Goal: Information Seeking & Learning: Check status

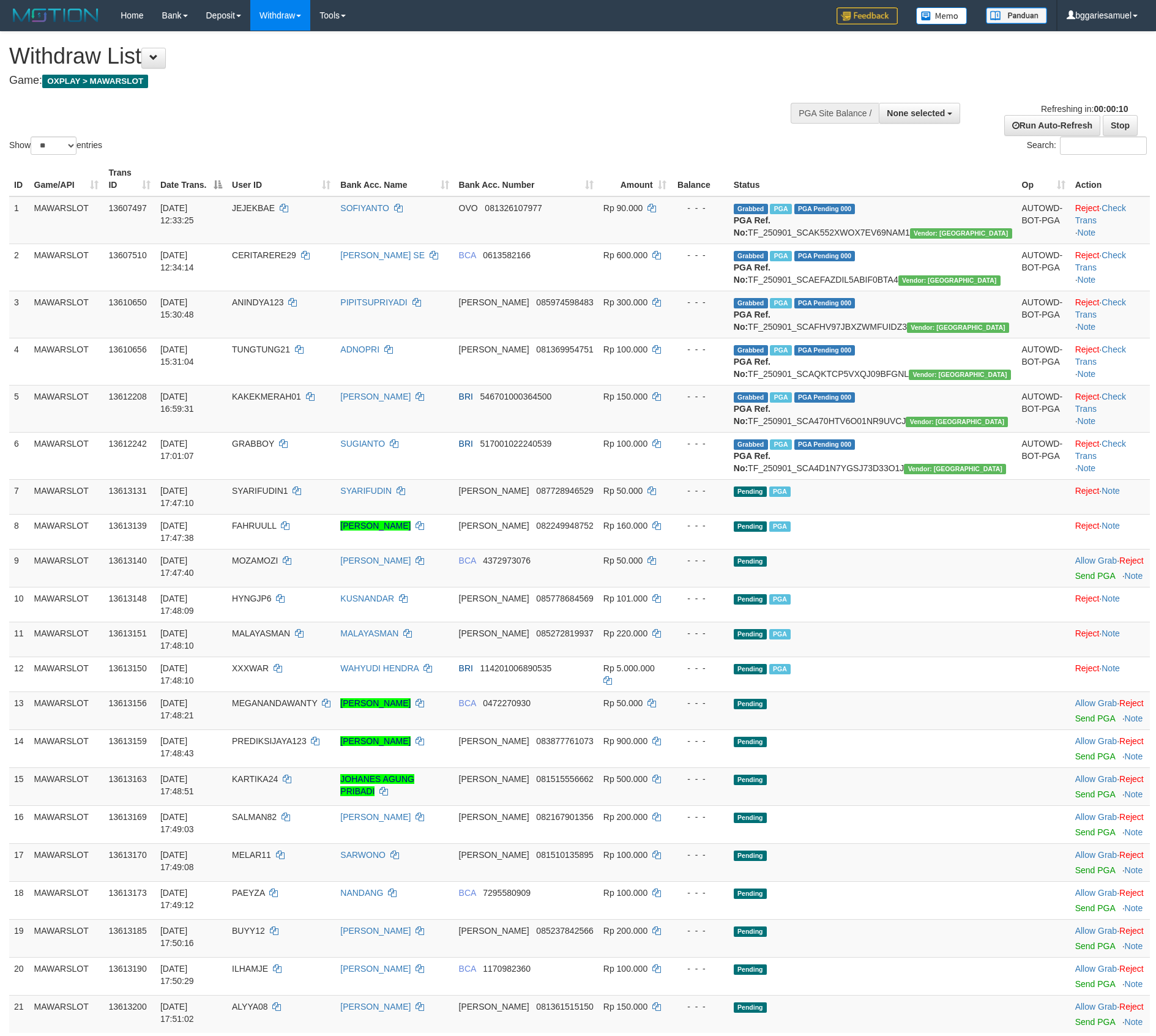
select select
select select "**"
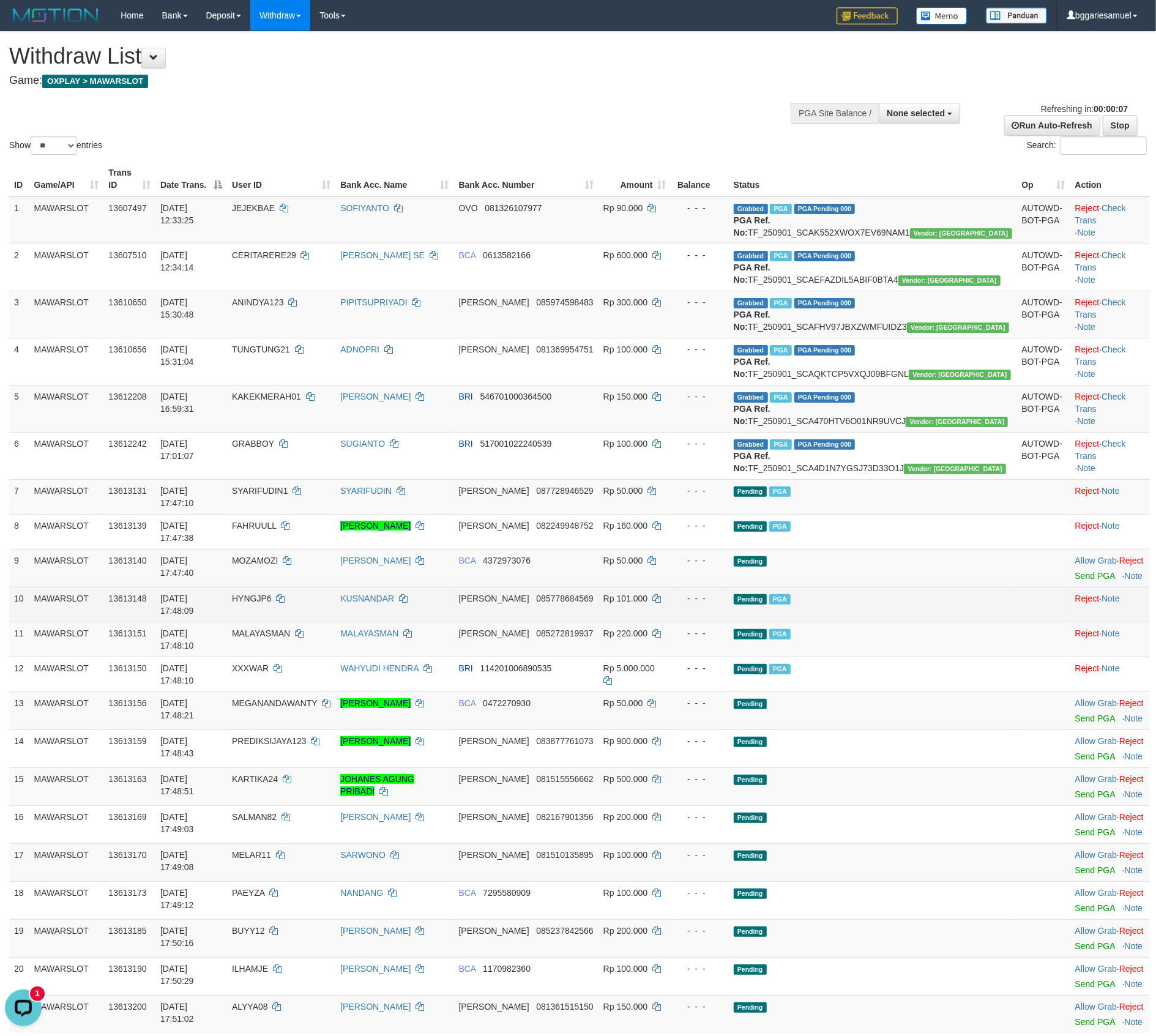
click at [938, 622] on td "Pending PGA" at bounding box center [873, 604] width 288 height 35
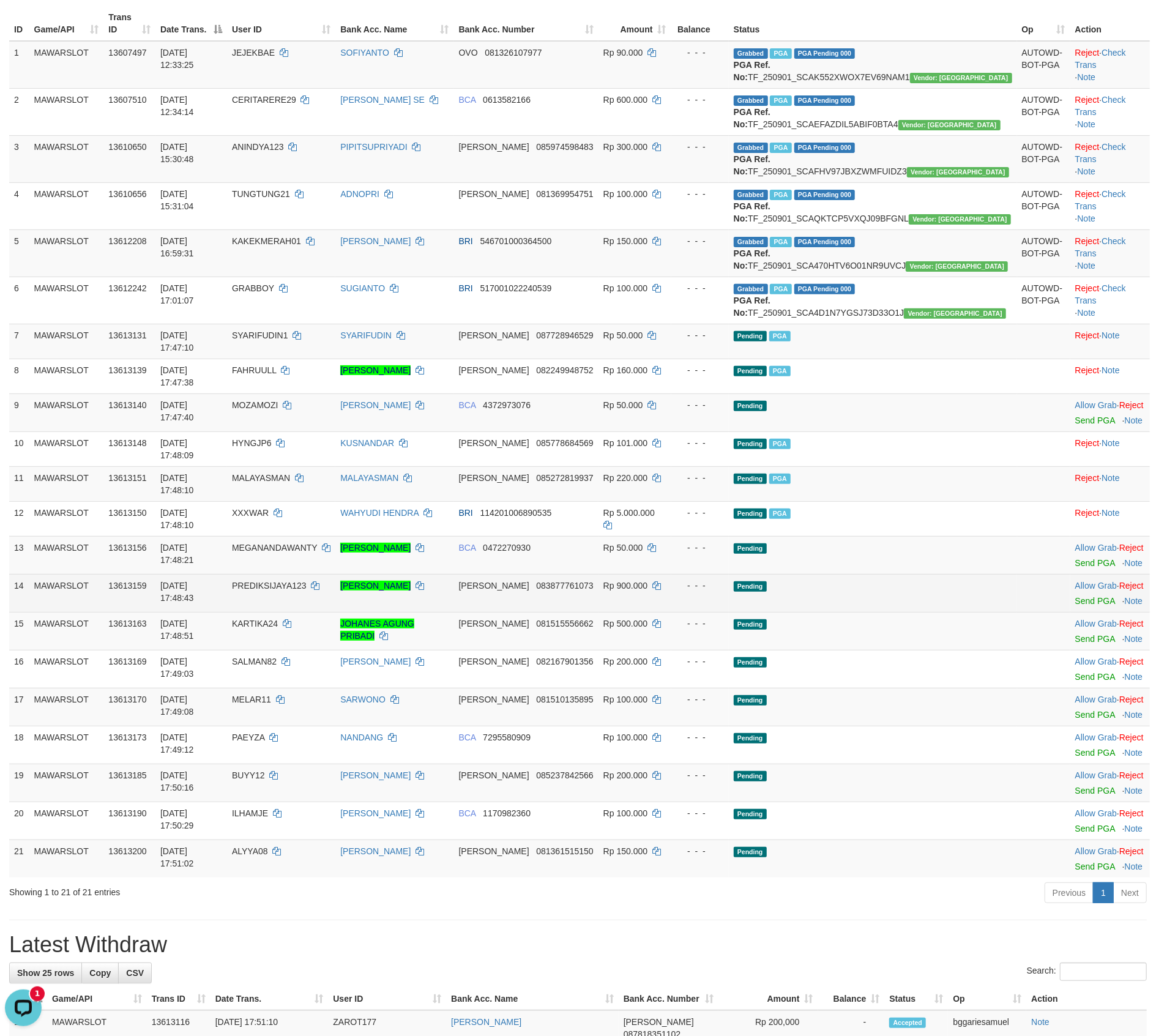
scroll to position [162, 0]
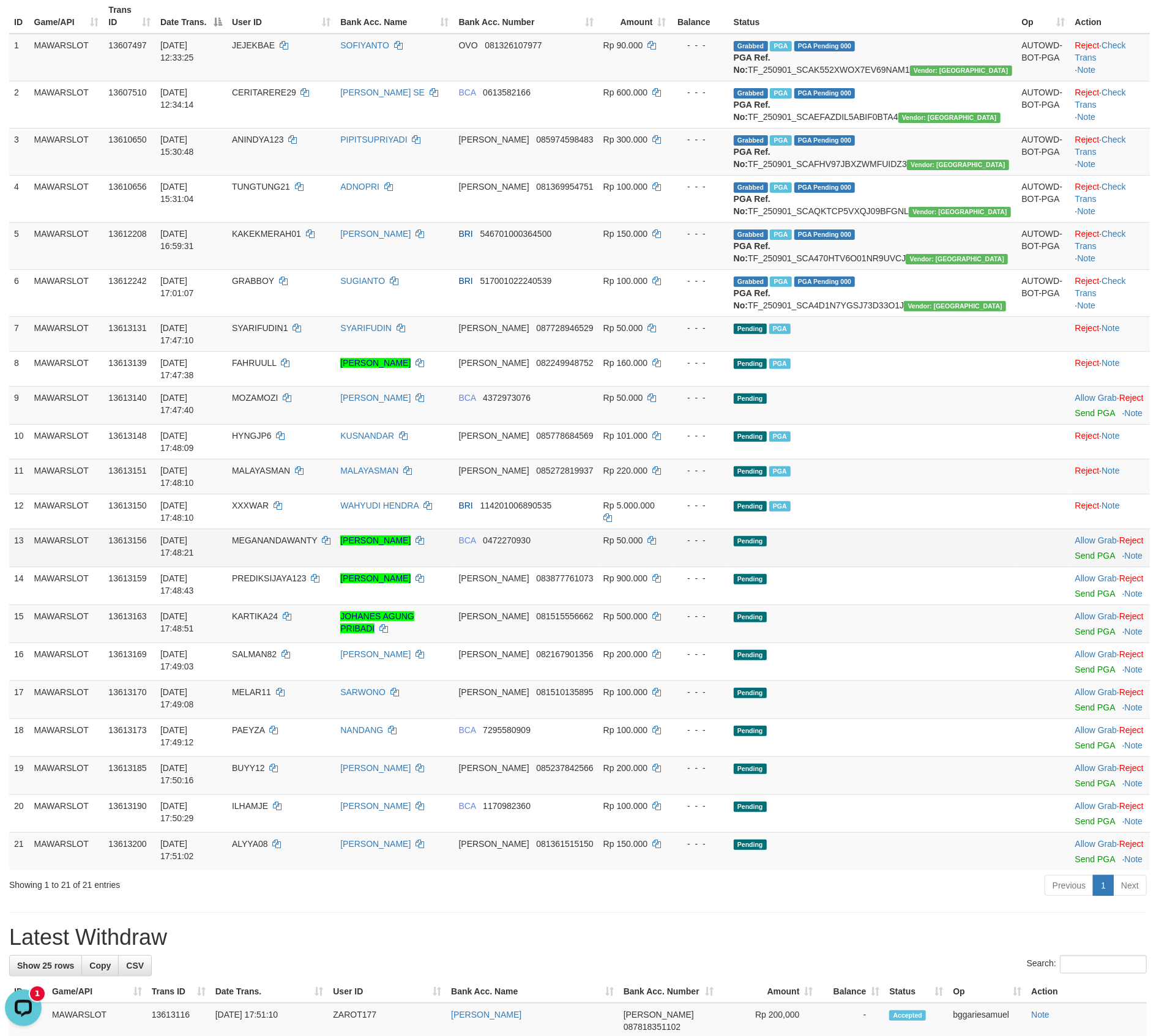
click at [966, 556] on td "Pending" at bounding box center [873, 547] width 288 height 38
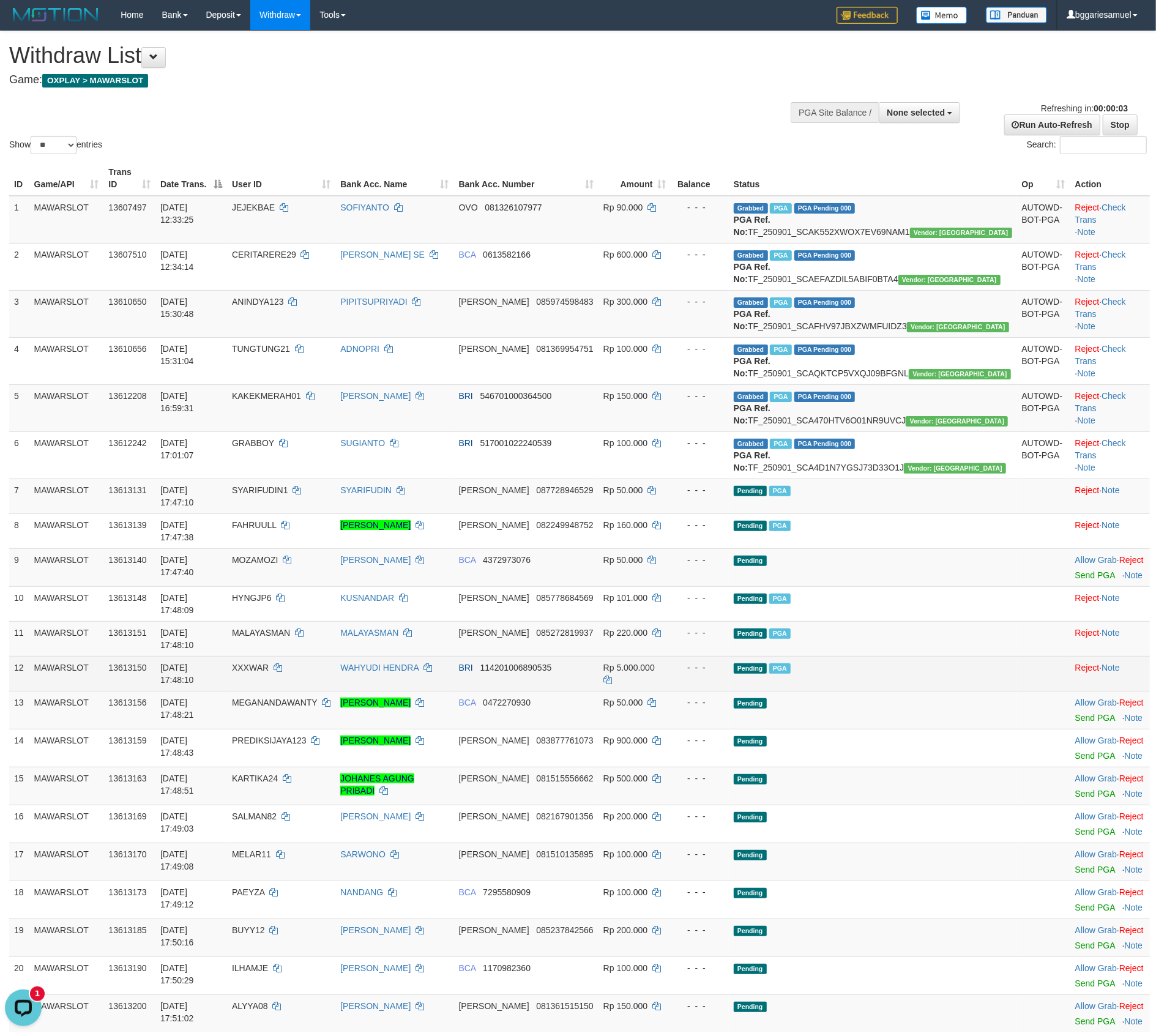
scroll to position [0, 0]
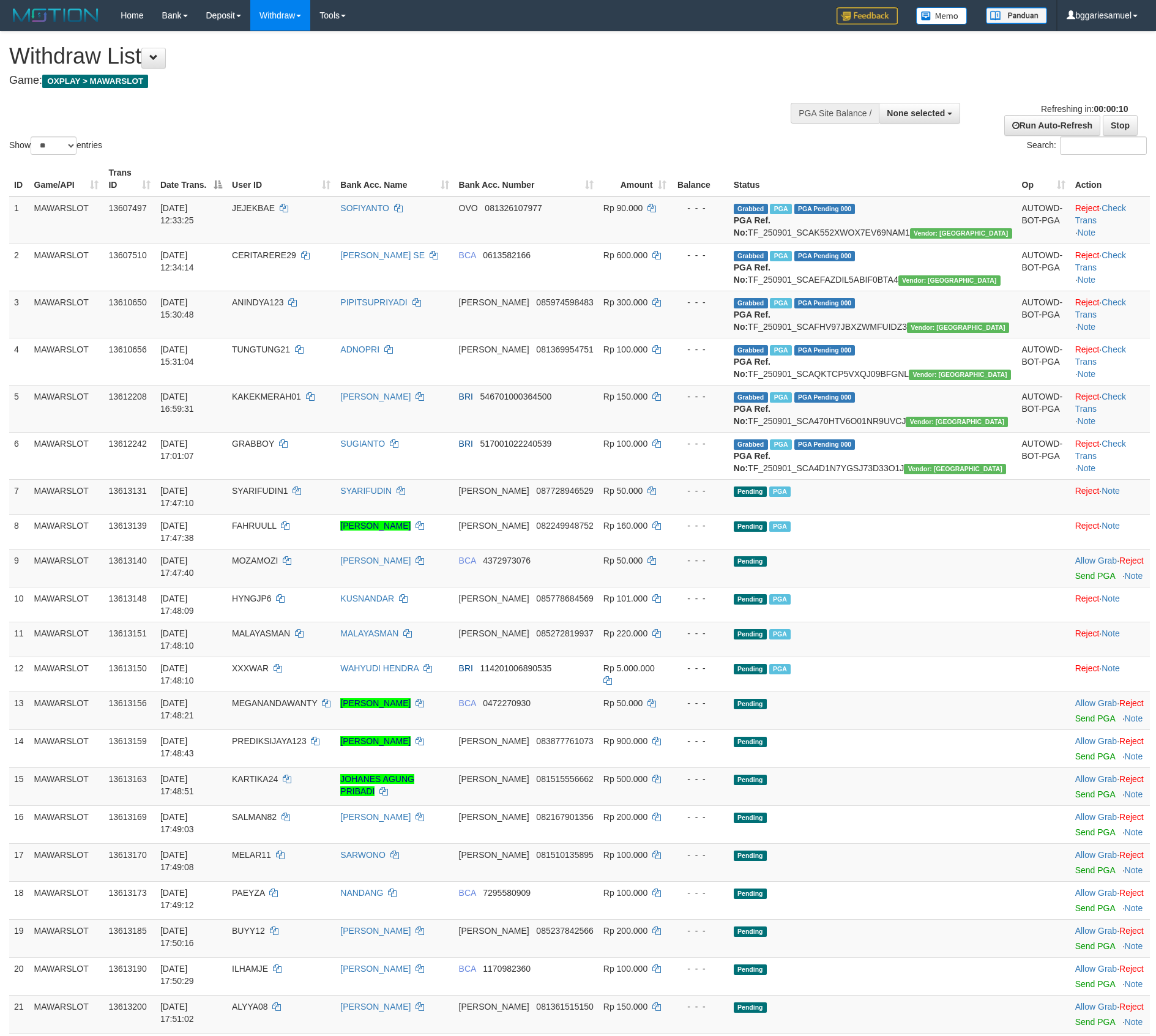
select select
select select "**"
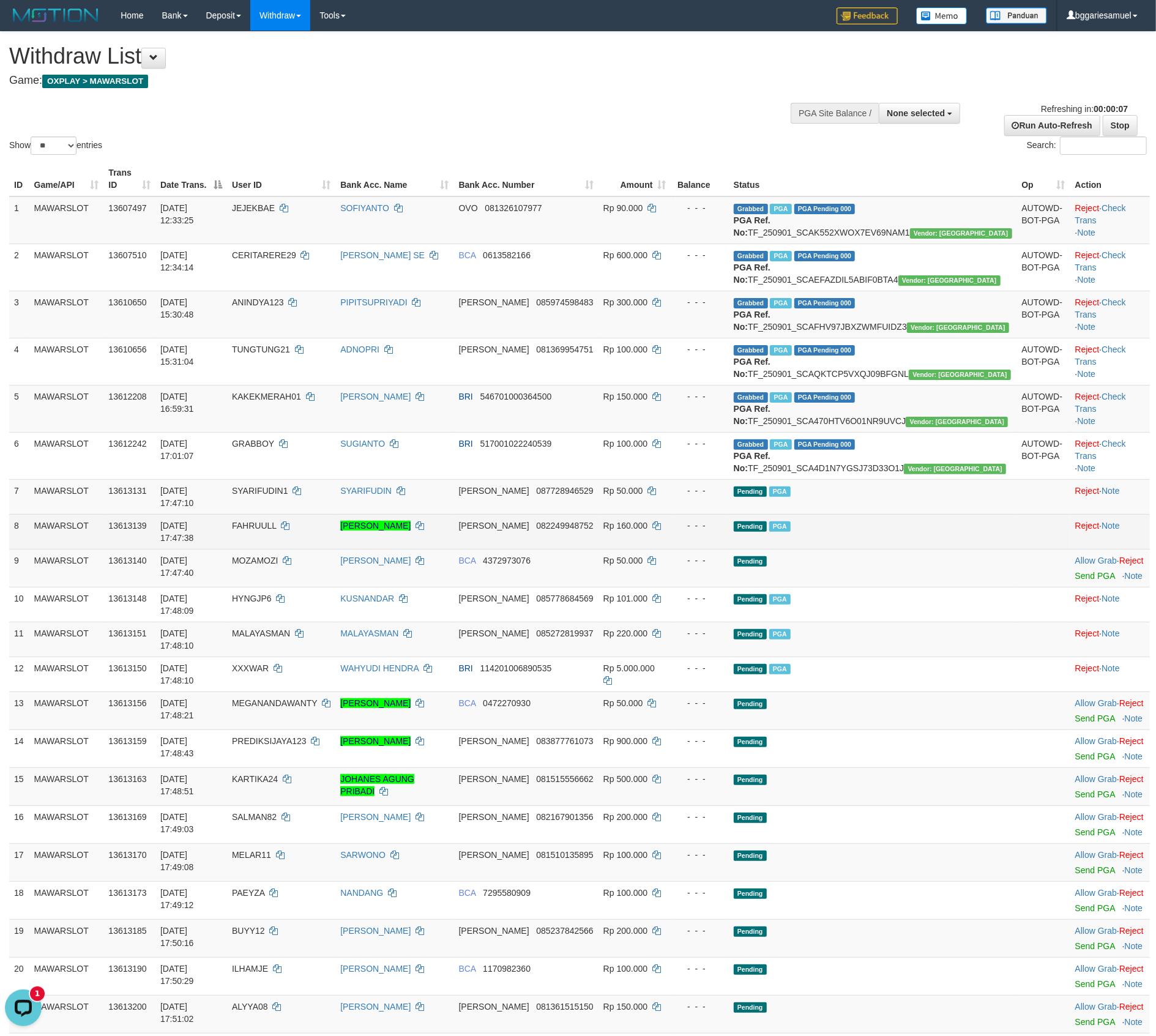
scroll to position [162, 0]
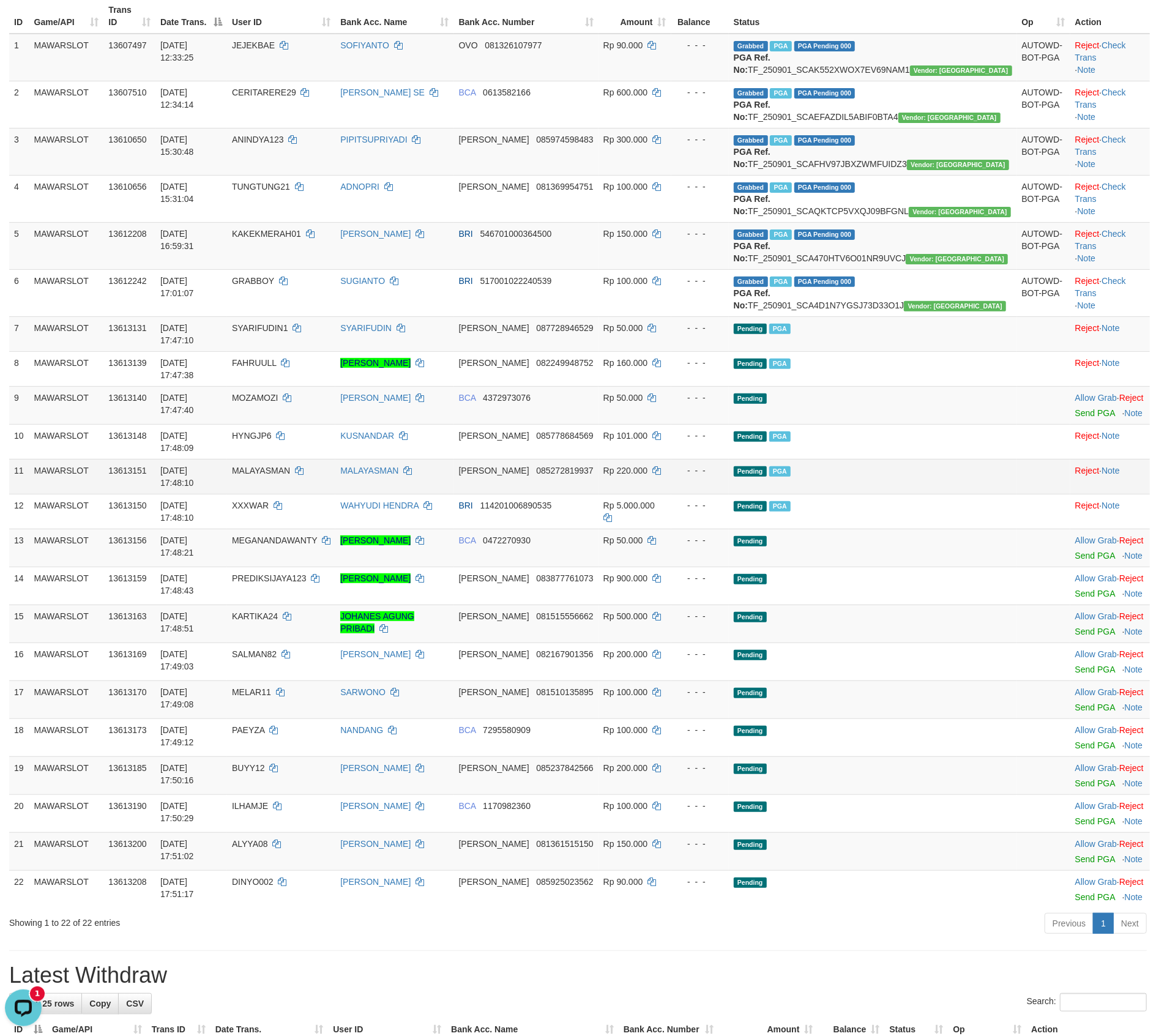
click at [974, 494] on td "Pending PGA" at bounding box center [873, 476] width 288 height 35
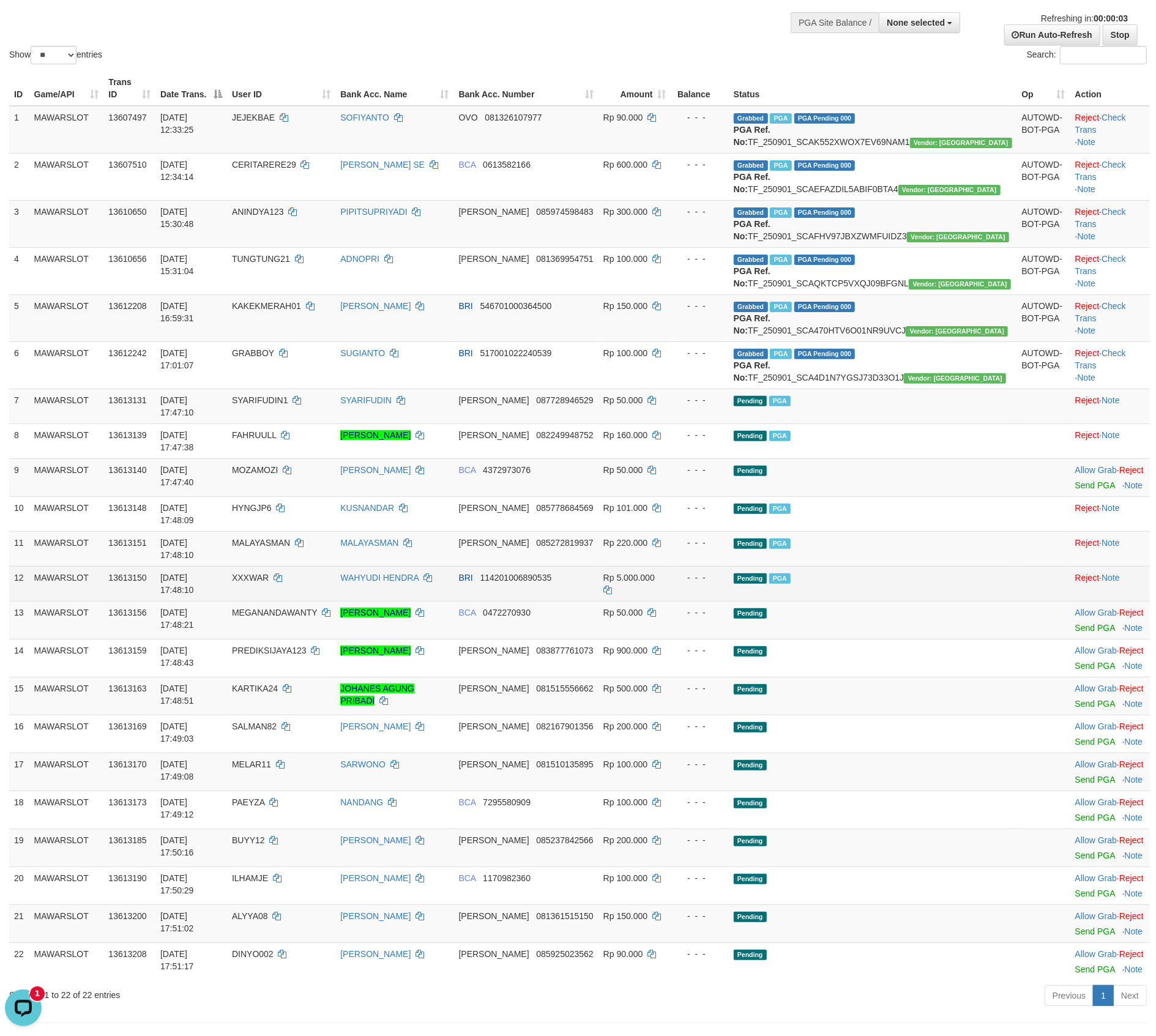
scroll to position [0, 0]
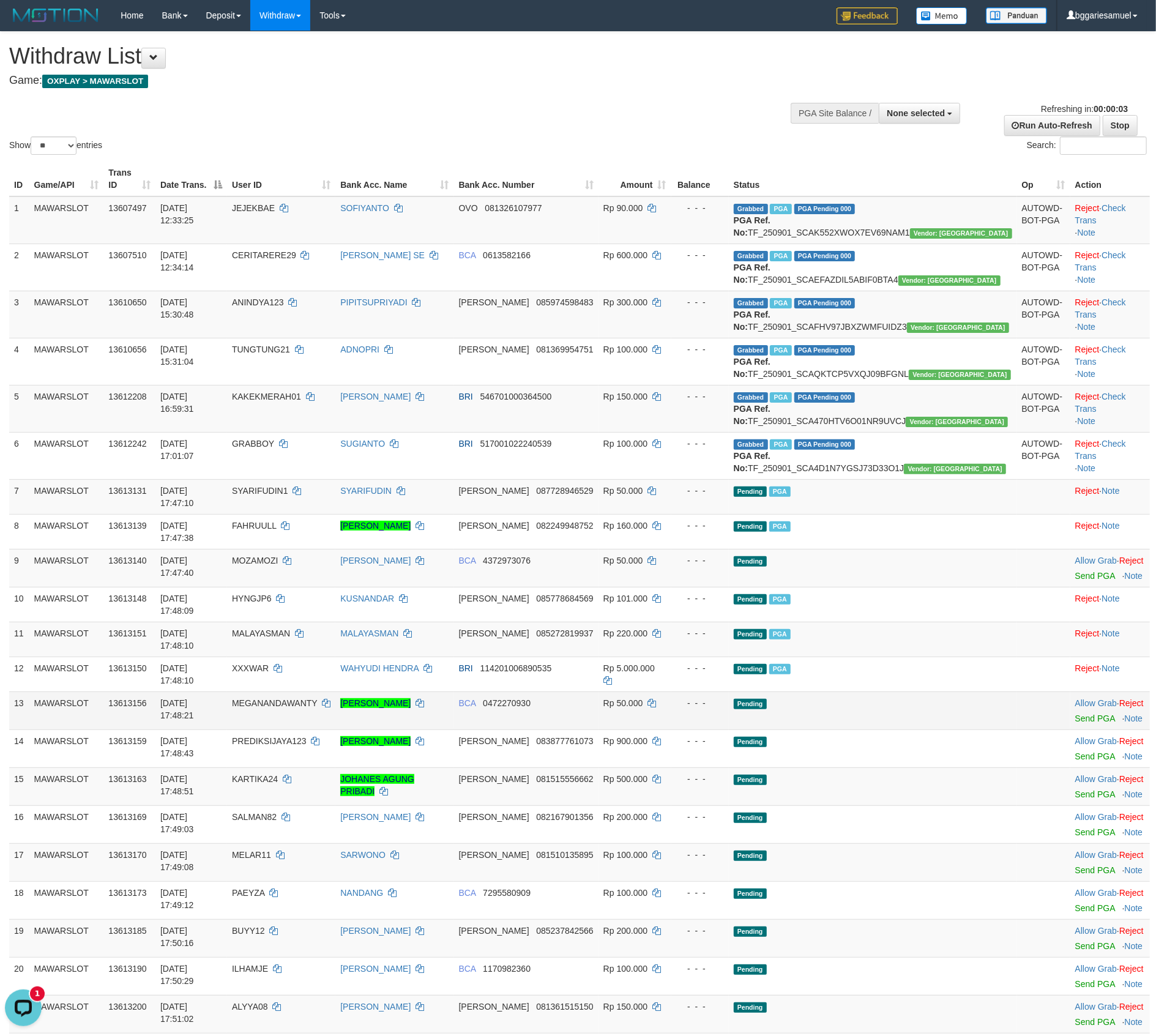
click at [977, 694] on tbody "1 MAWARSLOT 13607497 01/09/2025 12:33:25 JEJEKBAE SOFIYANTO OVO 081326107977 Rp…" at bounding box center [579, 633] width 1141 height 874
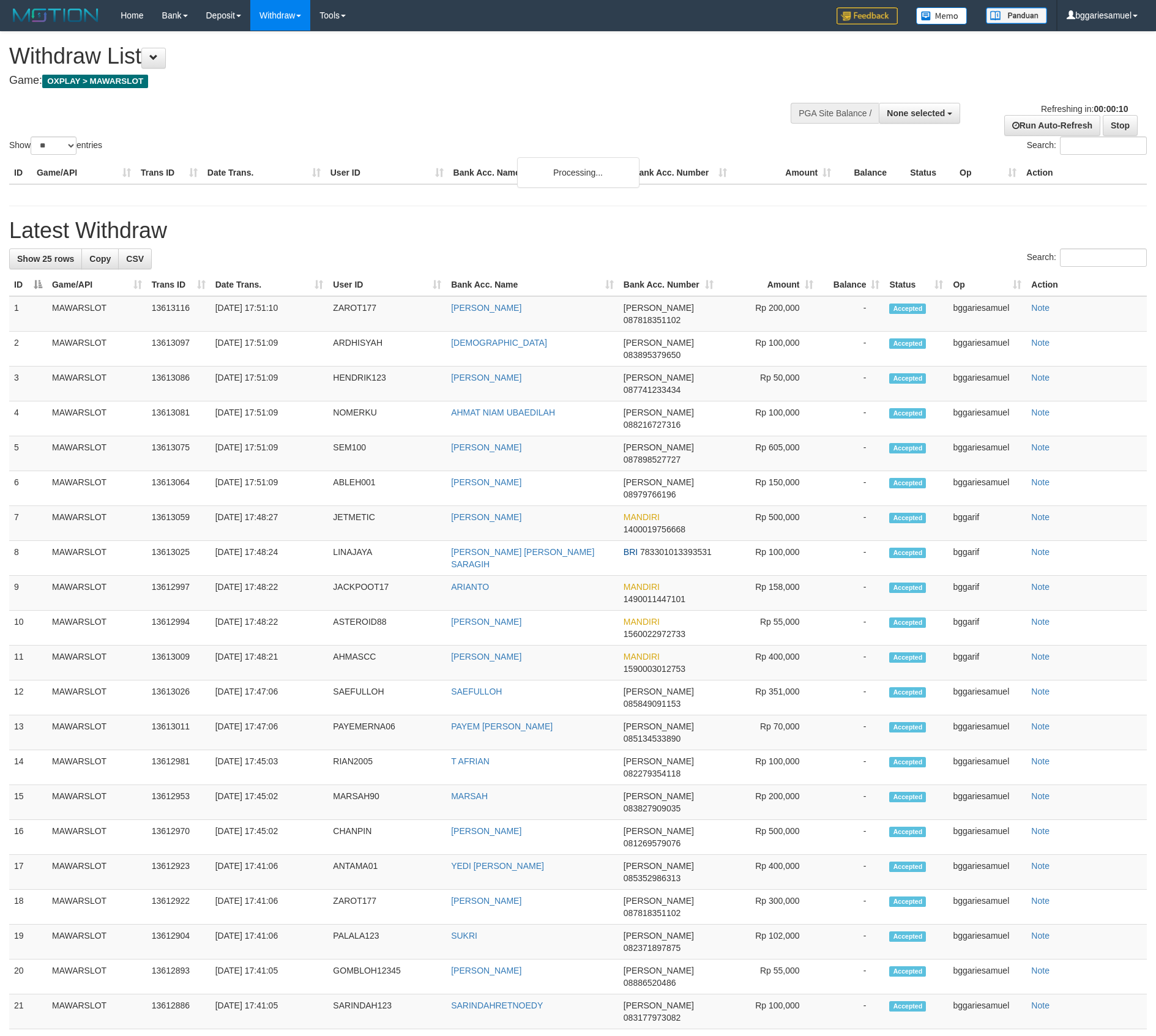
select select
select select "**"
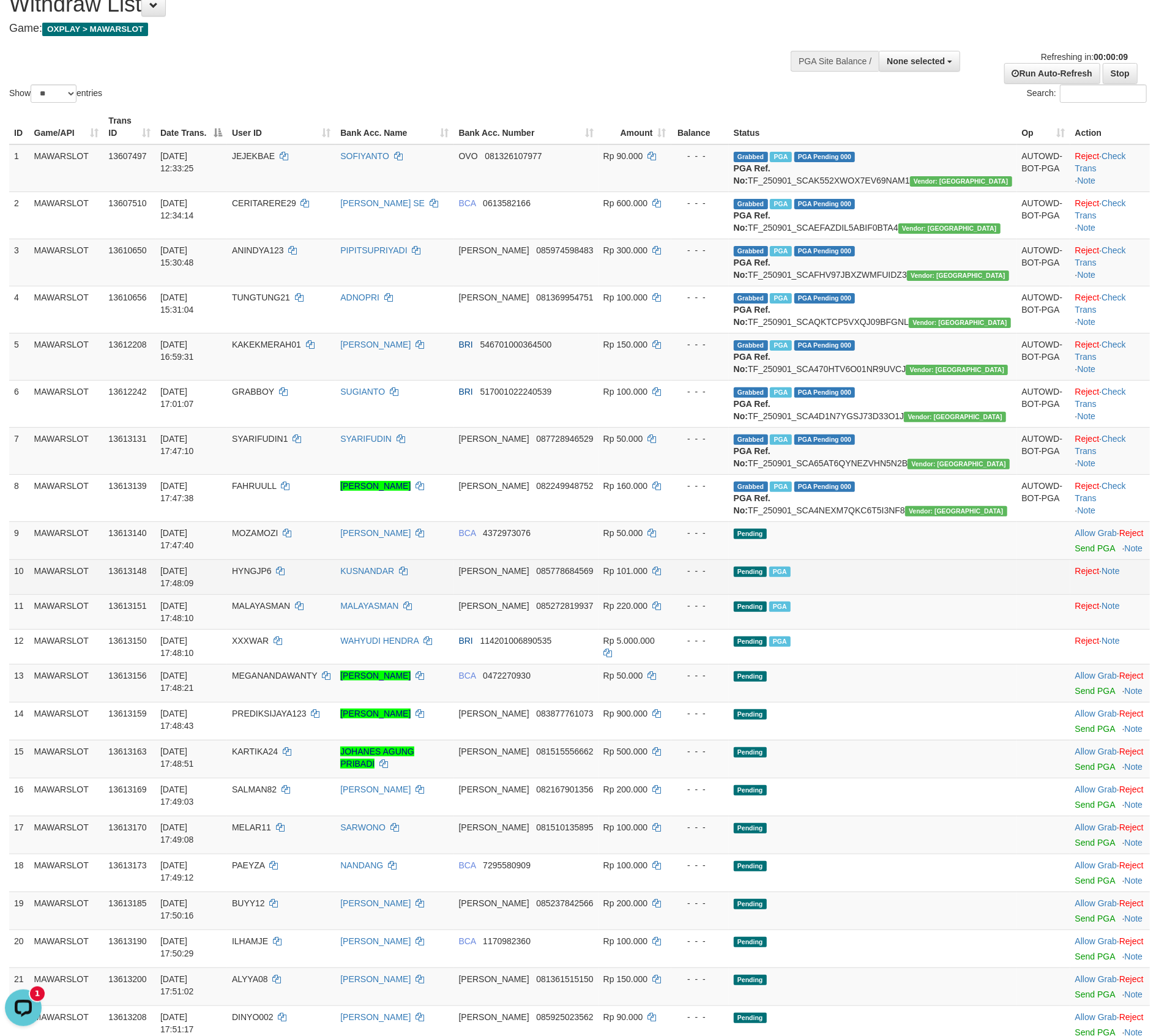
scroll to position [81, 0]
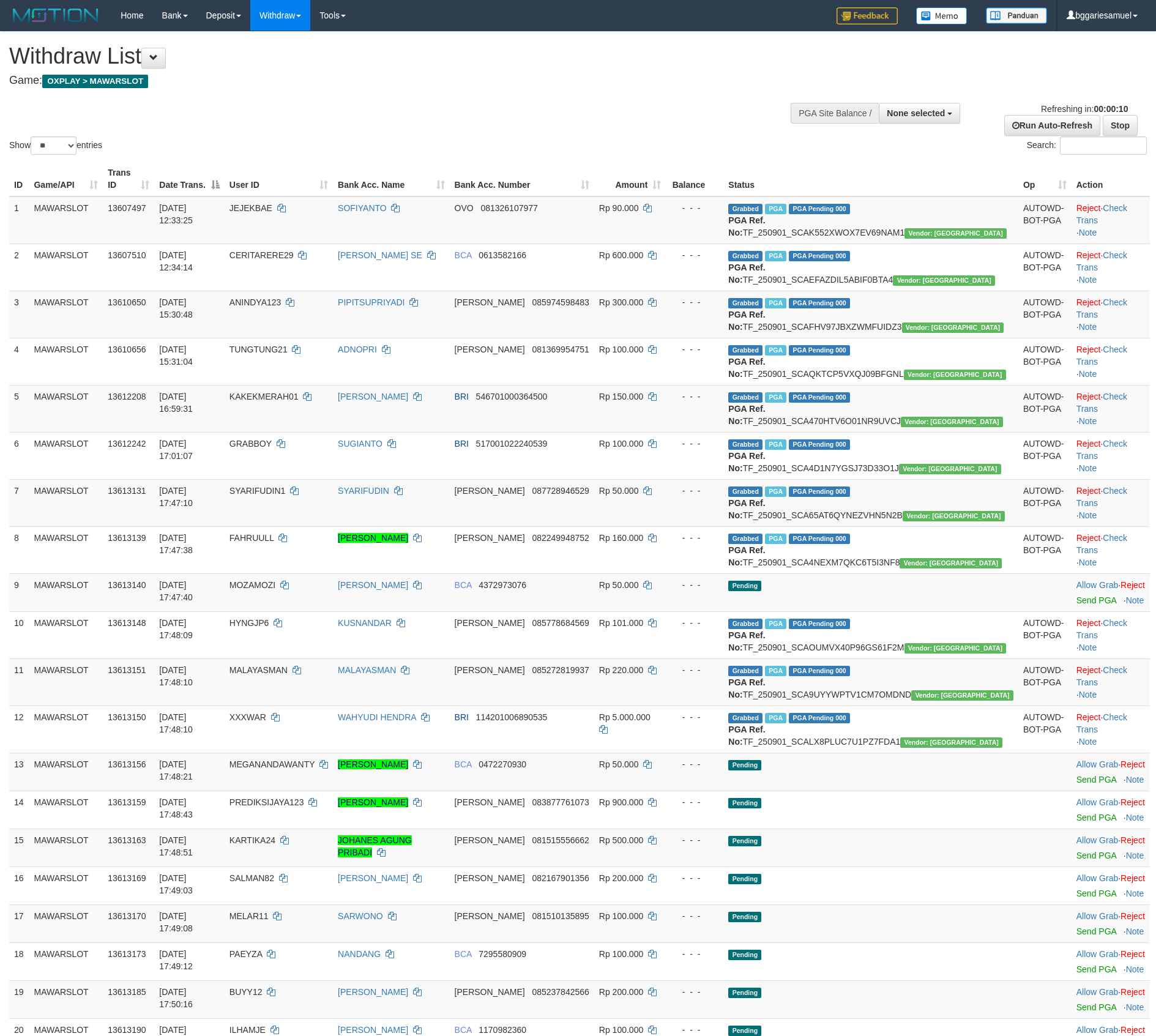
select select
select select "**"
click at [1111, 124] on link "Stop" at bounding box center [1120, 125] width 35 height 21
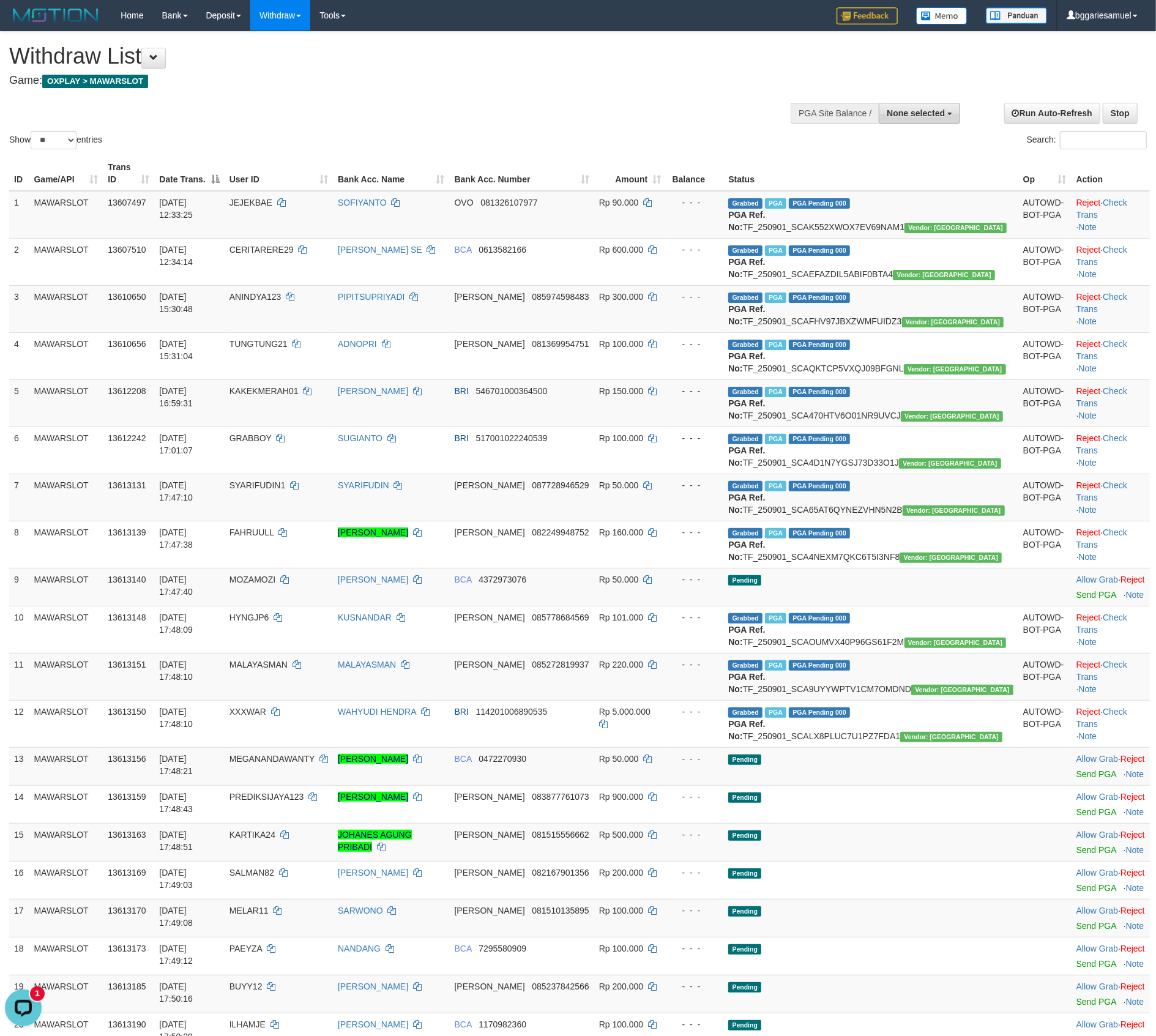
click at [930, 117] on span "None selected" at bounding box center [916, 113] width 58 height 10
click at [908, 172] on label "[OXPLAY] MAWARSLOT" at bounding box center [894, 175] width 133 height 16
select select "****"
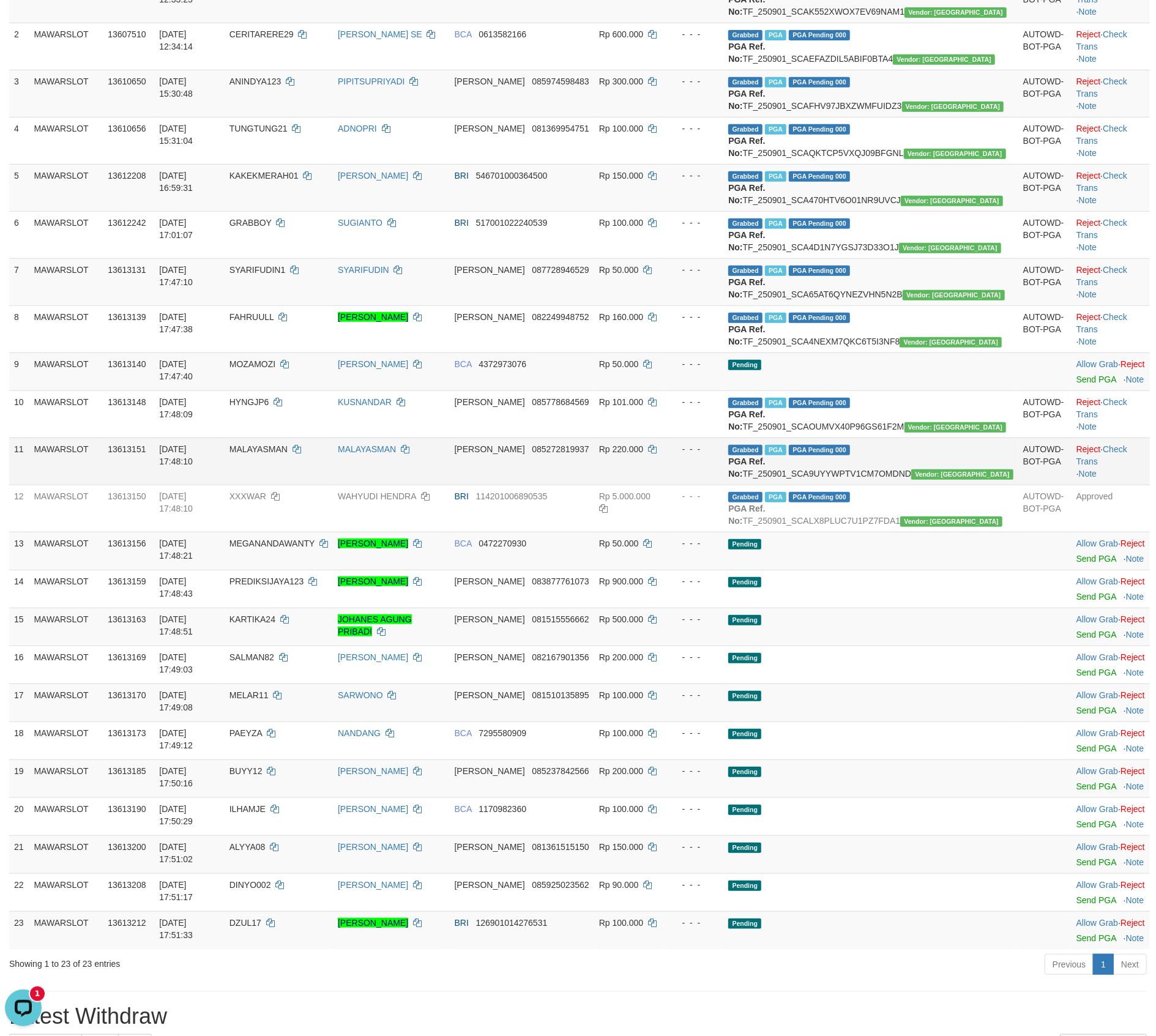
scroll to position [407, 0]
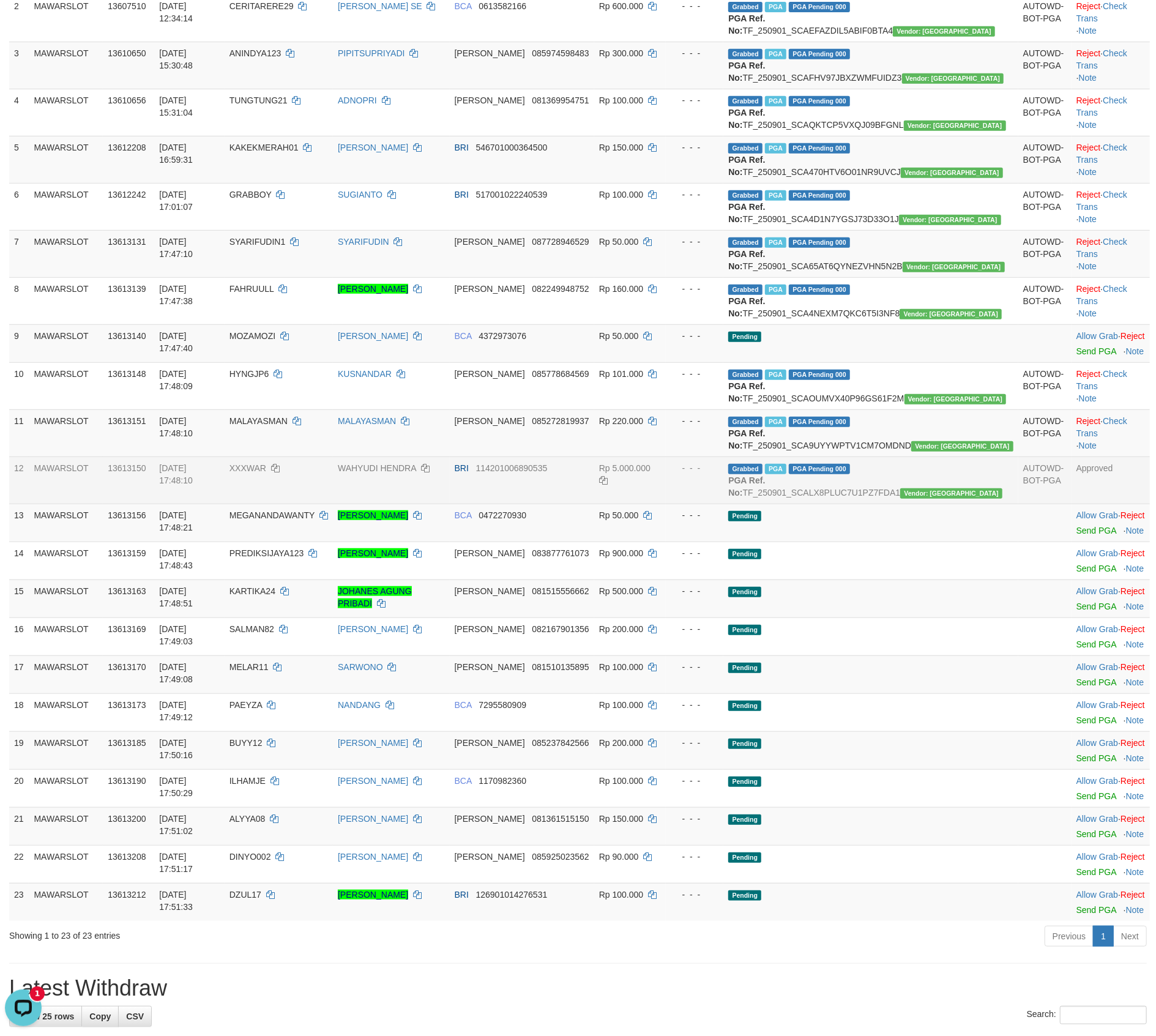
click at [1018, 503] on td "AUTOWD-BOT-PGA" at bounding box center [1045, 480] width 53 height 47
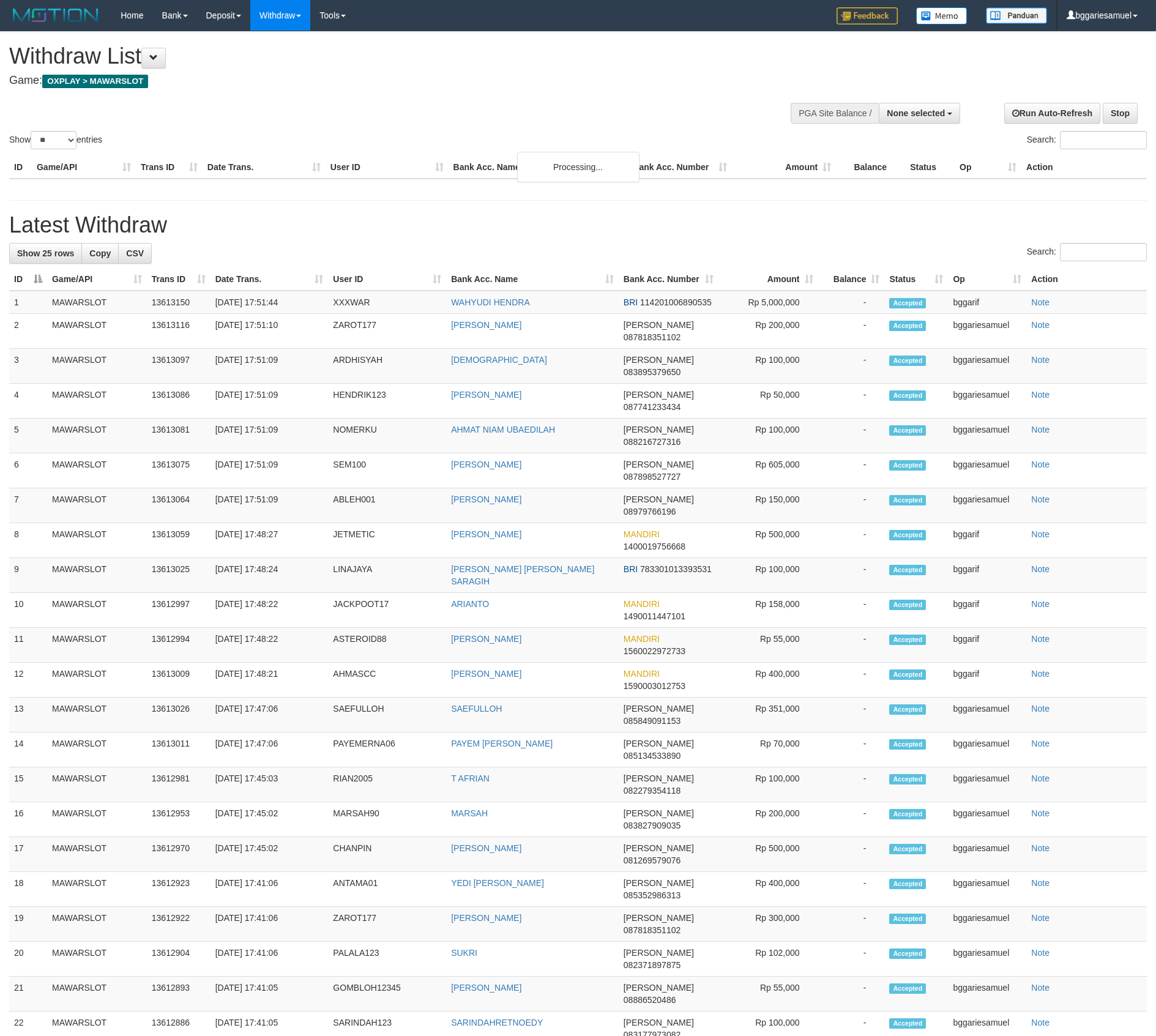
select select
select select "**"
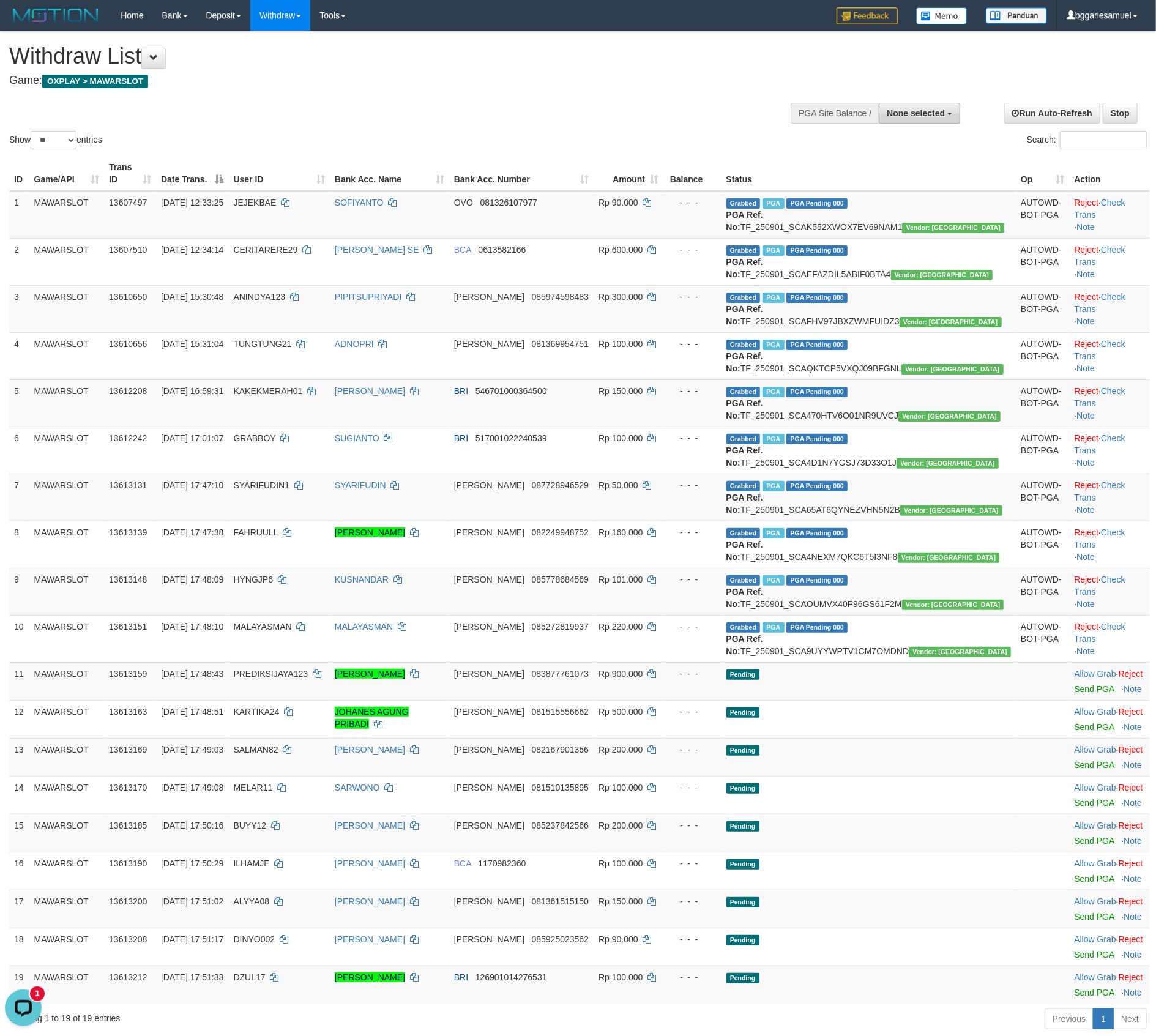
click at [917, 124] on div "**********" at bounding box center [876, 112] width 180 height 37
click at [916, 123] on button "None selected" at bounding box center [920, 113] width 81 height 21
click at [908, 174] on label "[OXPLAY] MAWARSLOT" at bounding box center [894, 175] width 133 height 16
select select "****"
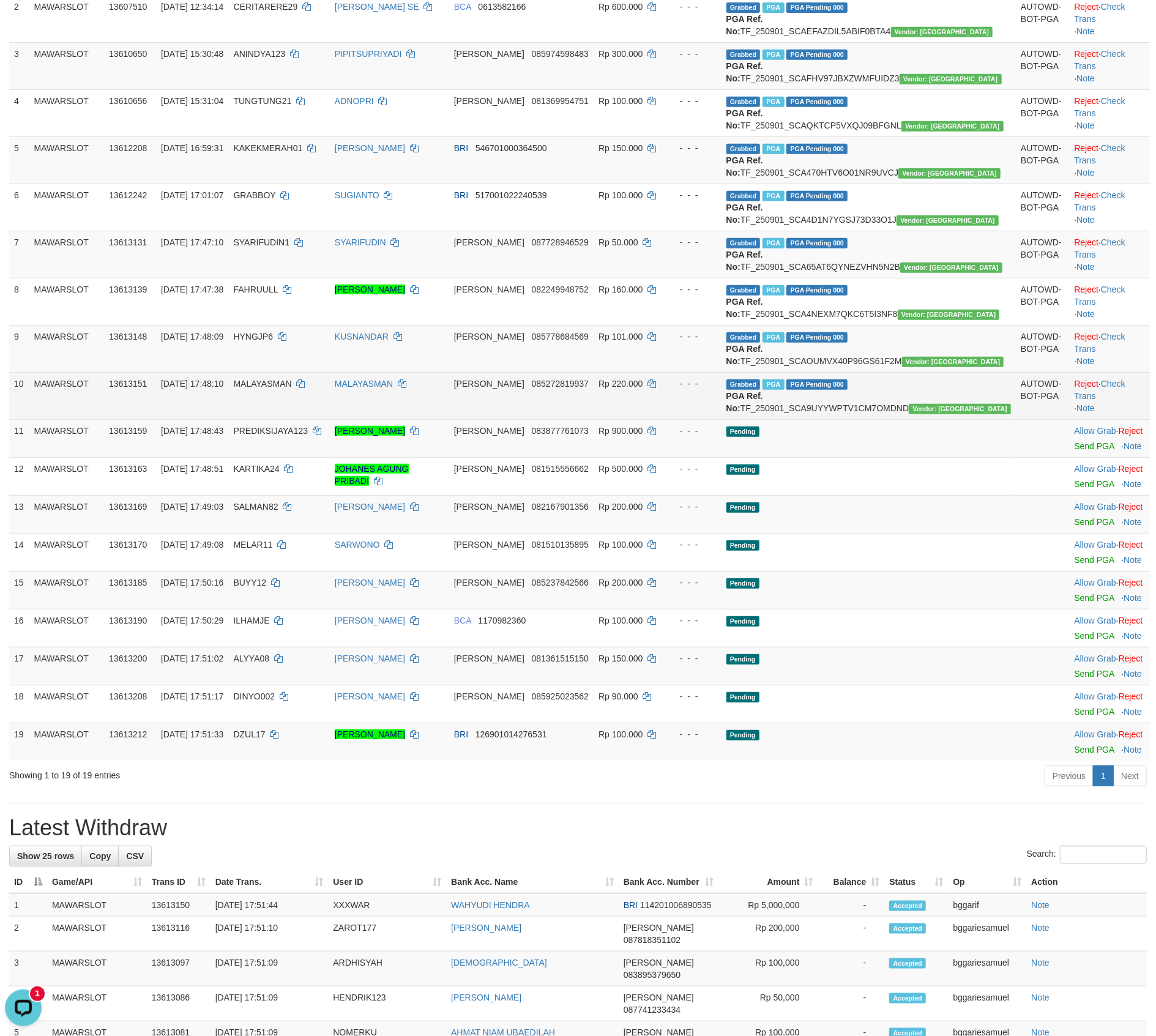
scroll to position [407, 0]
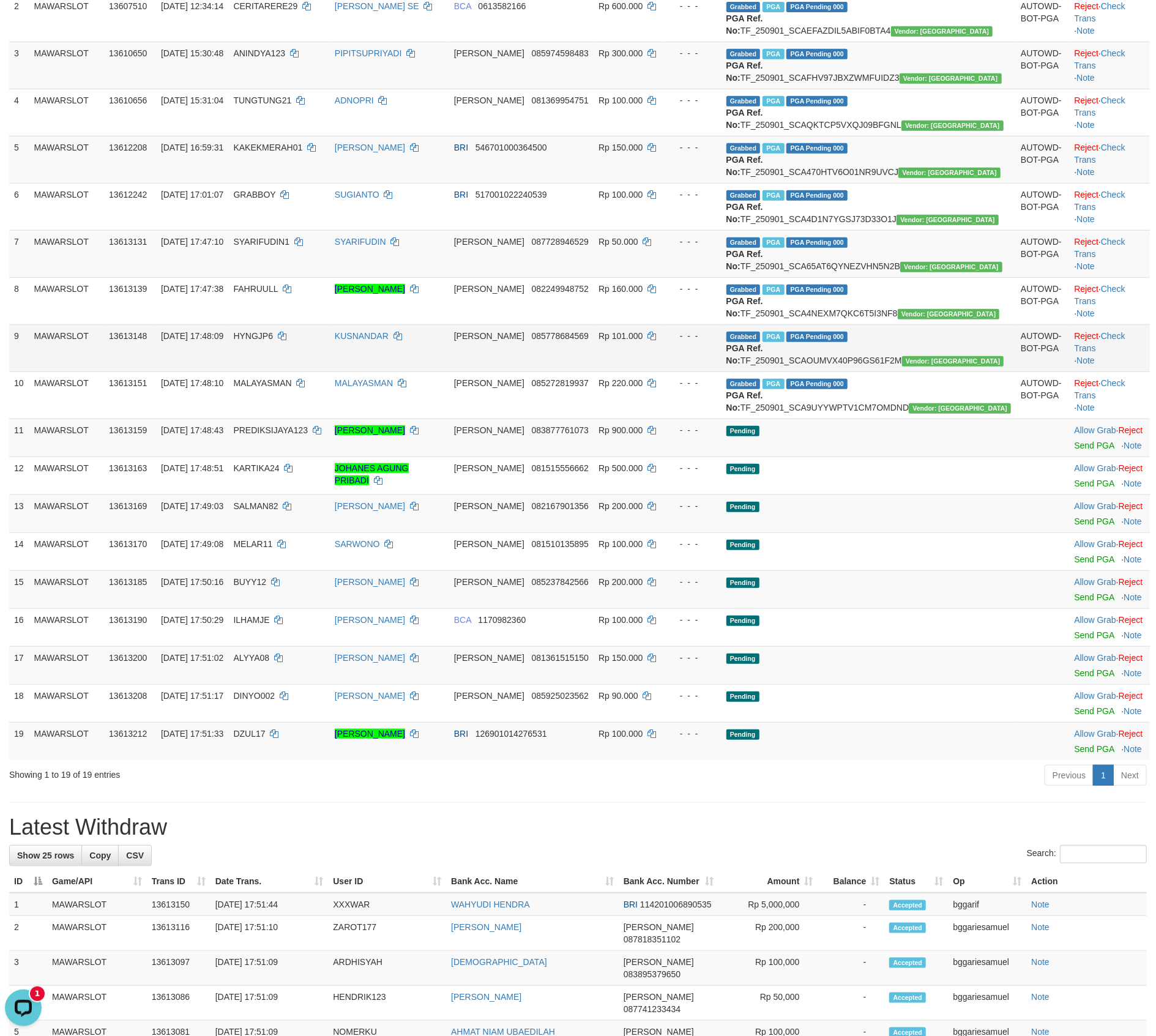
click at [446, 372] on td "KUSNANDAR" at bounding box center [389, 348] width 119 height 47
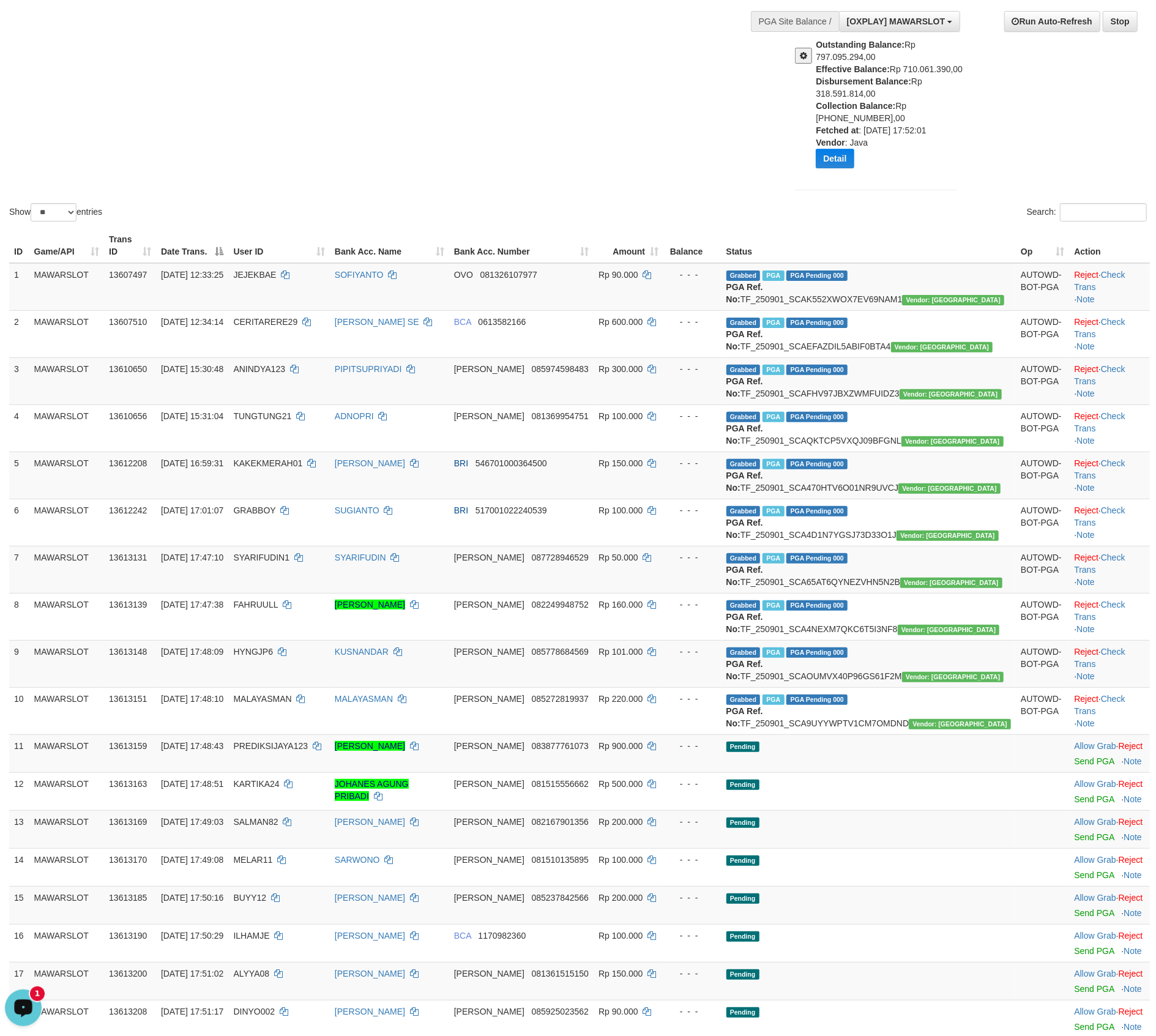
scroll to position [0, 0]
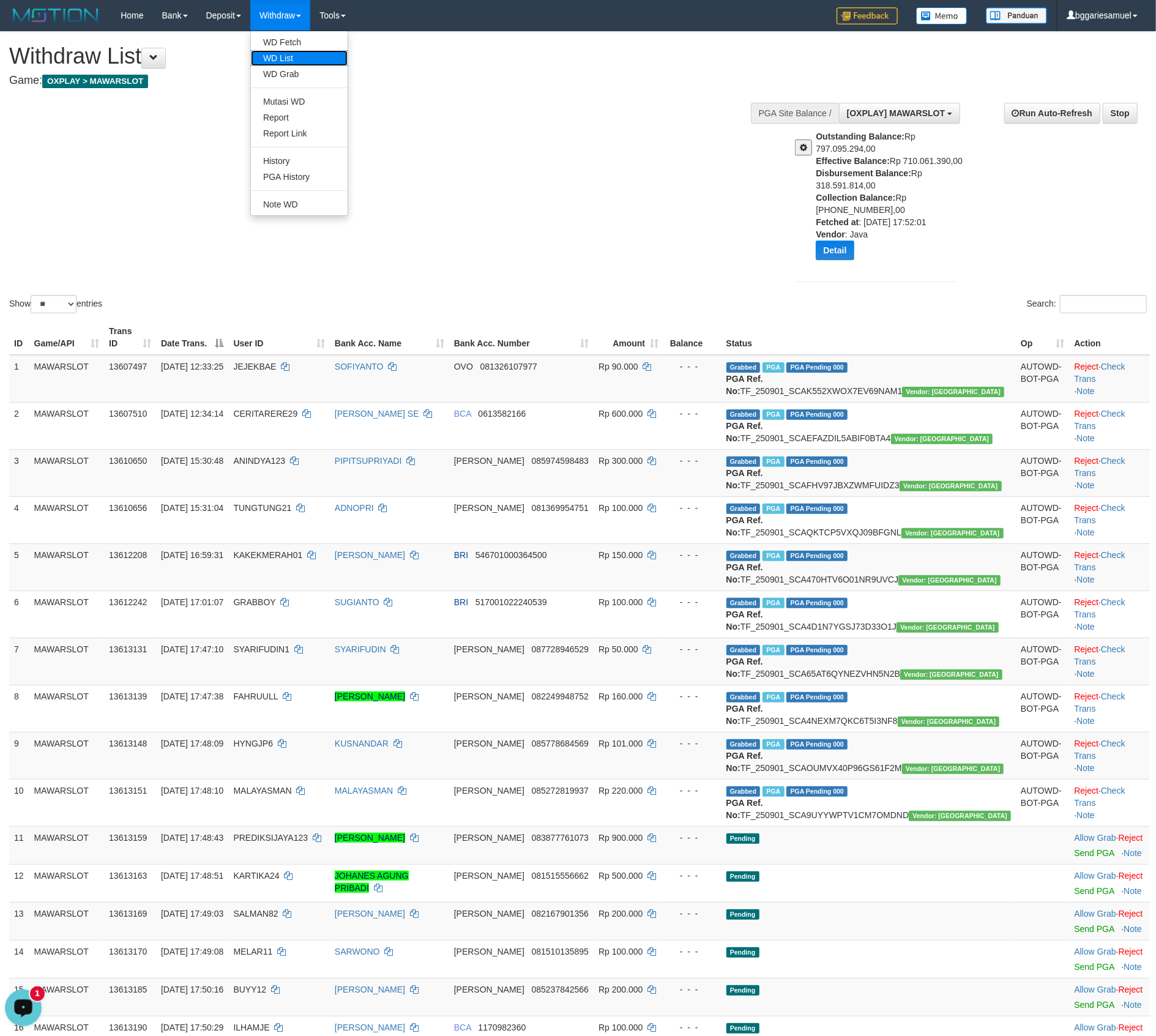
click at [282, 59] on link "WD List" at bounding box center [299, 58] width 97 height 16
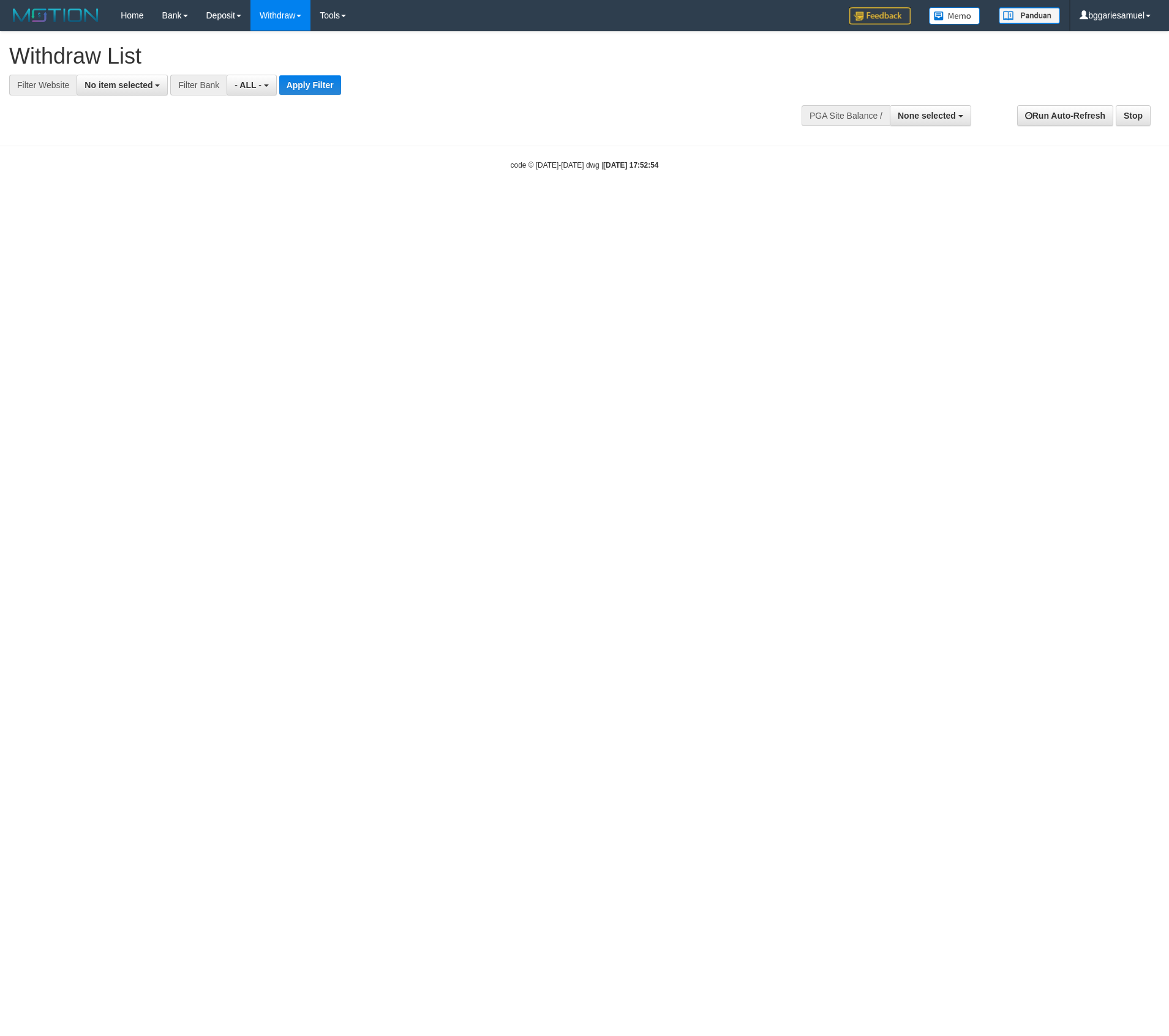
select select
click at [143, 81] on span "No item selected" at bounding box center [119, 85] width 68 height 10
click at [131, 162] on label "[OXPLAY] MAWARSLOT" at bounding box center [141, 166] width 128 height 17
select select "****"
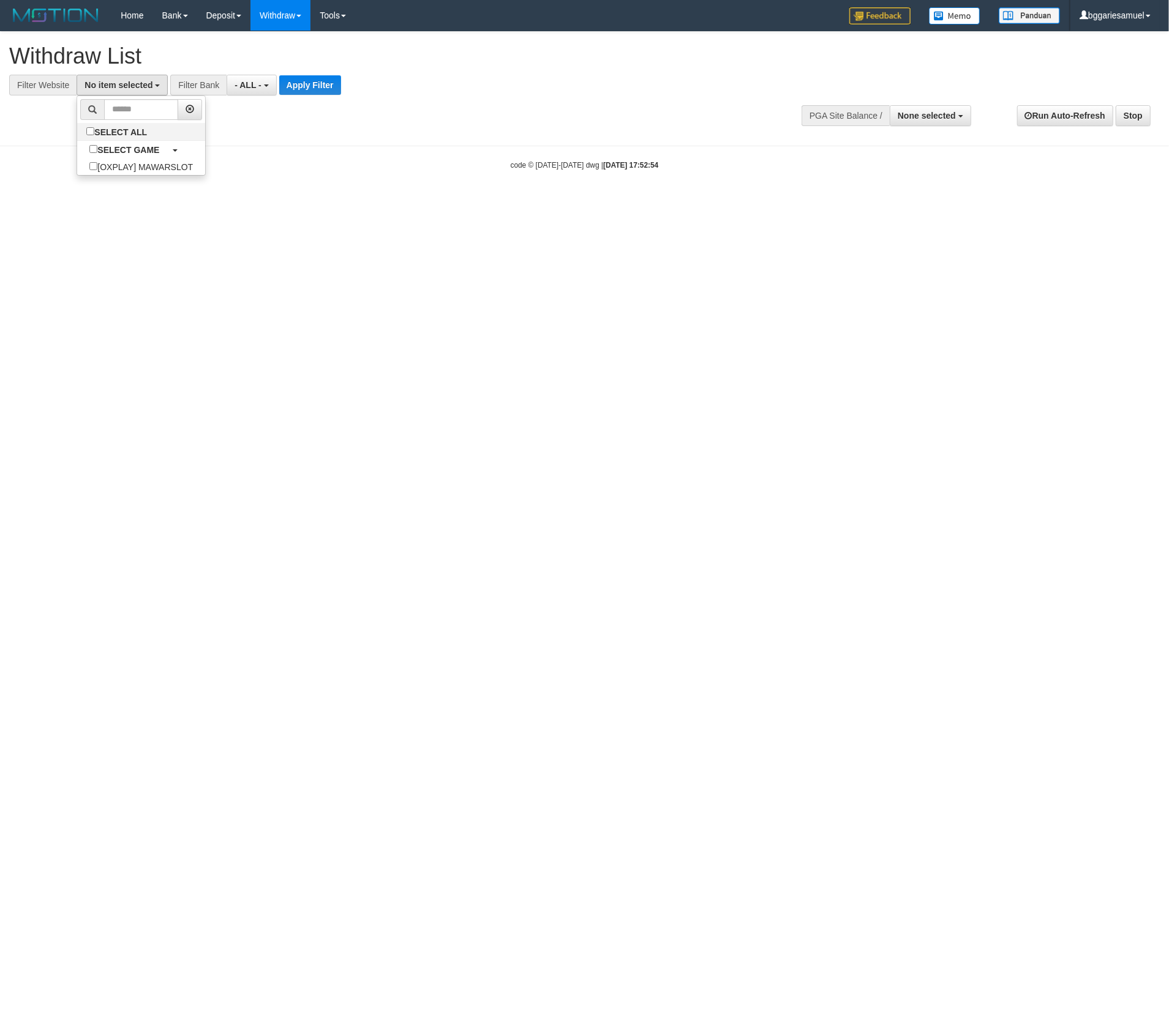
scroll to position [11, 0]
click at [274, 89] on span "- ALL -" at bounding box center [278, 85] width 27 height 10
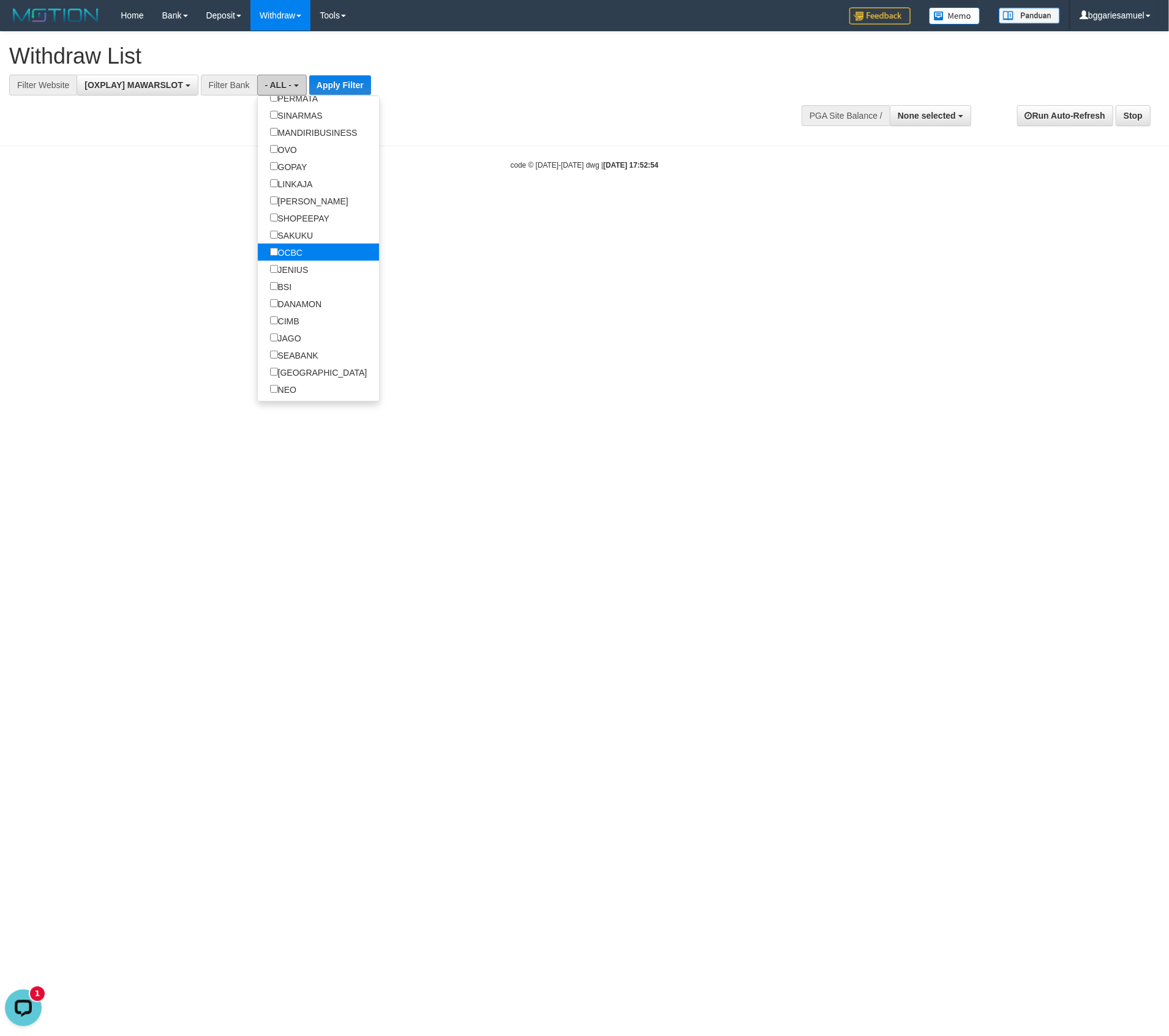
scroll to position [245, 0]
click at [302, 203] on label "[PERSON_NAME]" at bounding box center [309, 196] width 103 height 17
select select "****"
click at [354, 81] on button "Apply Filter" at bounding box center [385, 85] width 62 height 19
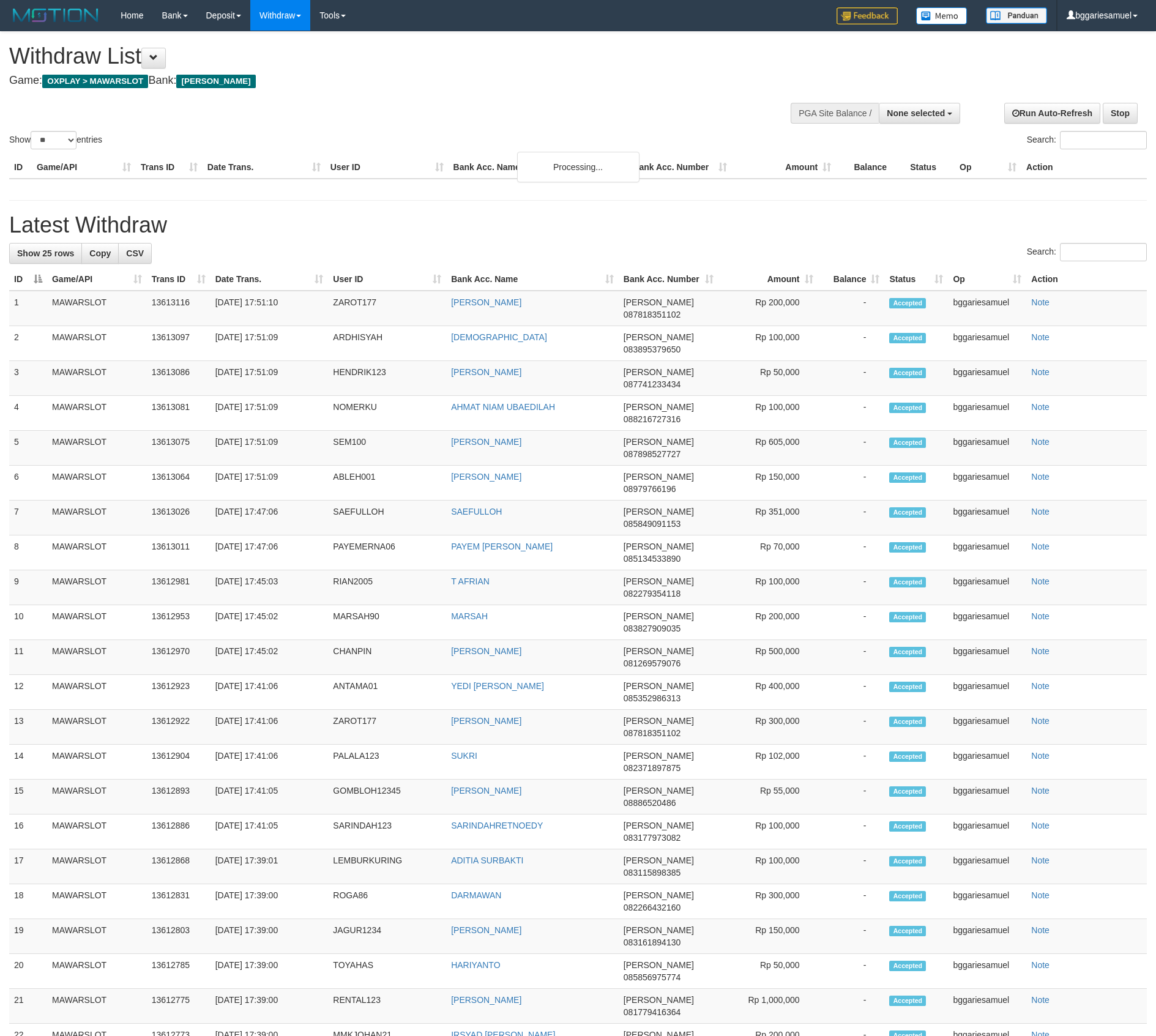
select select
select select "**"
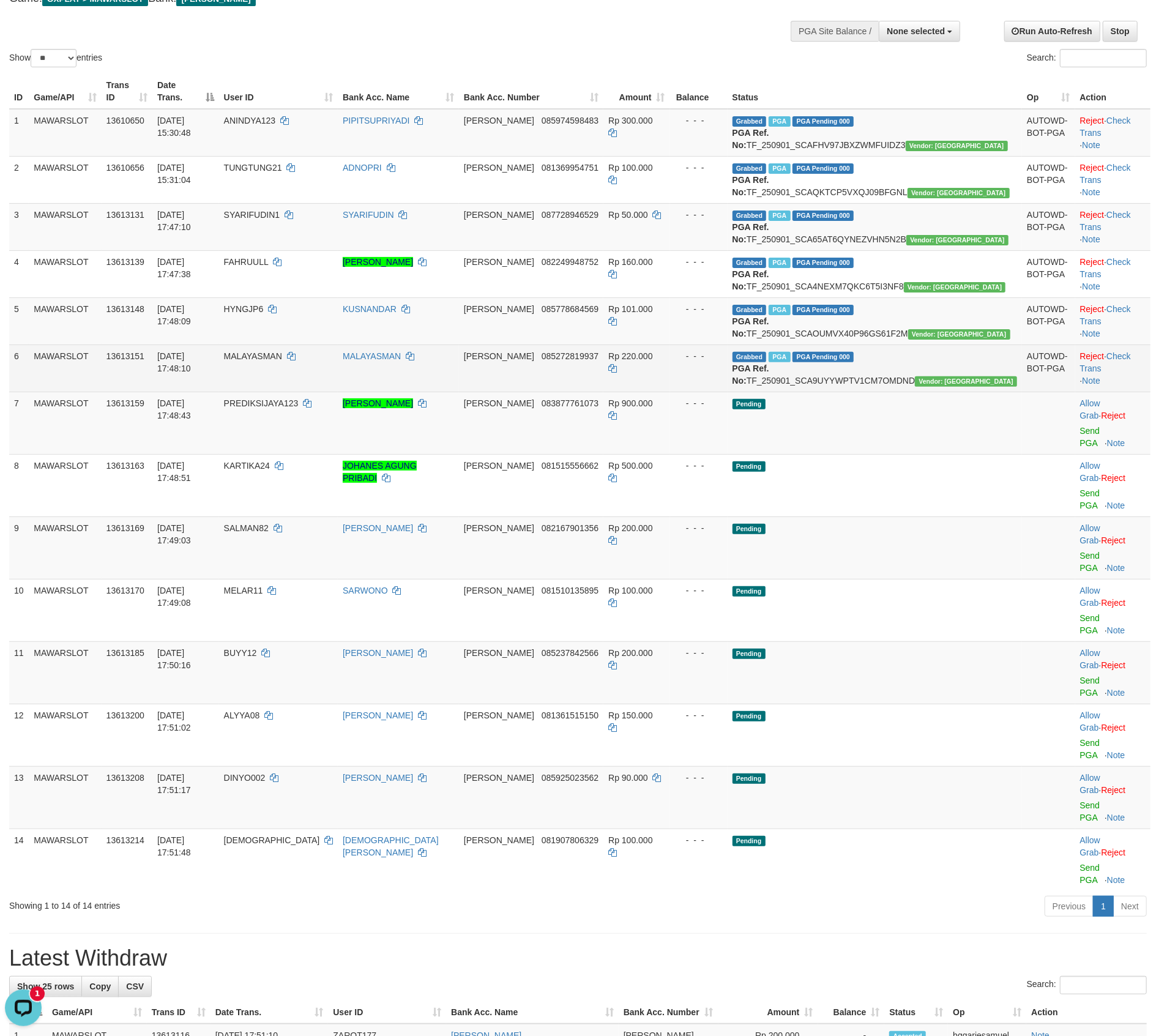
scroll to position [81, 0]
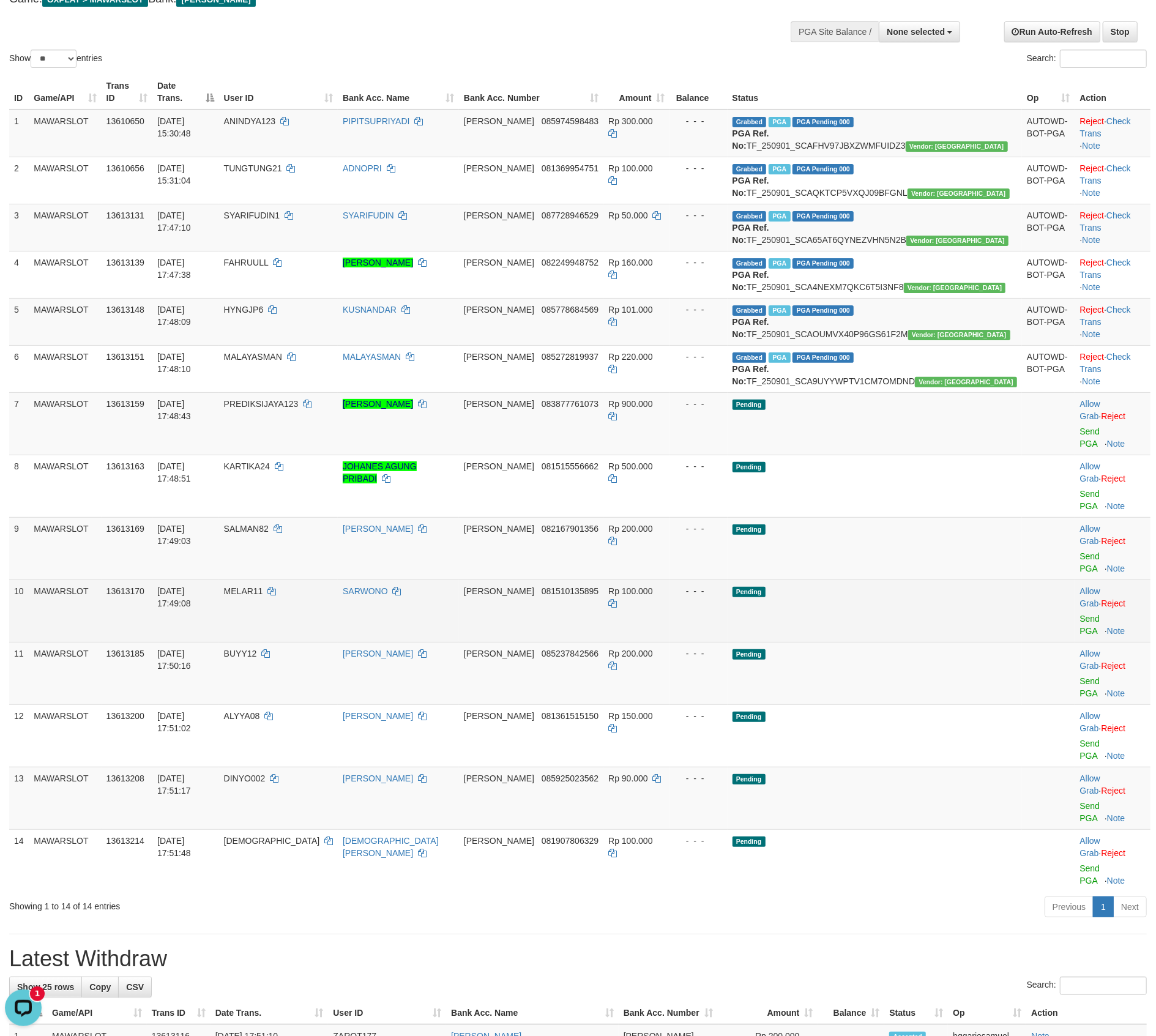
click at [913, 593] on td "Pending" at bounding box center [875, 611] width 295 height 63
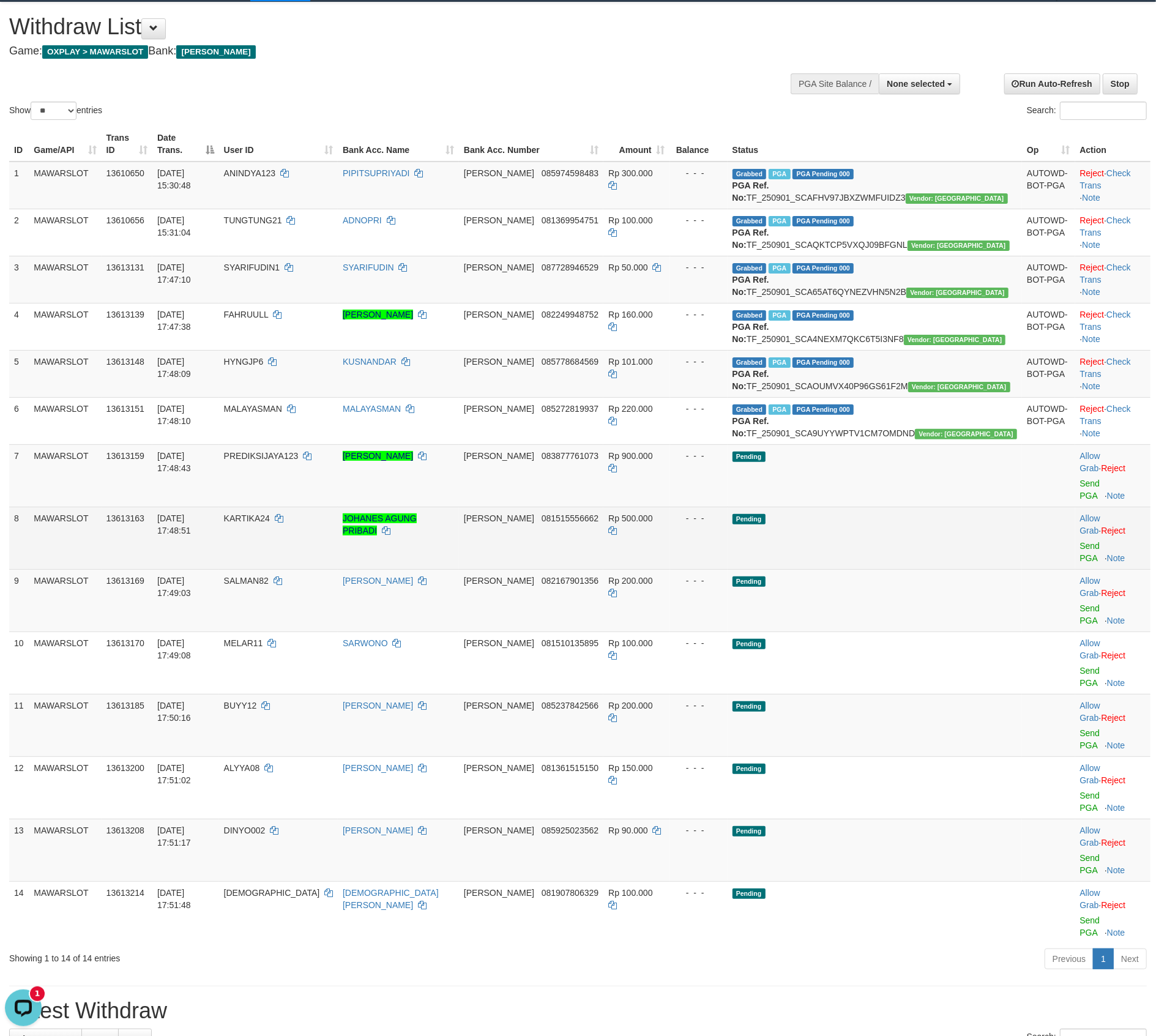
scroll to position [0, 0]
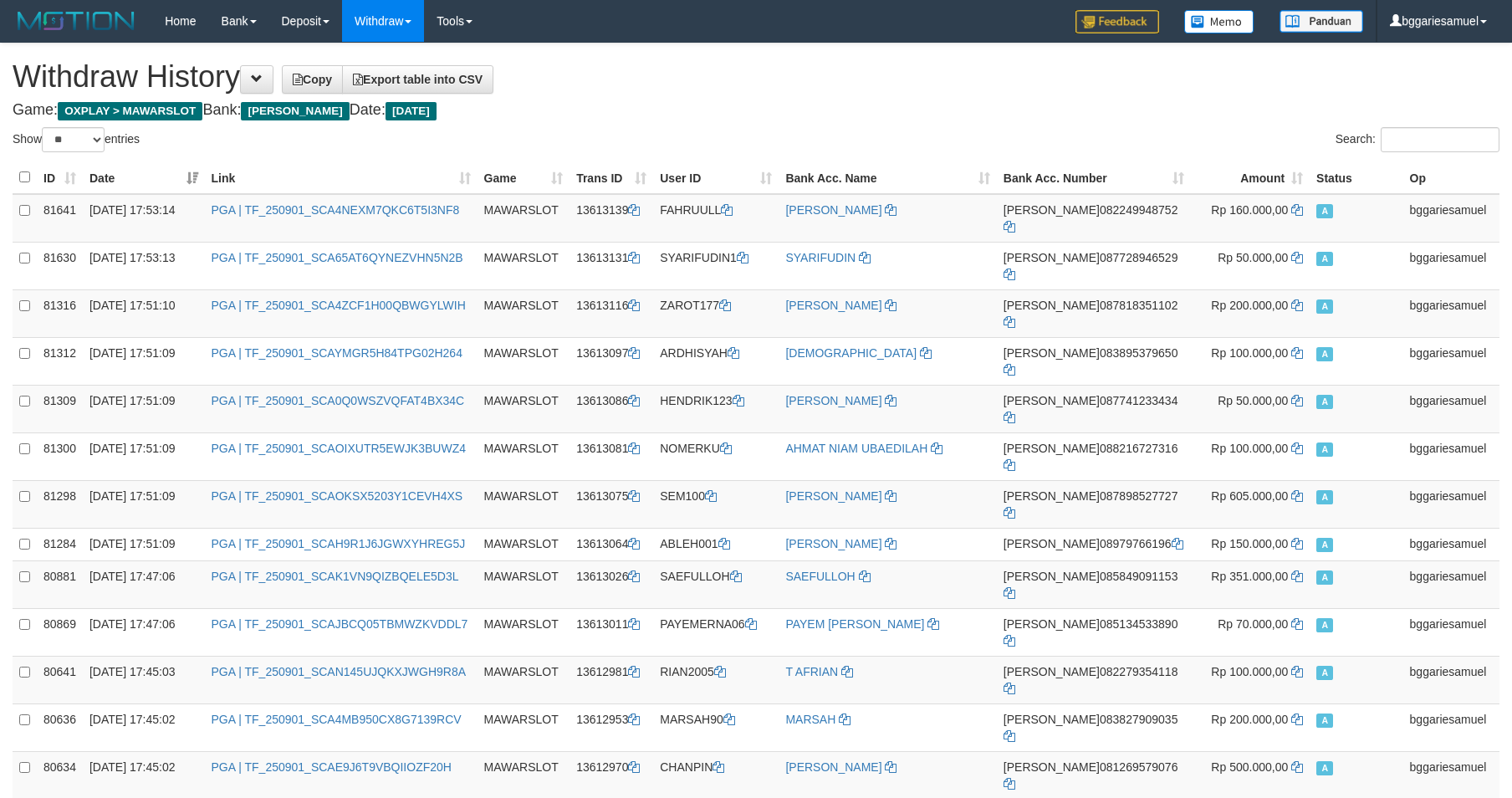
select select "**"
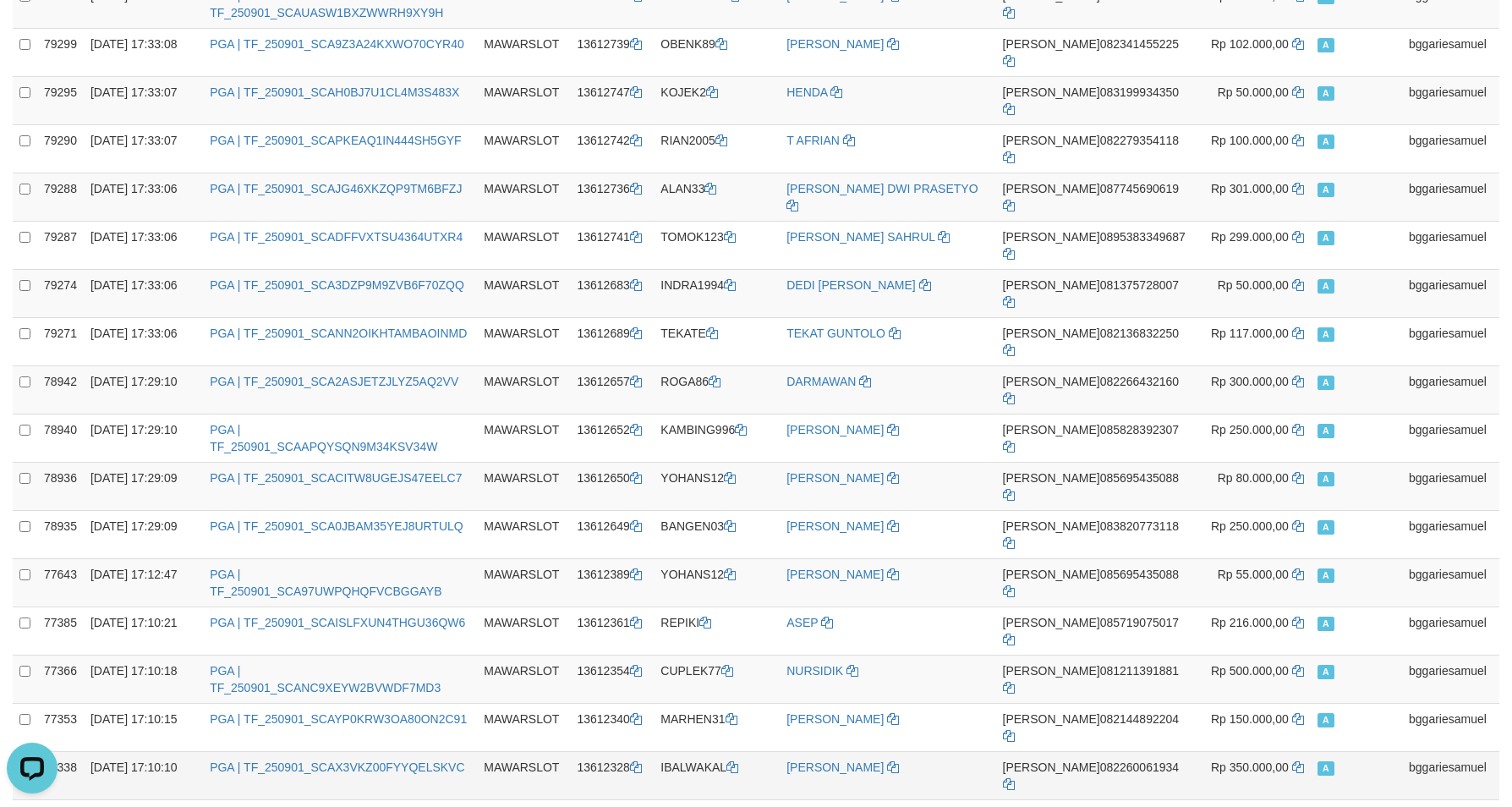
click at [1402, 751] on td "bggariesamuel" at bounding box center [1451, 775] width 98 height 48
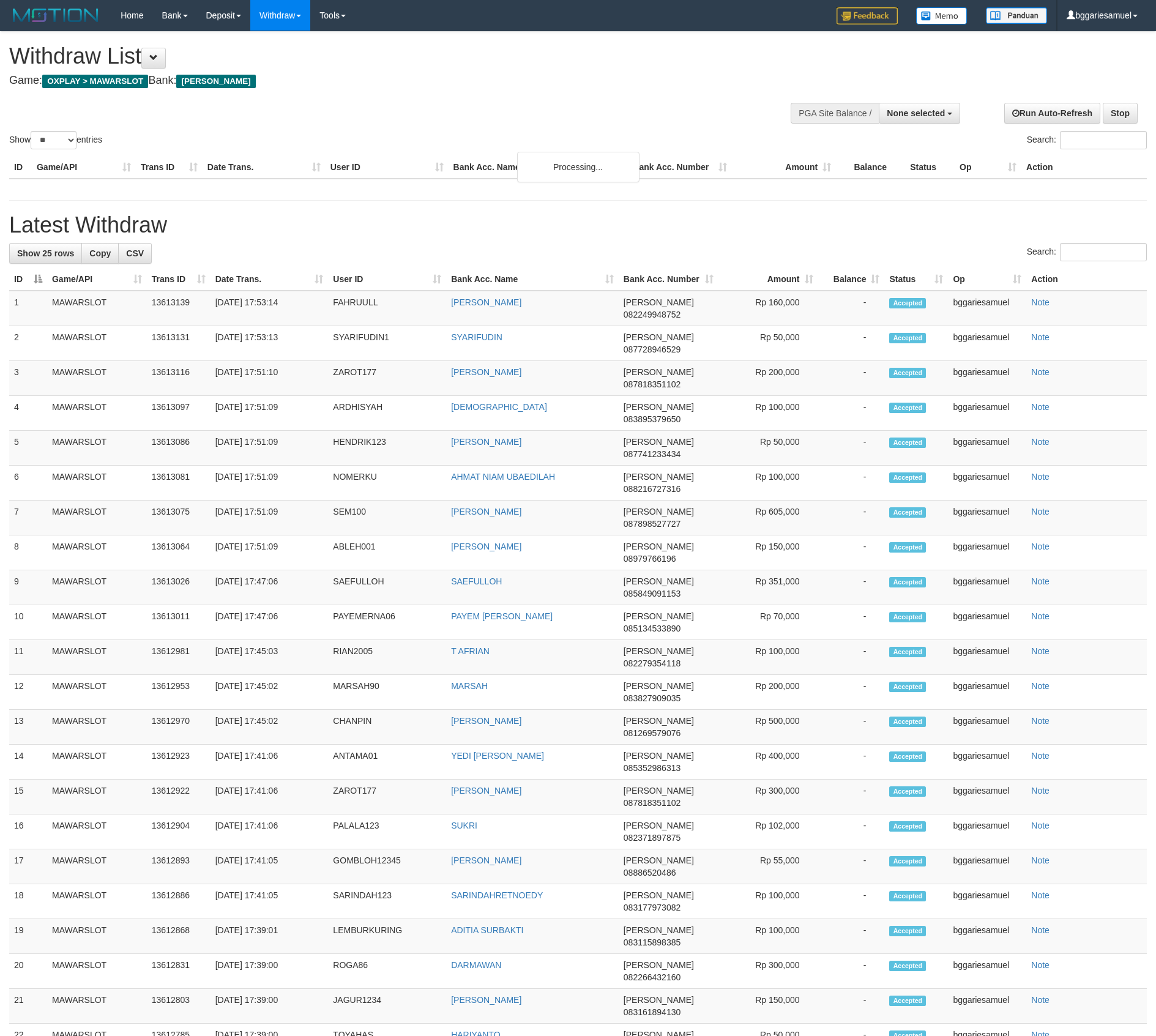
select select
select select "**"
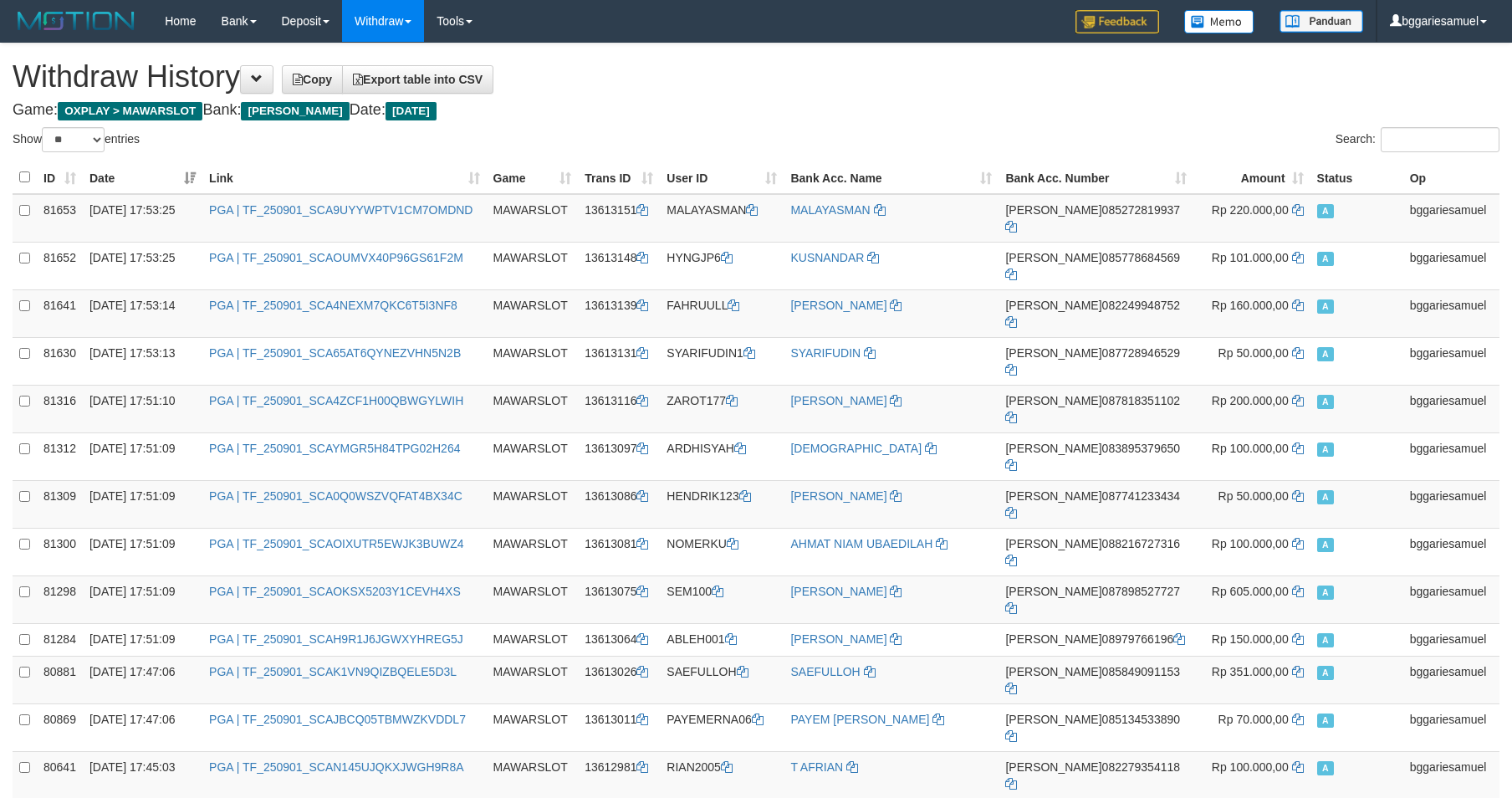
select select "**"
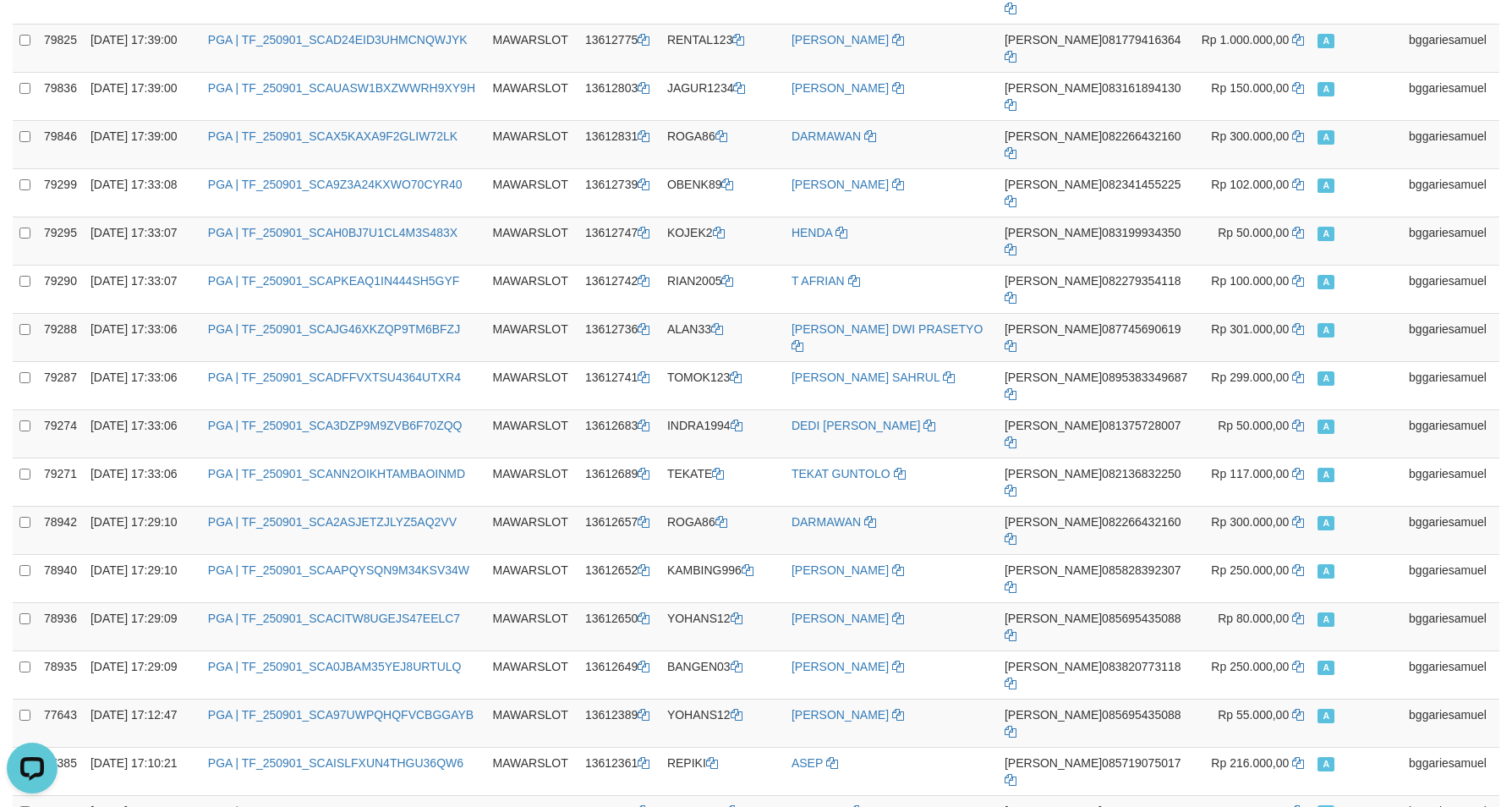
click at [878, 710] on div "**********" at bounding box center [756, 79] width 1512 height 2669
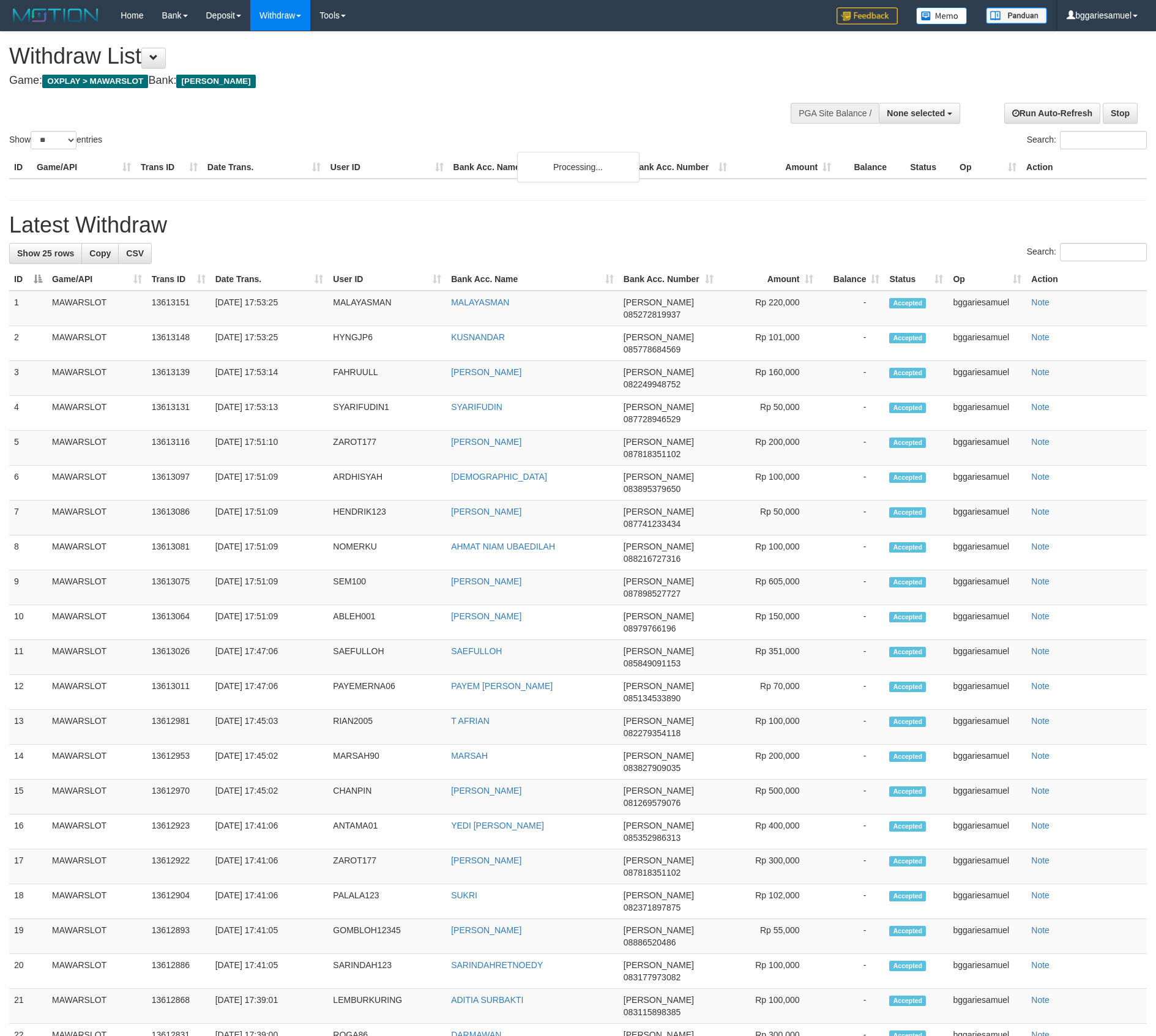
select select
select select "**"
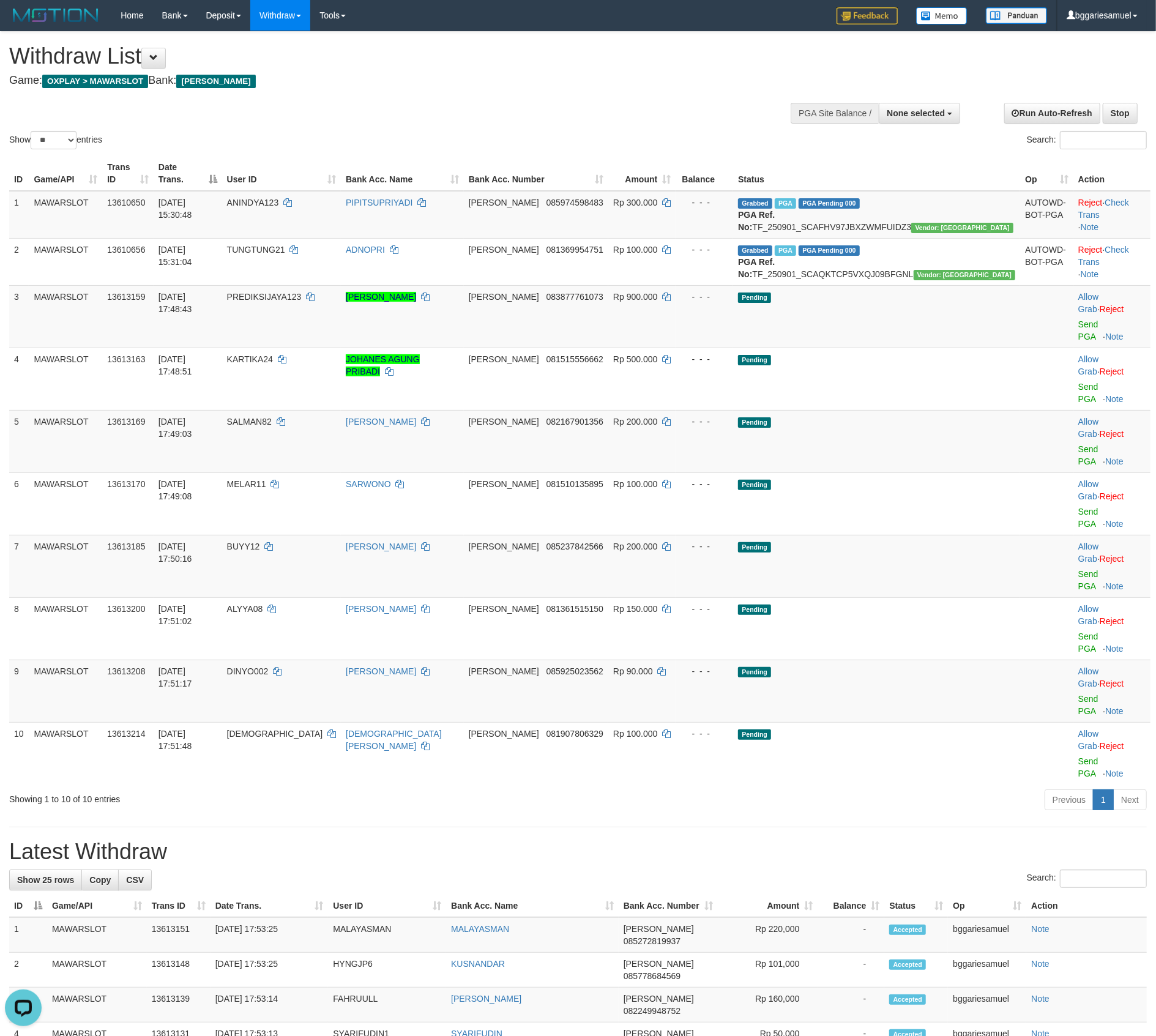
click at [368, 635] on div "**********" at bounding box center [578, 945] width 1156 height 1828
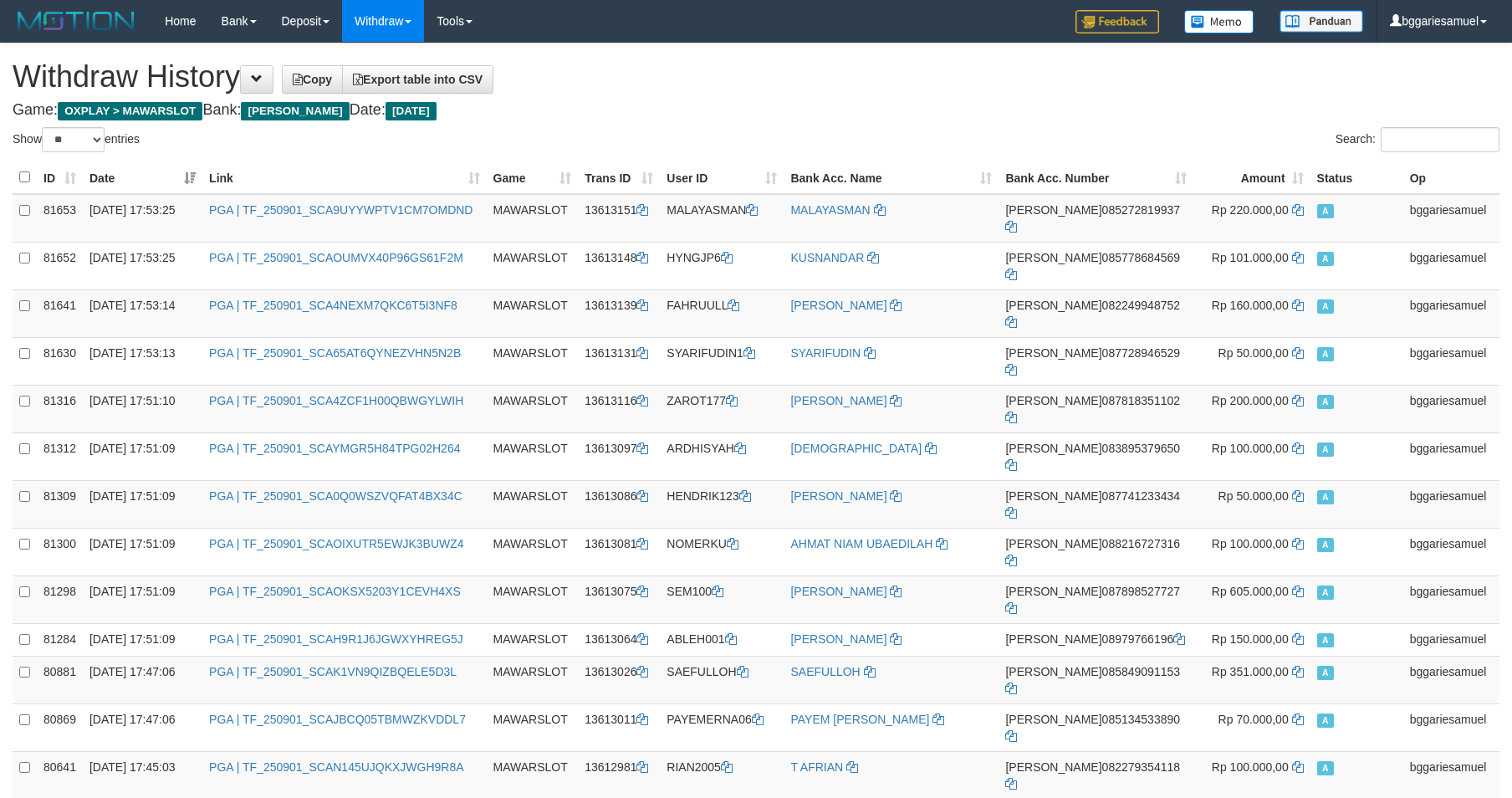
select select "**"
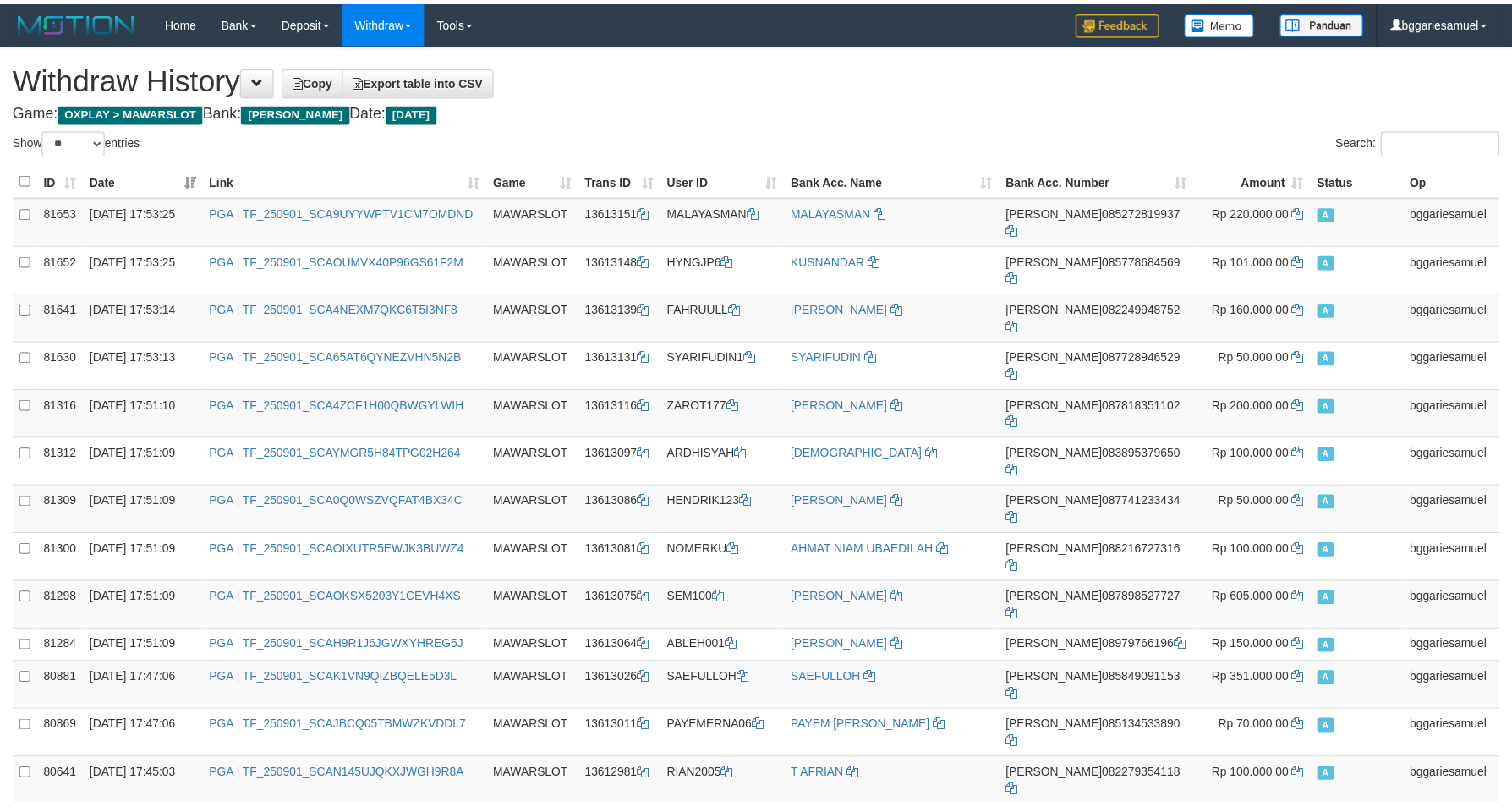
scroll to position [1299, 0]
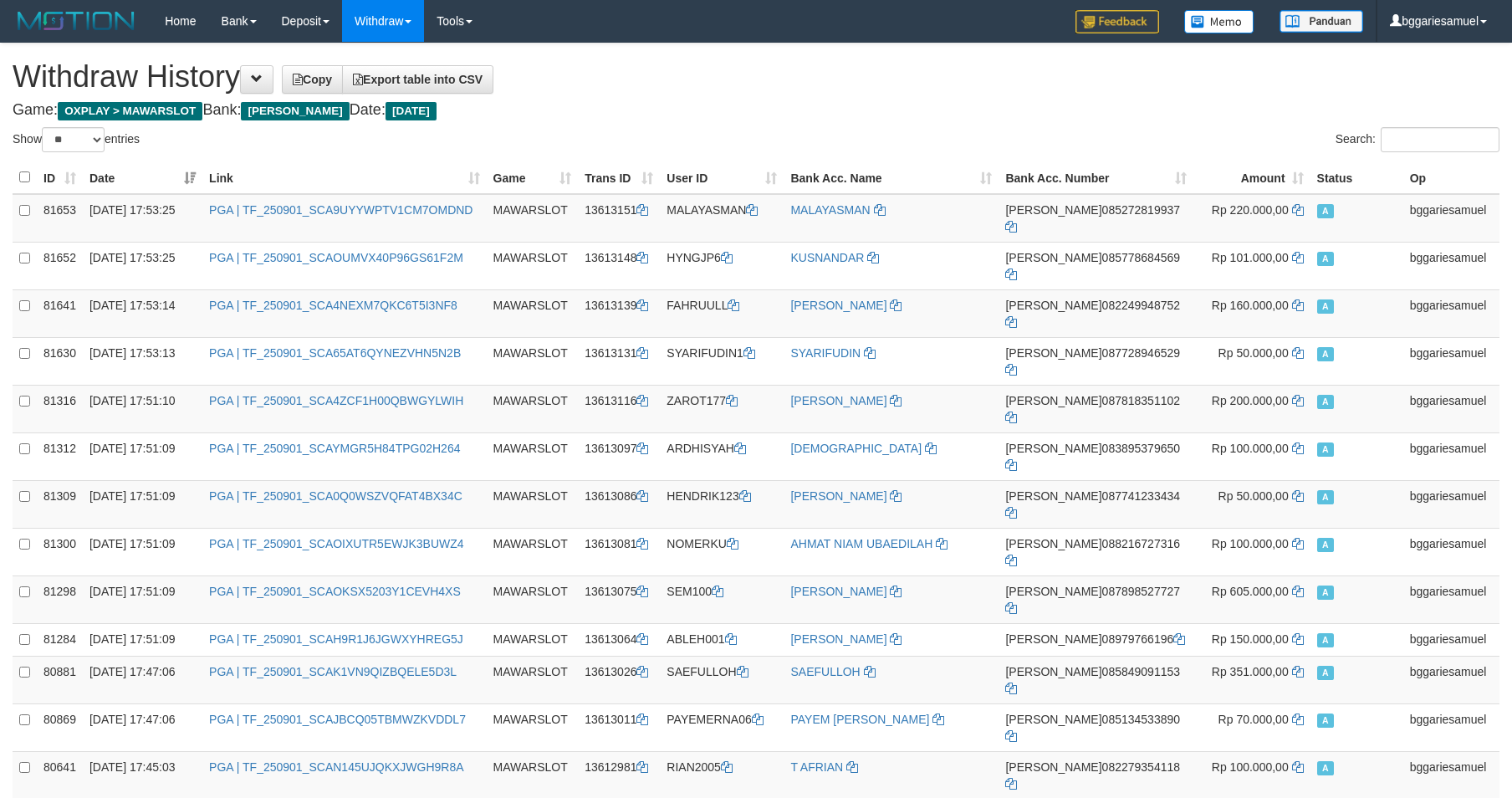
select select "**"
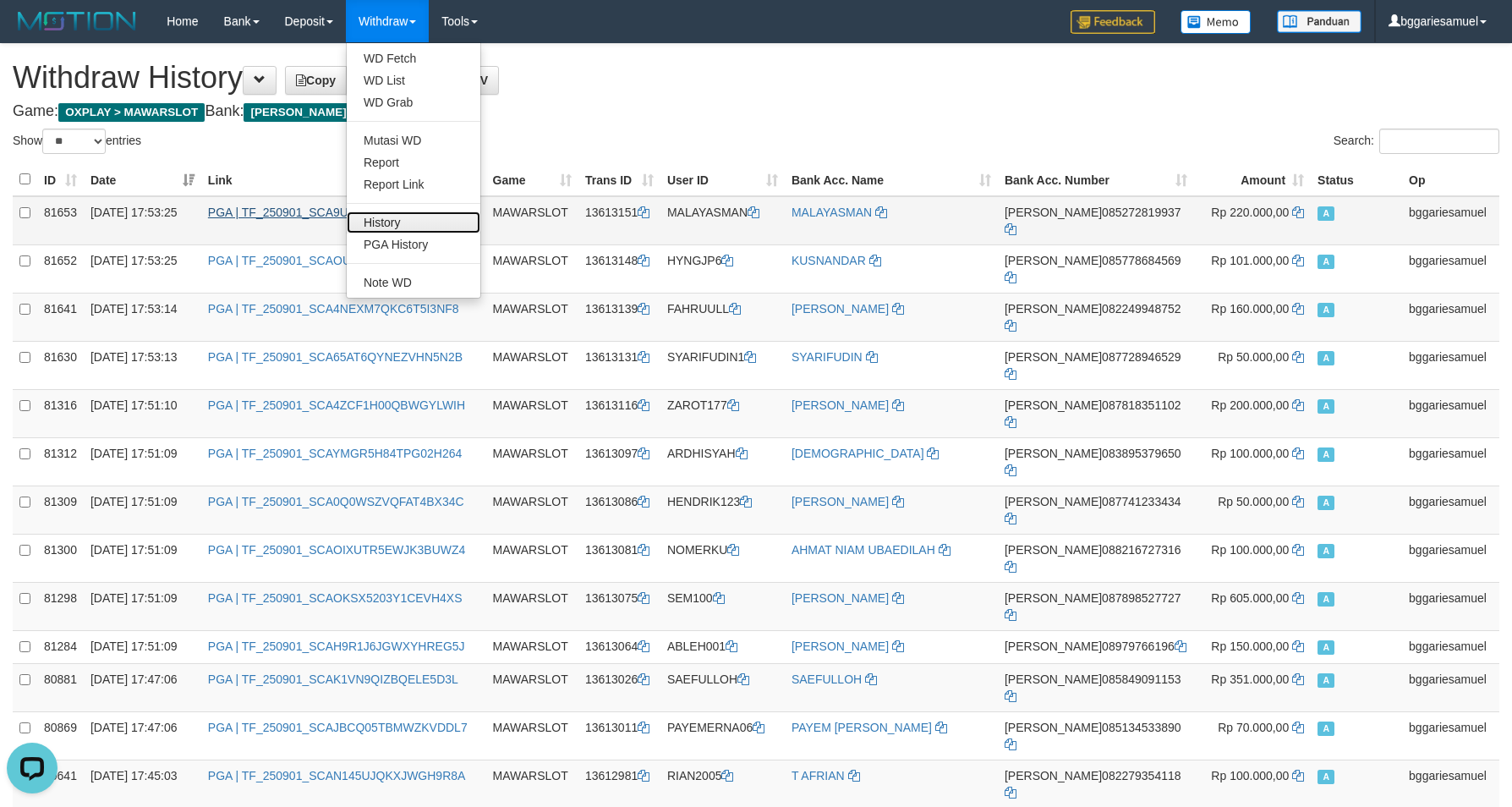
click at [401, 213] on link "History" at bounding box center [413, 223] width 133 height 22
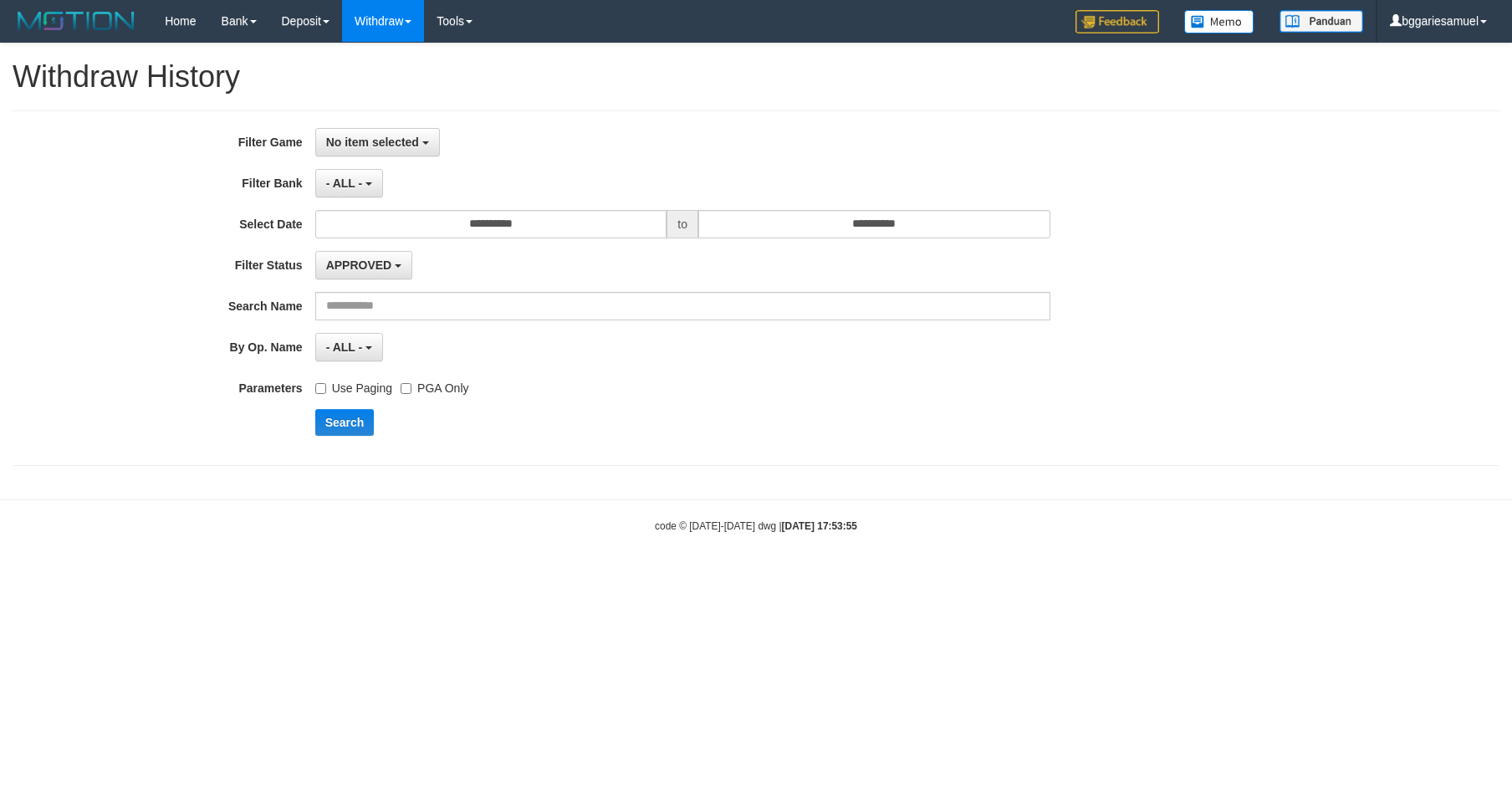
select select
click at [343, 186] on span "- ALL -" at bounding box center [344, 183] width 36 height 14
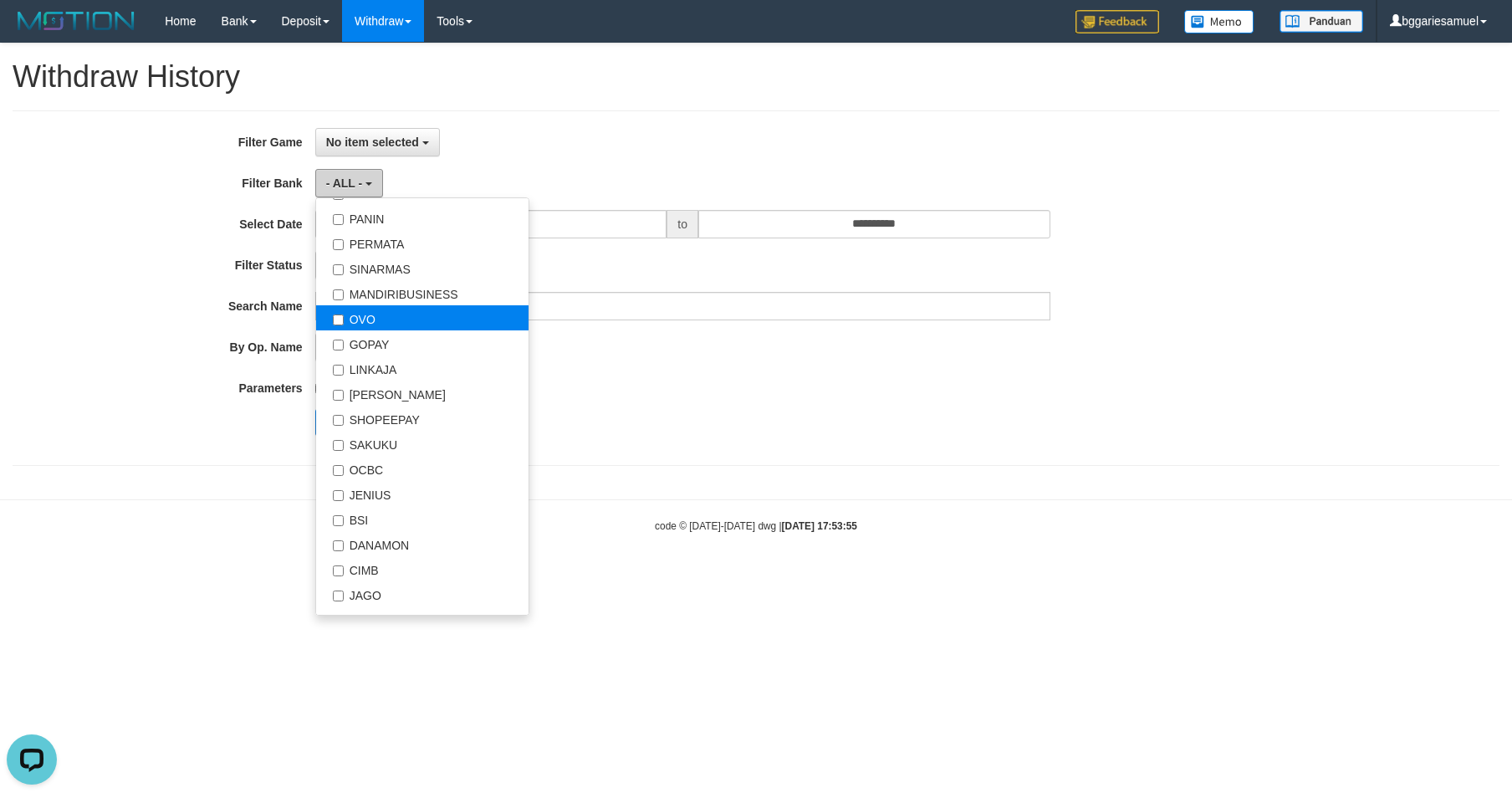
scroll to position [263, 0]
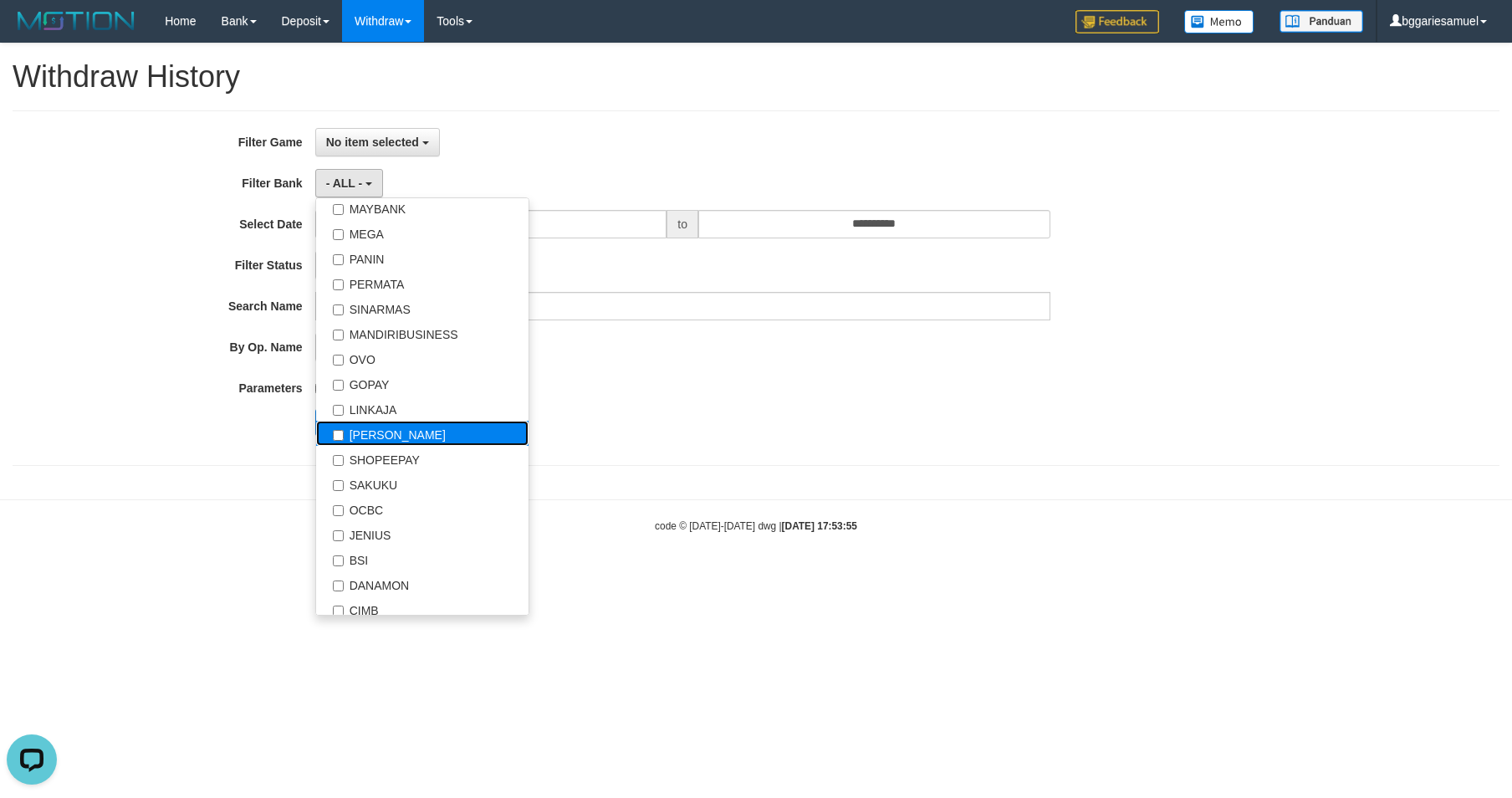
click at [388, 436] on label "[PERSON_NAME]" at bounding box center [421, 433] width 212 height 25
select select "****"
click at [510, 125] on div "**********" at bounding box center [756, 288] width 1487 height 356
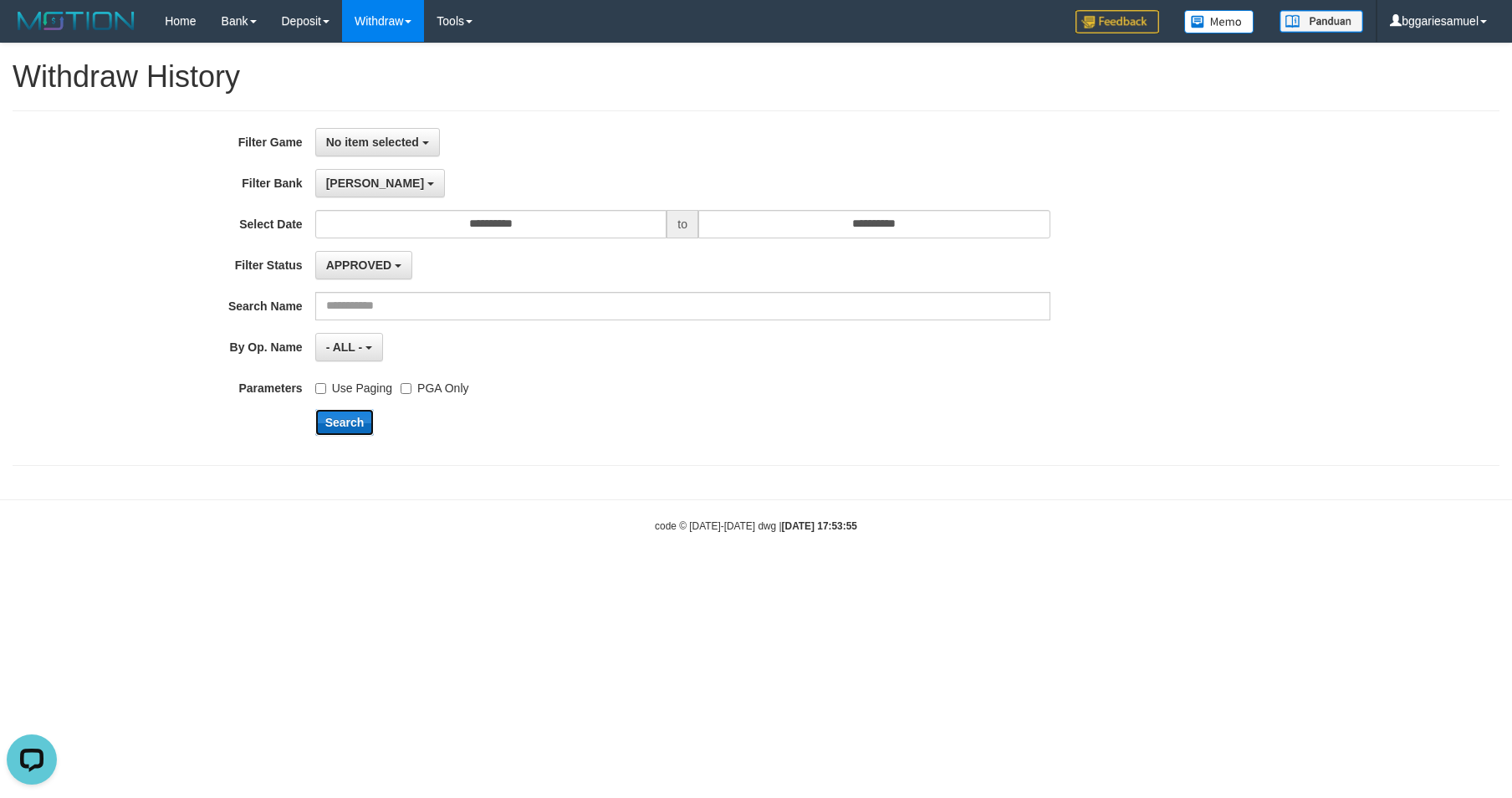
click at [365, 419] on button "Search" at bounding box center [345, 421] width 59 height 26
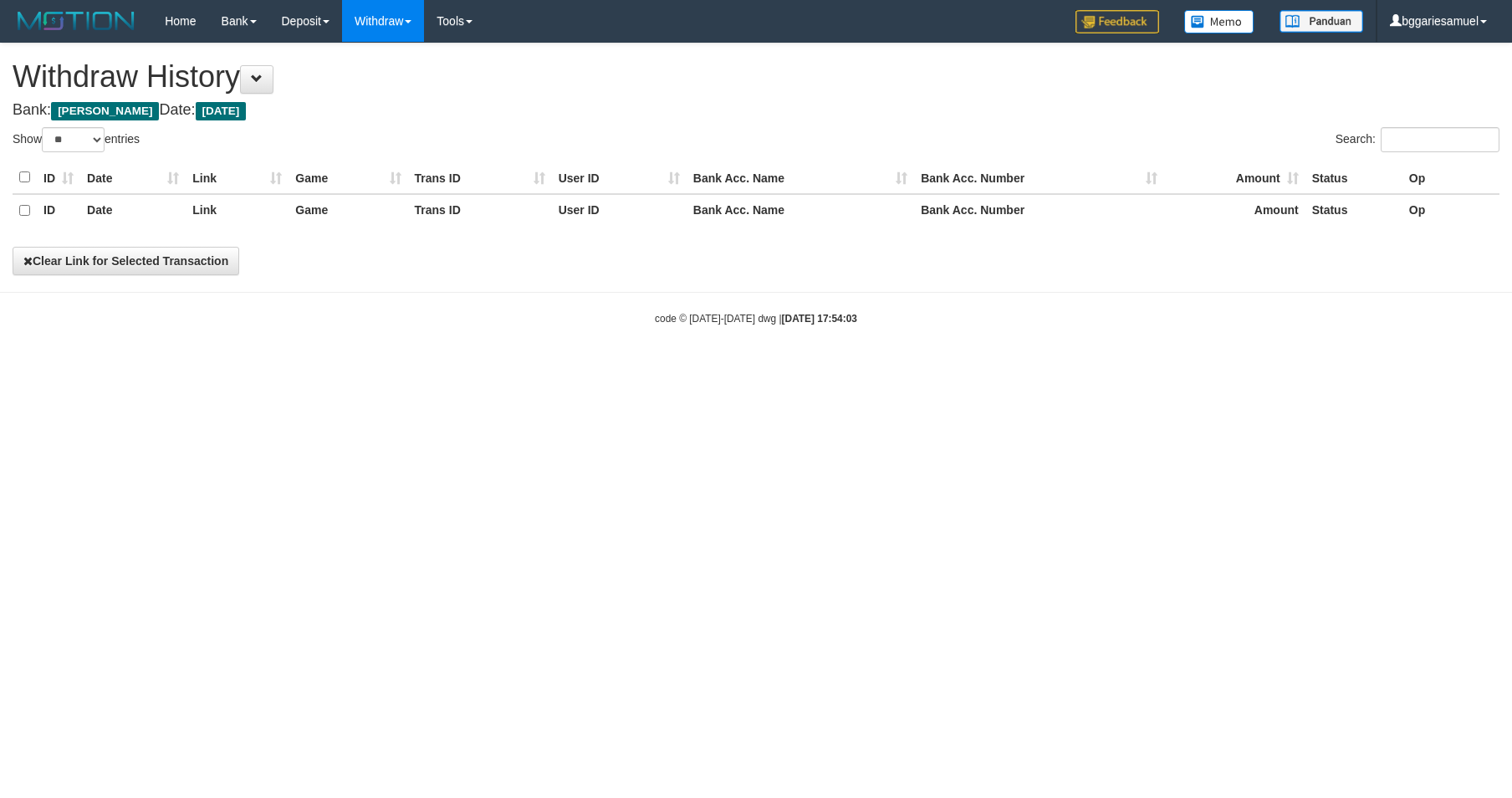
select select
select select "**"
click at [274, 67] on button at bounding box center [257, 79] width 34 height 28
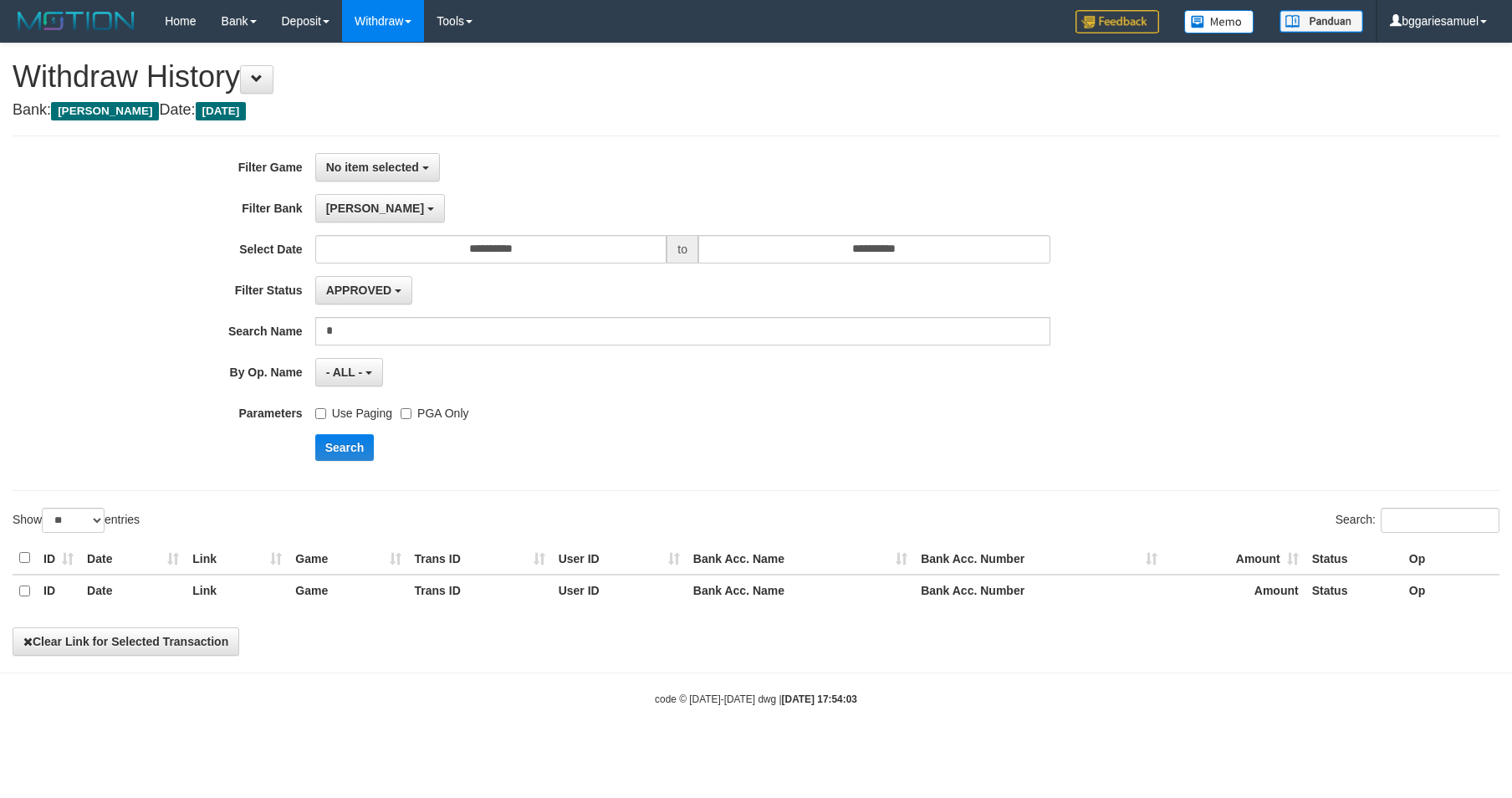
click at [363, 151] on div "**********" at bounding box center [756, 313] width 1487 height 356
drag, startPoint x: 388, startPoint y: 181, endPoint x: 393, endPoint y: 219, distance: 38.3
click at [388, 181] on button "No item selected" at bounding box center [378, 167] width 125 height 28
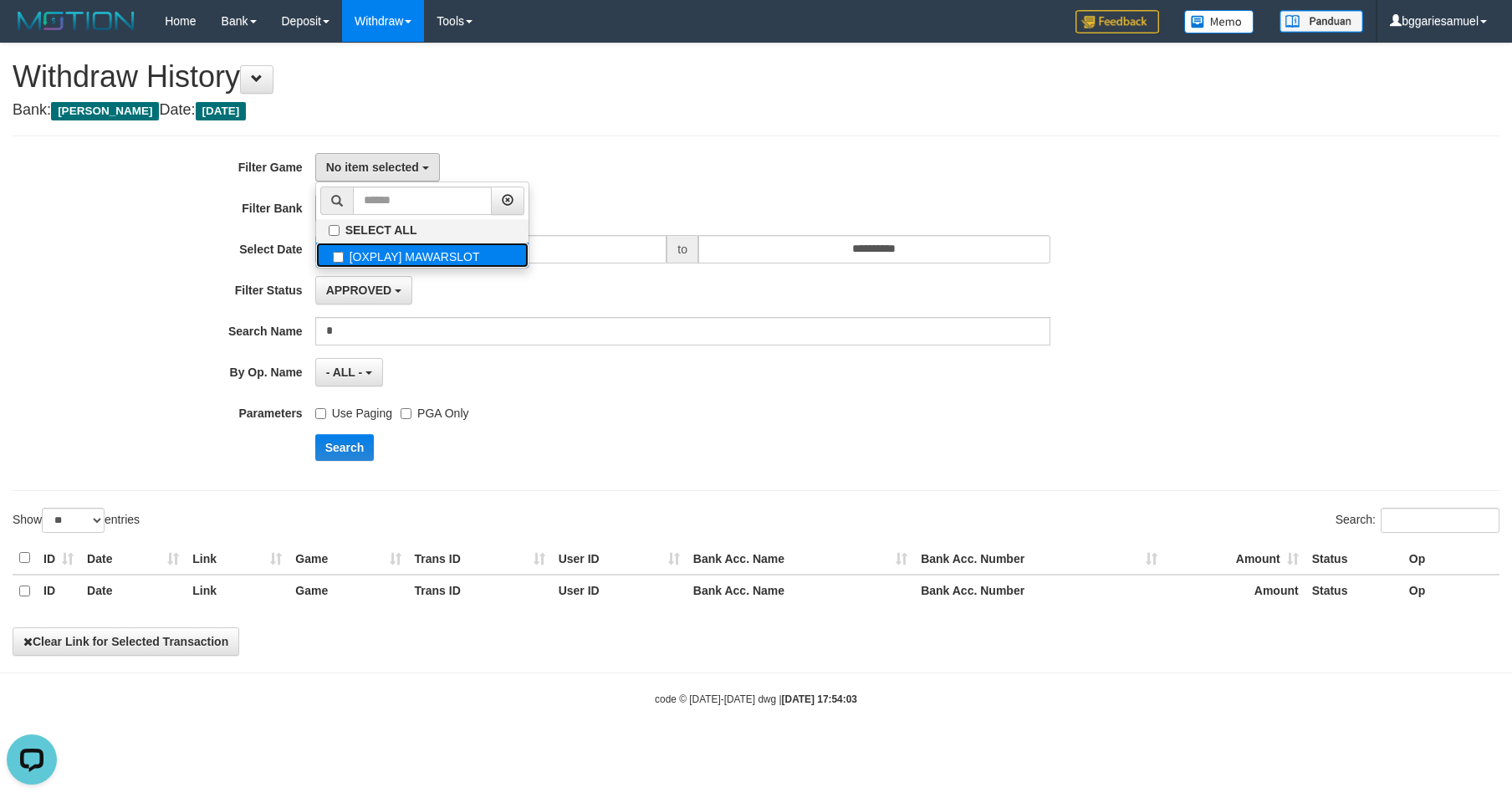
click at [378, 259] on label "[OXPLAY] MAWARSLOT" at bounding box center [421, 256] width 212 height 25
select select "****"
drag, startPoint x: 771, startPoint y: 167, endPoint x: 748, endPoint y: 174, distance: 24.0
click at [772, 167] on div "[OXPLAY] MAWARSLOT SELECT ALL [OXPLAY] MAWARSLOT" at bounding box center [683, 167] width 735 height 28
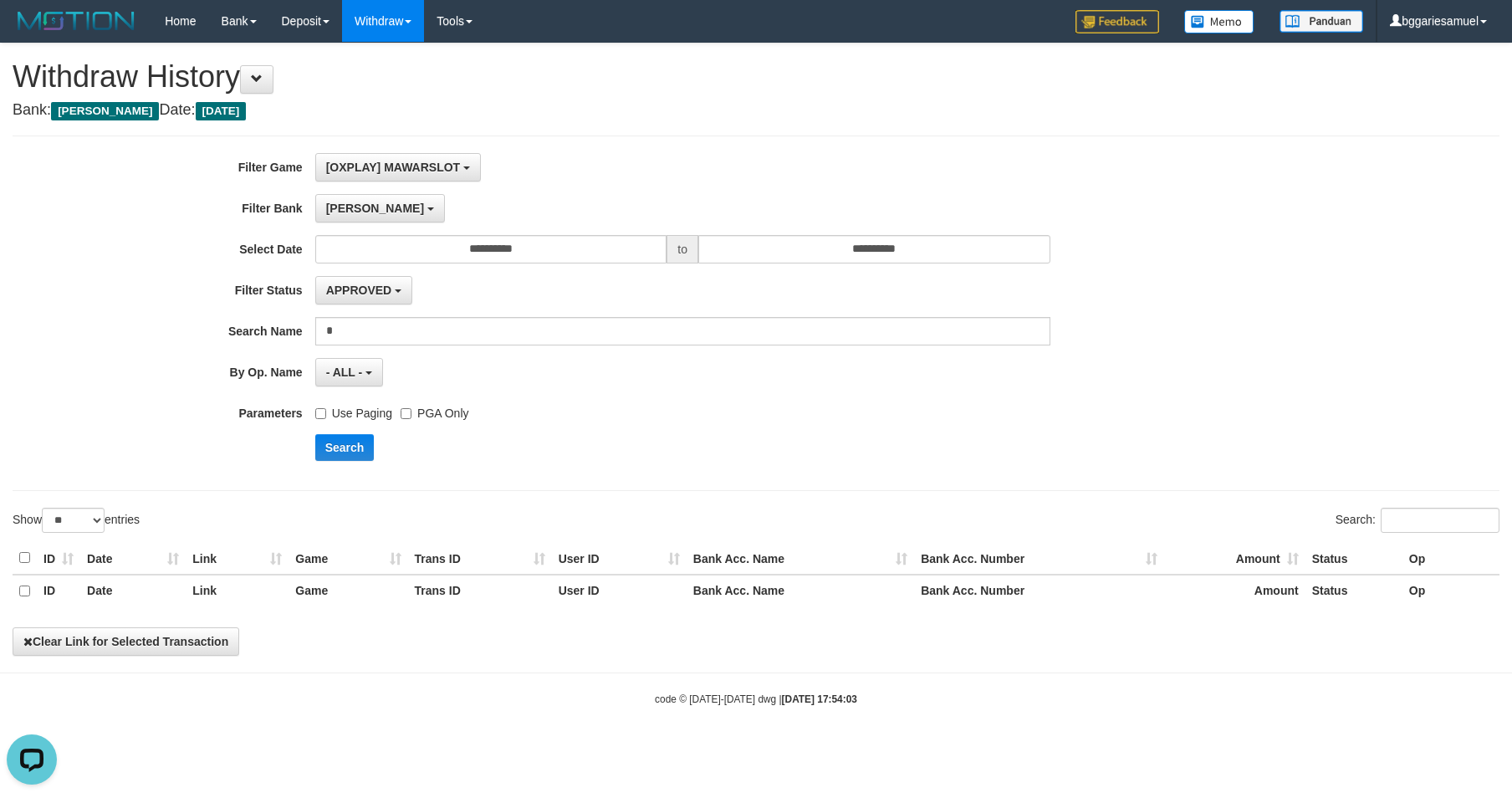
click at [358, 429] on div "**********" at bounding box center [630, 313] width 1260 height 320
drag, startPoint x: 358, startPoint y: 452, endPoint x: 366, endPoint y: 446, distance: 10.0
click at [359, 453] on button "Search" at bounding box center [345, 447] width 59 height 26
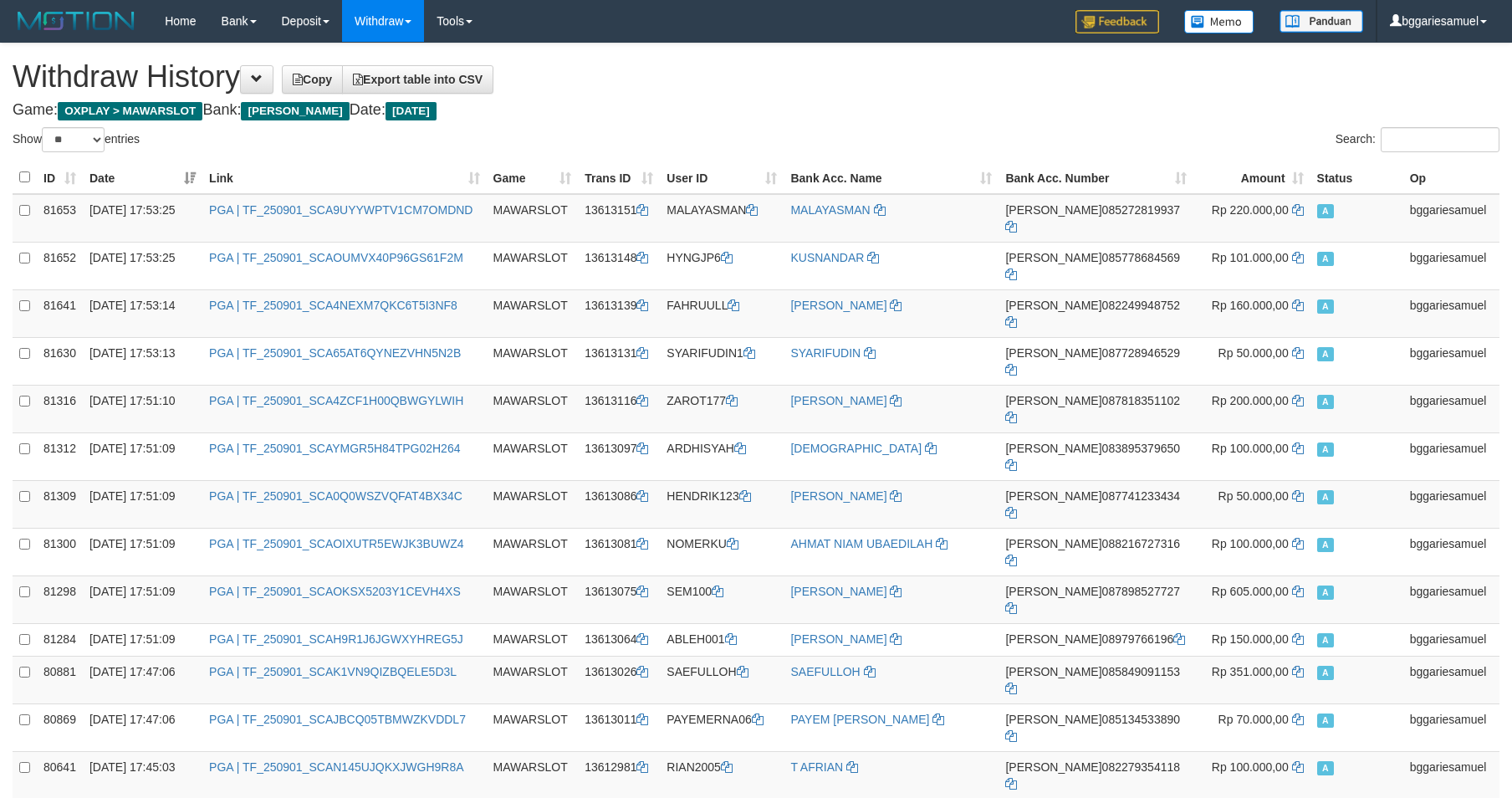
select select "**"
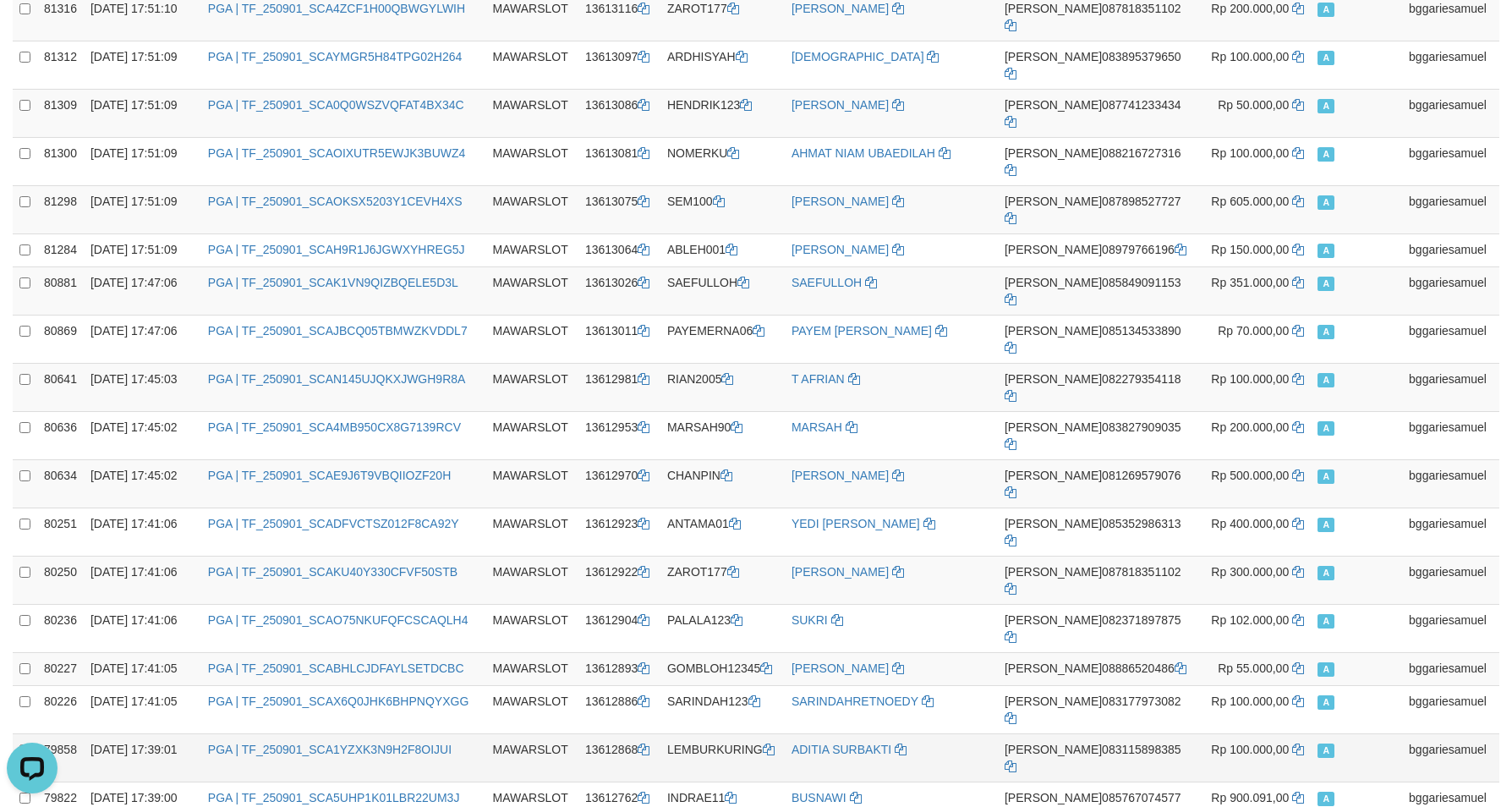
click at [1365, 733] on td "A" at bounding box center [1356, 757] width 91 height 48
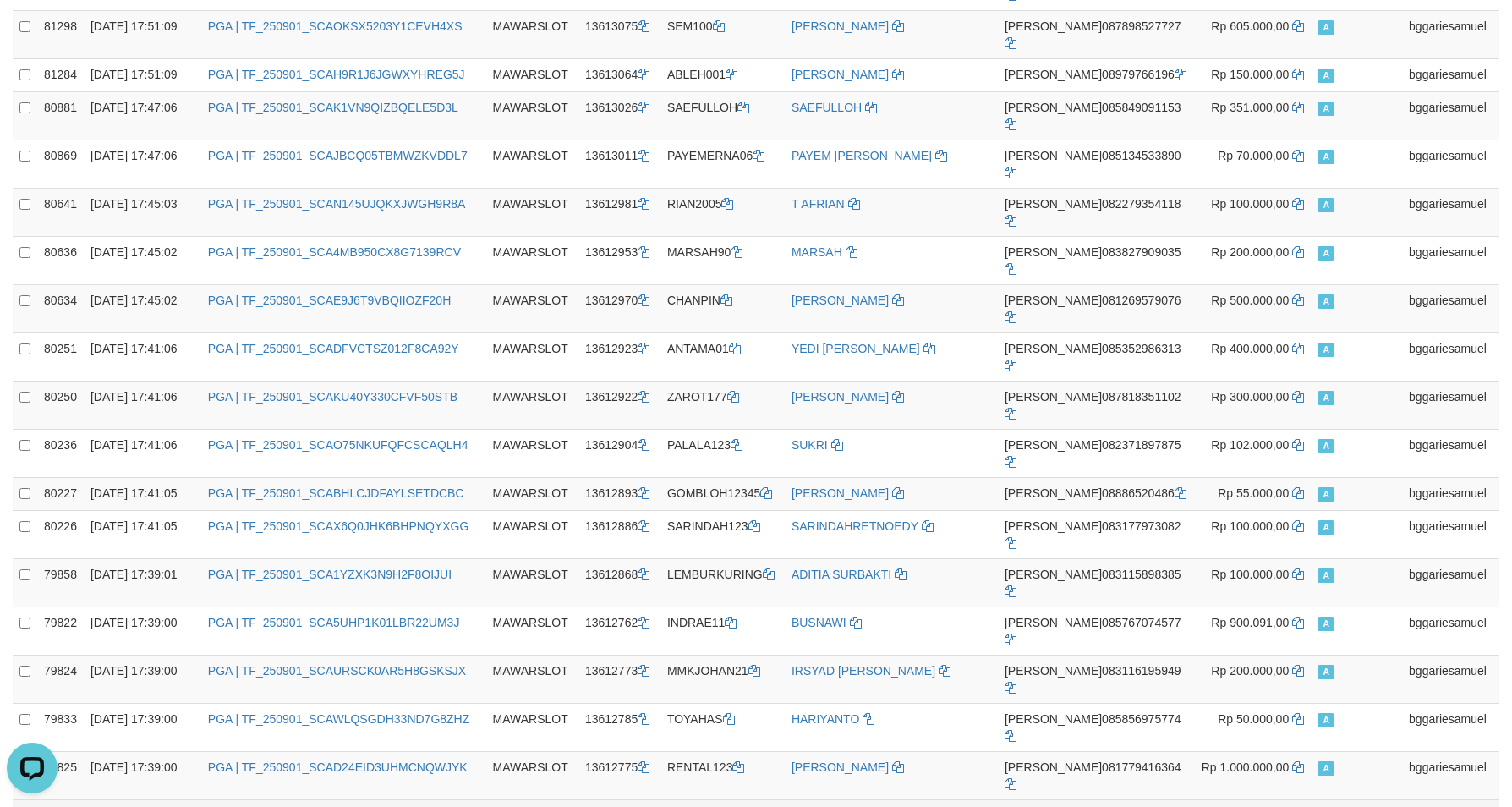
scroll to position [622, 0]
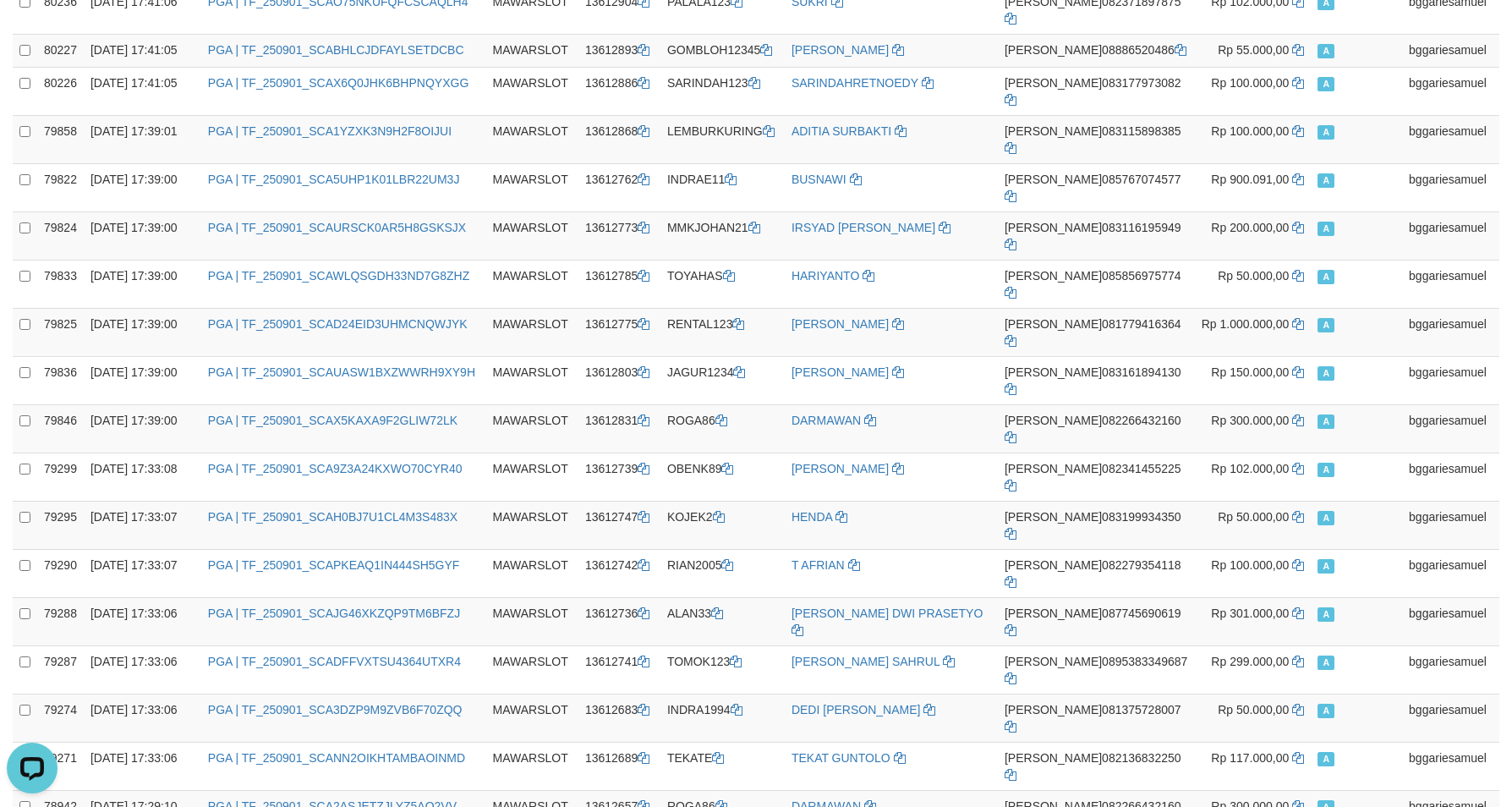
scroll to position [1299, 0]
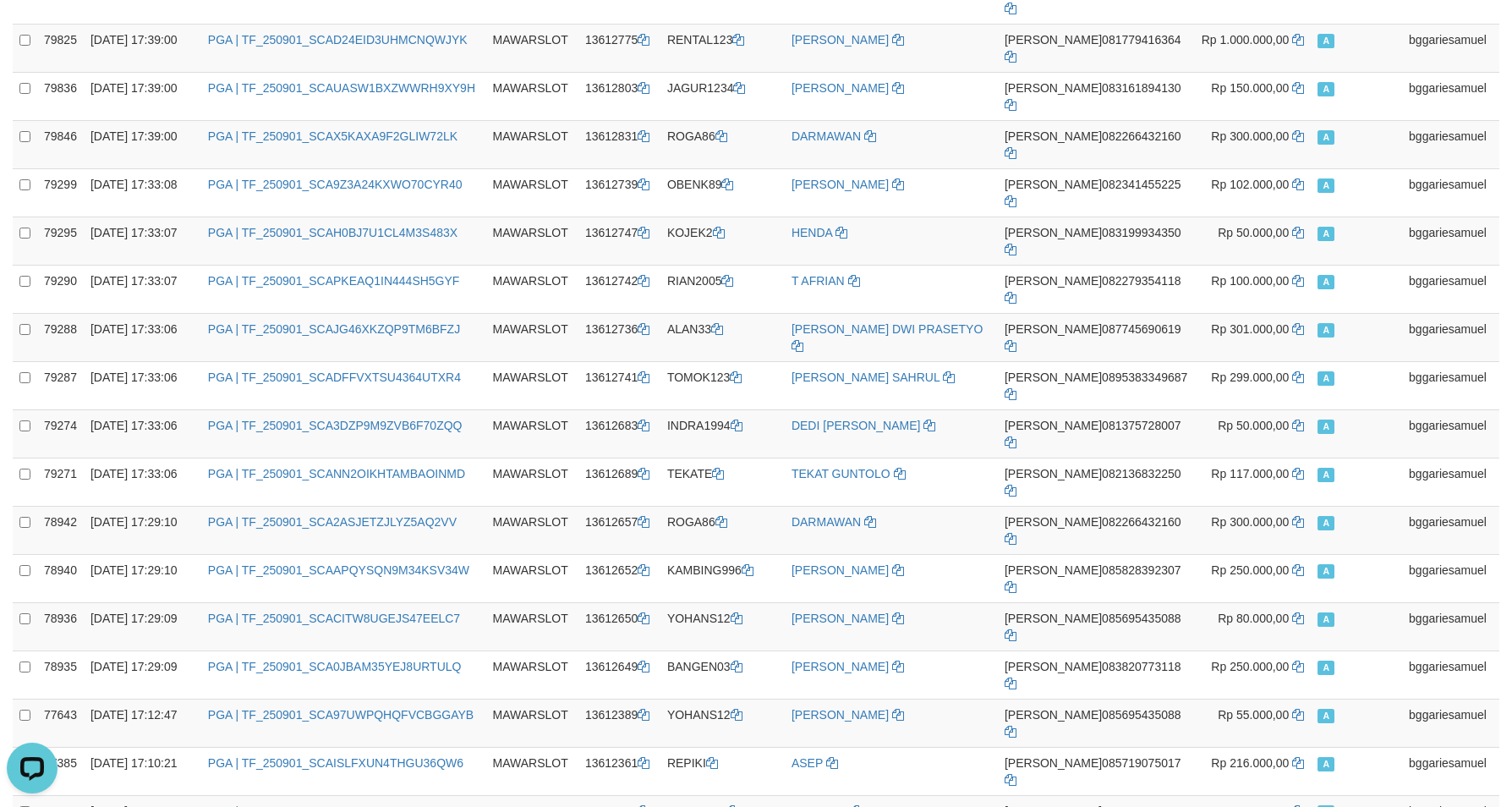
drag, startPoint x: 898, startPoint y: 511, endPoint x: 896, endPoint y: 485, distance: 26.1
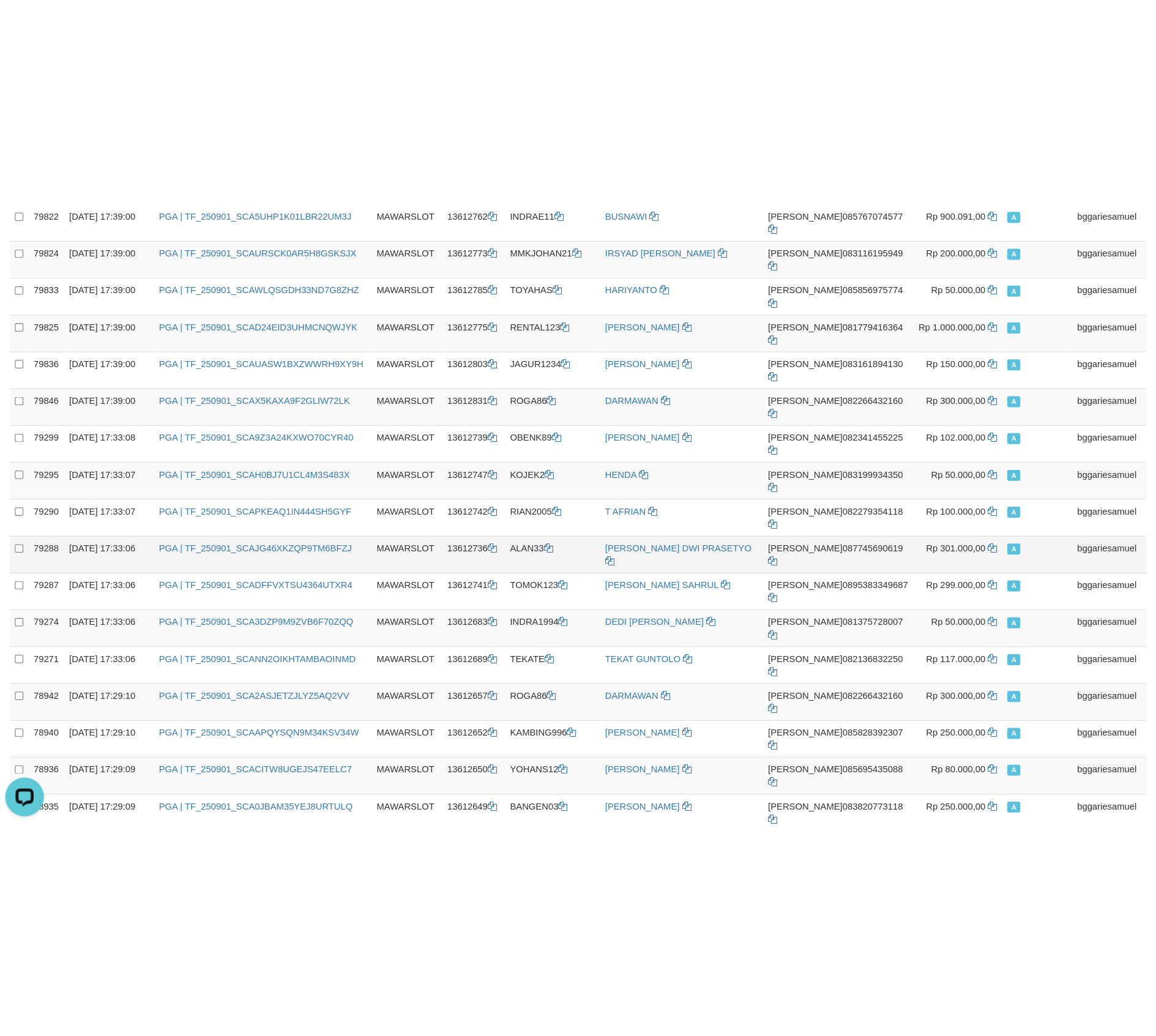
scroll to position [488, 0]
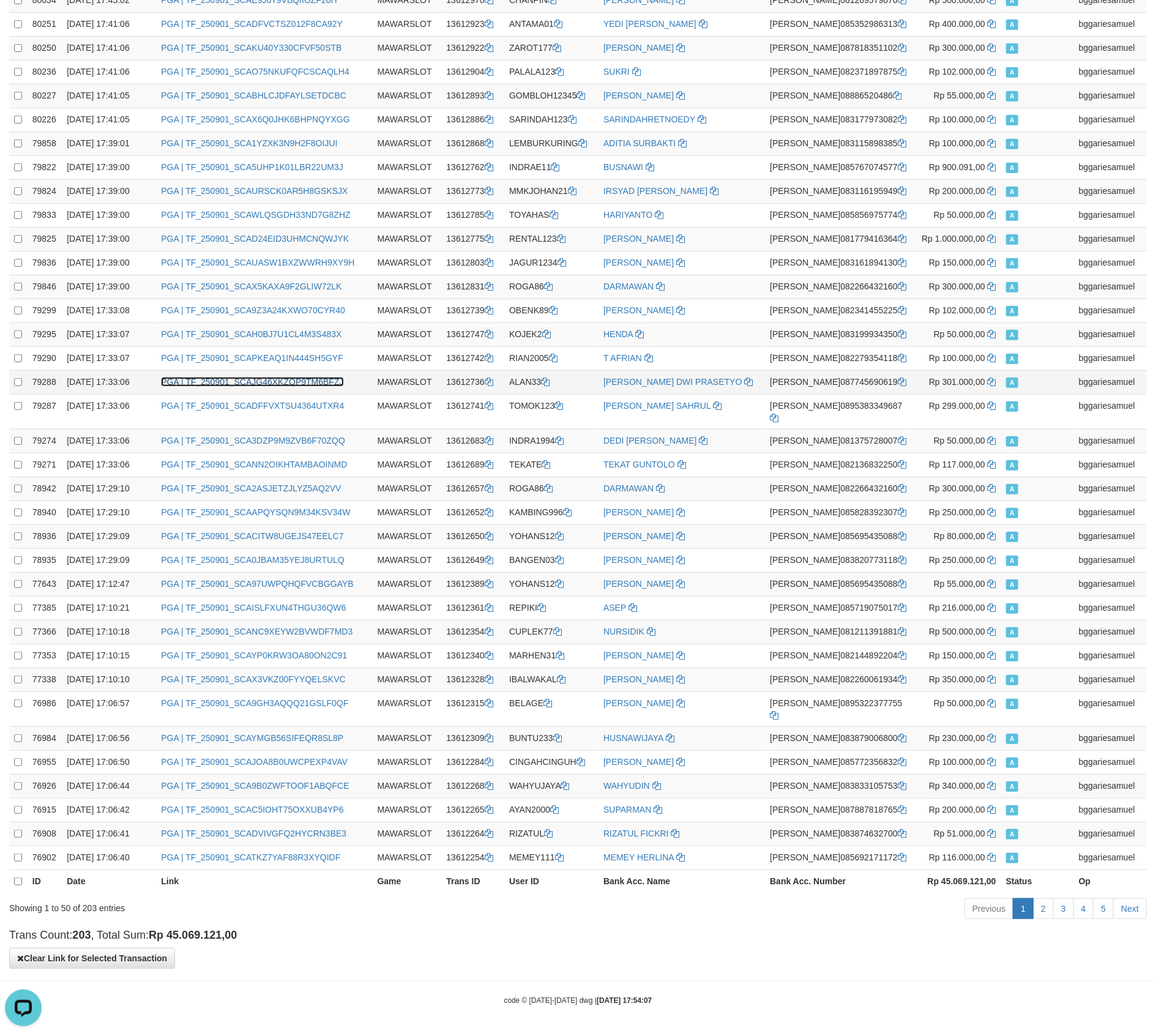
click at [209, 387] on link "PGA | TF_250901_SCAJG46XKZQP9TM6BFZJ" at bounding box center [252, 382] width 182 height 10
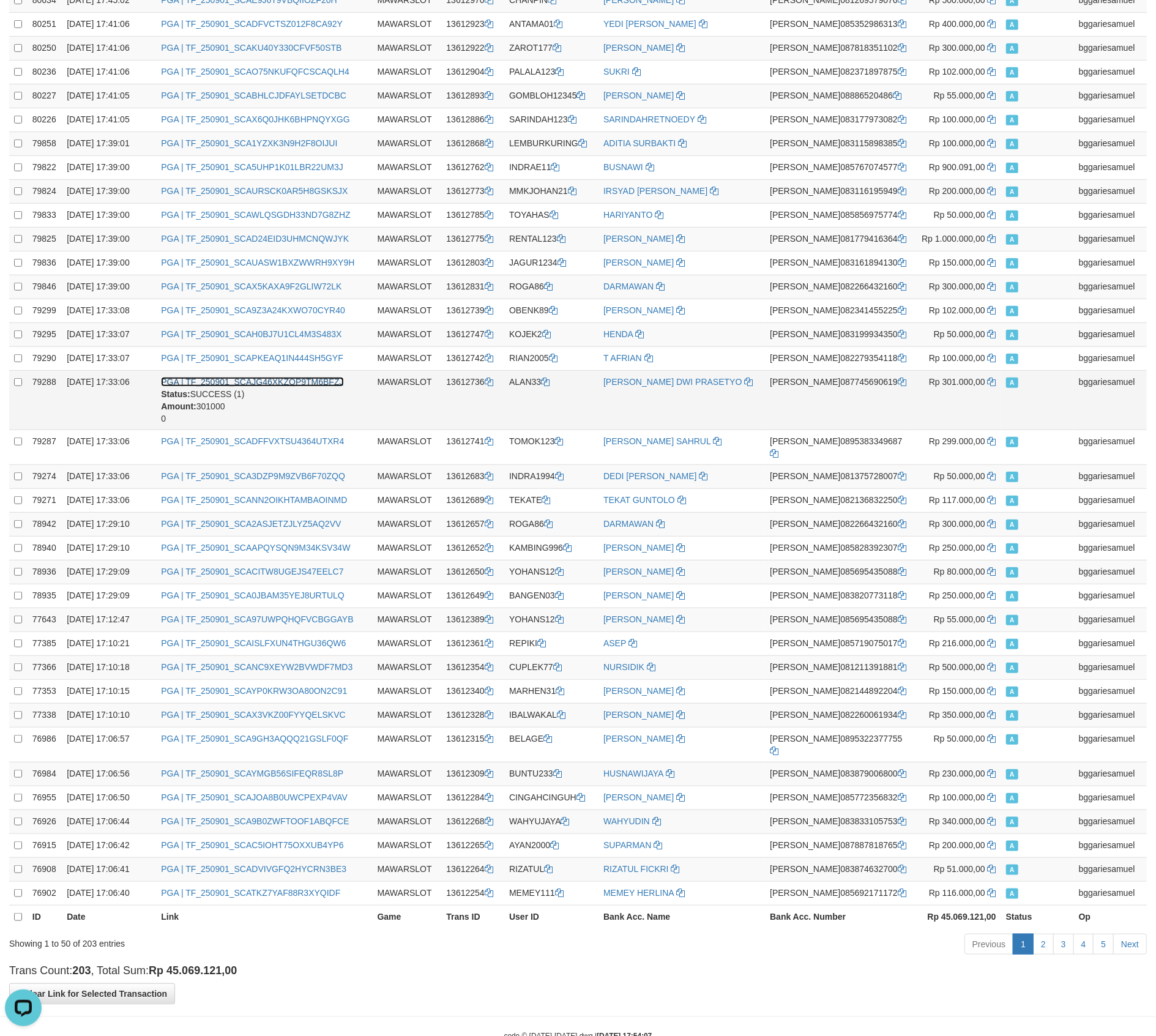
scroll to position [523, 0]
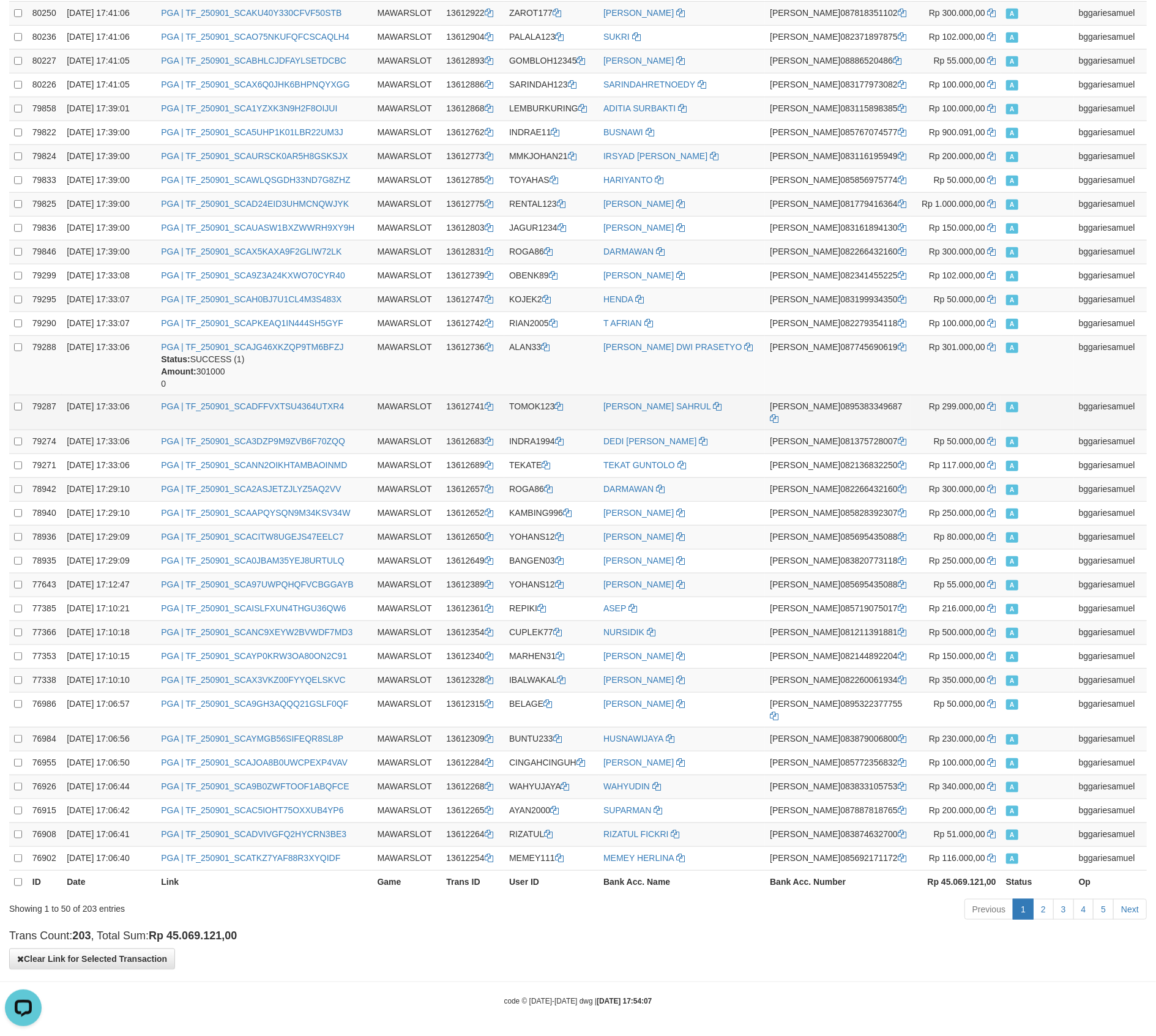
click at [372, 407] on td "PGA | TF_250901_SCADFFVXTSU4364UTXR4" at bounding box center [264, 412] width 216 height 35
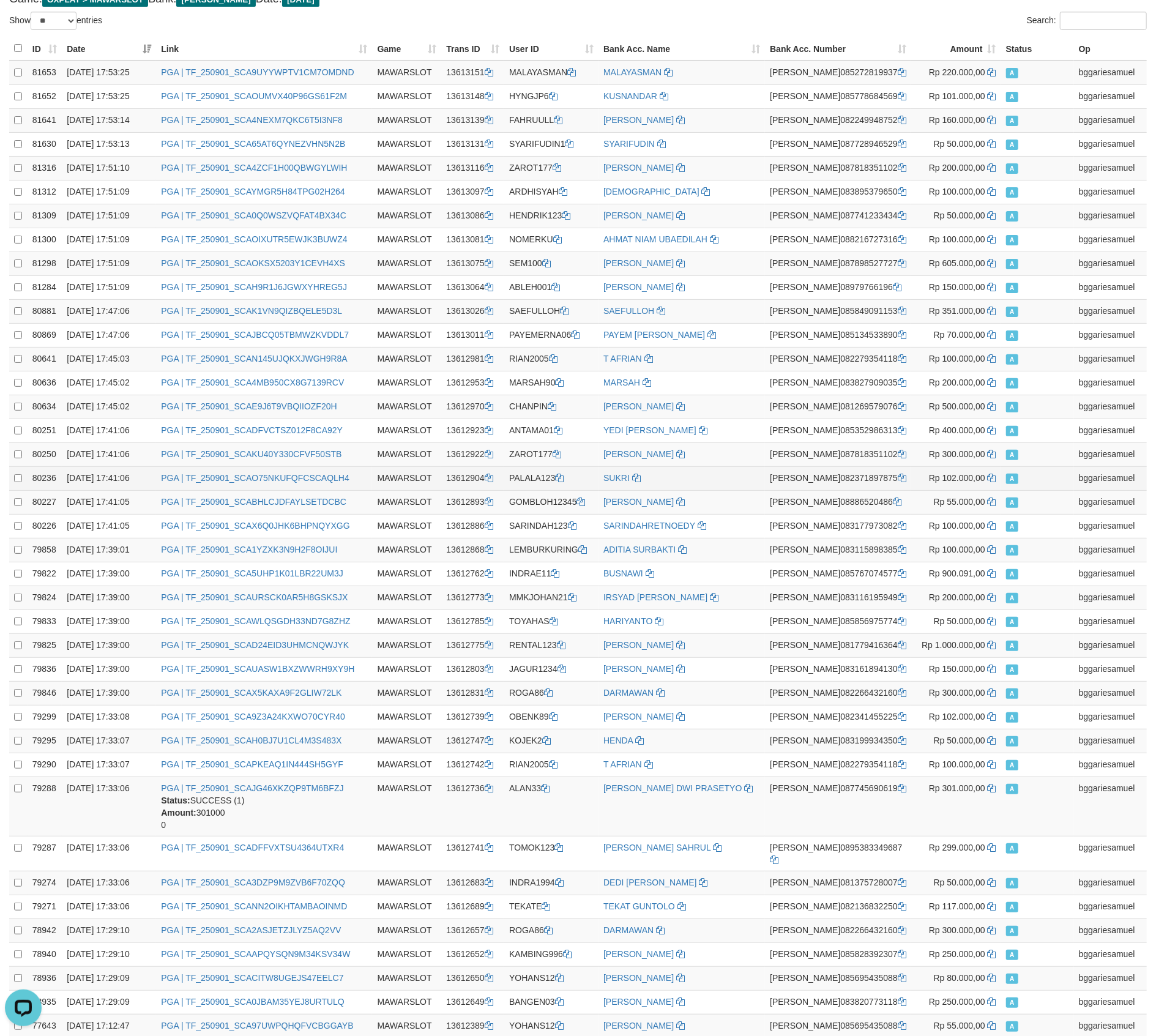
scroll to position [162, 0]
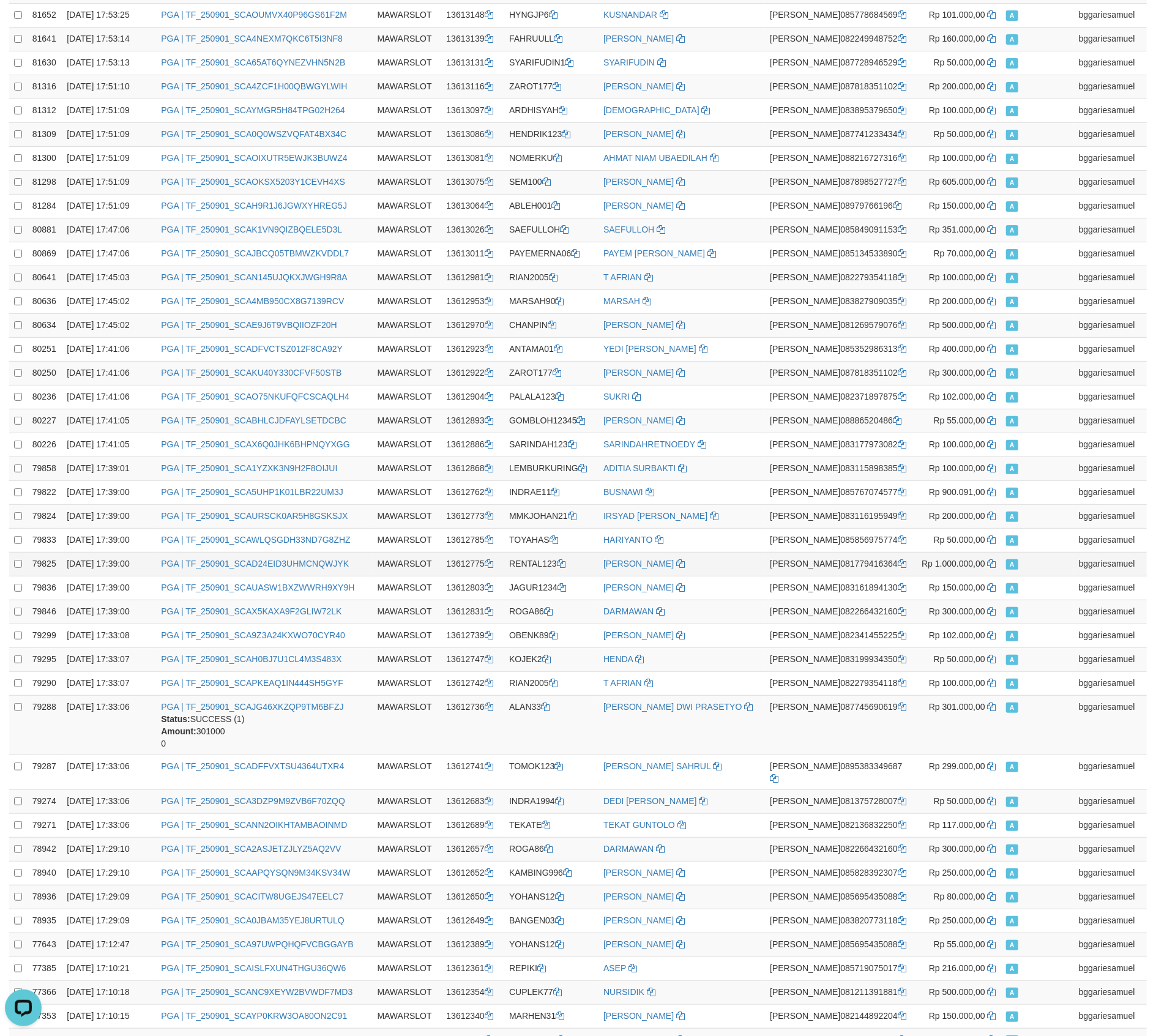
click at [561, 576] on td "RENTAL123" at bounding box center [551, 564] width 95 height 24
click at [562, 575] on td "RENTAL123" at bounding box center [551, 564] width 95 height 24
drag, startPoint x: 539, startPoint y: 574, endPoint x: 559, endPoint y: 571, distance: 20.2
click at [539, 573] on td "RENTAL123" at bounding box center [551, 564] width 95 height 24
copy td "RENTAL123"
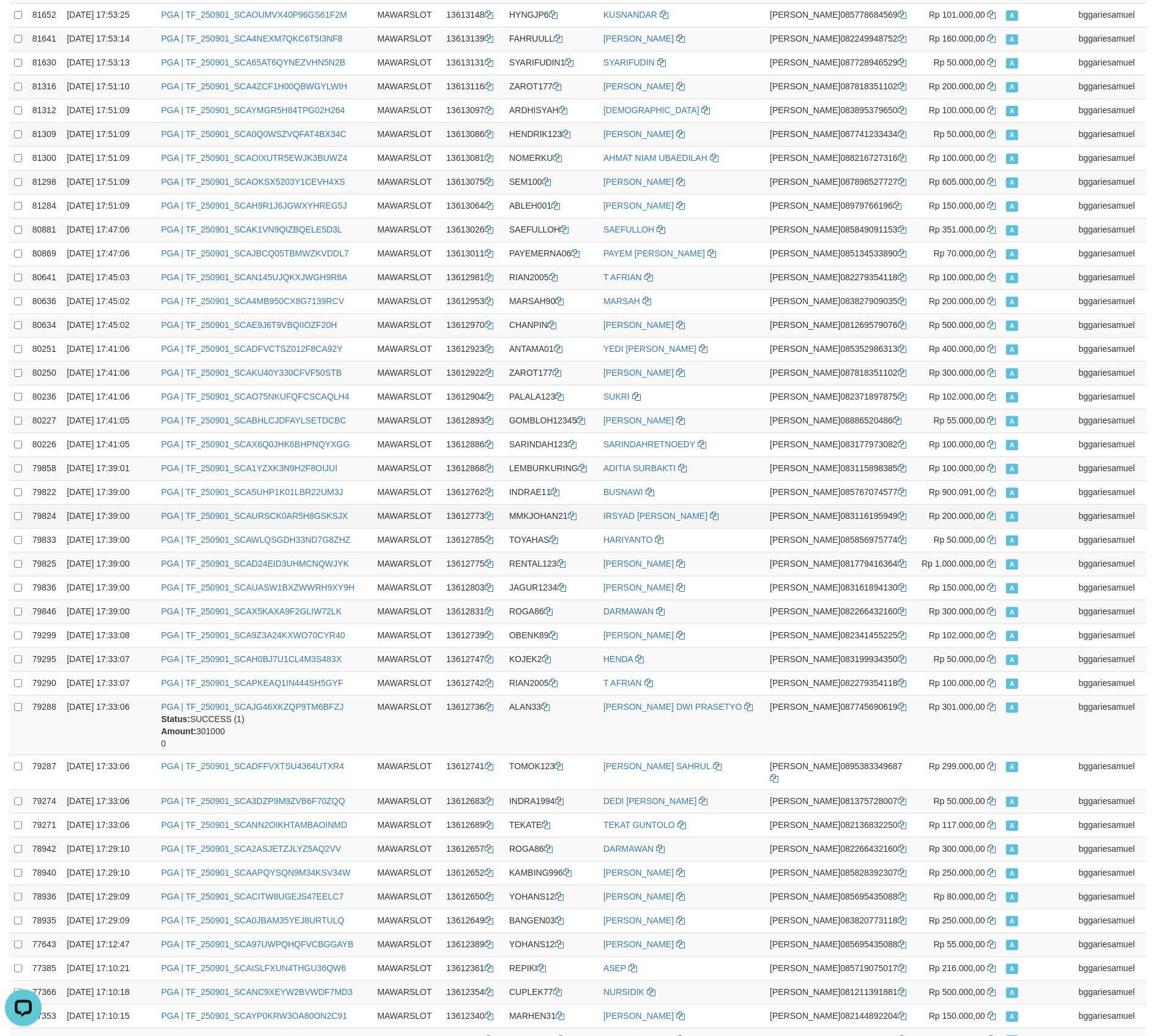
click at [821, 514] on td "DANA 083116195949" at bounding box center [838, 516] width 146 height 24
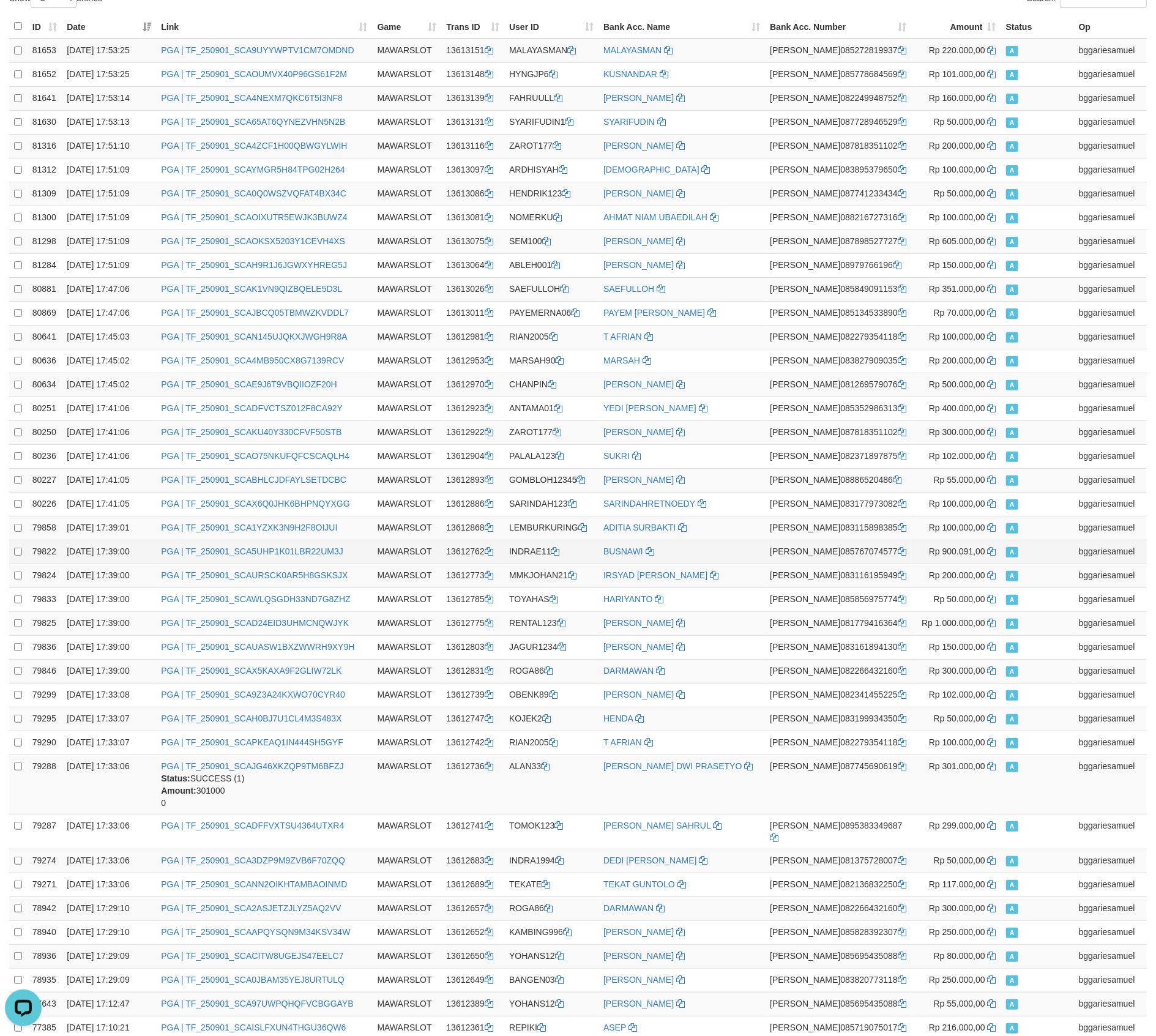
scroll to position [0, 0]
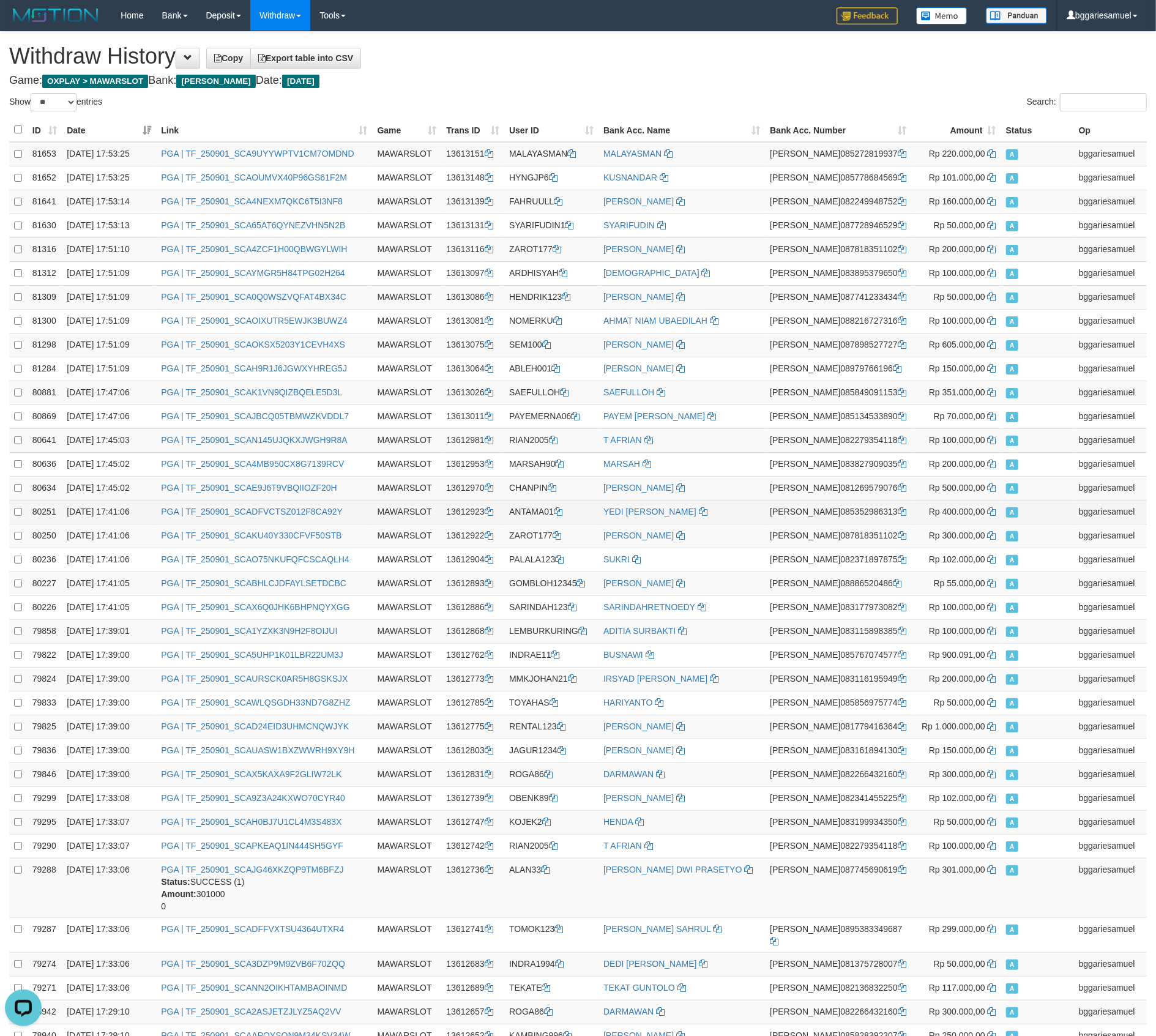
click at [710, 507] on td "[PERSON_NAME]" at bounding box center [682, 512] width 166 height 24
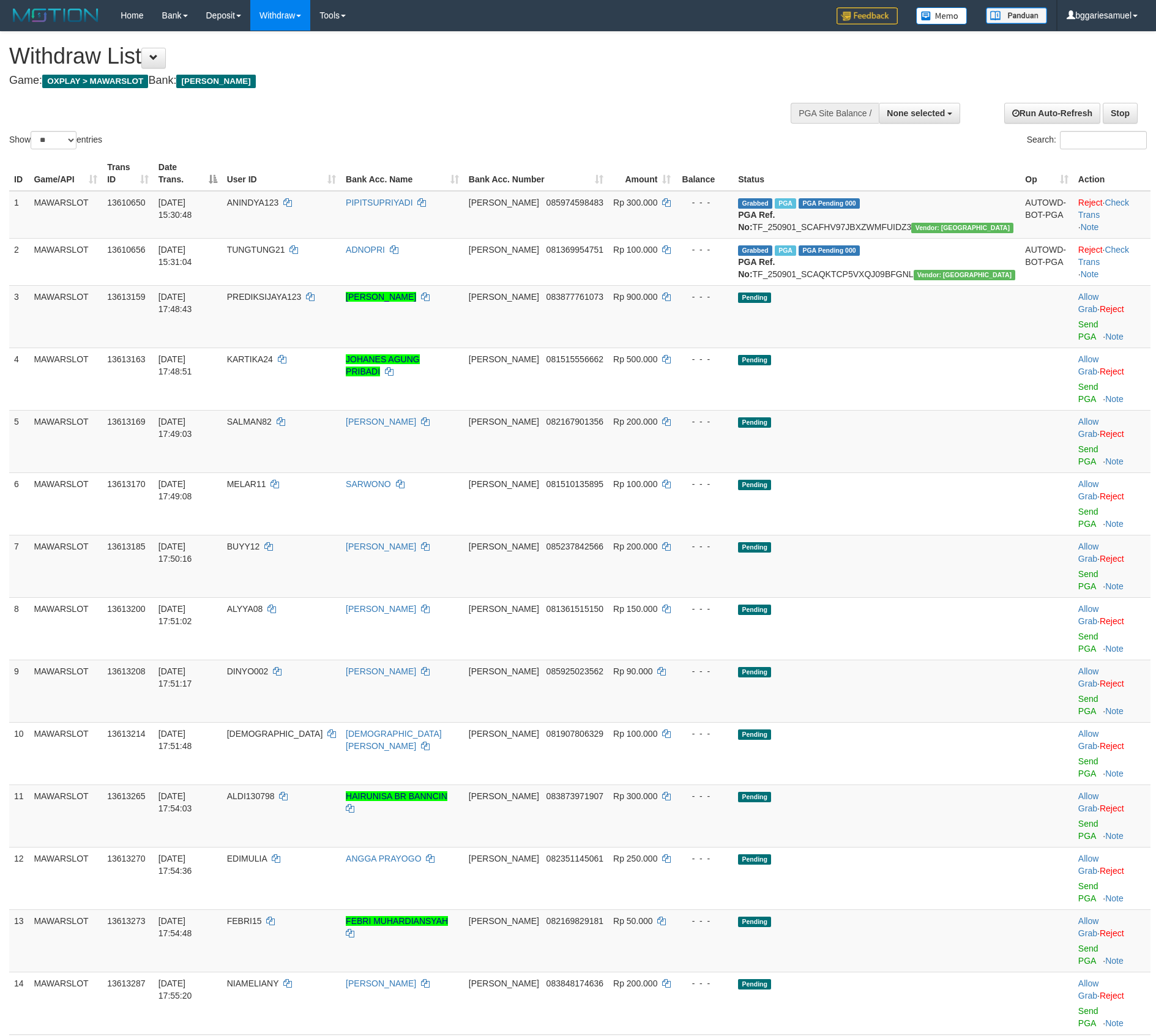
select select
select select "**"
click at [300, 316] on td "PREDIKSIJAYA123" at bounding box center [282, 316] width 119 height 63
click at [300, 316] on td "PREDIKSIJAYA123" at bounding box center [282, 316] width 119 height 63
click at [302, 302] on span "PREDIKSIJAYA123" at bounding box center [264, 296] width 75 height 10
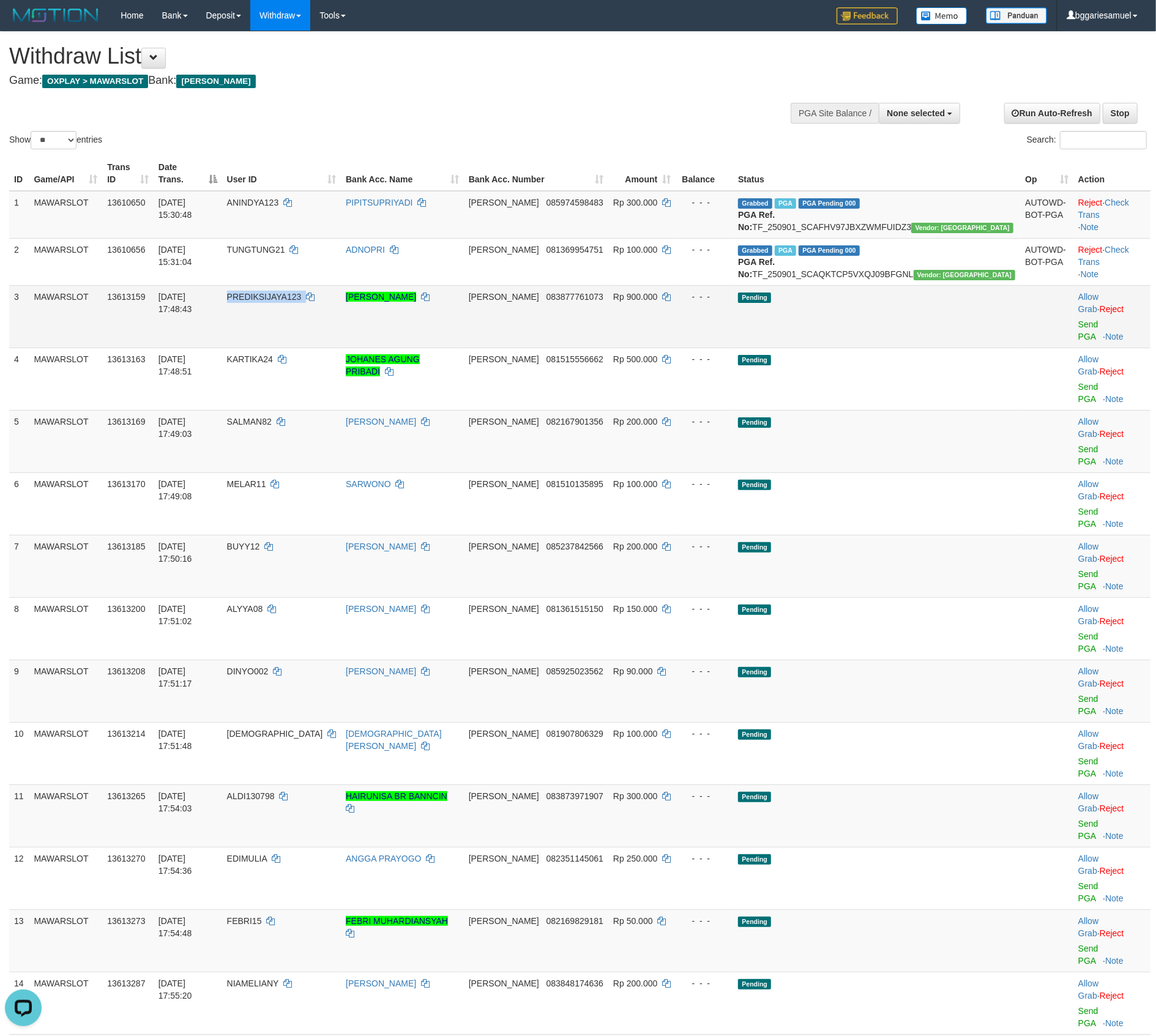
click at [302, 302] on span "PREDIKSIJAYA123" at bounding box center [264, 296] width 75 height 10
click at [288, 306] on td "PREDIKSIJAYA123" at bounding box center [282, 316] width 119 height 63
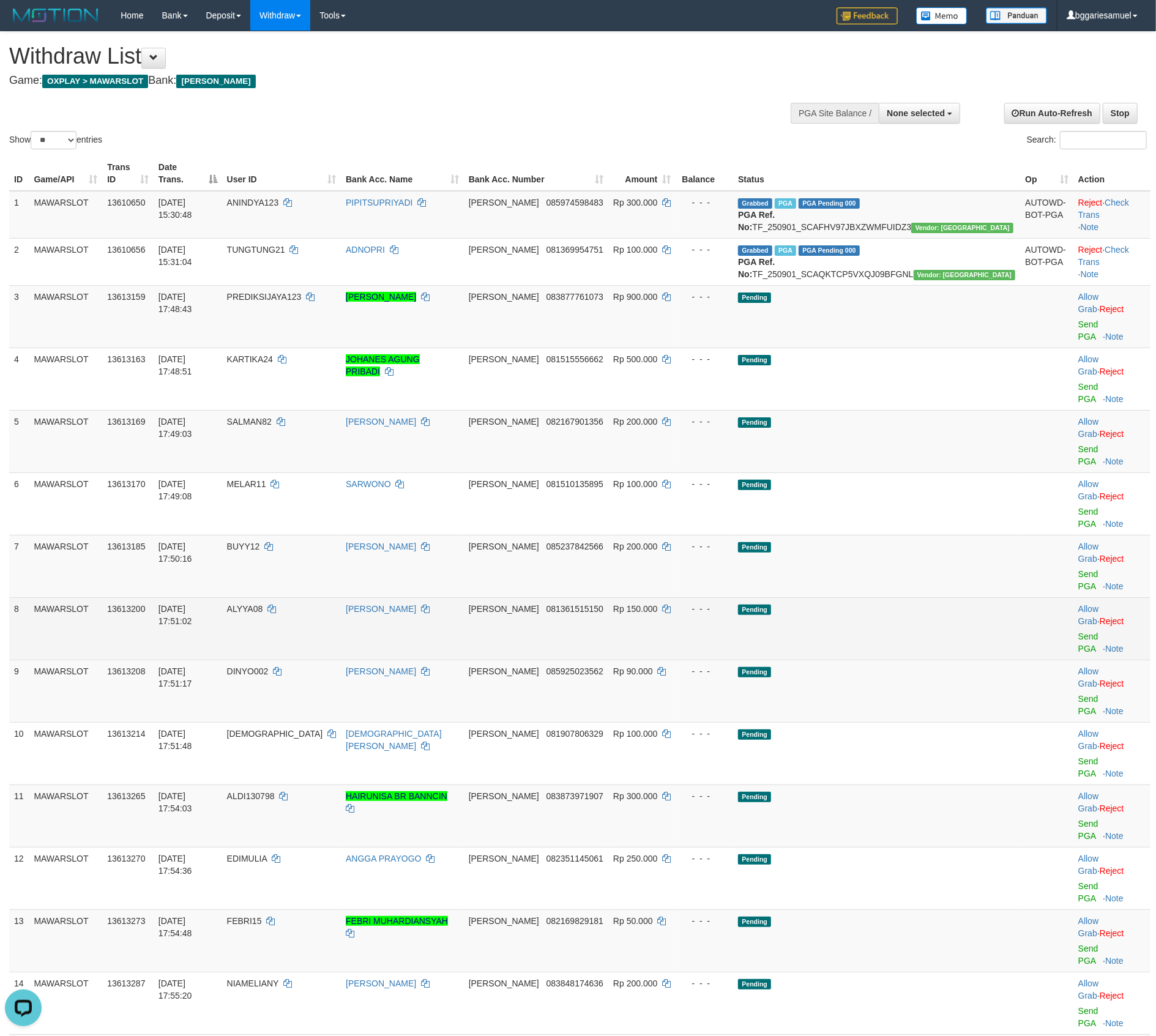
drag, startPoint x: 904, startPoint y: 498, endPoint x: 958, endPoint y: 508, distance: 54.9
click at [920, 597] on td "Pending" at bounding box center [876, 629] width 287 height 63
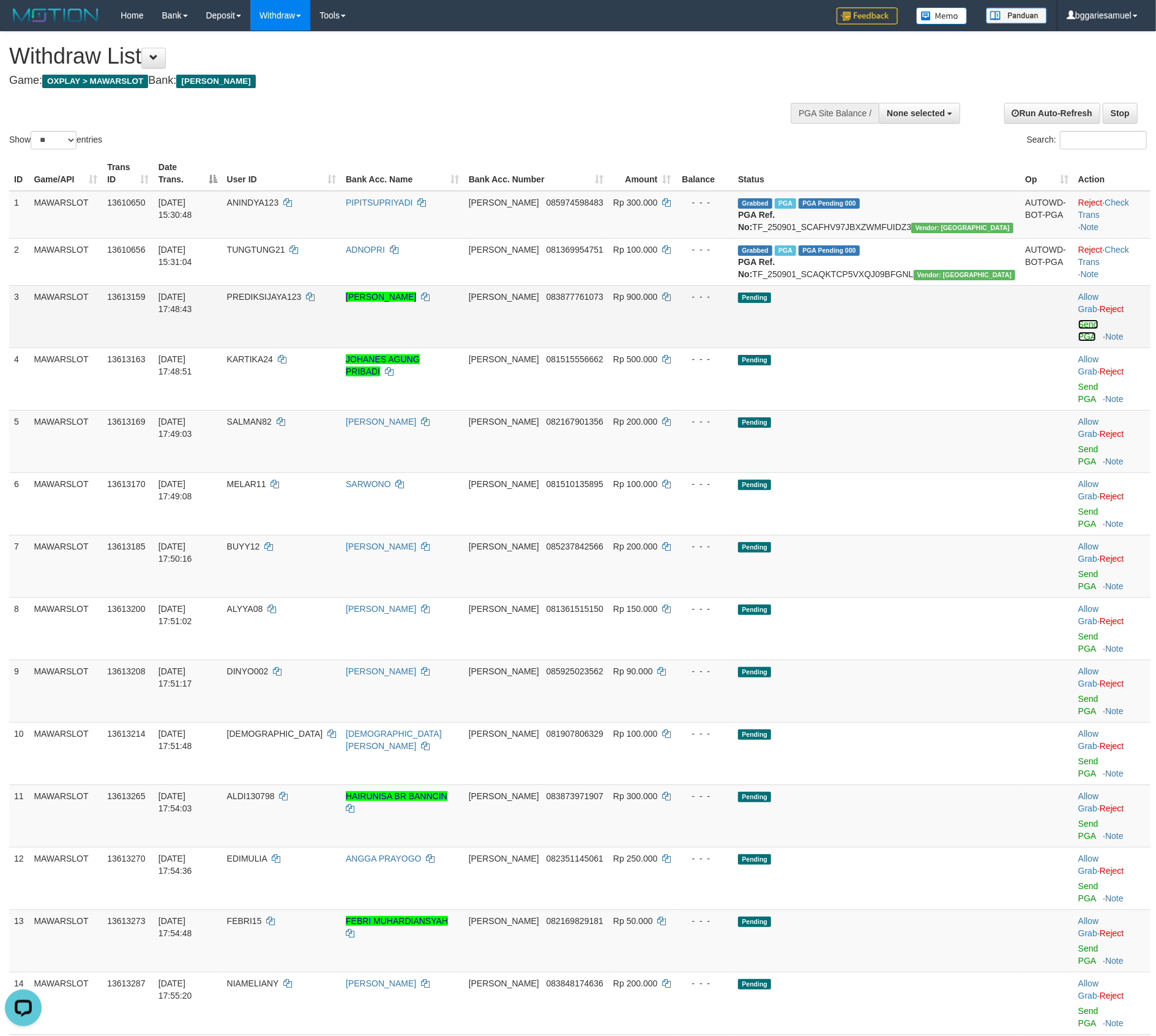
click at [1079, 323] on link "Send PGA" at bounding box center [1089, 330] width 20 height 22
drag, startPoint x: 1067, startPoint y: 364, endPoint x: 1072, endPoint y: 388, distance: 24.5
click at [1079, 382] on link "Send PGA" at bounding box center [1089, 393] width 20 height 22
click at [1079, 444] on link "Send PGA" at bounding box center [1089, 455] width 20 height 22
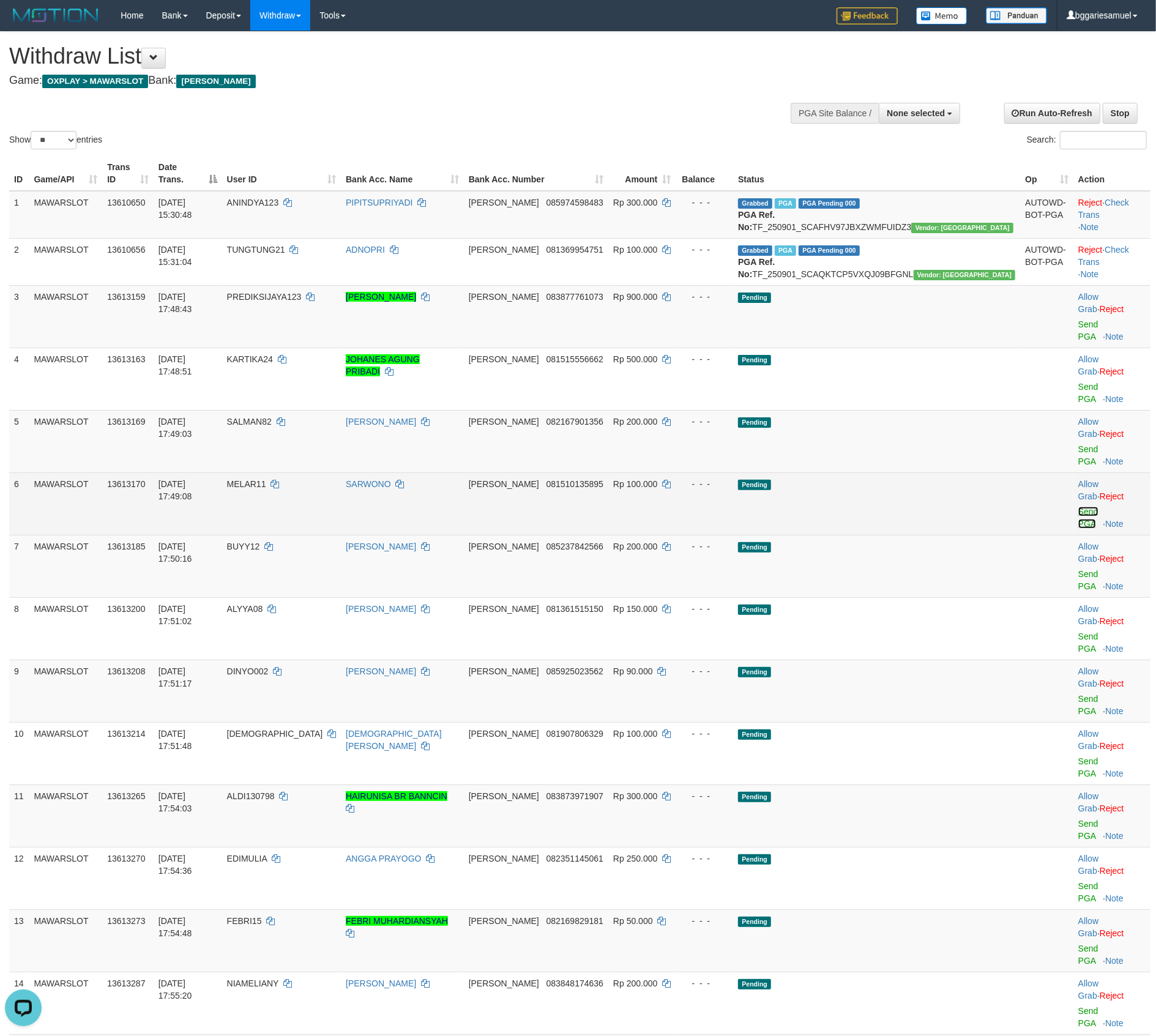
click at [1079, 507] on link "Send PGA" at bounding box center [1089, 517] width 20 height 22
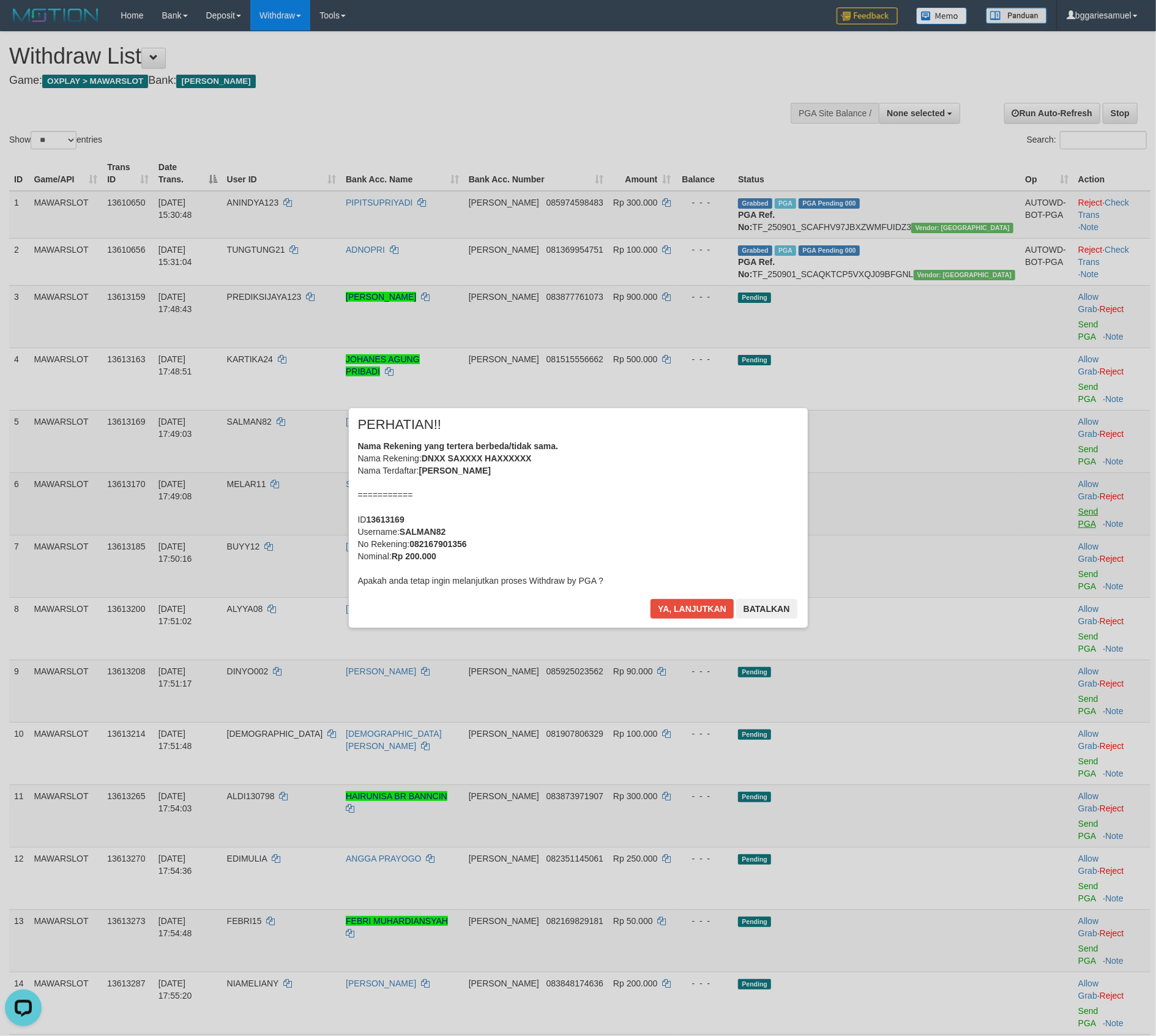
click at [1071, 479] on div "× PERHATIAN!! Nama Rekening yang tertera berbeda/tidak sama. Nama Rekening: DNX…" at bounding box center [578, 517] width 1156 height 268
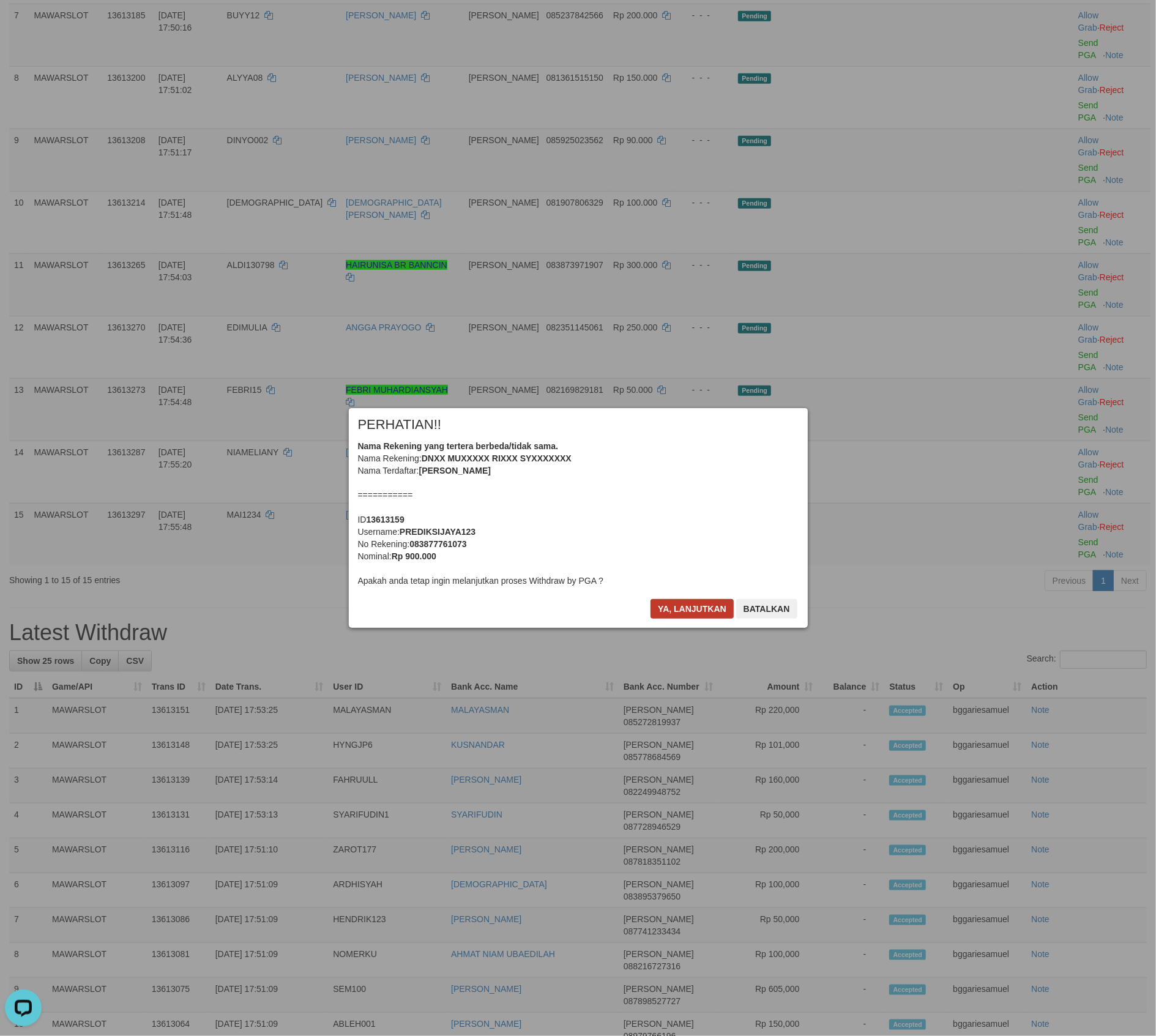
scroll to position [436, 0]
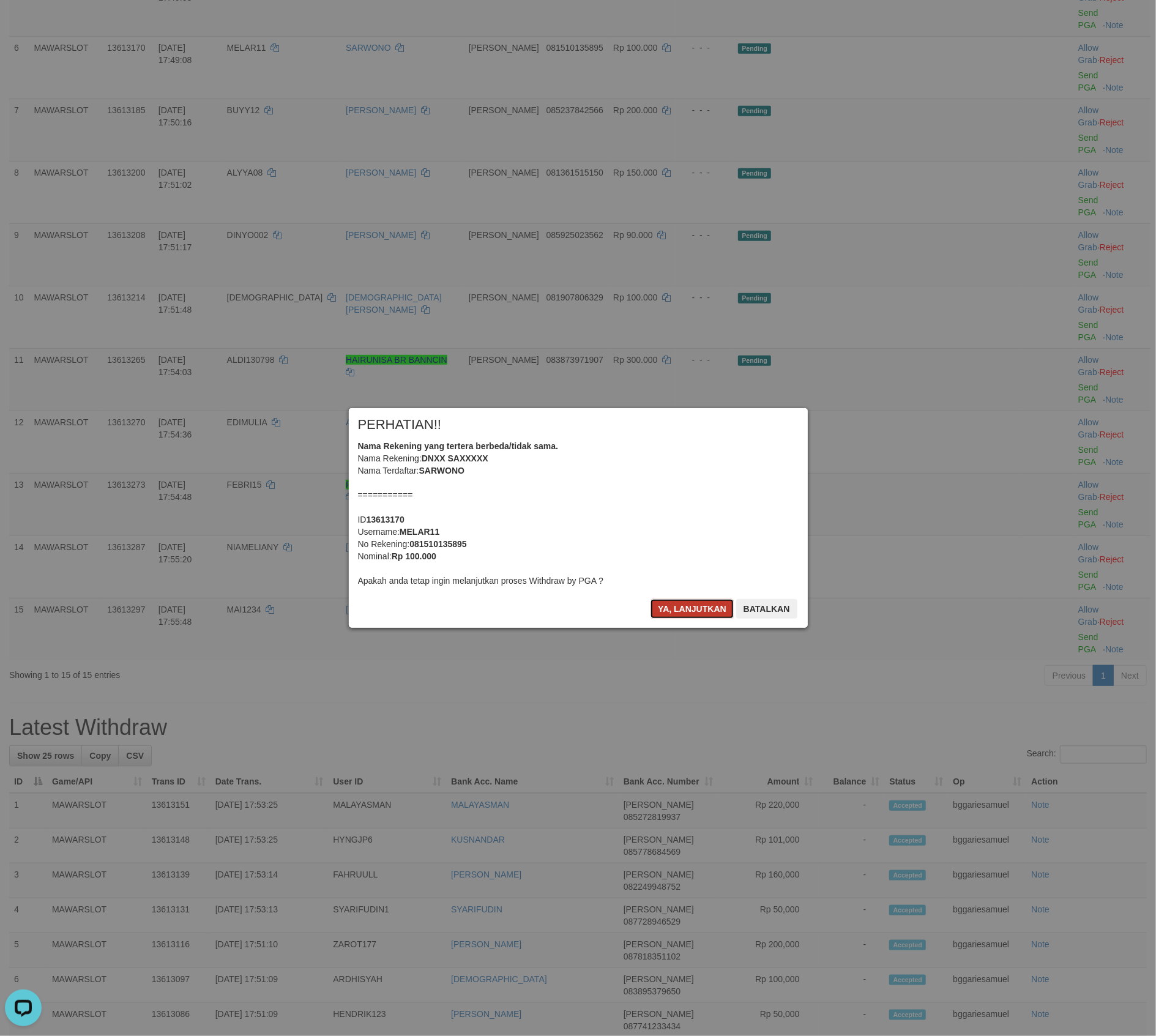
click at [682, 613] on button "Ya, lanjutkan" at bounding box center [692, 609] width 83 height 19
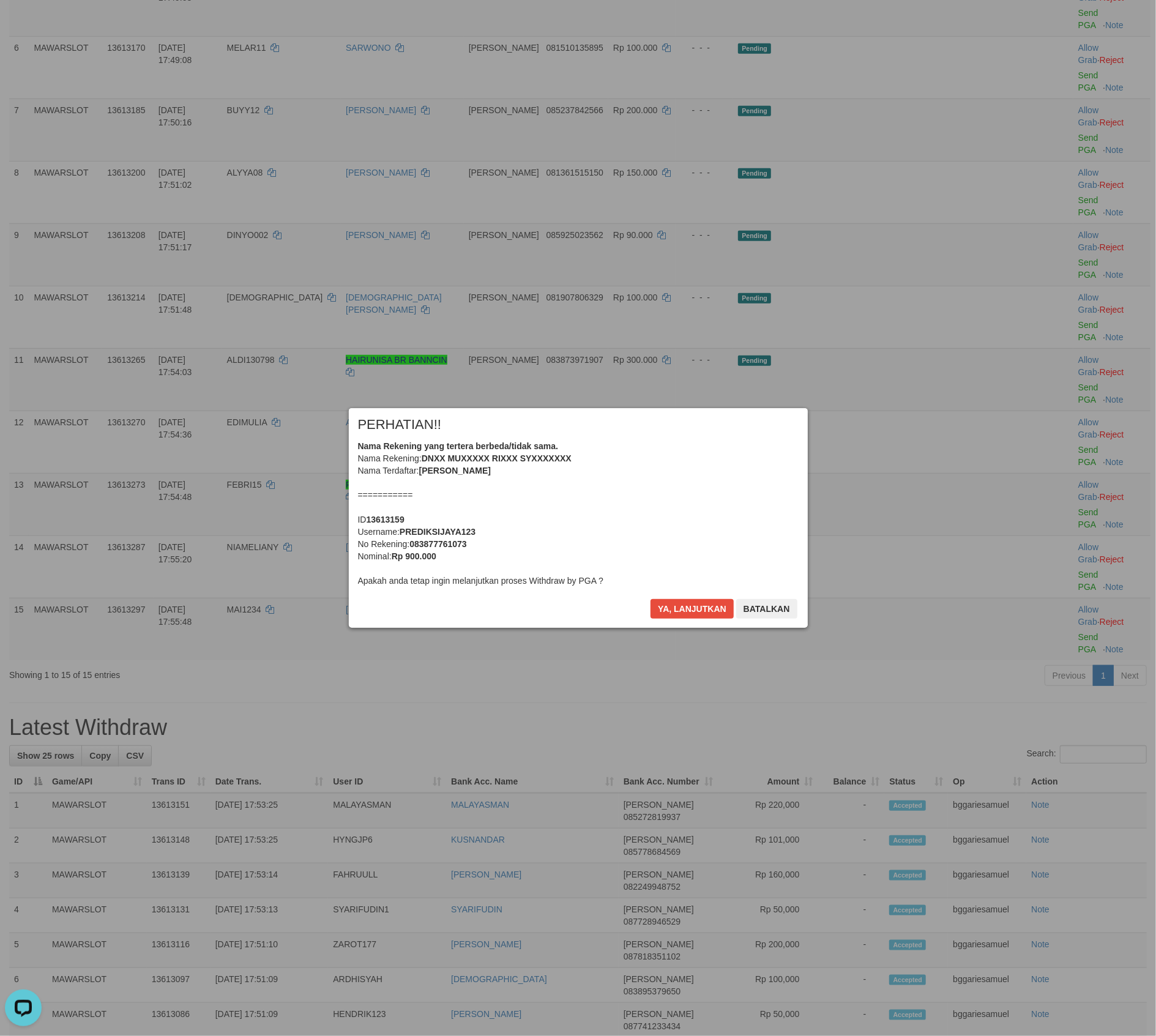
scroll to position [421, 0]
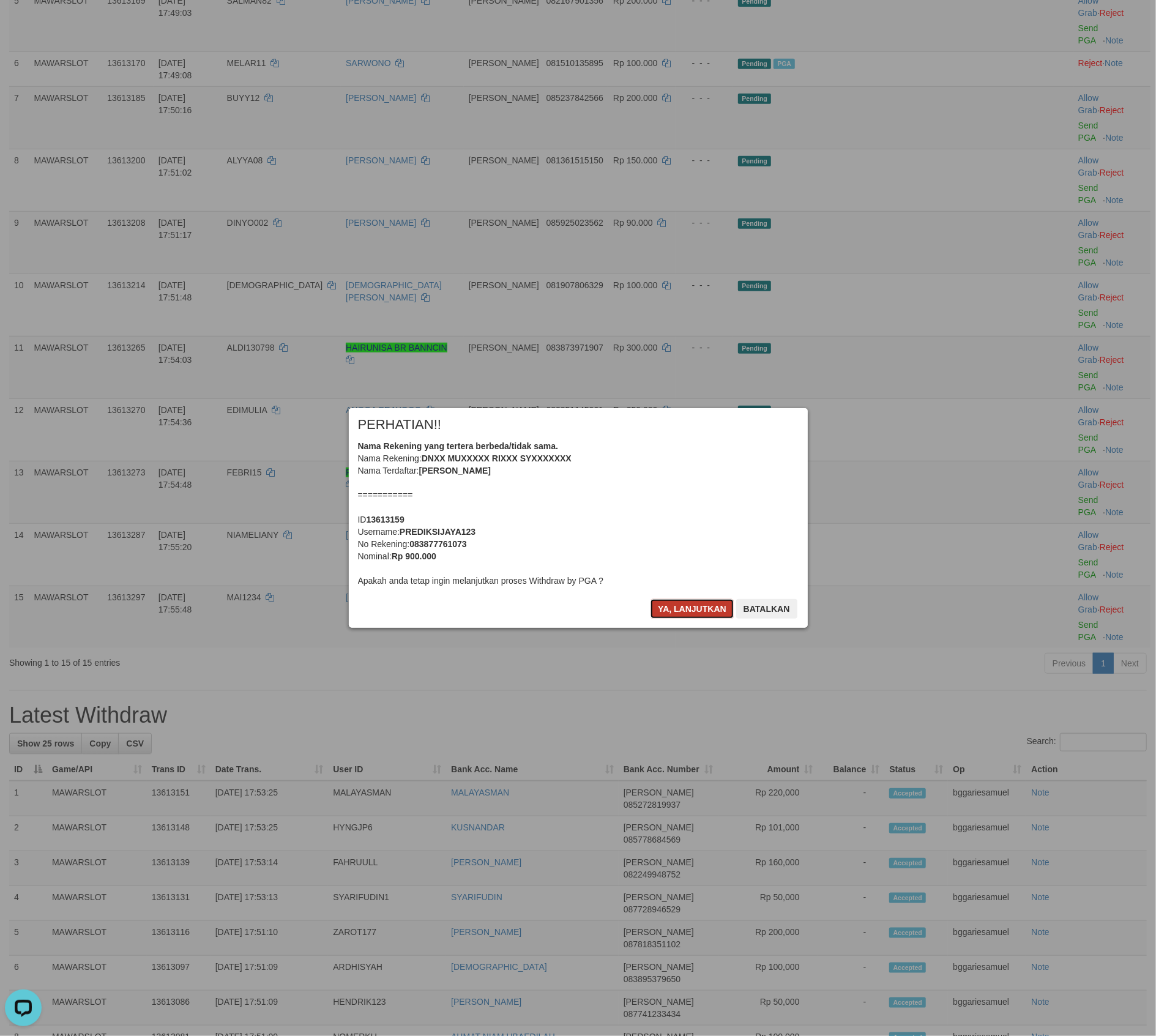
click at [694, 609] on button "Ya, lanjutkan" at bounding box center [692, 609] width 83 height 19
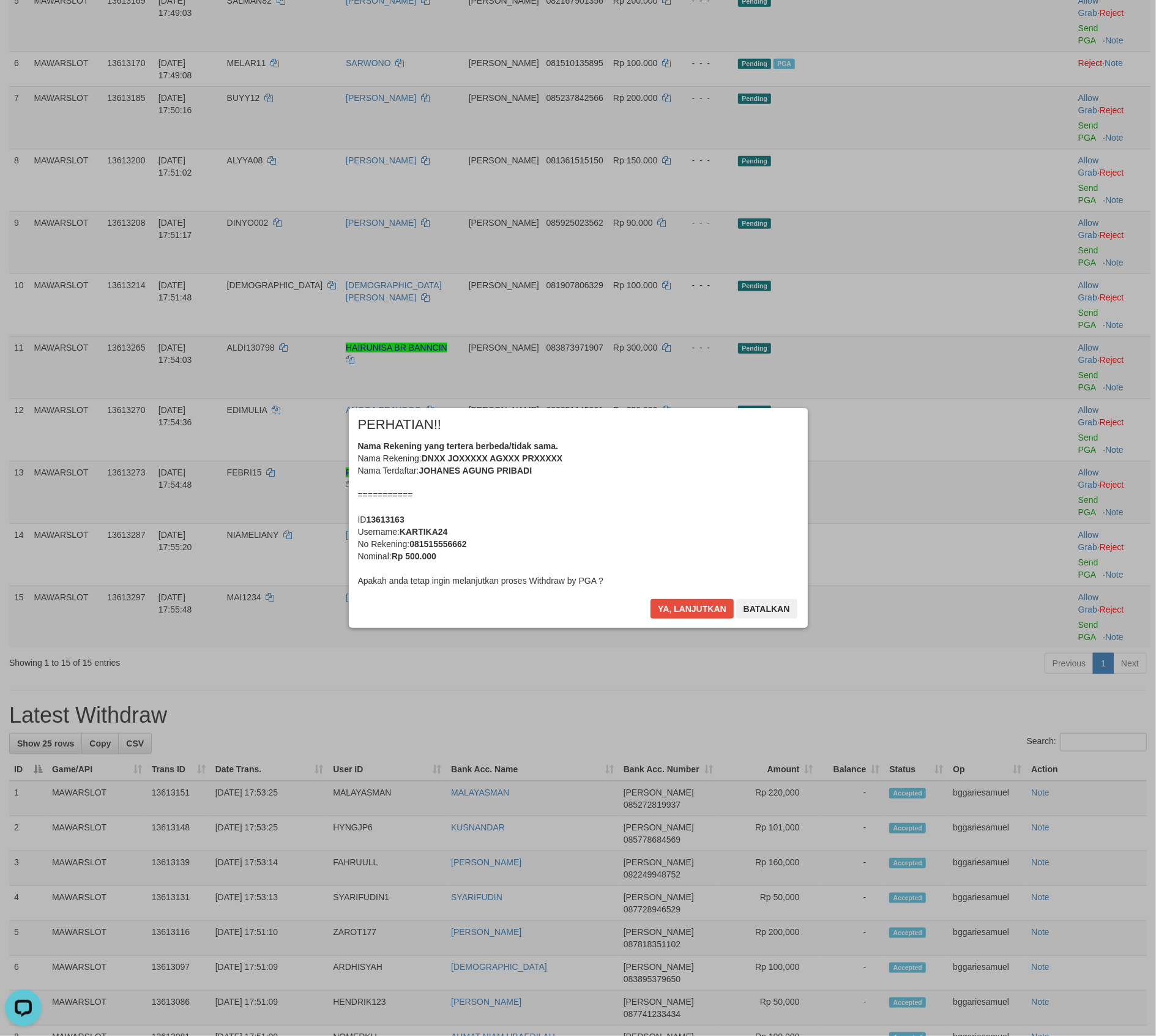
scroll to position [405, 0]
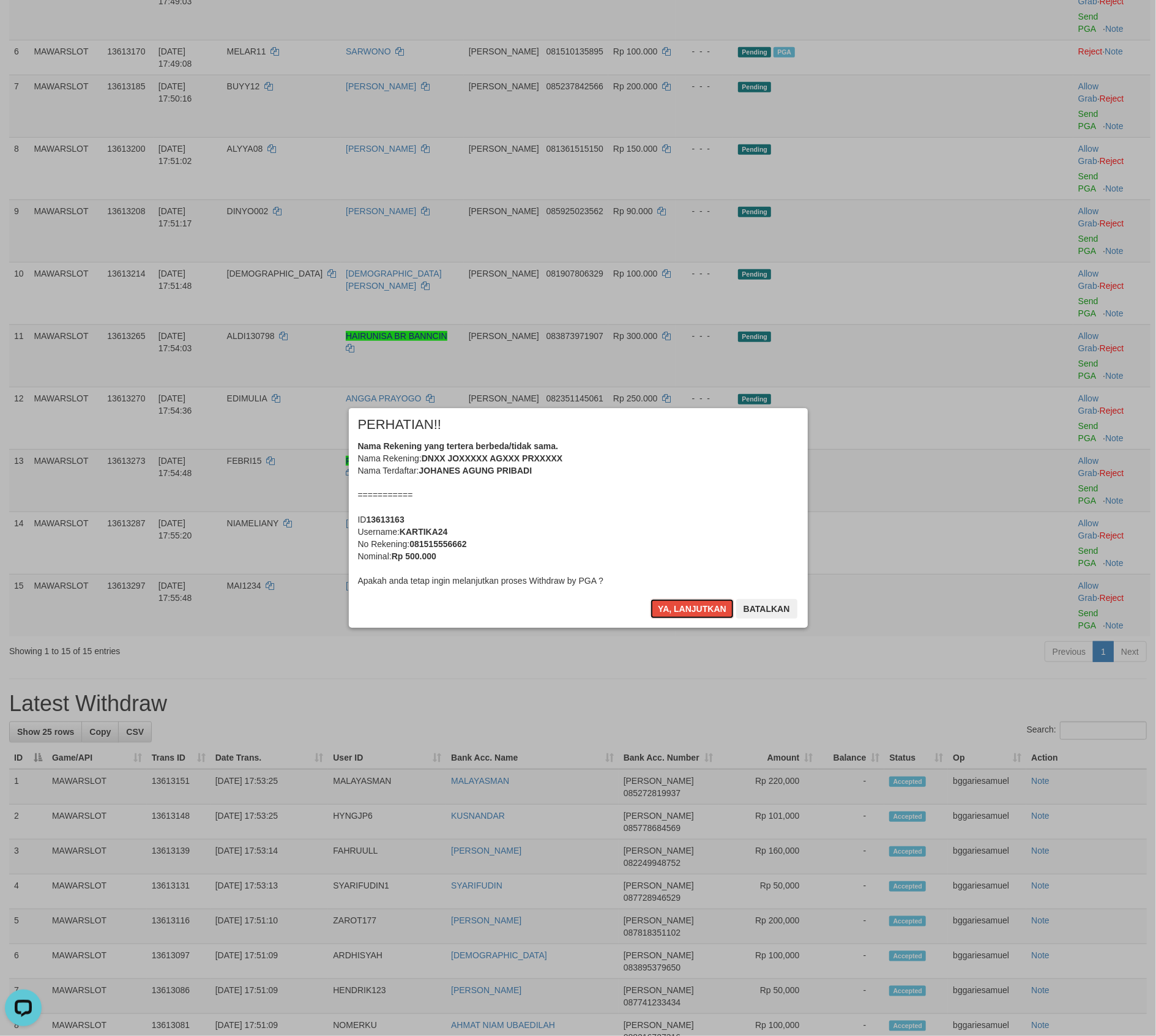
click at [694, 606] on button "Ya, lanjutkan" at bounding box center [692, 609] width 83 height 19
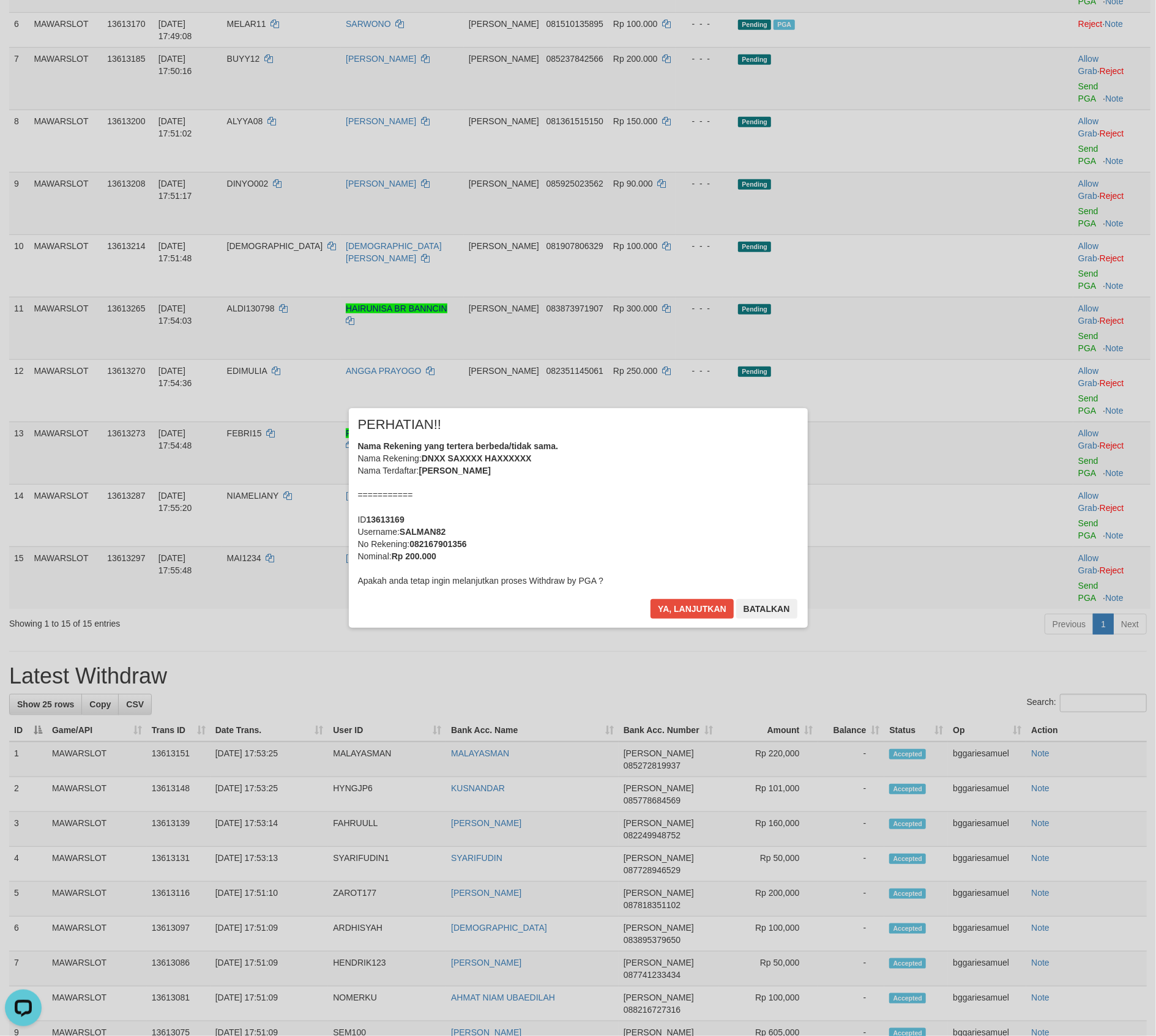
scroll to position [390, 0]
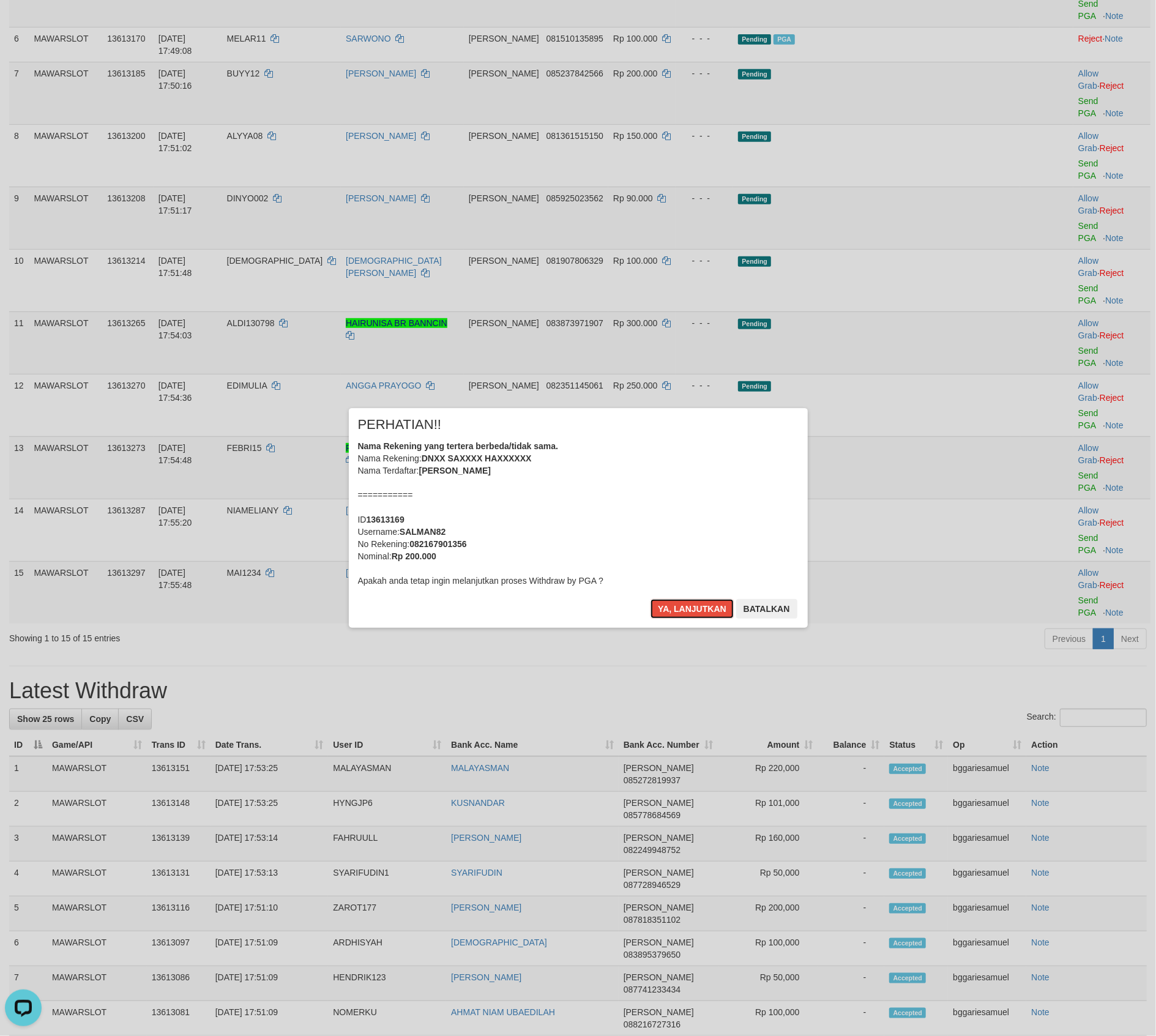
click at [694, 606] on button "Ya, lanjutkan" at bounding box center [692, 609] width 83 height 19
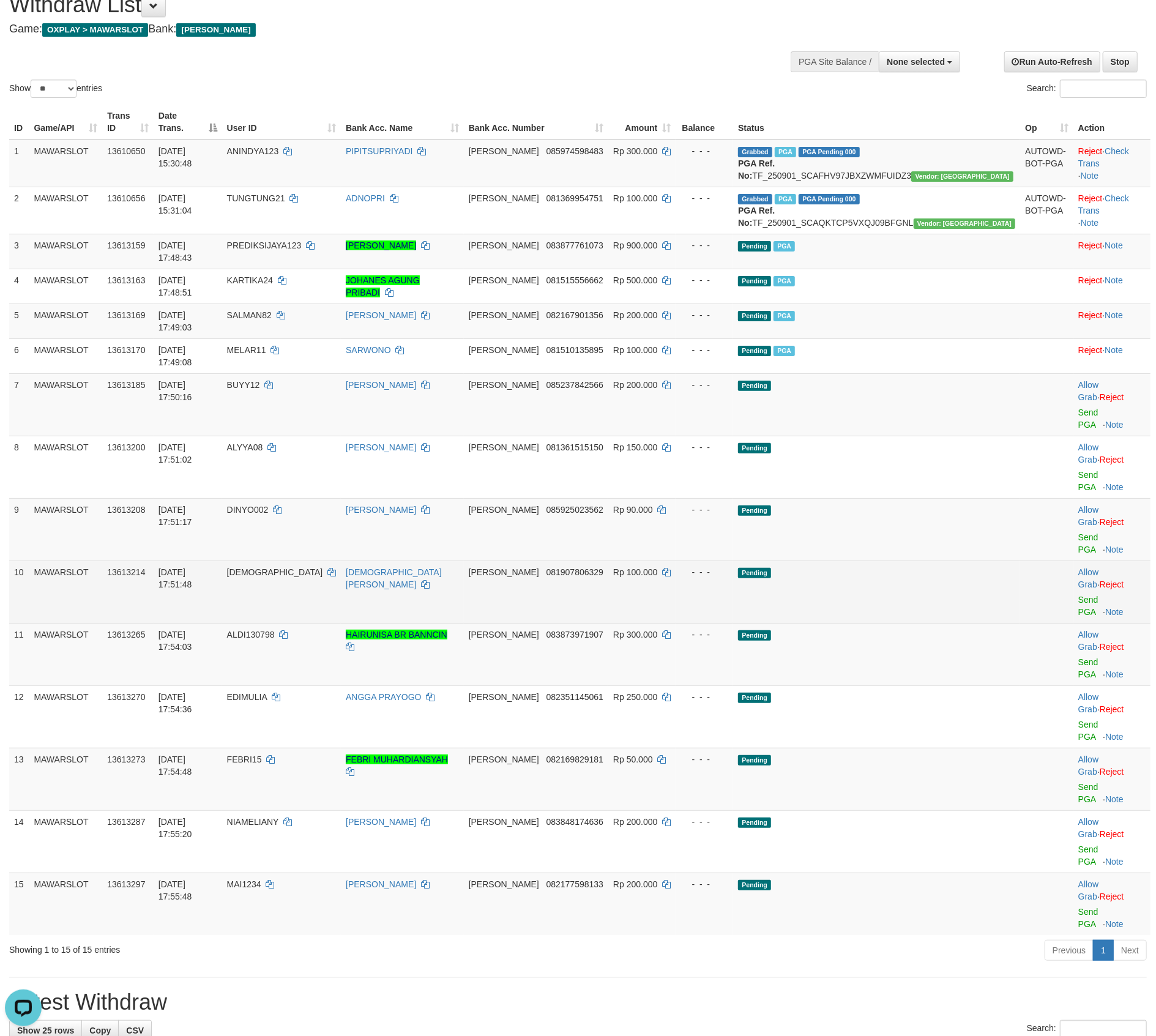
scroll to position [49, 0]
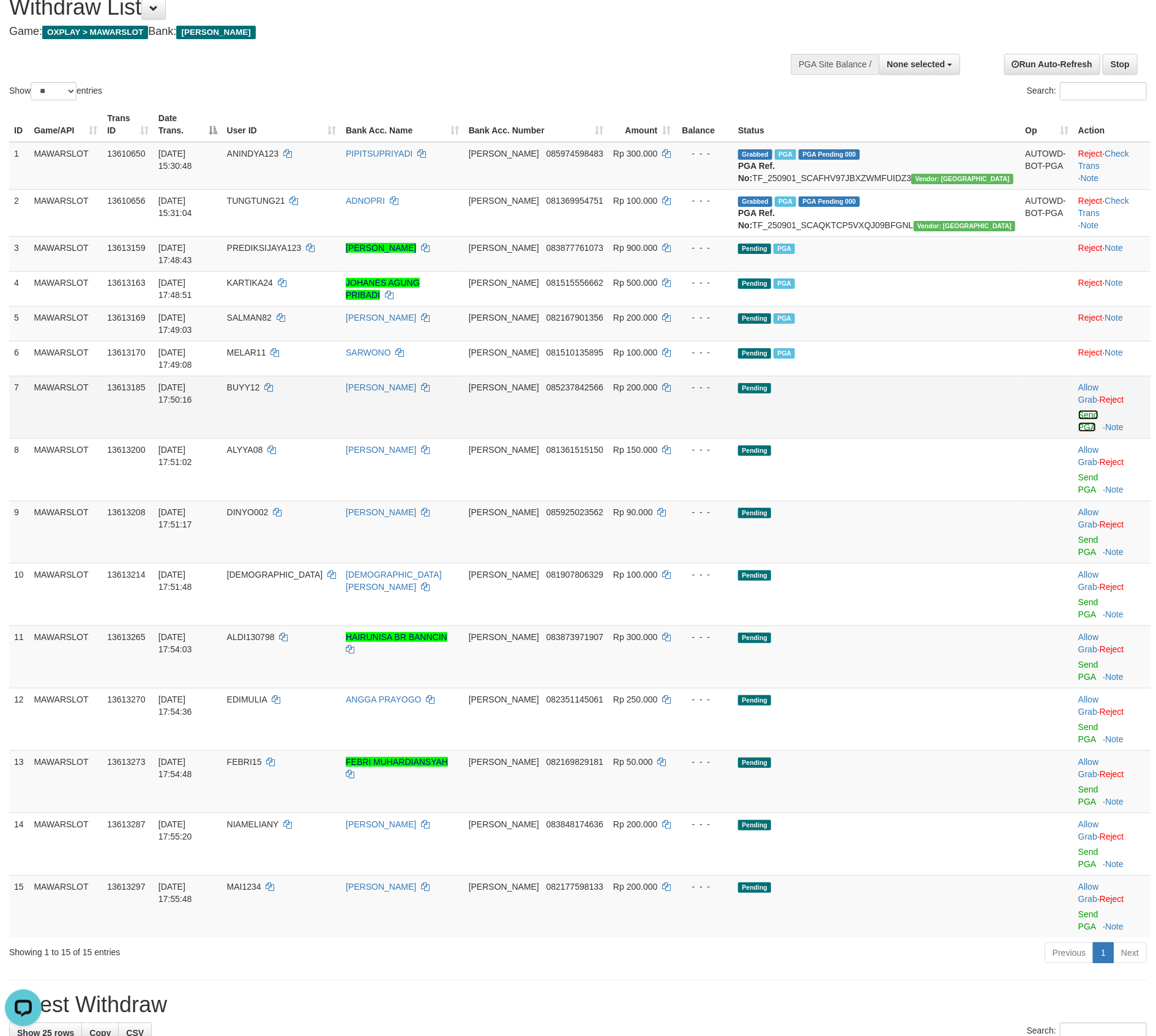
click at [1079, 410] on link "Send PGA" at bounding box center [1089, 421] width 20 height 22
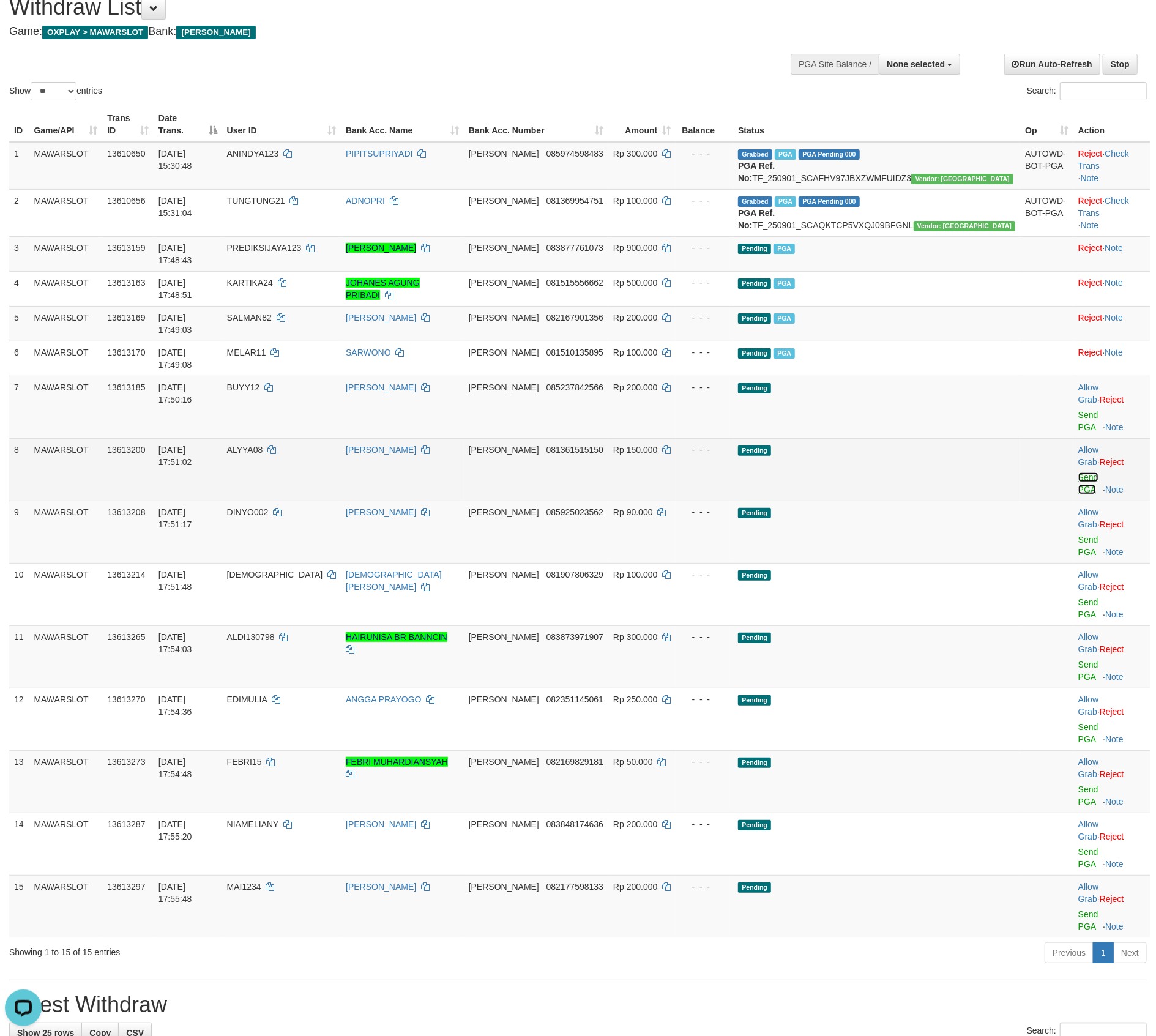
click at [1079, 473] on link "Send PGA" at bounding box center [1089, 483] width 20 height 22
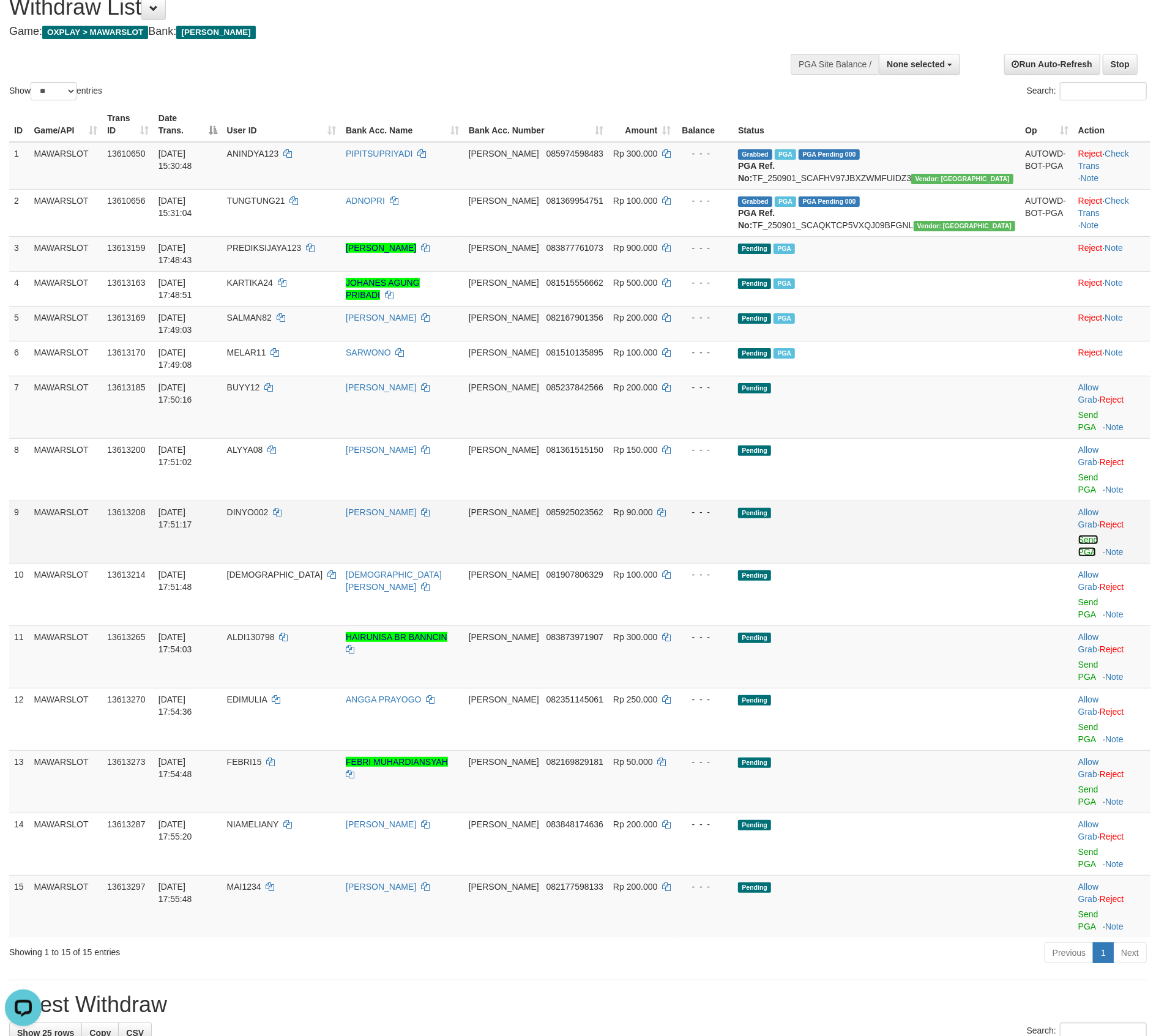
click at [1079, 535] on link "Send PGA" at bounding box center [1089, 545] width 20 height 22
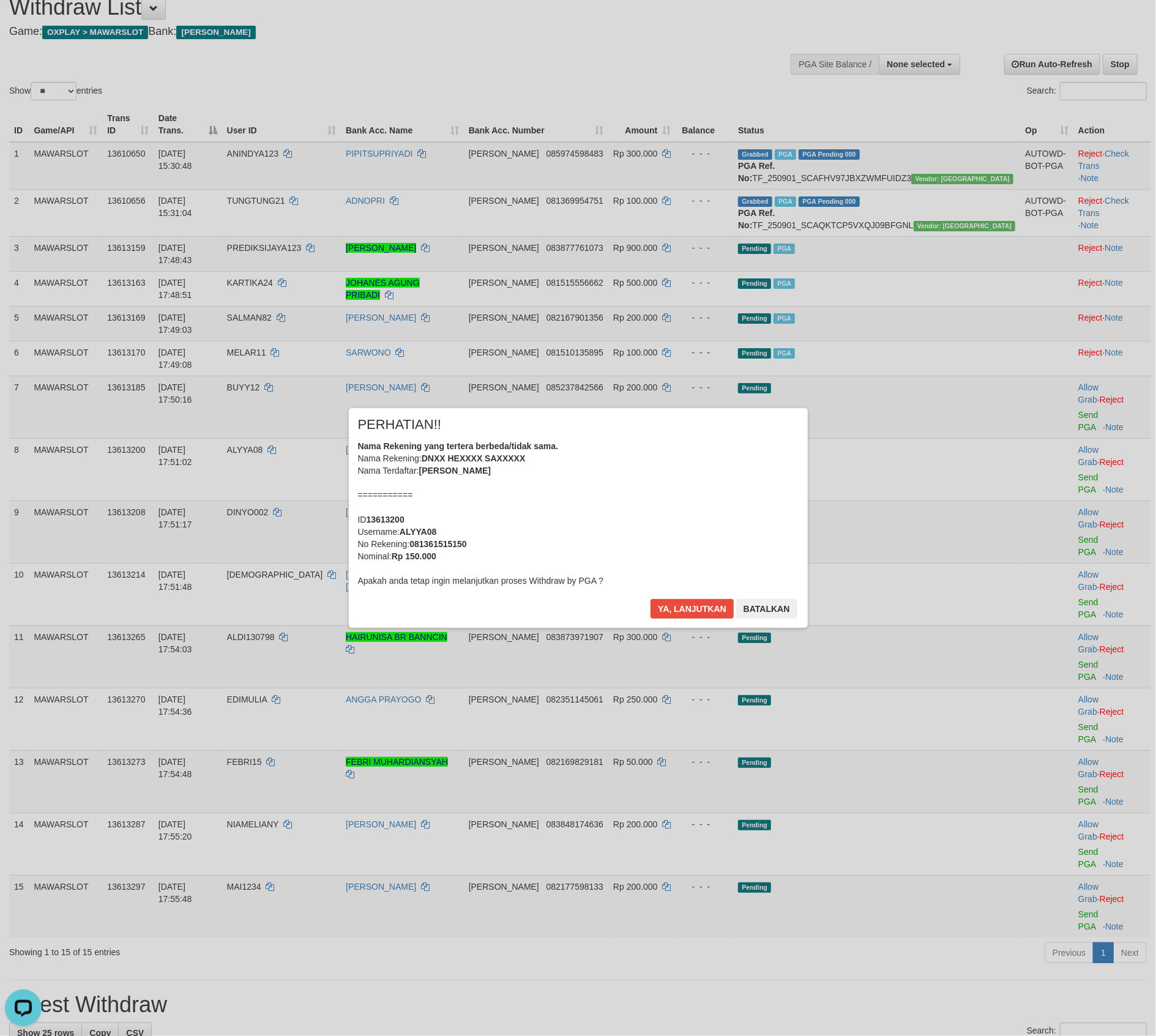
click at [1065, 478] on body "Toggle navigation Home Bank Account List Load By Website Group [OXPLAY] MAWARSL…" at bounding box center [578, 1015] width 1156 height 2129
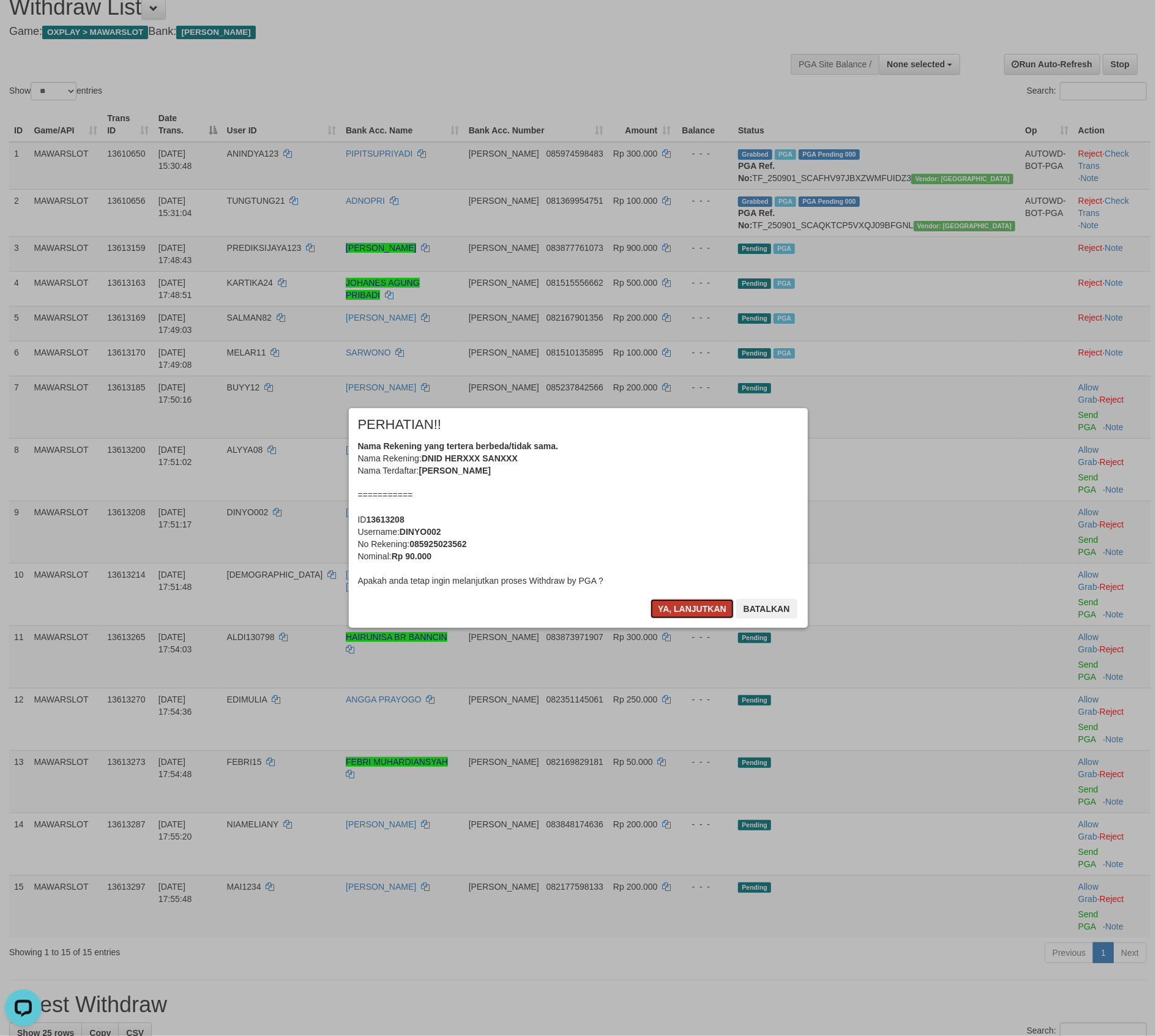
click at [667, 599] on button "Ya, lanjutkan" at bounding box center [692, 609] width 83 height 19
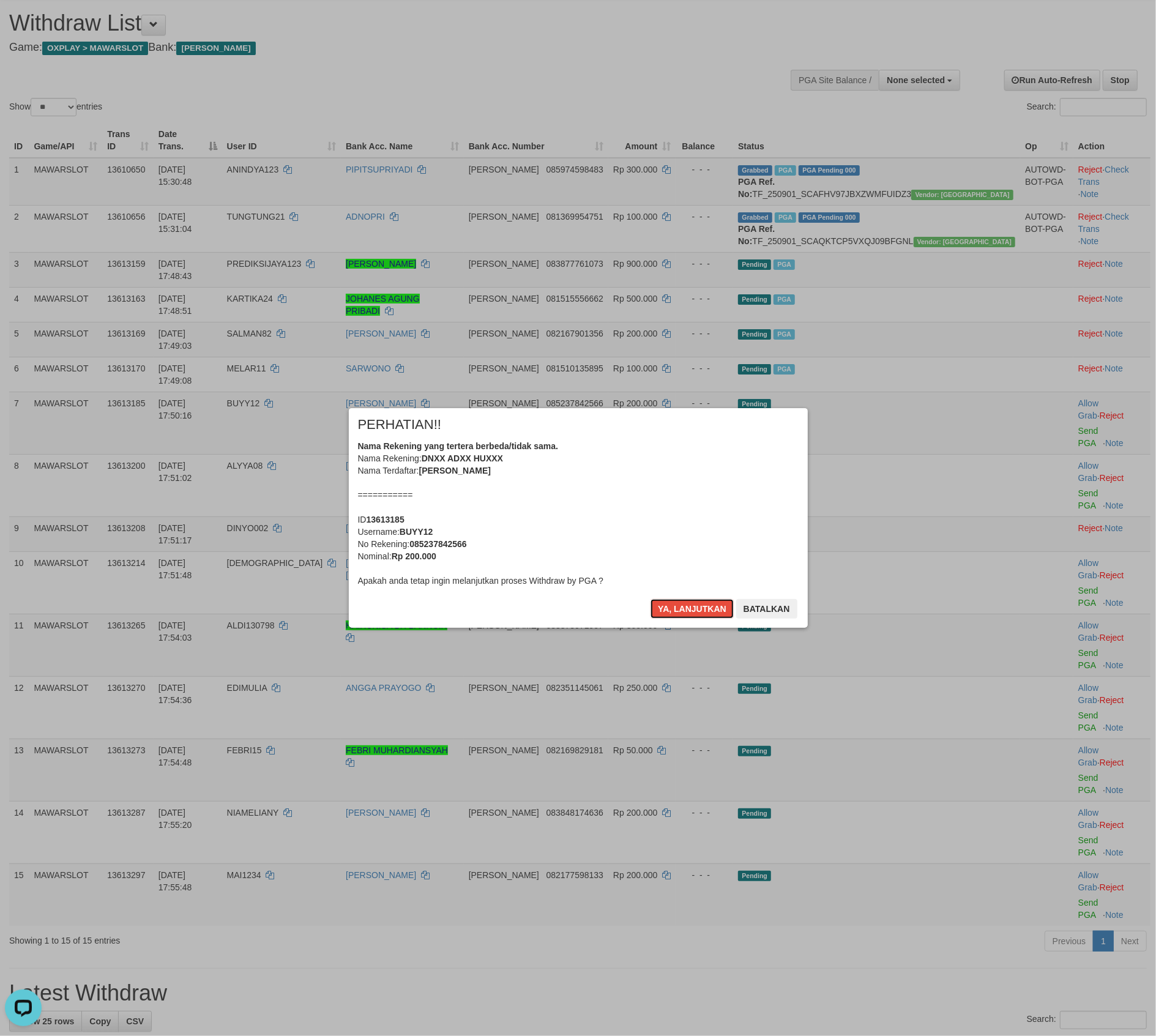
click at [667, 601] on button "Ya, lanjutkan" at bounding box center [692, 609] width 83 height 19
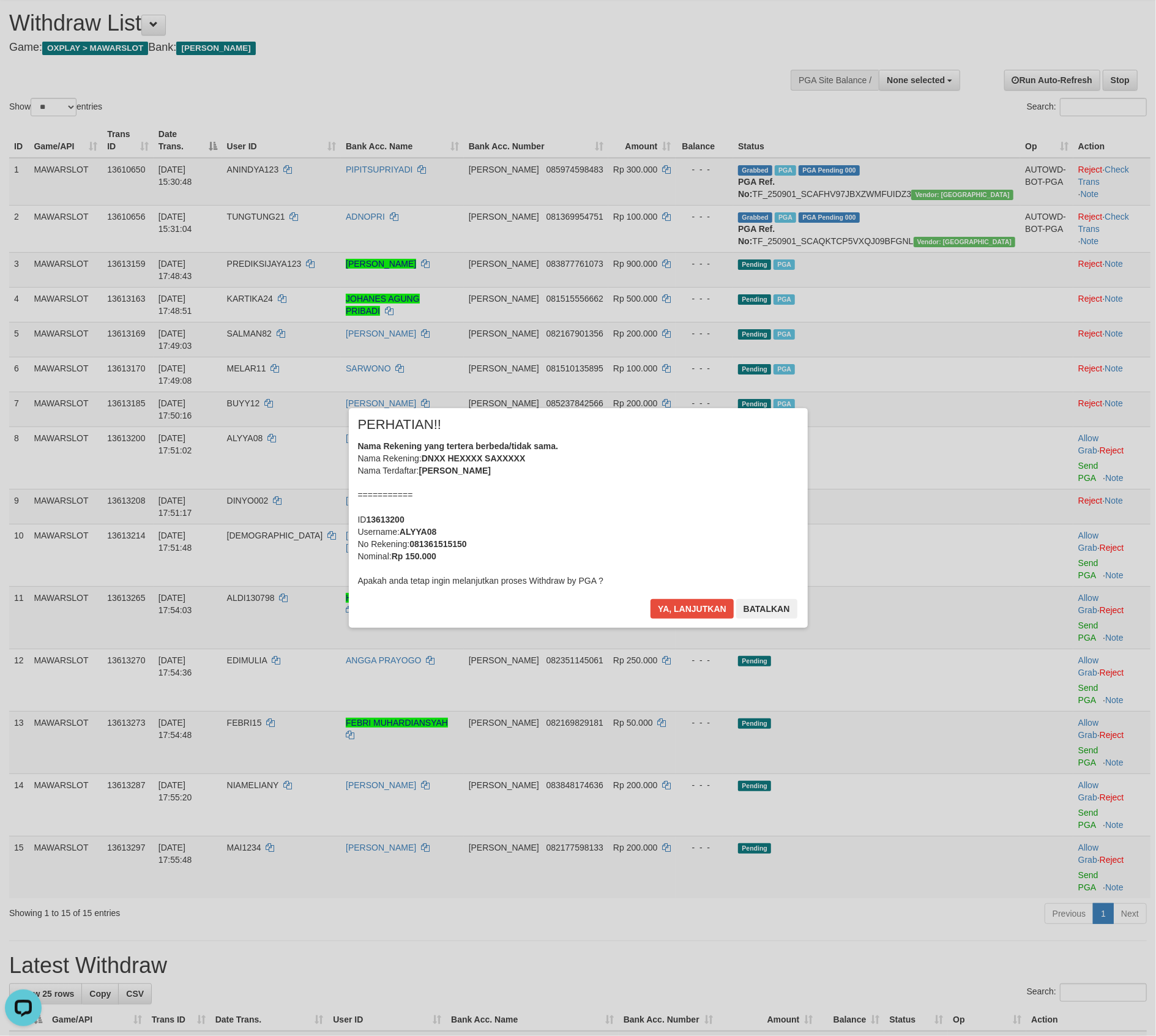
scroll to position [18, 0]
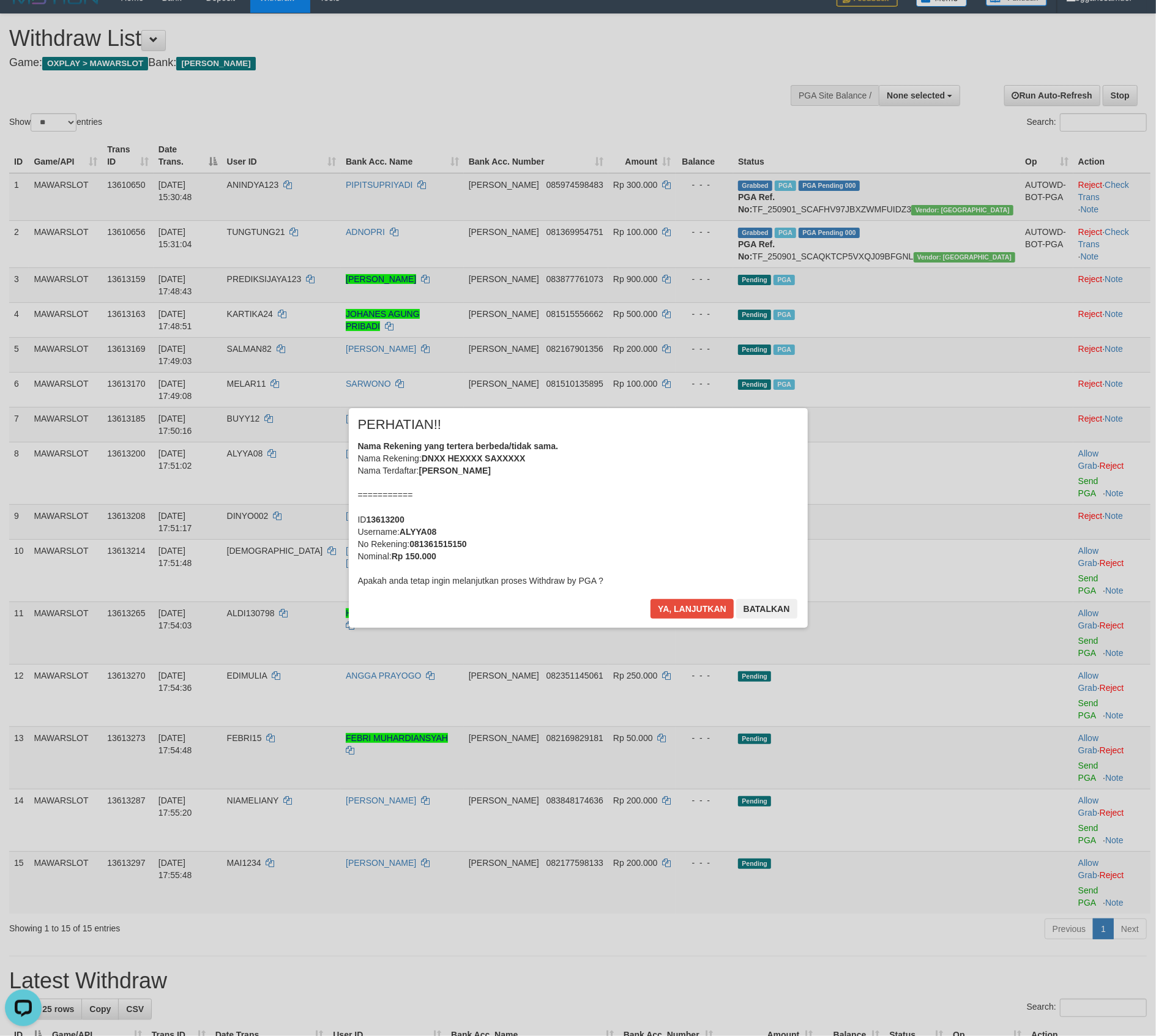
click at [669, 593] on div "× PERHATIAN!! Nama Rekening yang tertera berbeda/tidak sama. Nama Rekening: DNX…" at bounding box center [578, 517] width 459 height 219
click at [669, 597] on div "× PERHATIAN!! Nama Rekening yang tertera berbeda/tidak sama. Nama Rekening: DNX…" at bounding box center [578, 517] width 459 height 219
click at [671, 602] on button "Ya, lanjutkan" at bounding box center [692, 609] width 83 height 19
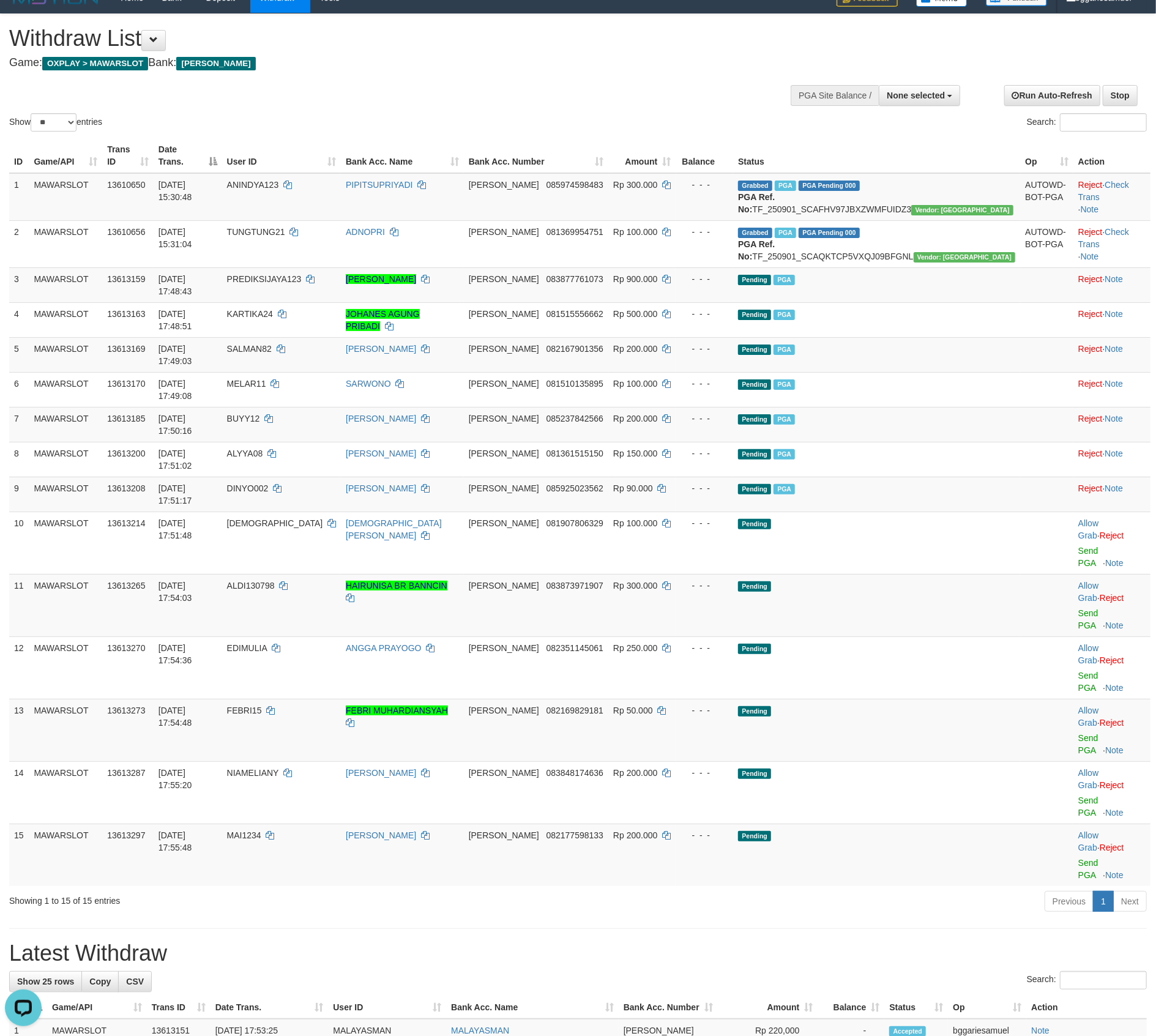
scroll to position [3, 0]
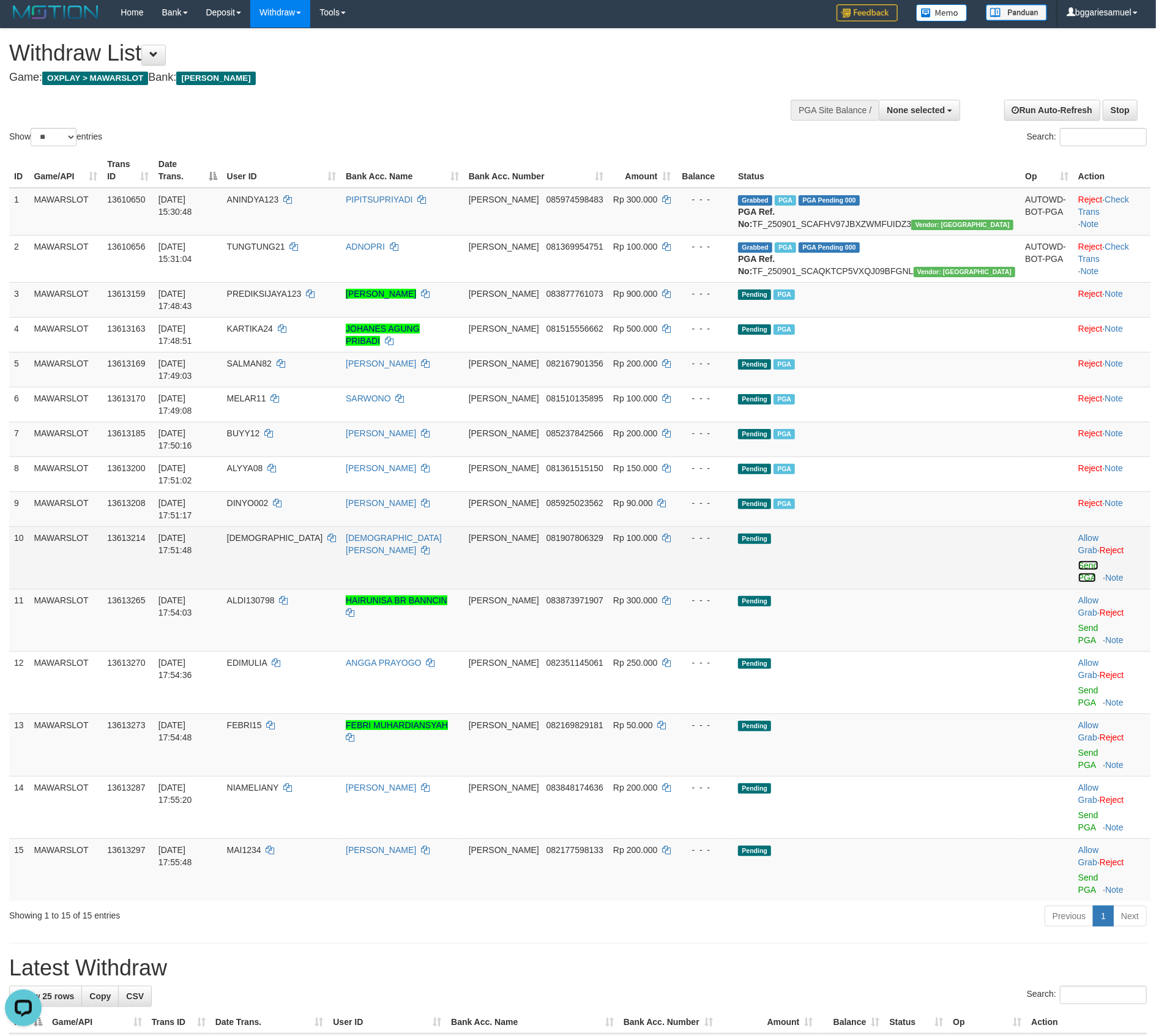
click at [1079, 561] on link "Send PGA" at bounding box center [1089, 571] width 20 height 22
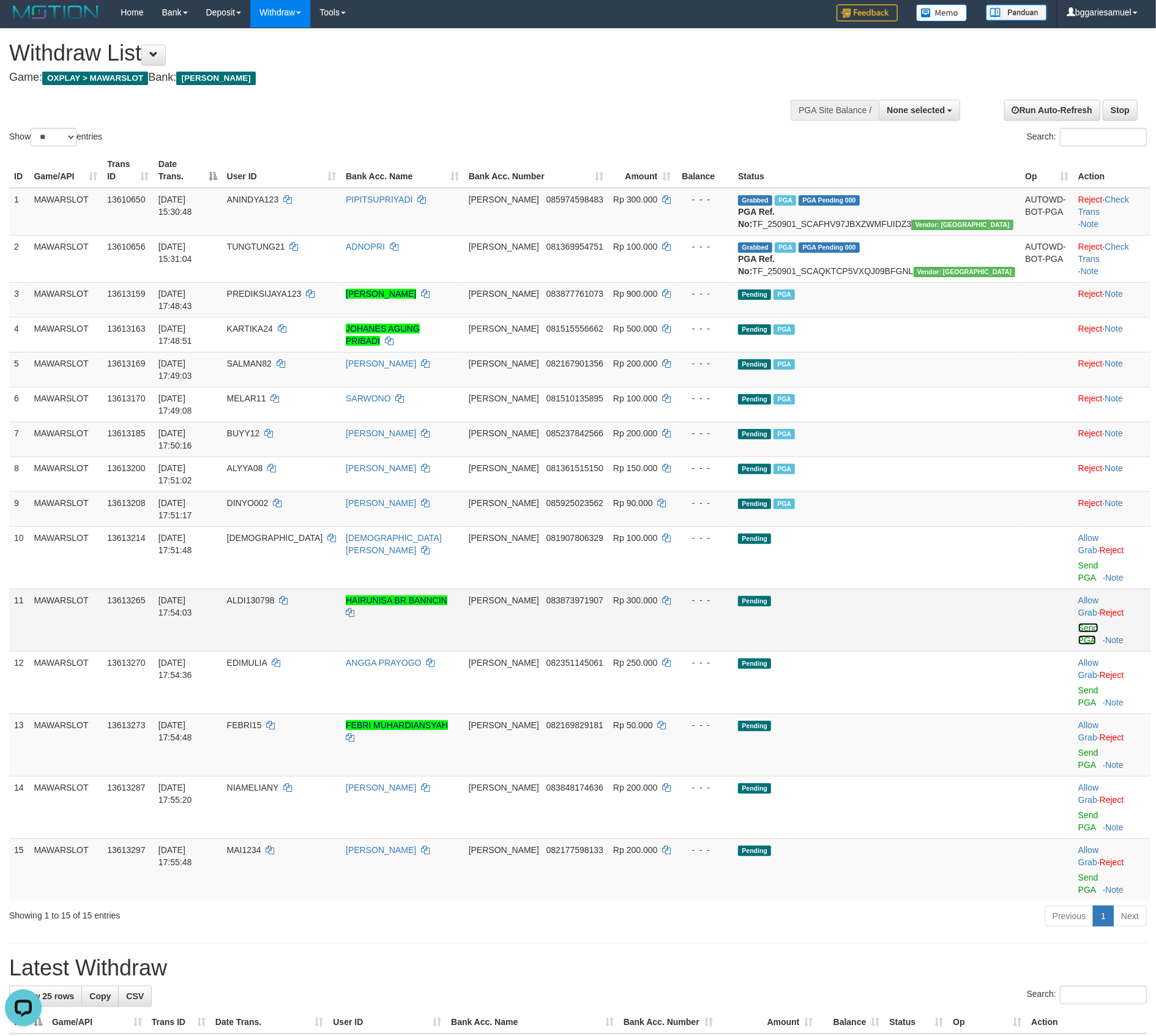
click at [1079, 623] on link "Send PGA" at bounding box center [1089, 634] width 20 height 22
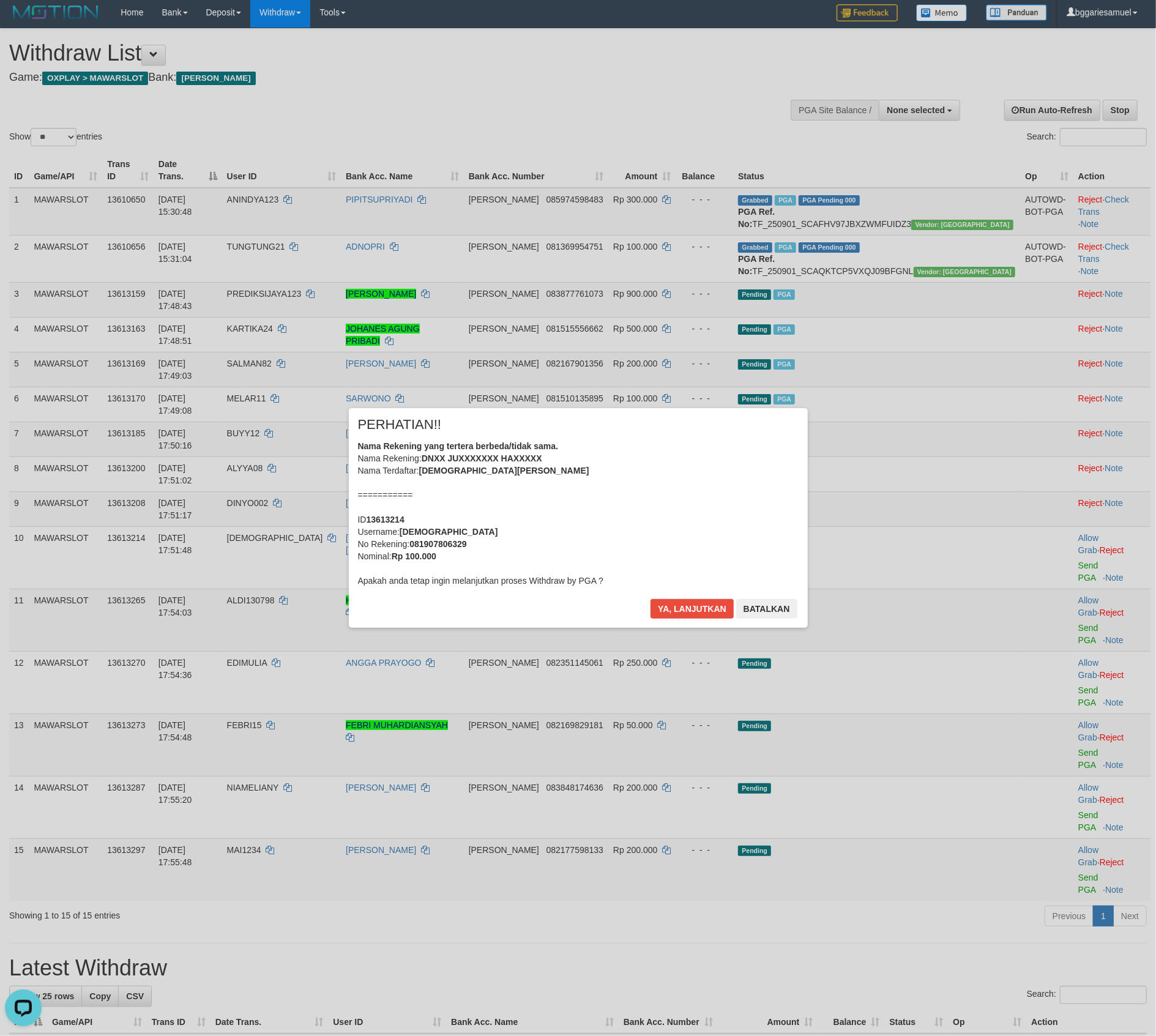
click at [1065, 551] on div "× PERHATIAN!! Nama Rekening yang tertera berbeda/tidak sama. Nama Rekening: DNX…" at bounding box center [578, 517] width 1156 height 268
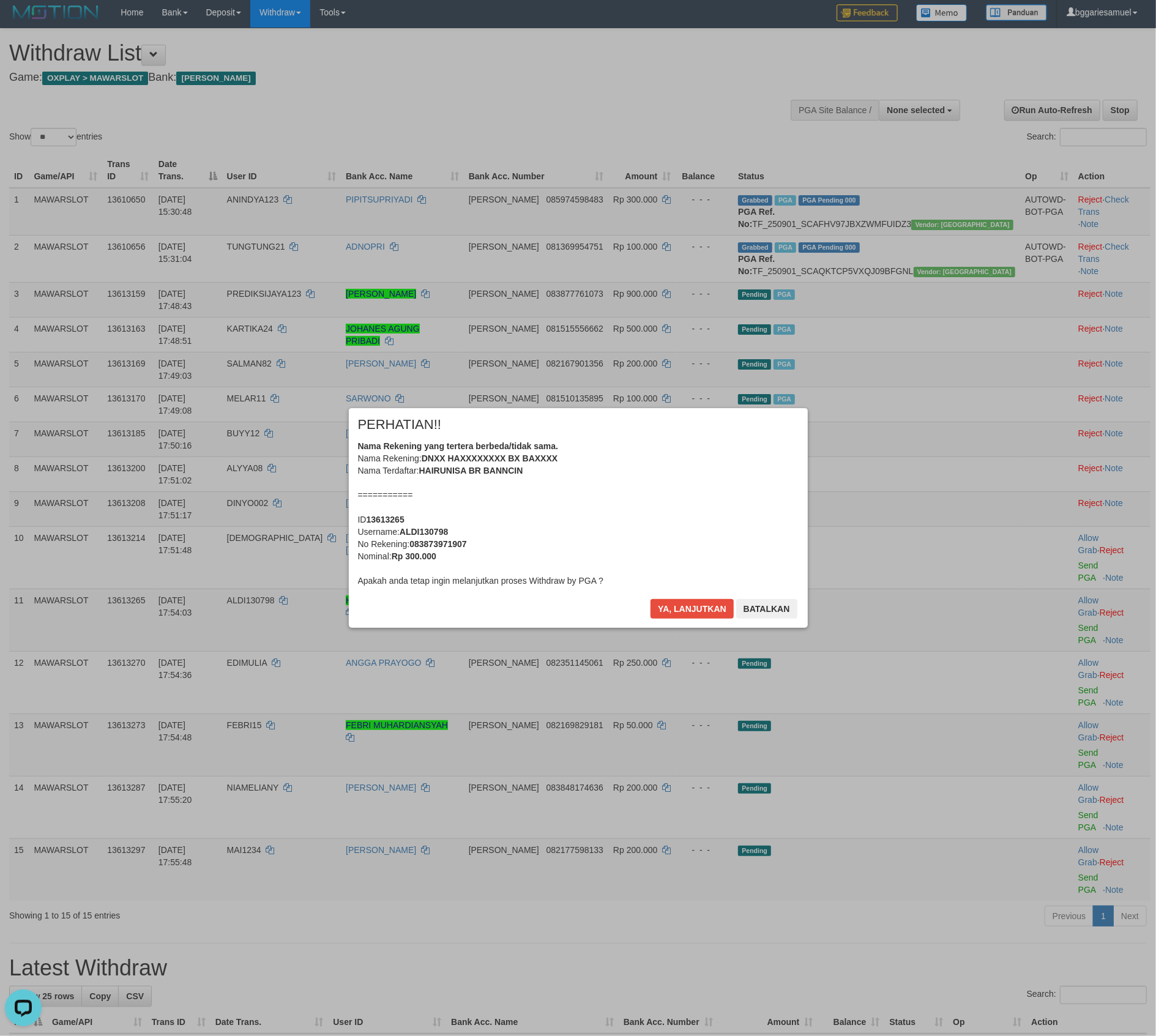
click at [681, 600] on div "× PERHATIAN!! Nama Rekening yang tertera berbeda/tidak sama. Nama Rekening: DNX…" at bounding box center [578, 517] width 477 height 219
click at [681, 601] on button "Ya, lanjutkan" at bounding box center [692, 609] width 83 height 19
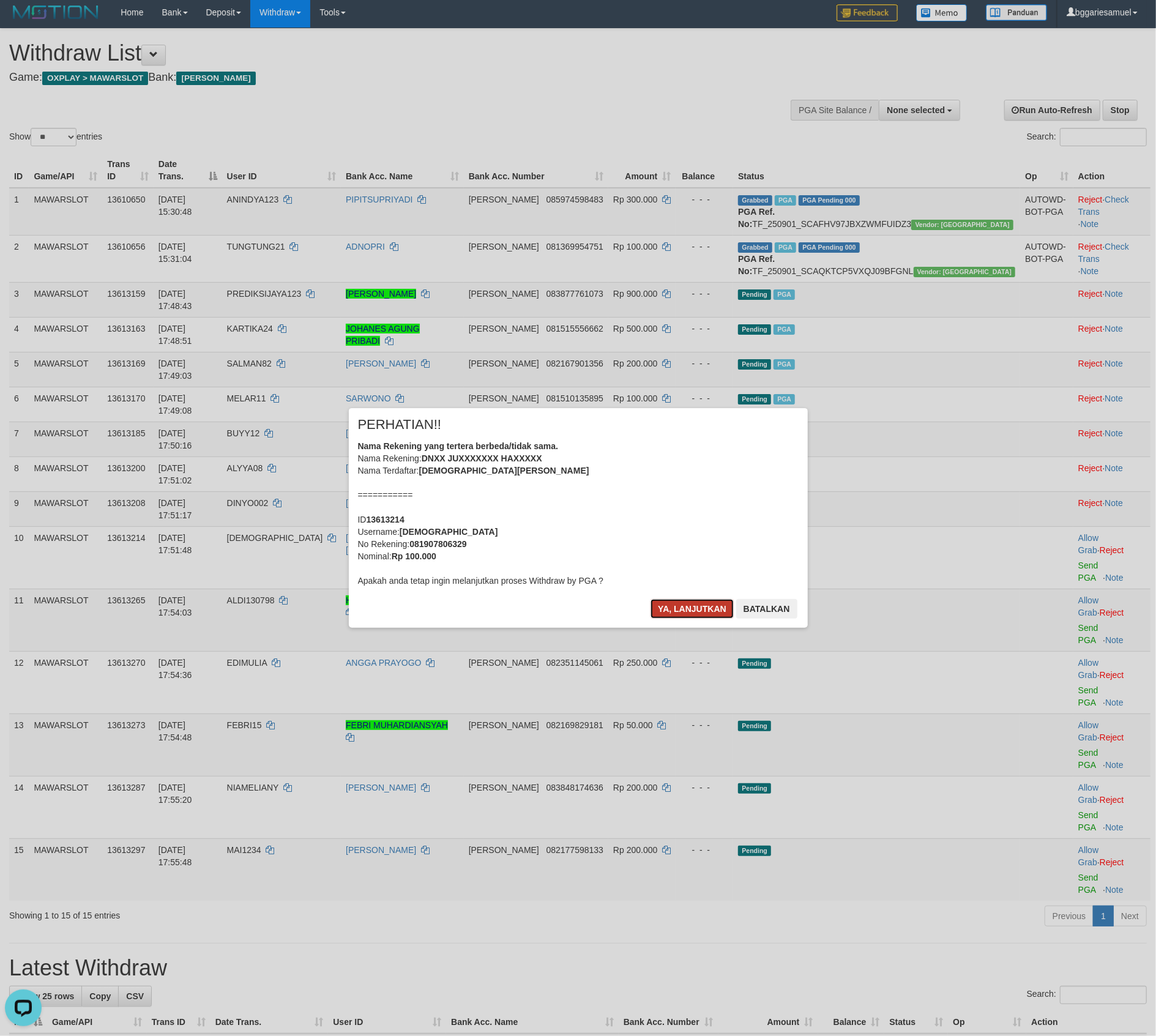
click at [675, 602] on button "Ya, lanjutkan" at bounding box center [692, 609] width 83 height 19
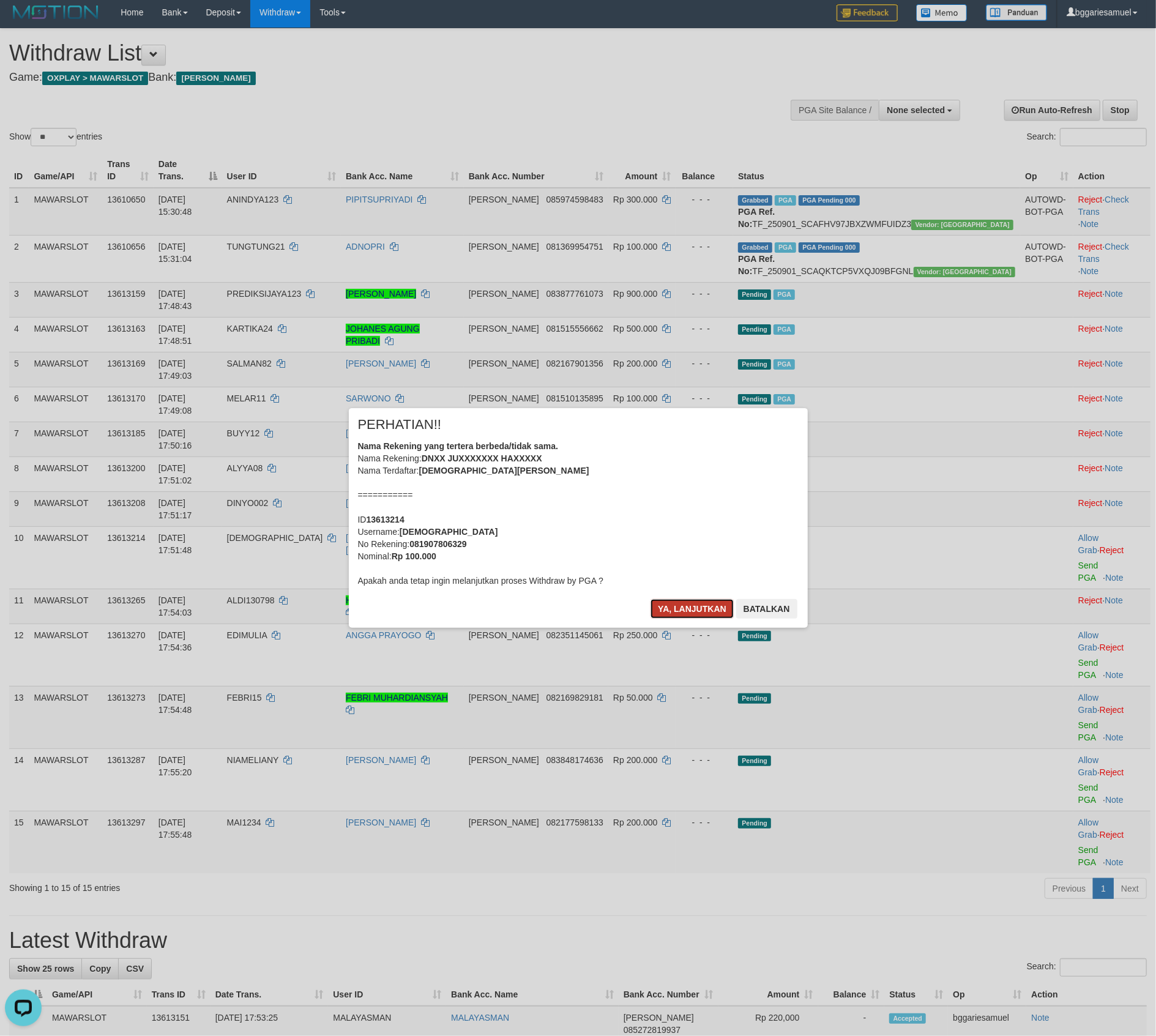
scroll to position [0, 0]
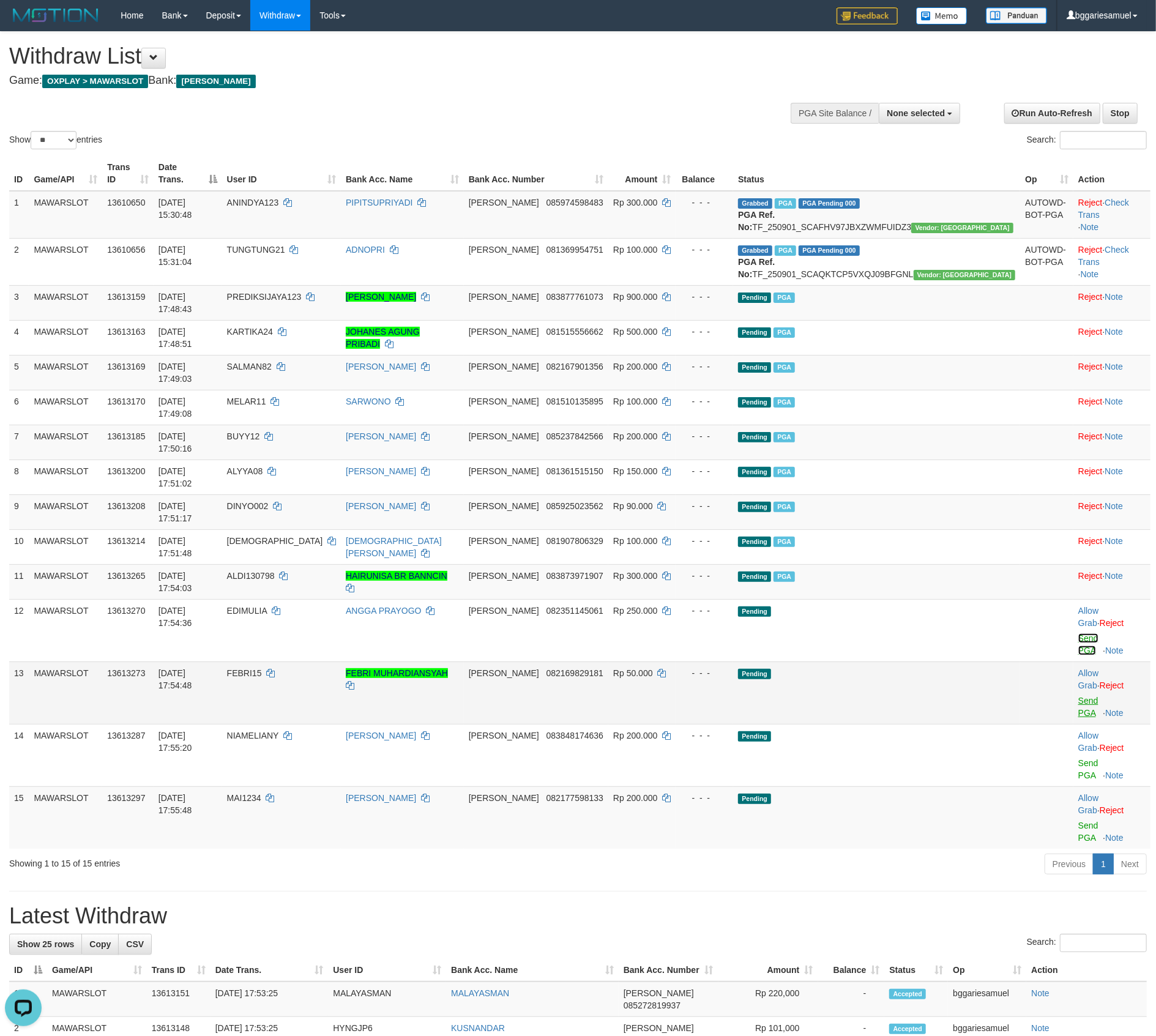
drag, startPoint x: 1060, startPoint y: 529, endPoint x: 1060, endPoint y: 571, distance: 42.0
click at [1079, 633] on link "Send PGA" at bounding box center [1089, 644] width 20 height 22
click at [1073, 662] on td "Allow Grab · Reject Send PGA · Note" at bounding box center [1112, 693] width 77 height 63
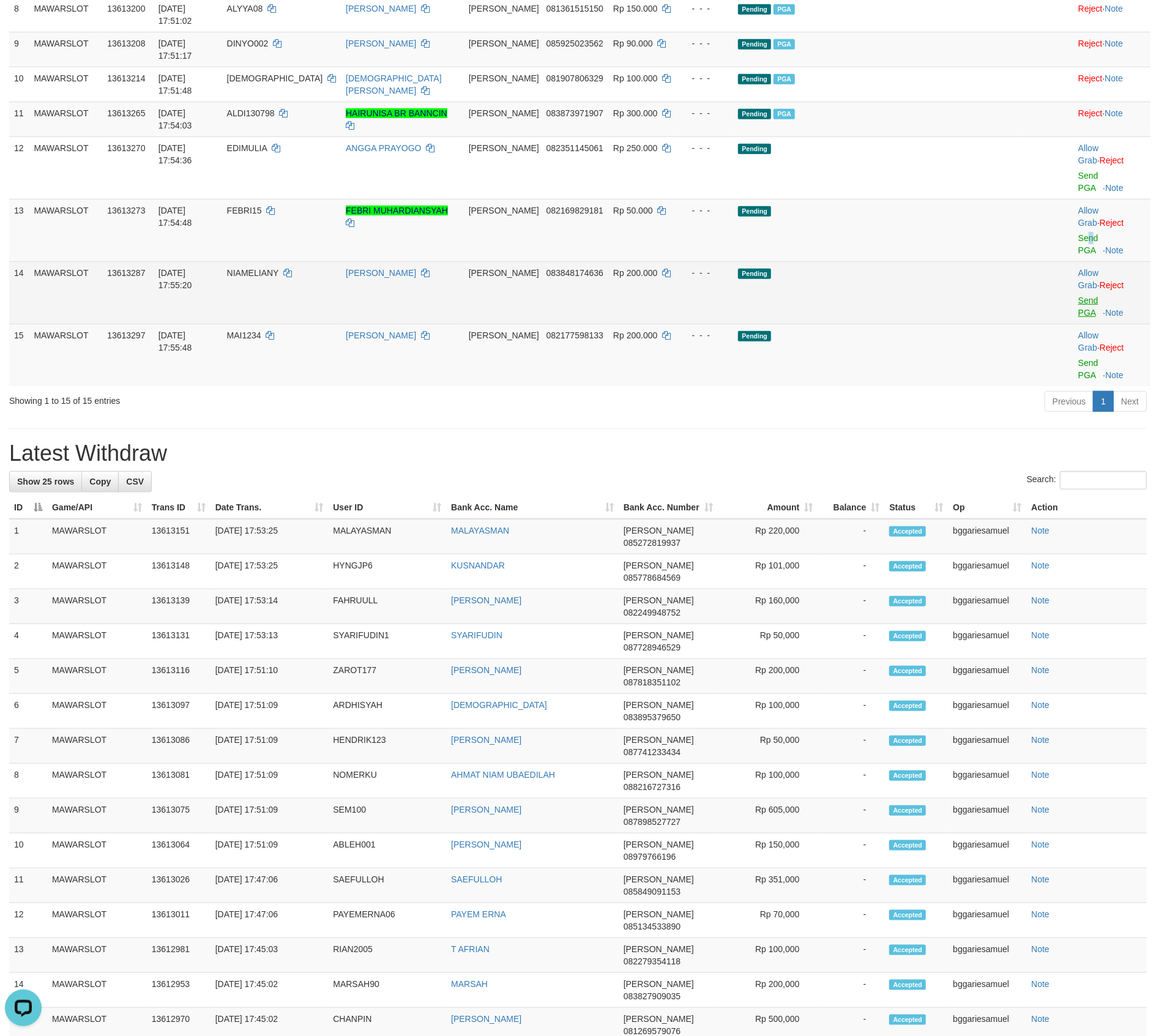
scroll to position [55, 0]
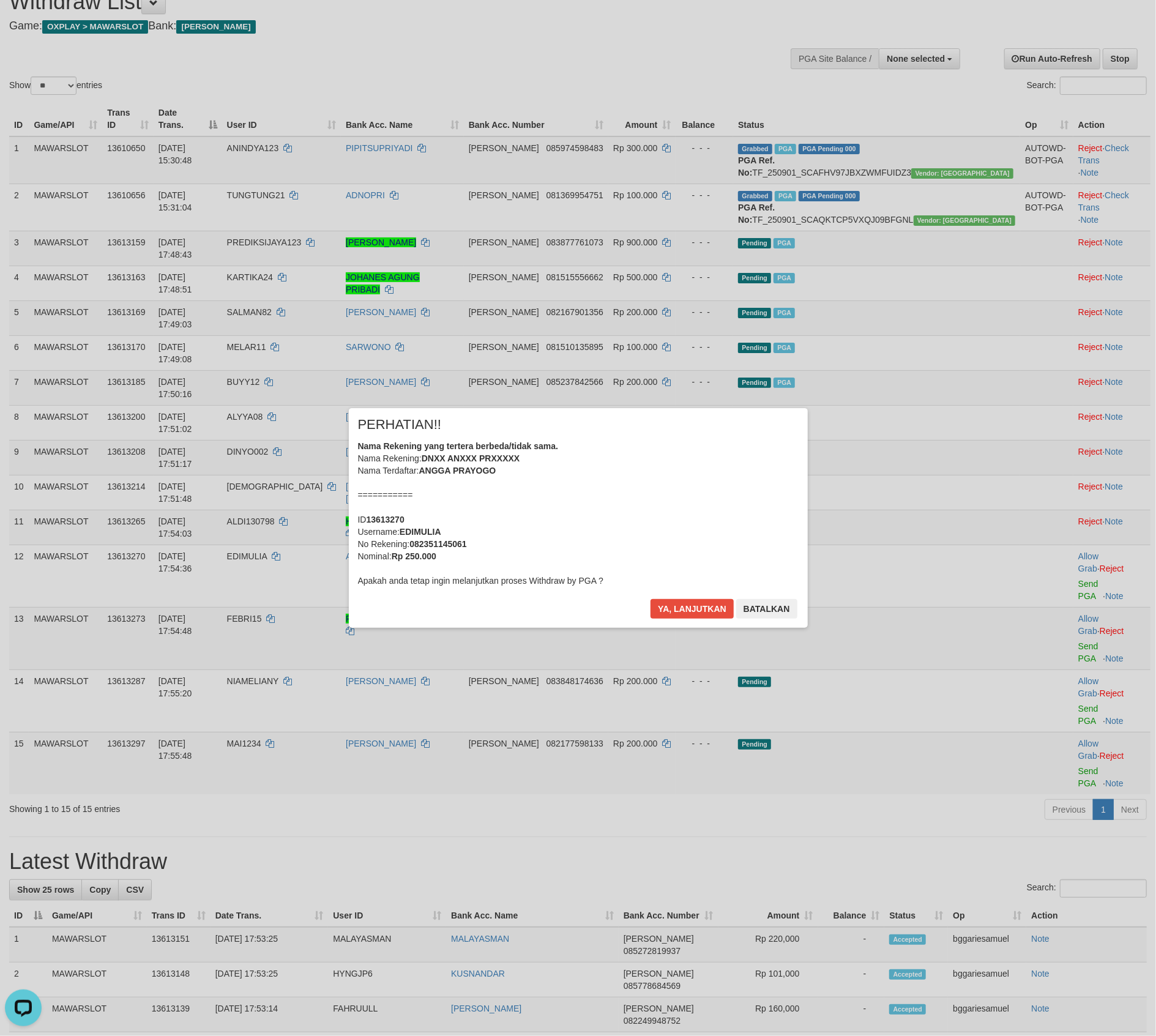
click at [677, 594] on div "× PERHATIAN!! Nama Rekening yang tertera berbeda/tidak sama. Nama Rekening: DNX…" at bounding box center [578, 517] width 459 height 219
click at [679, 605] on button "Ya, lanjutkan" at bounding box center [692, 609] width 83 height 19
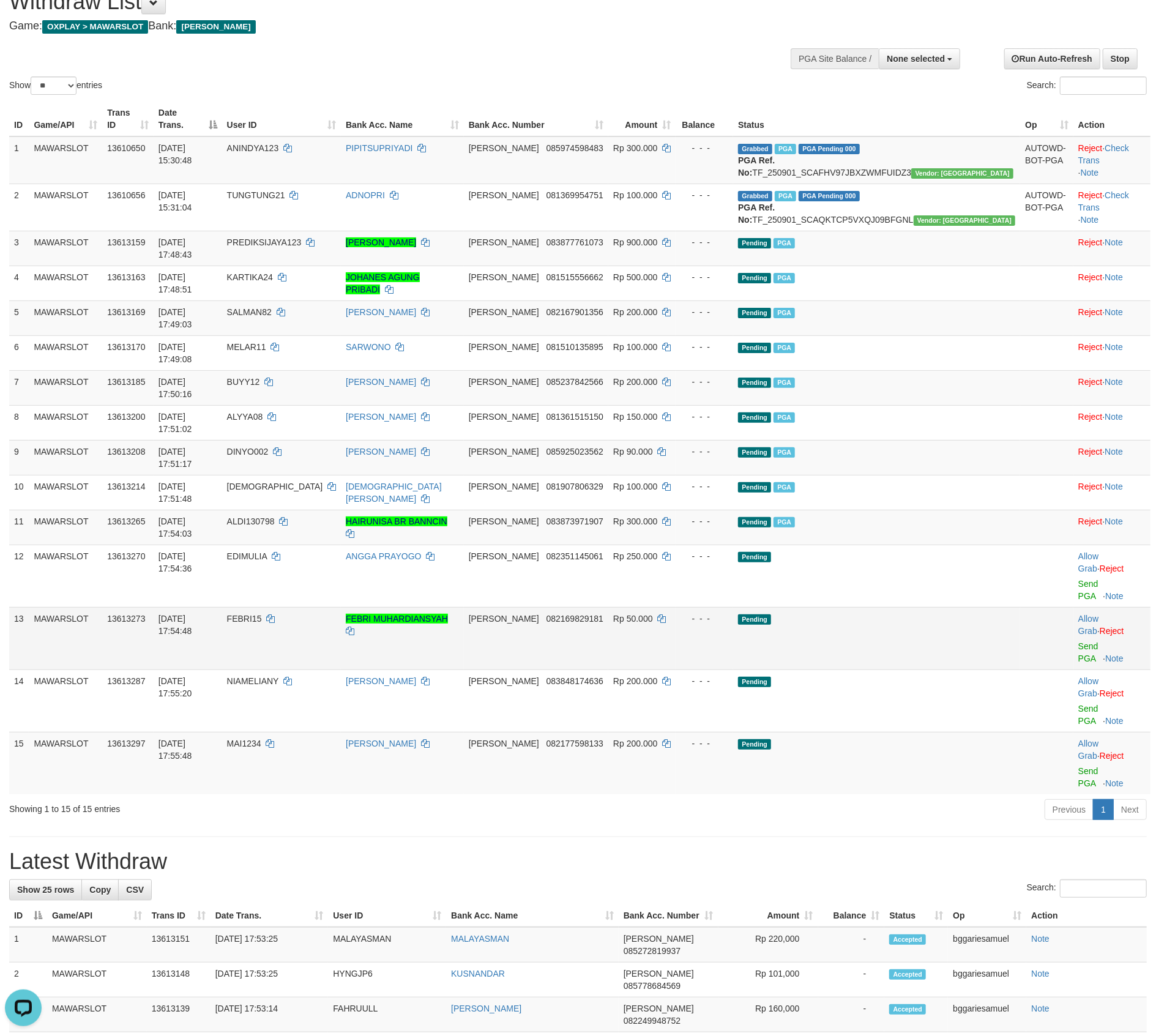
scroll to position [39, 0]
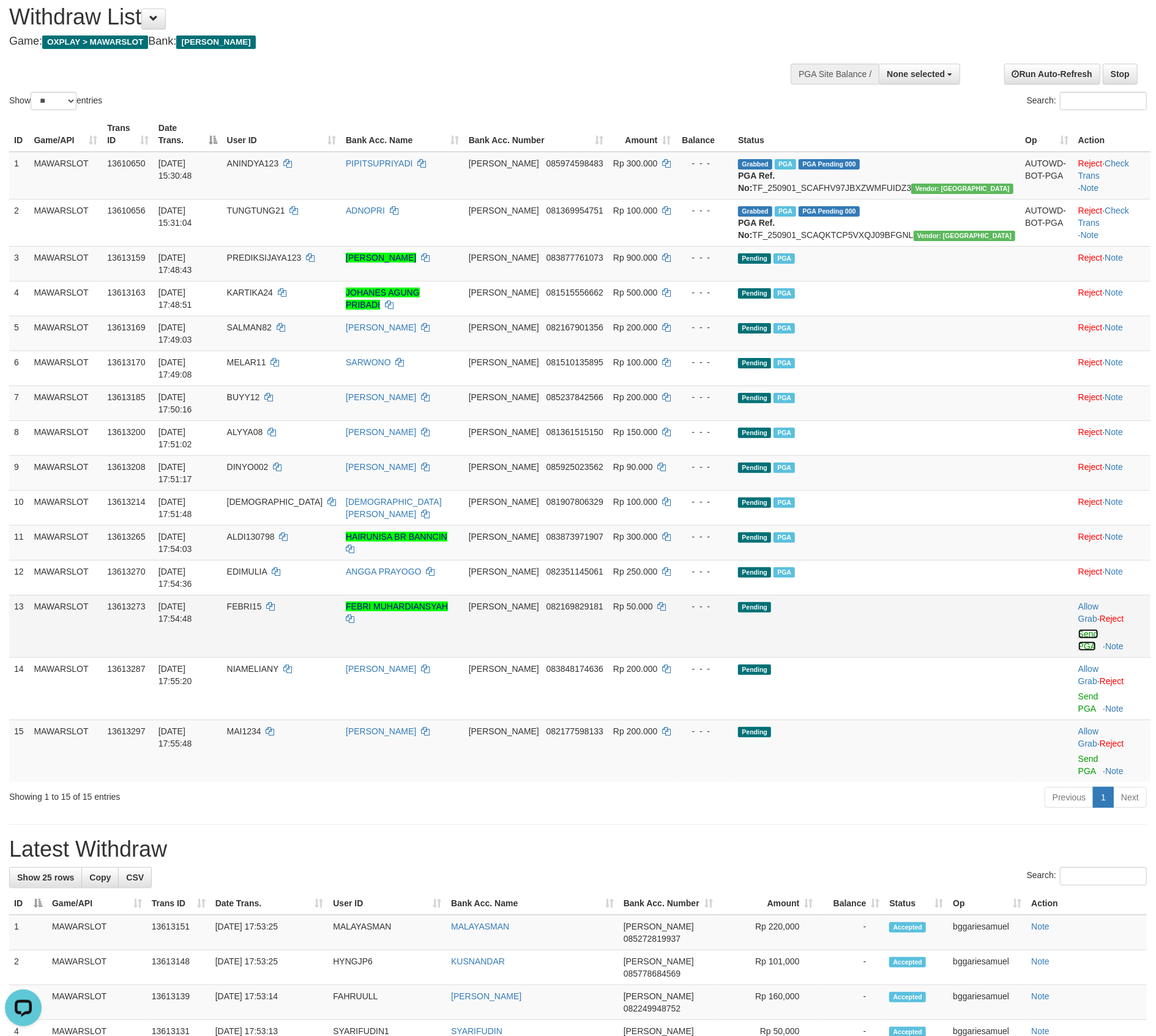
click at [1079, 629] on link "Send PGA" at bounding box center [1089, 640] width 20 height 22
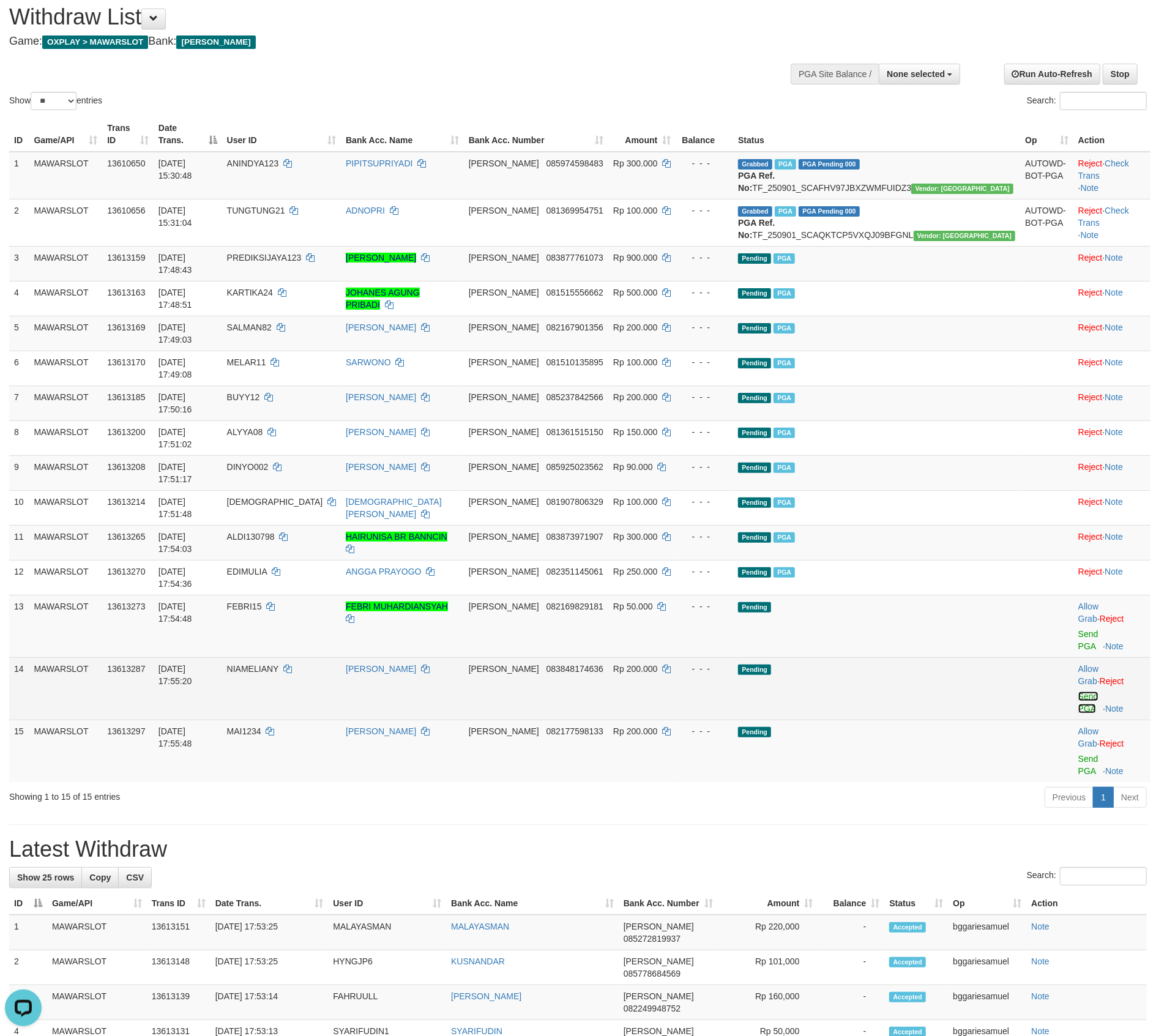
click at [1079, 692] on link "Send PGA" at bounding box center [1089, 702] width 20 height 22
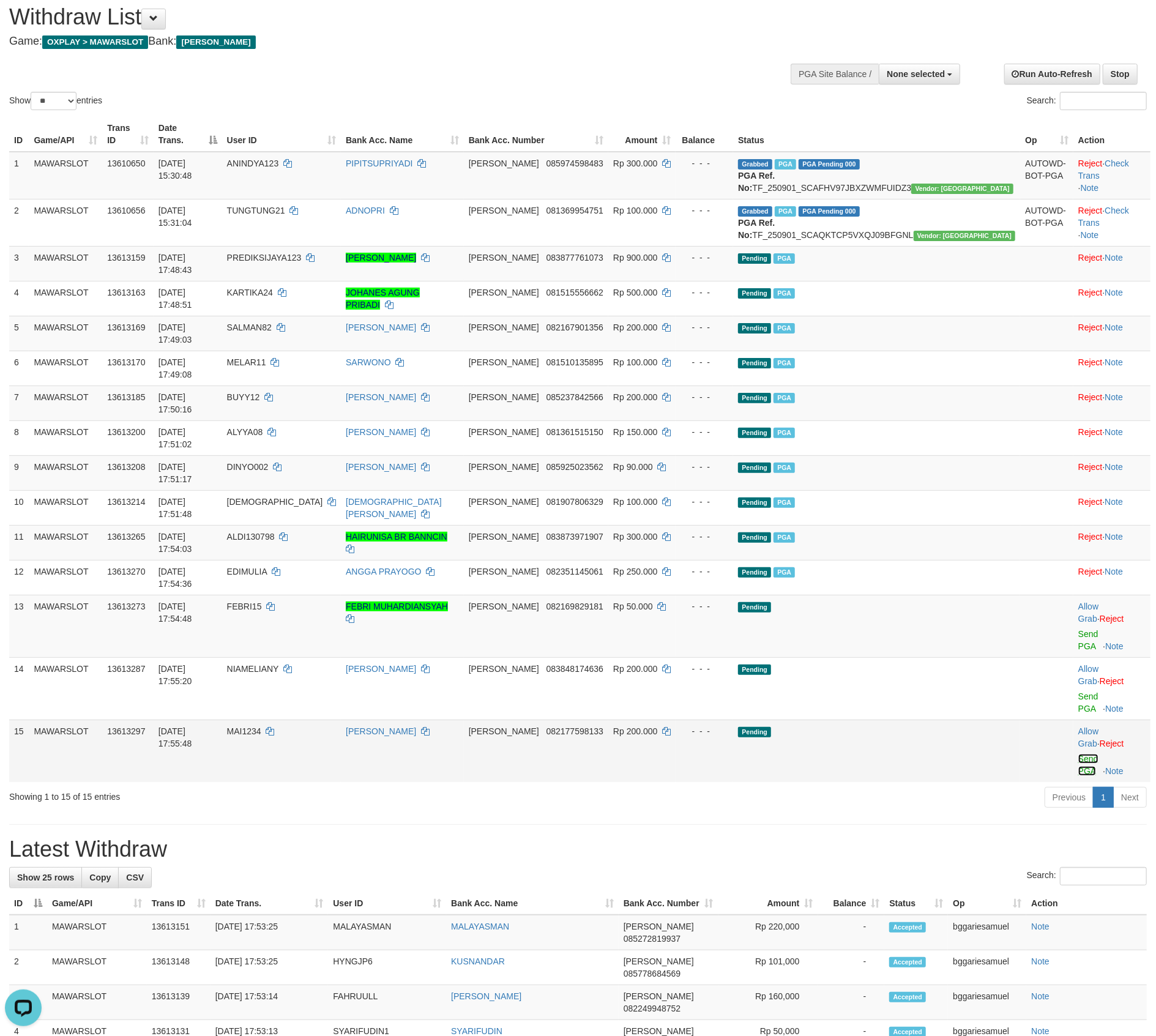
click at [1079, 754] on link "Send PGA" at bounding box center [1089, 764] width 20 height 22
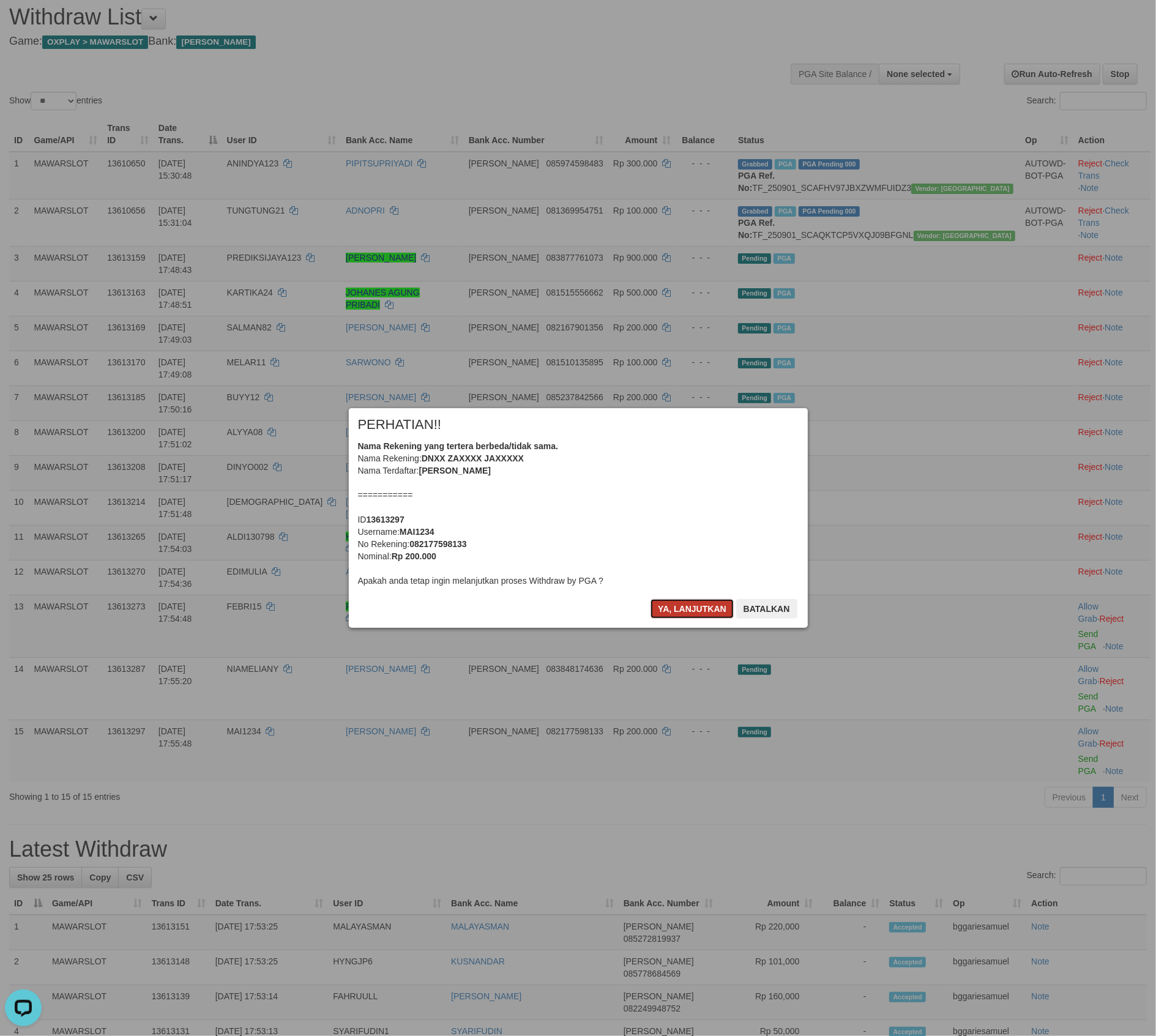
click at [673, 608] on button "Ya, lanjutkan" at bounding box center [692, 609] width 83 height 19
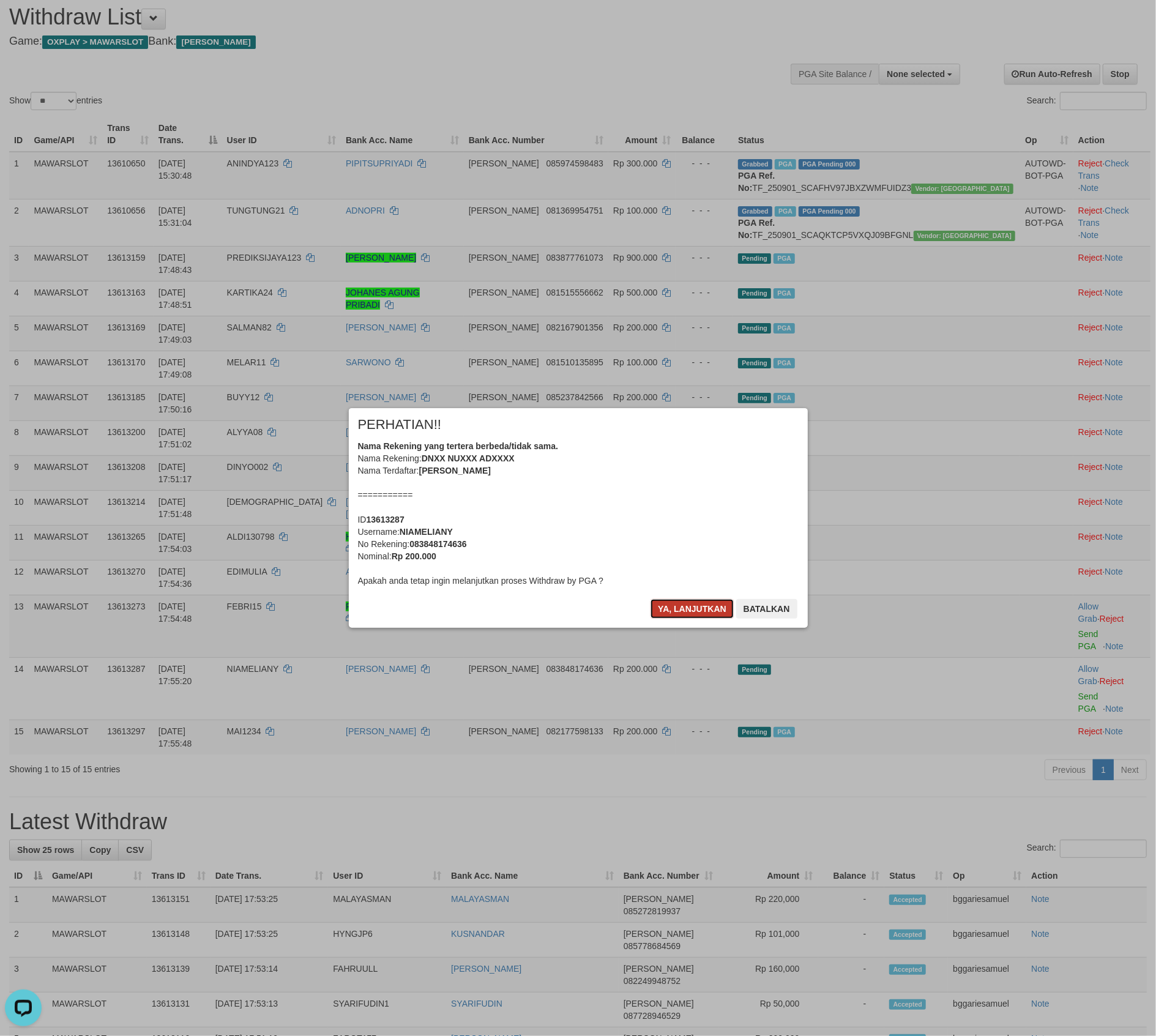
click at [671, 608] on button "Ya, lanjutkan" at bounding box center [692, 609] width 83 height 19
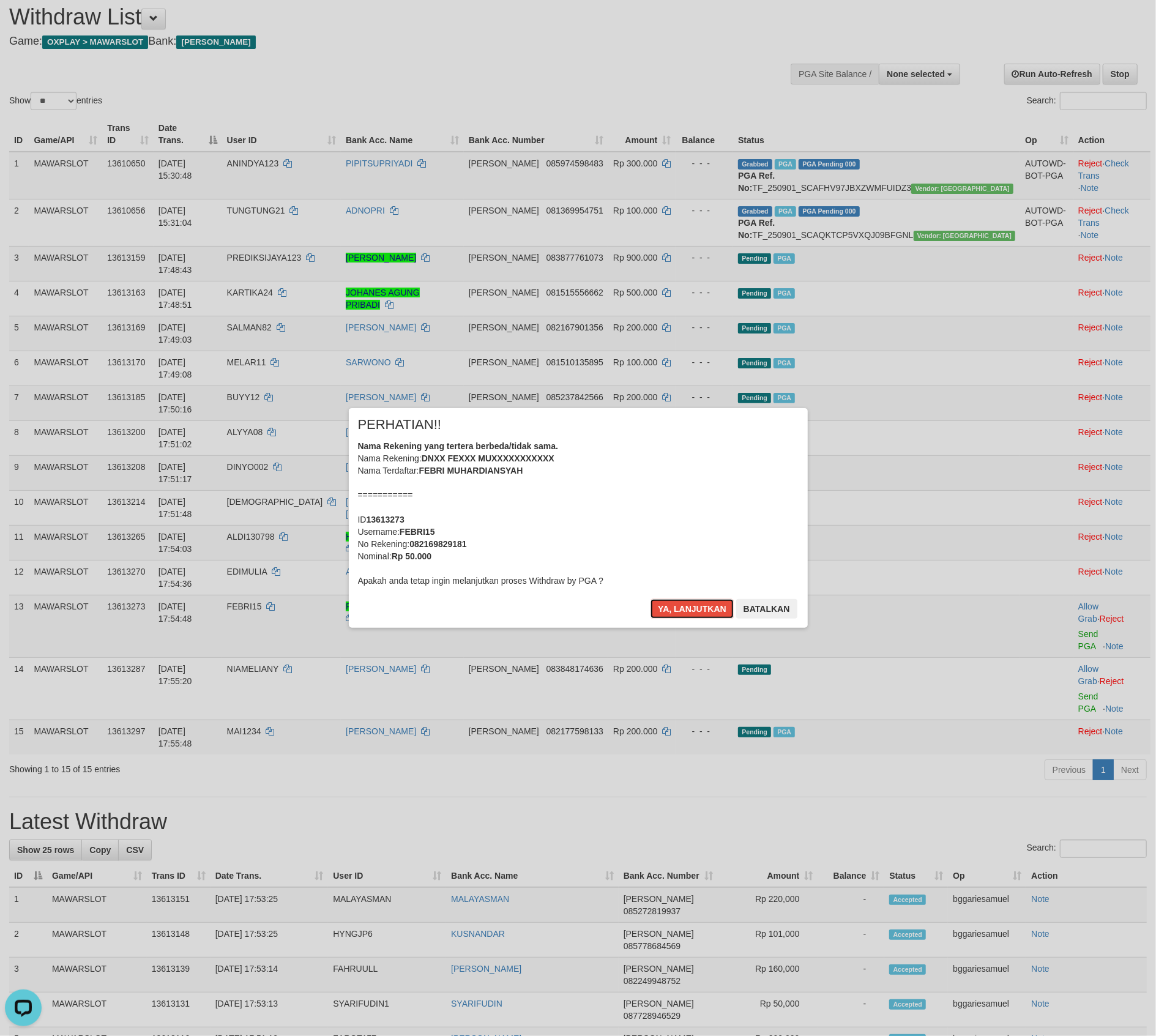
click at [671, 607] on button "Ya, lanjutkan" at bounding box center [692, 609] width 83 height 19
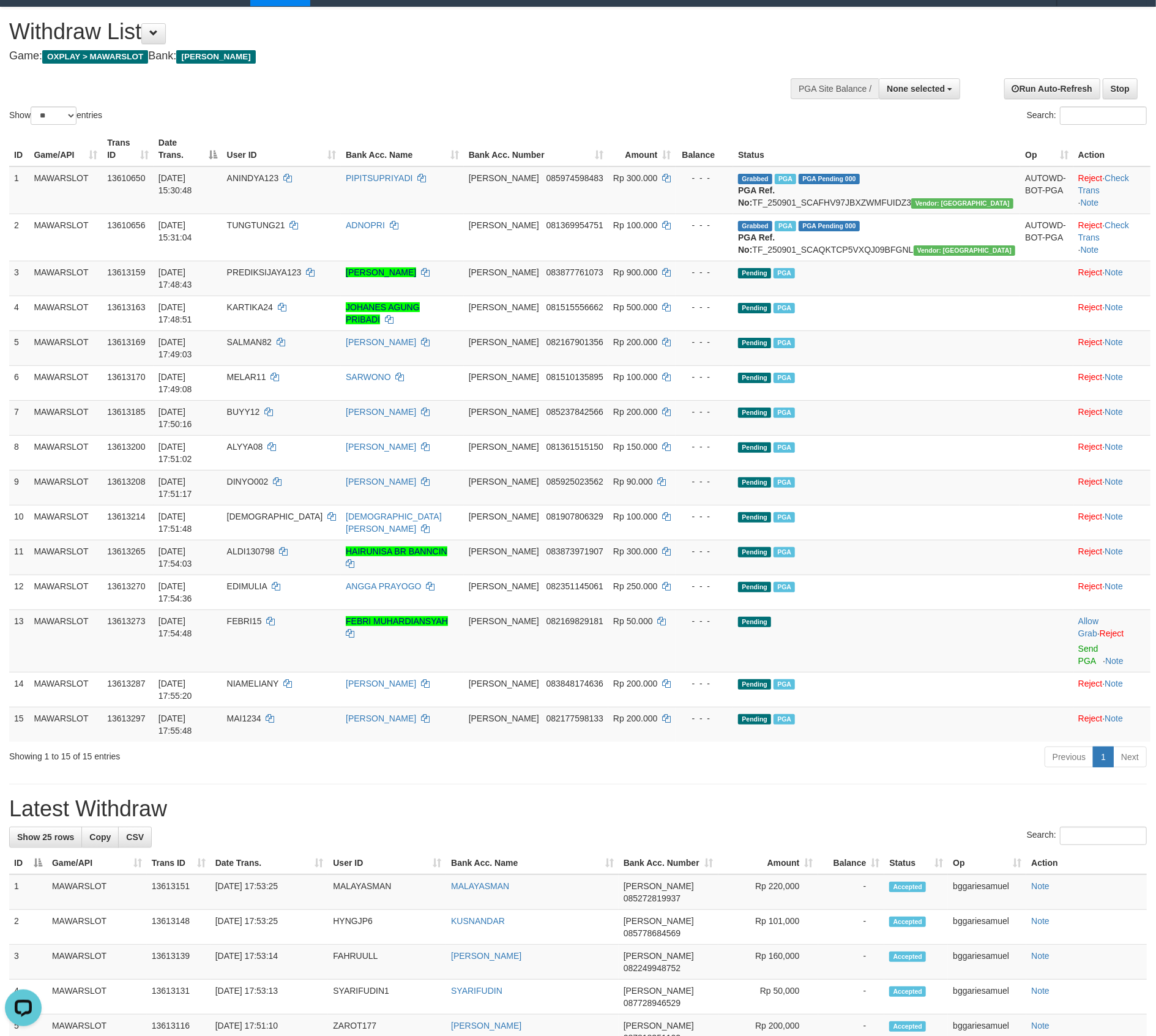
scroll to position [0, 0]
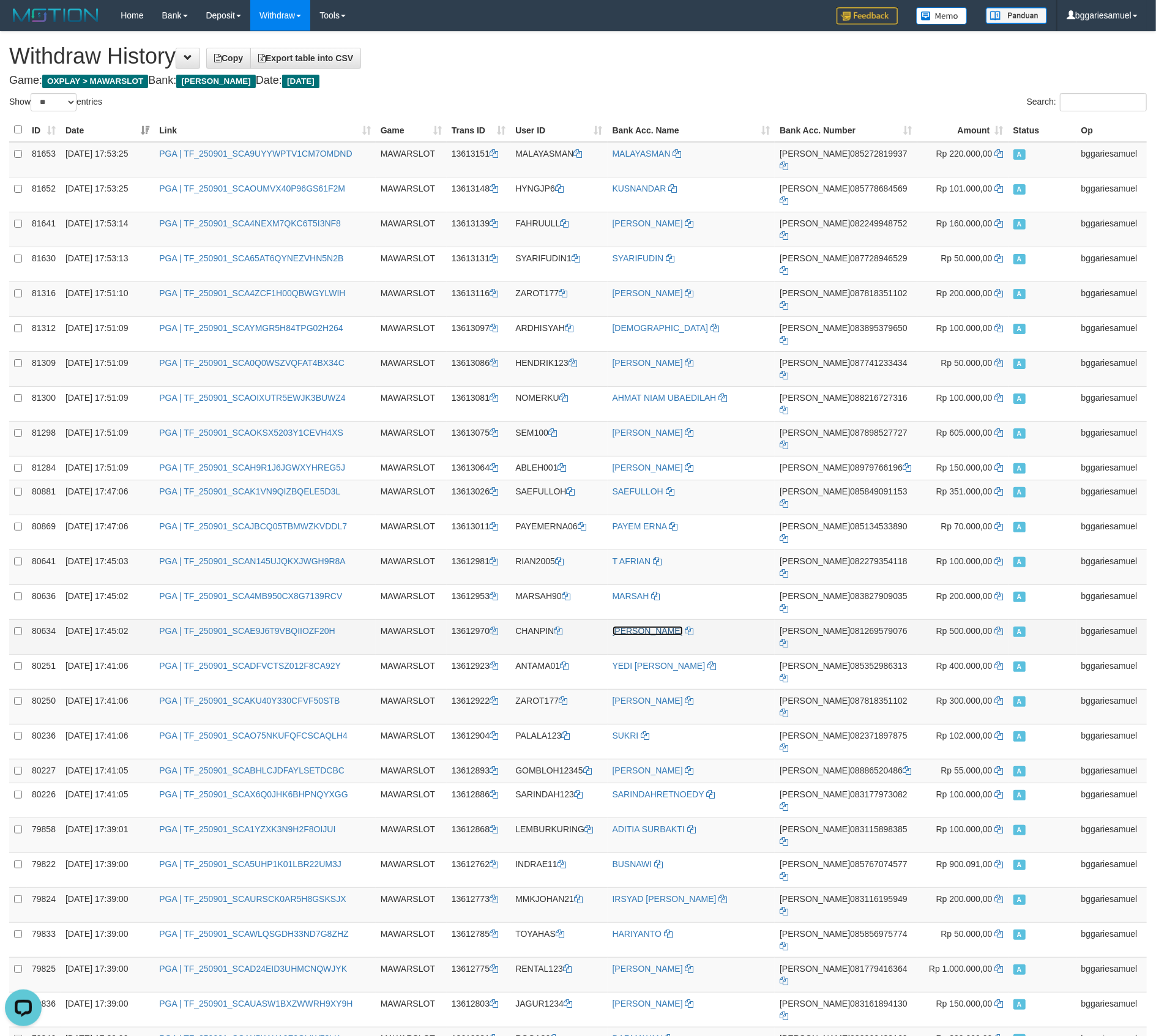
click at [667, 626] on link "[PERSON_NAME]" at bounding box center [648, 631] width 71 height 10
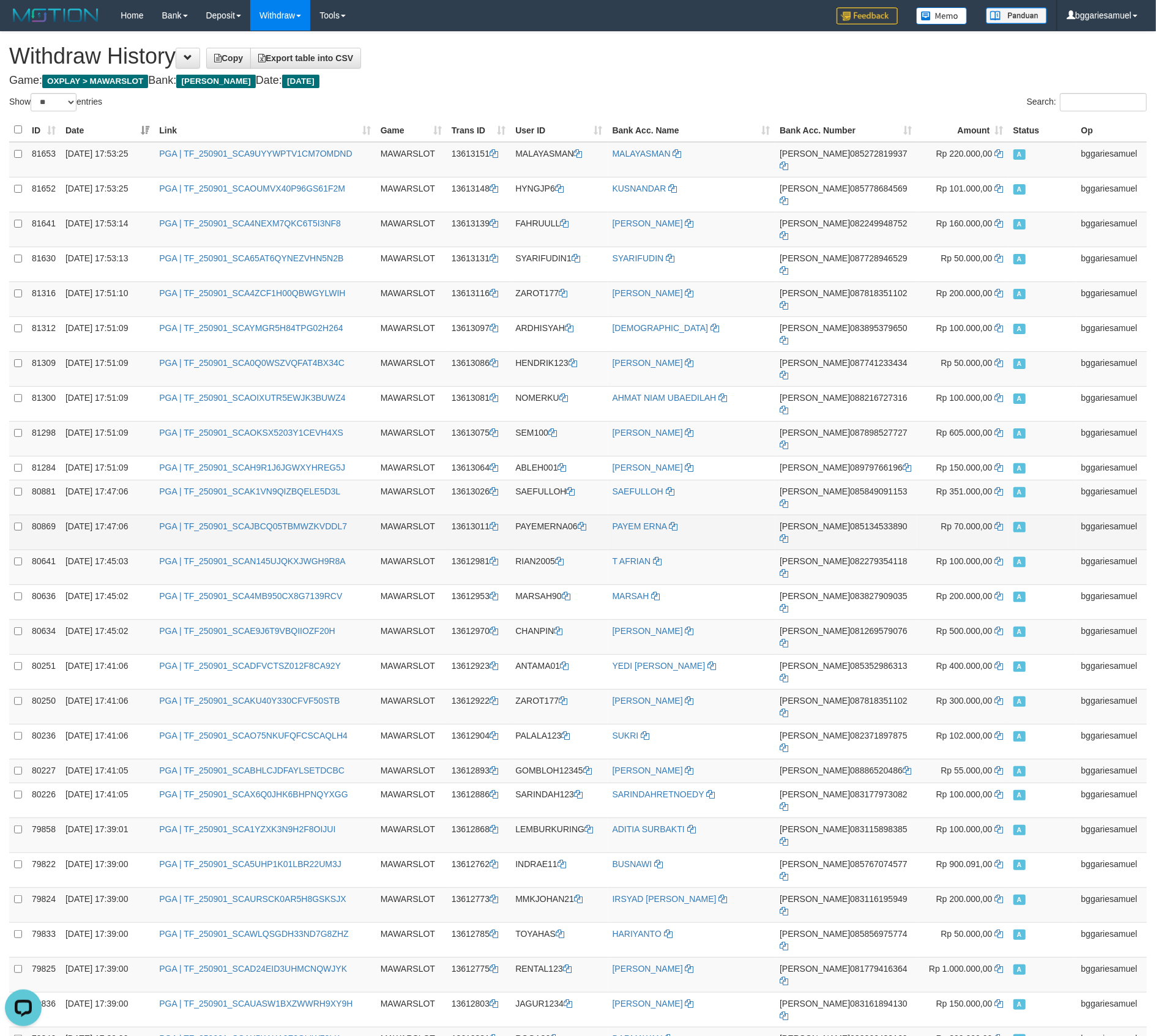
click at [842, 515] on td "[PERSON_NAME] 085134533890" at bounding box center [846, 532] width 142 height 35
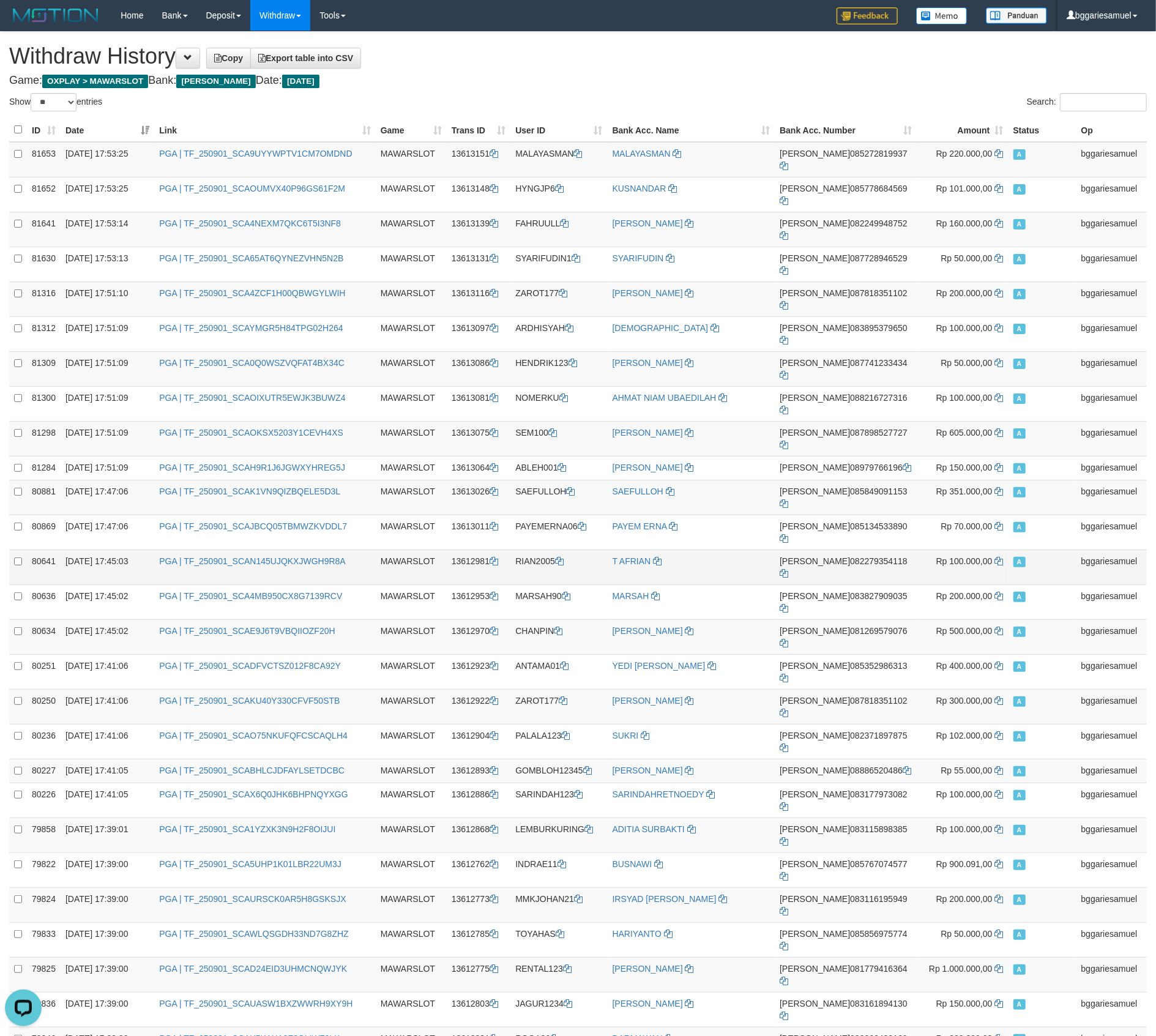
click at [874, 549] on td "[PERSON_NAME] 082279354118" at bounding box center [846, 567] width 142 height 35
click at [923, 480] on td "Rp 351.000,00" at bounding box center [963, 497] width 91 height 35
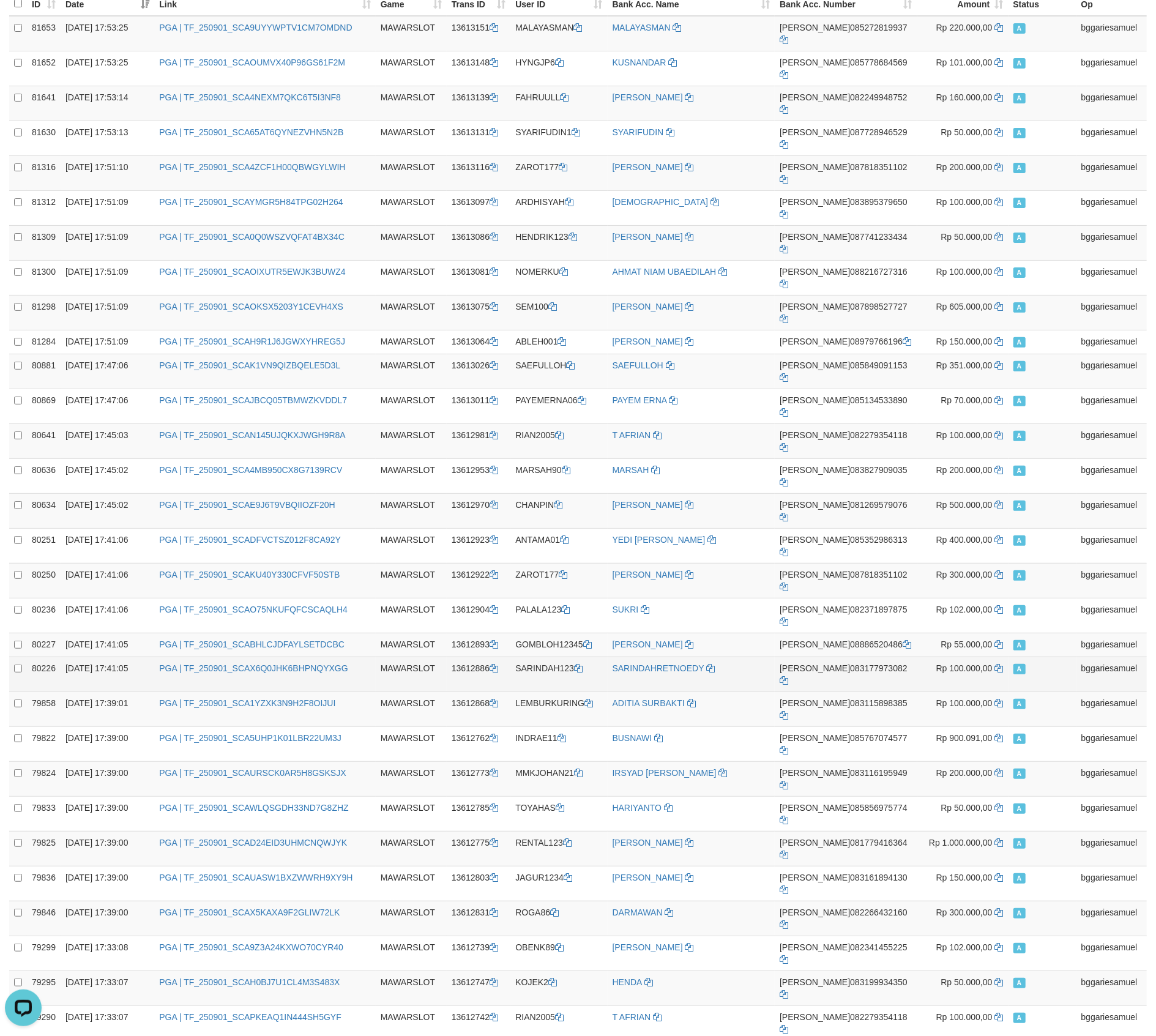
scroll to position [162, 0]
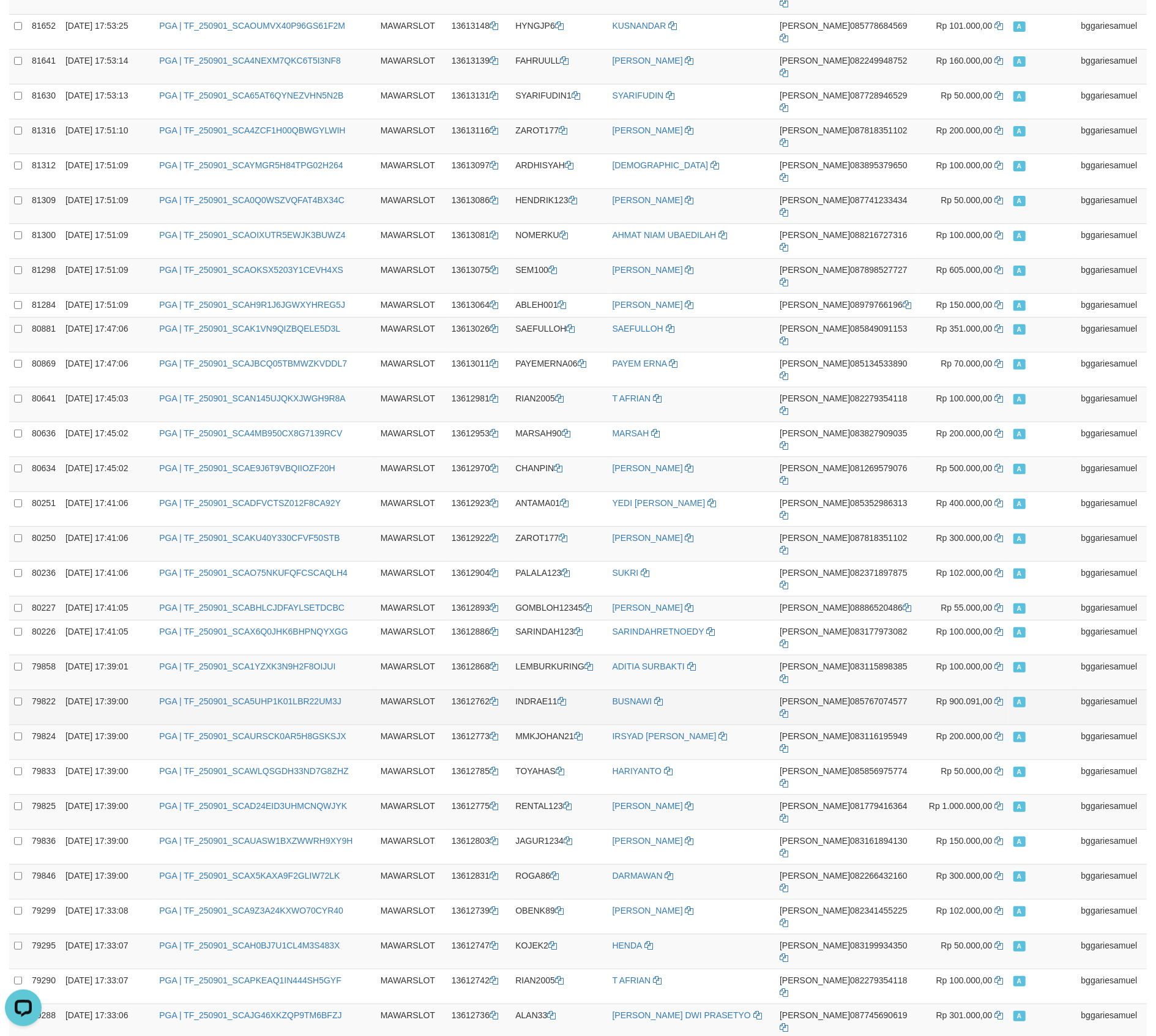
click at [539, 690] on td "INDRAE11" at bounding box center [559, 707] width 97 height 35
click at [558, 690] on td "INDRAE11" at bounding box center [559, 707] width 97 height 35
copy td "INDRAE11"
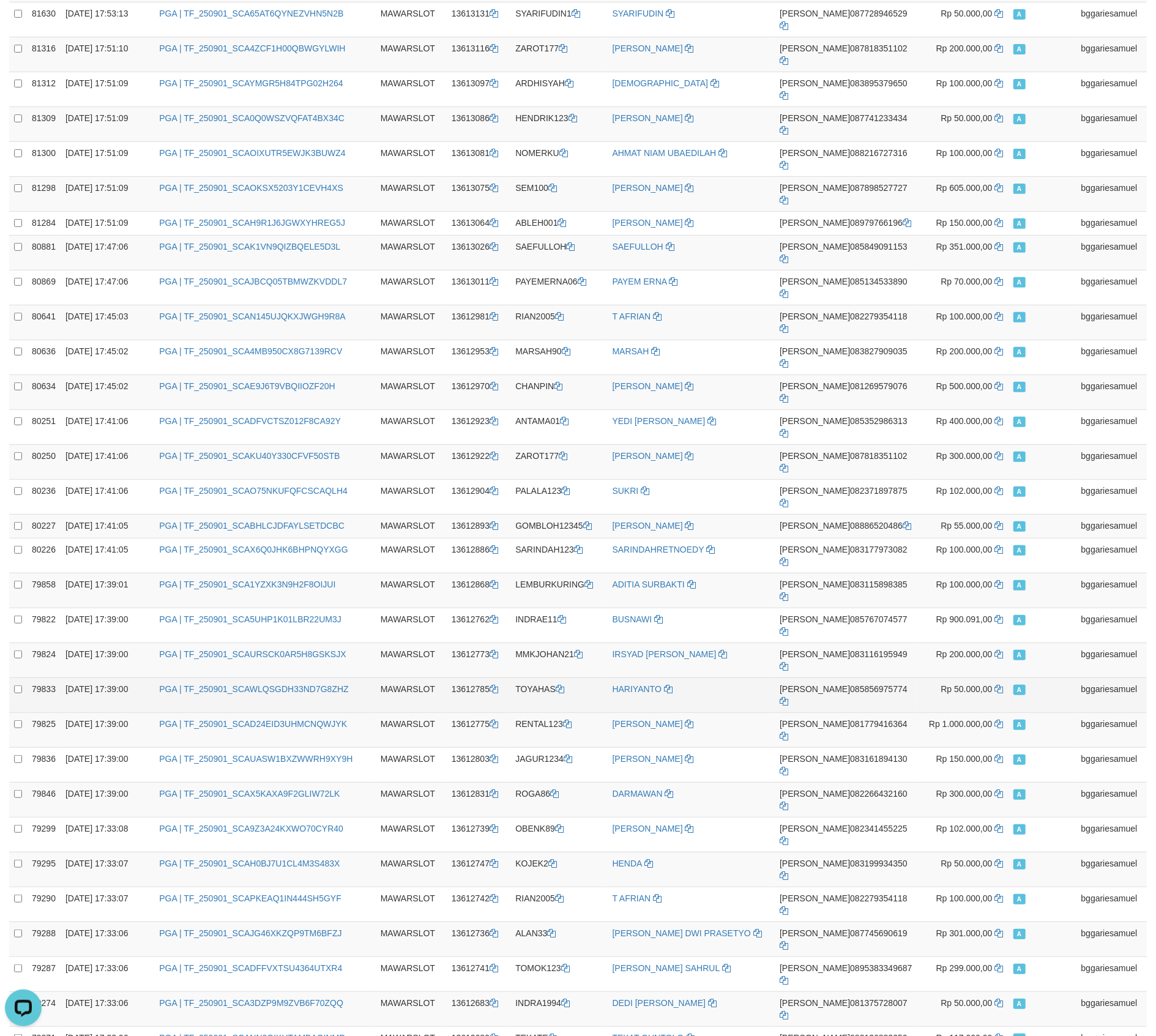
click at [856, 677] on td "[PERSON_NAME] 085856975774" at bounding box center [846, 694] width 142 height 35
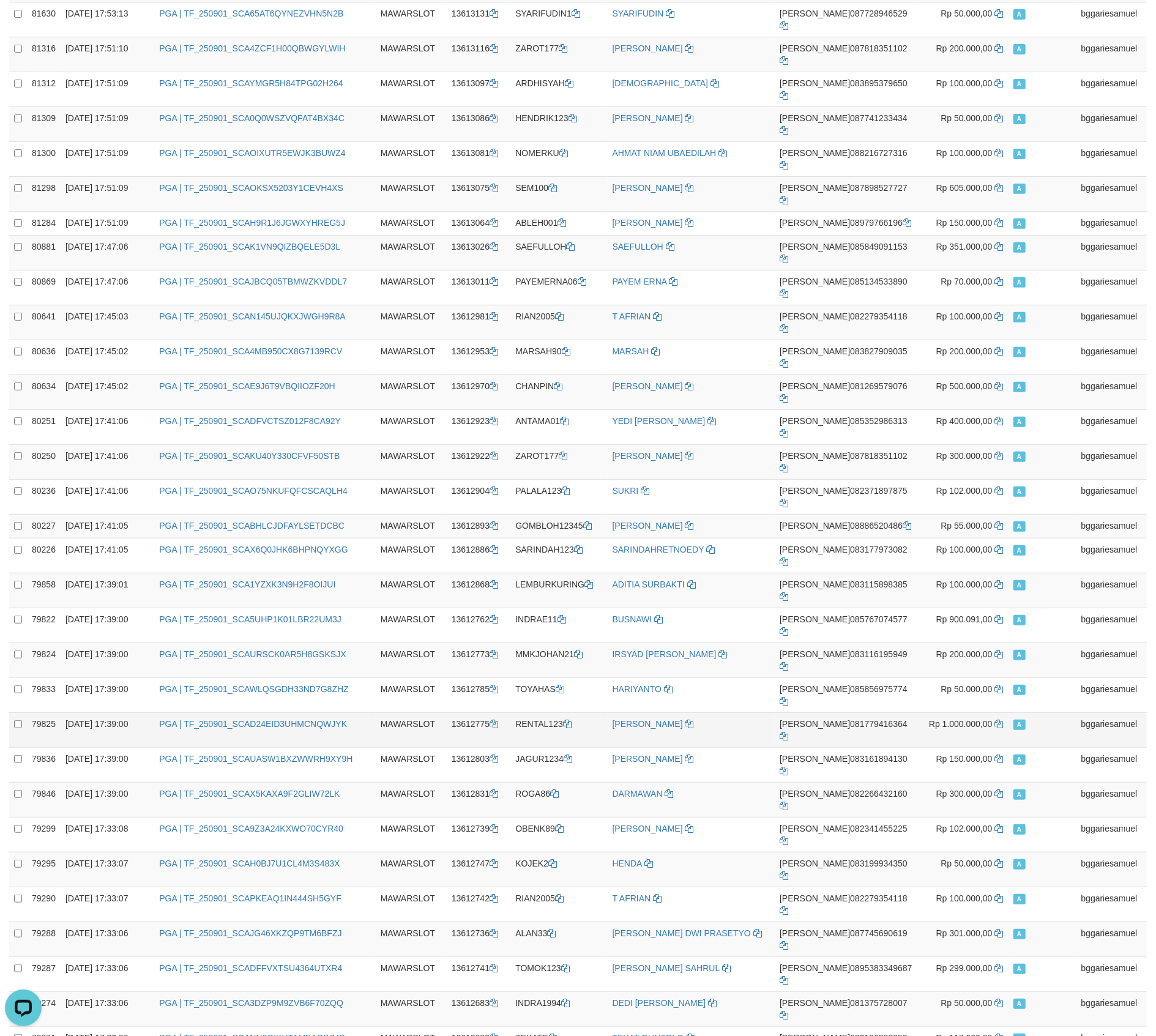
click at [541, 712] on td "RENTAL123" at bounding box center [559, 730] width 97 height 35
click at [554, 712] on td "RENTAL123" at bounding box center [559, 730] width 97 height 35
copy td "RENTAL123"
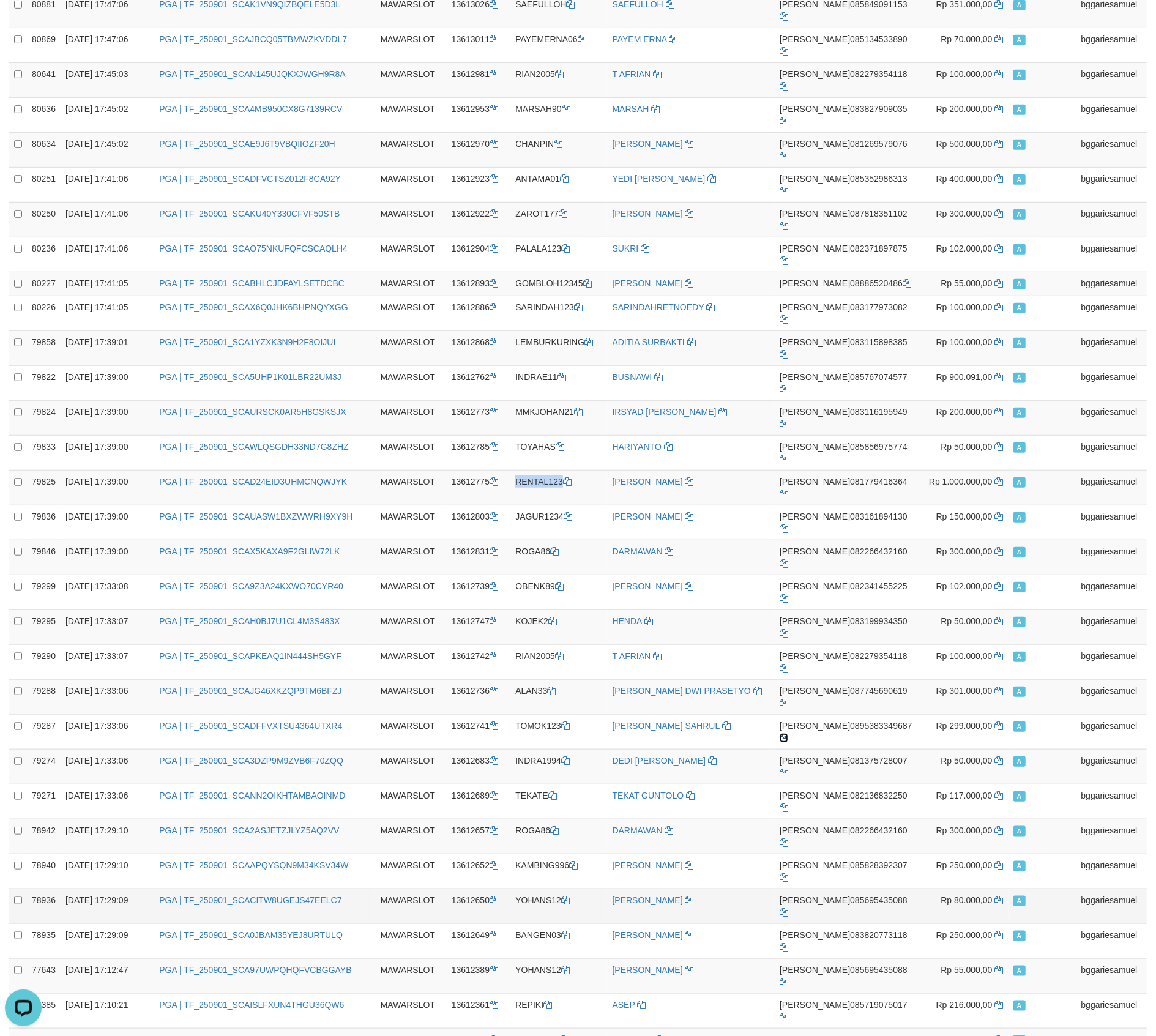
scroll to position [488, 0]
click at [561, 1027] on td "CUPLEK77" at bounding box center [559, 1045] width 97 height 35
click at [539, 1027] on td "CUPLEK77" at bounding box center [559, 1045] width 97 height 35
copy td "CUPLEK77"
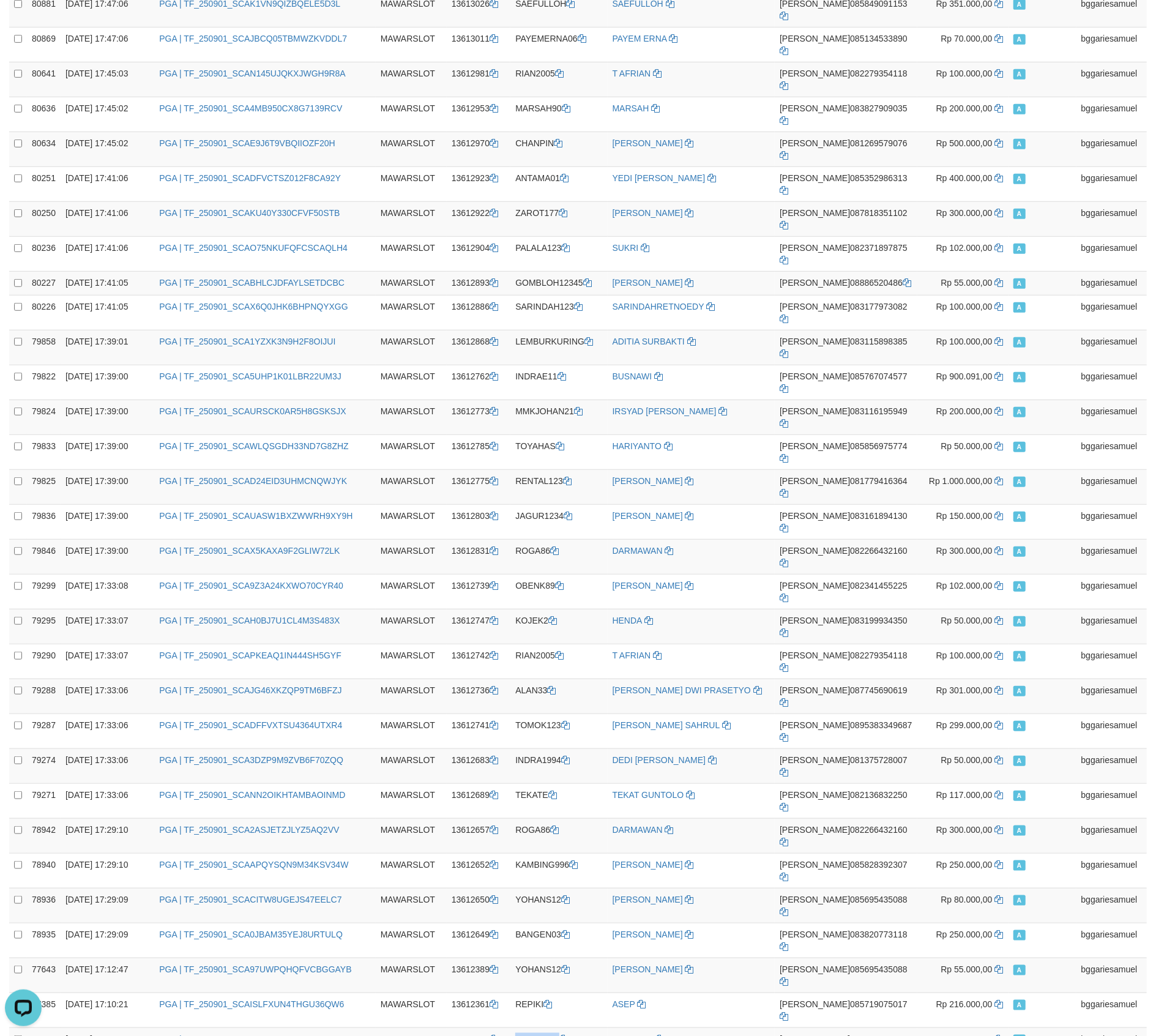
copy td "CUPLEK77"
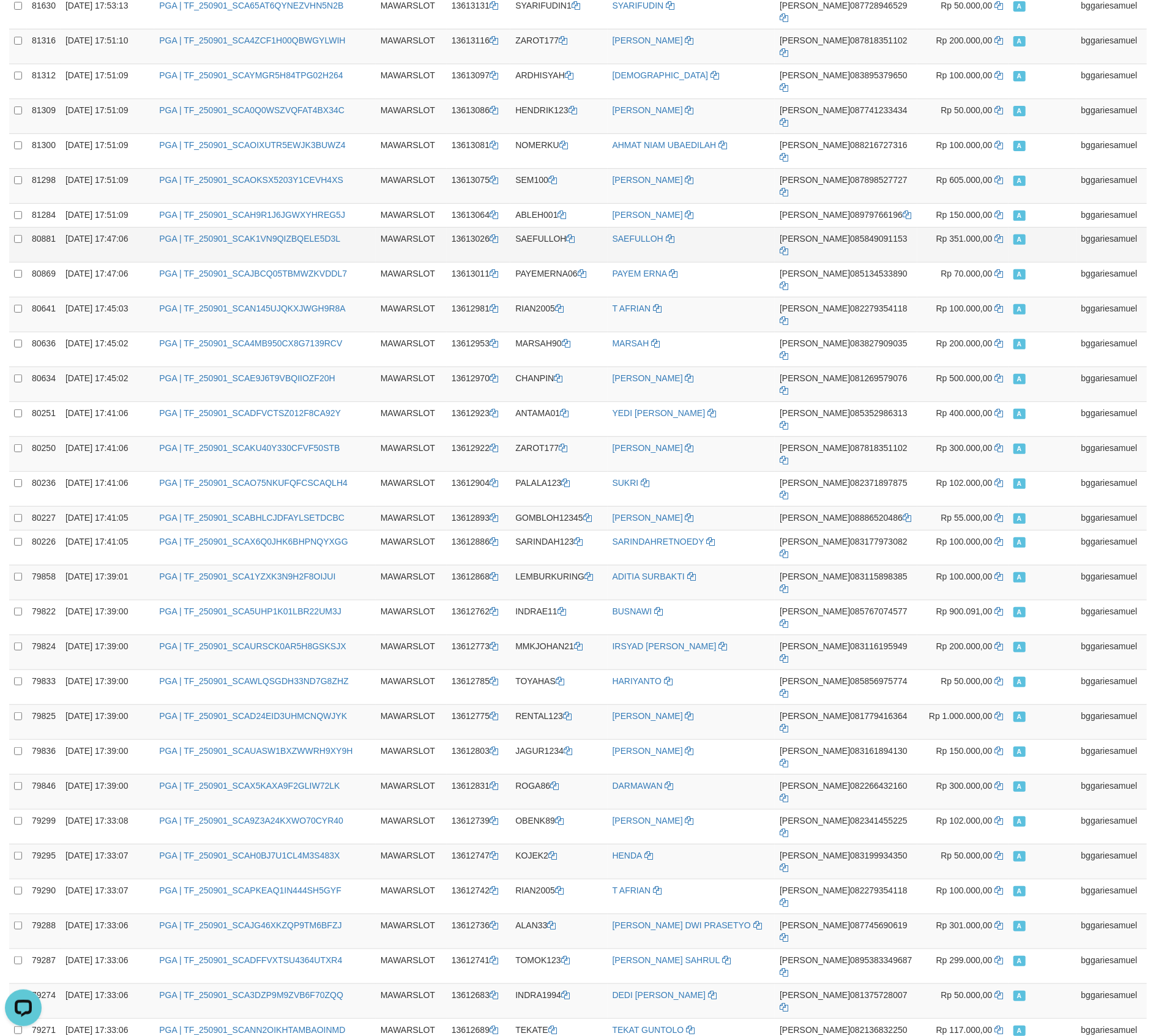
scroll to position [0, 0]
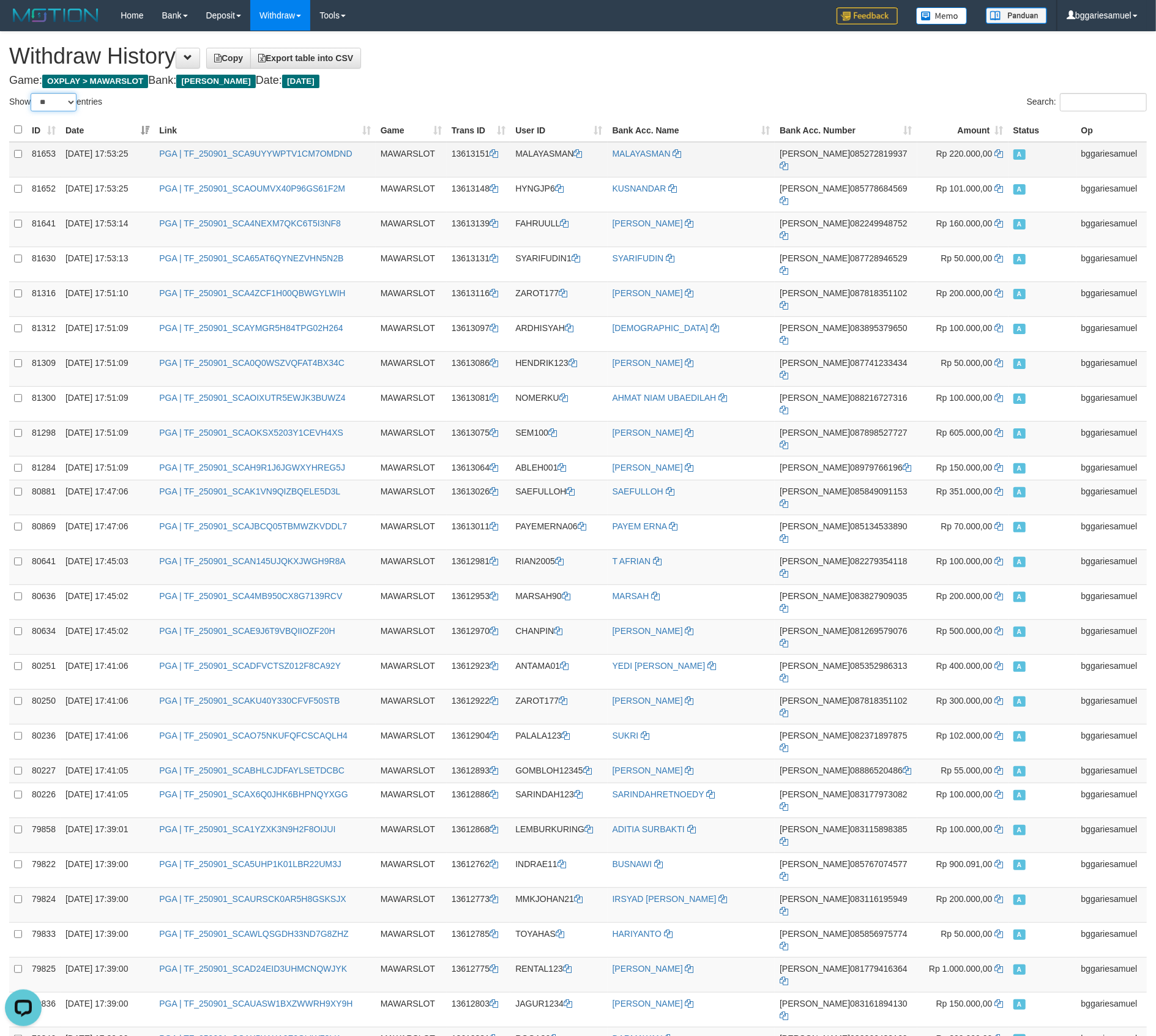
drag, startPoint x: 60, startPoint y: 104, endPoint x: 75, endPoint y: 144, distance: 42.7
click at [60, 104] on select "** ** ** ***" at bounding box center [53, 103] width 46 height 19
drag, startPoint x: 54, startPoint y: 93, endPoint x: 54, endPoint y: 103, distance: 10.0
click at [54, 93] on select "** ** ** ***" at bounding box center [53, 103] width 46 height 19
select select "***"
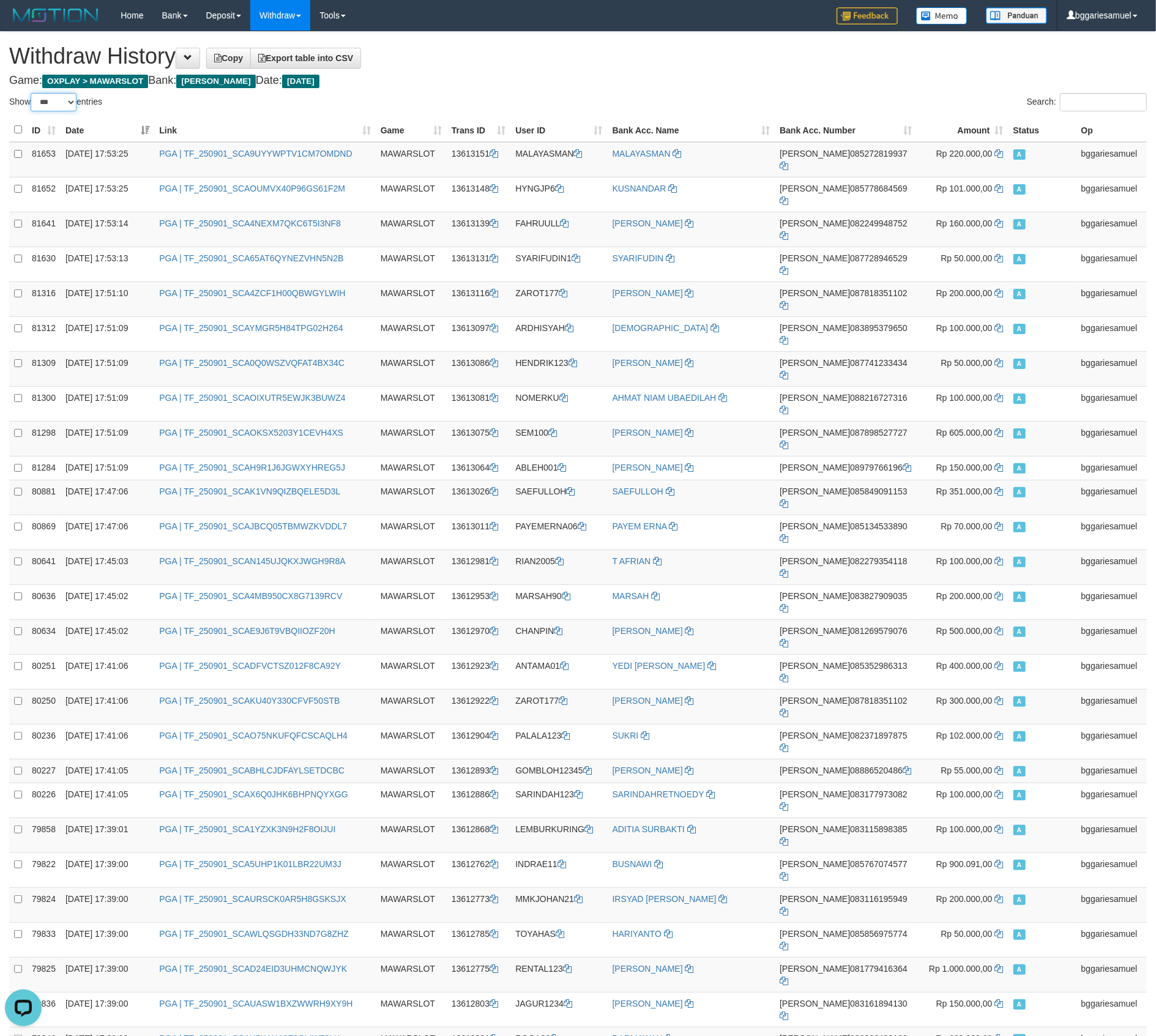
click at [33, 93] on select "** ** ** ***" at bounding box center [53, 103] width 46 height 19
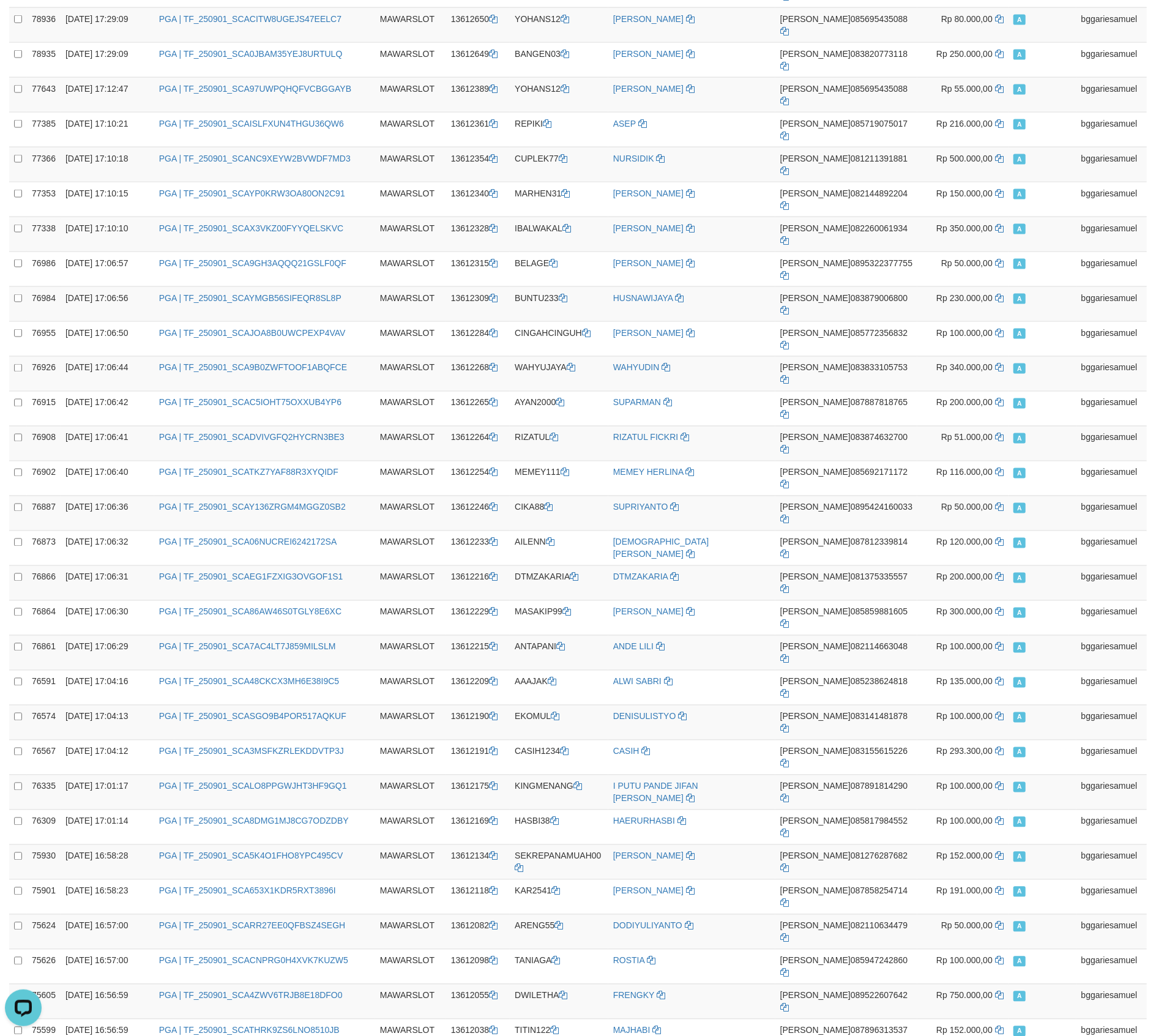
scroll to position [1723, 0]
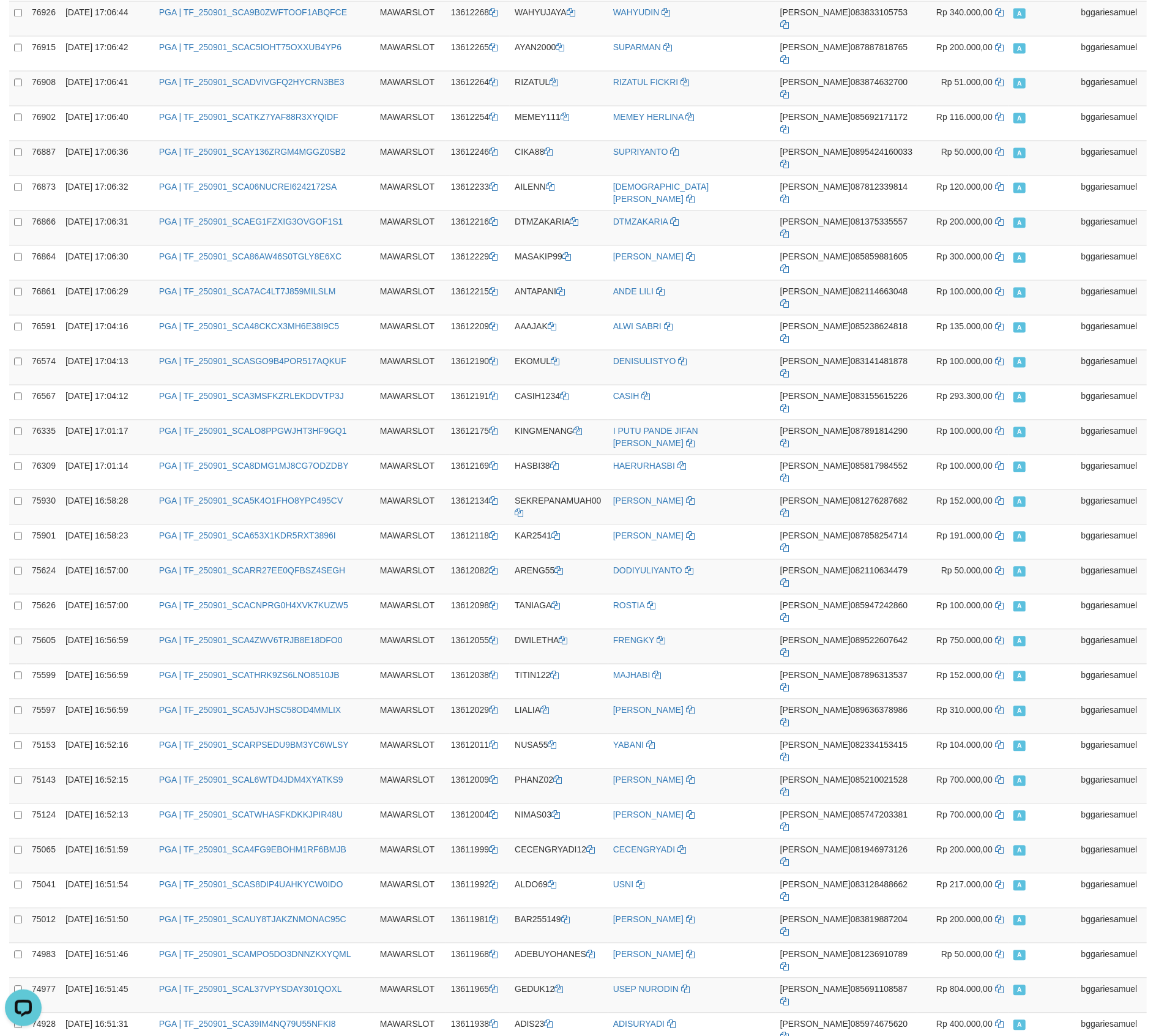
drag, startPoint x: 537, startPoint y: 834, endPoint x: 586, endPoint y: 834, distance: 49.0
copy td "MIJICOK1"
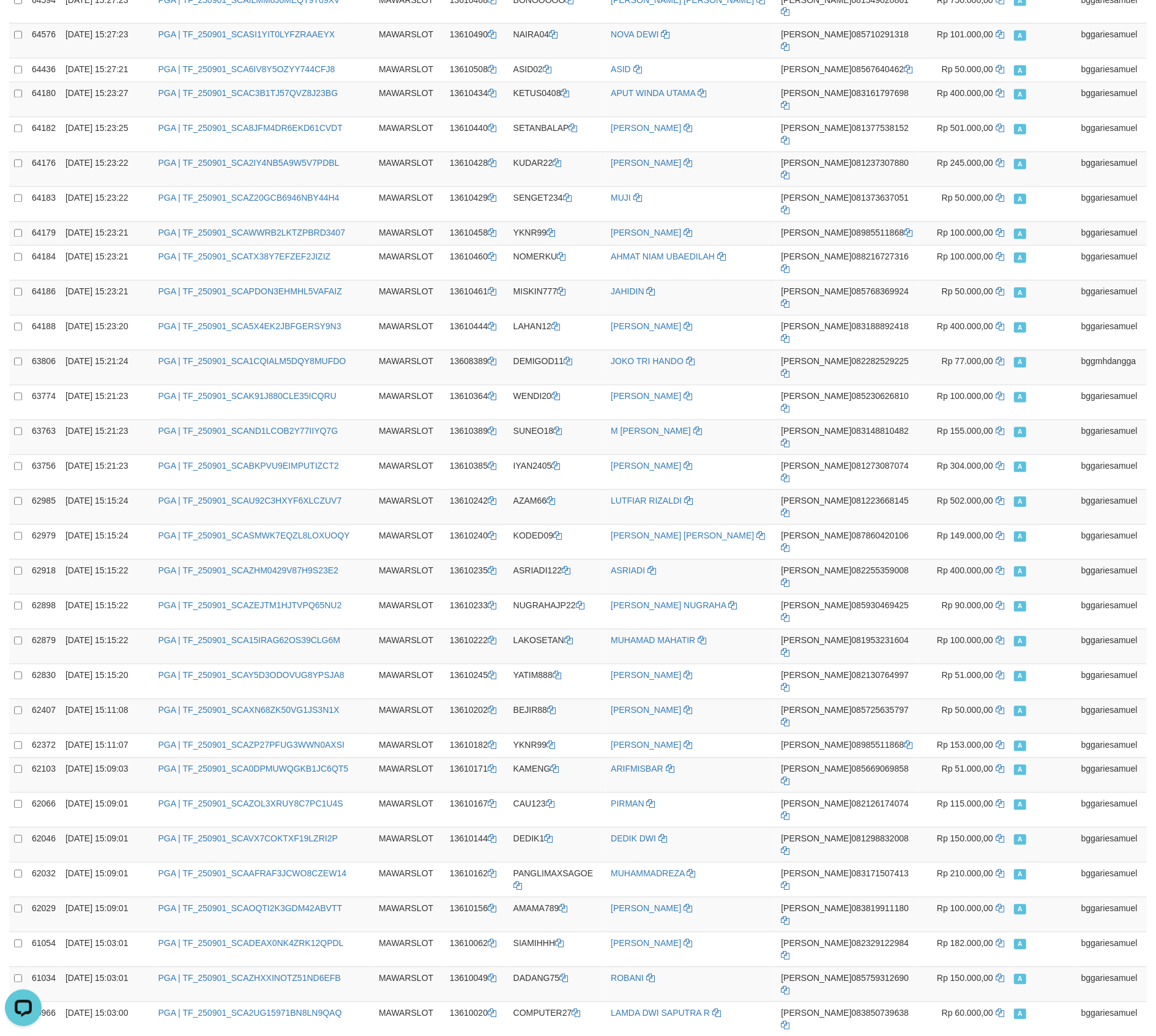
drag, startPoint x: 383, startPoint y: 746, endPoint x: 276, endPoint y: 581, distance: 196.7
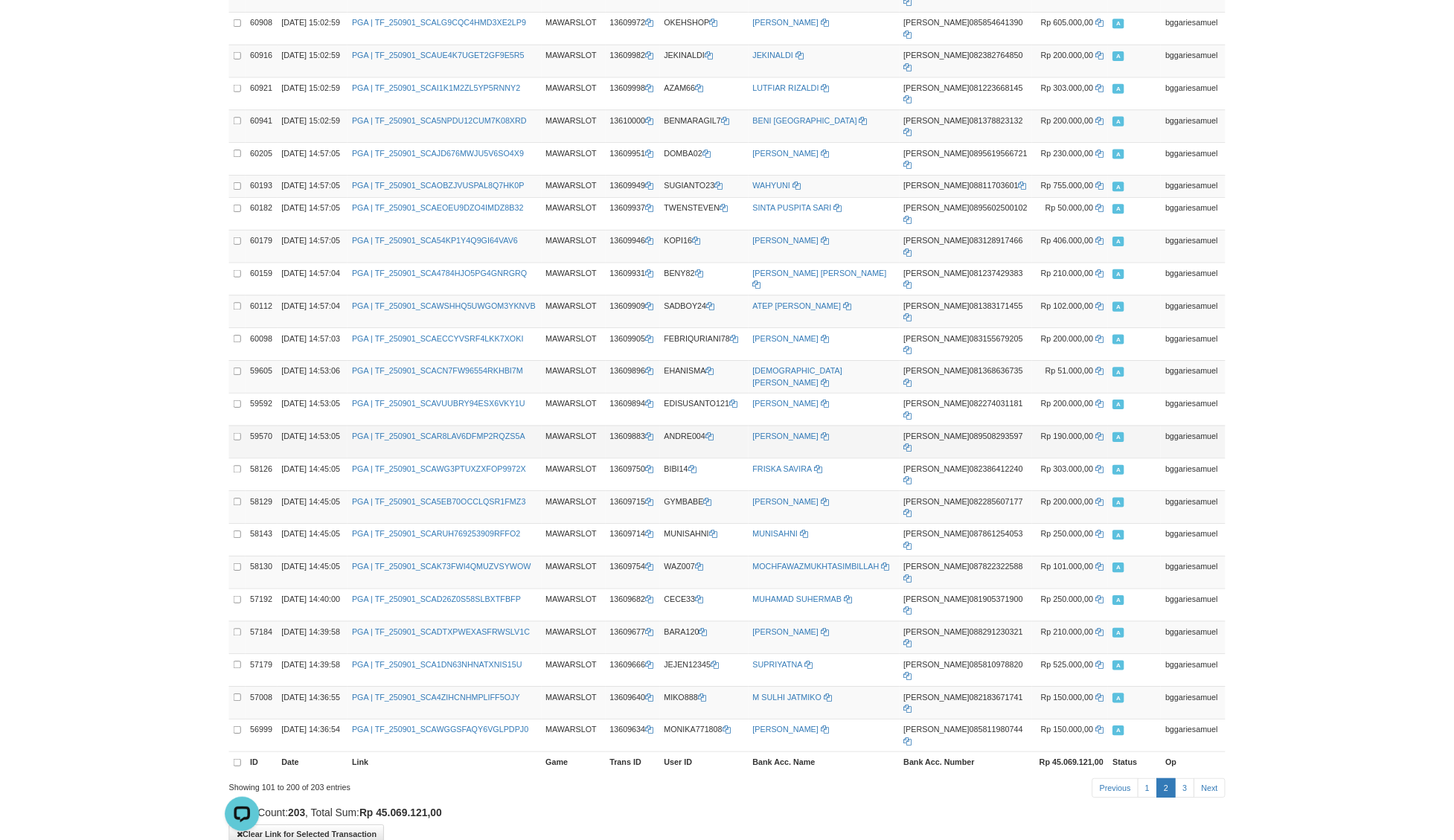
scroll to position [2081, 0]
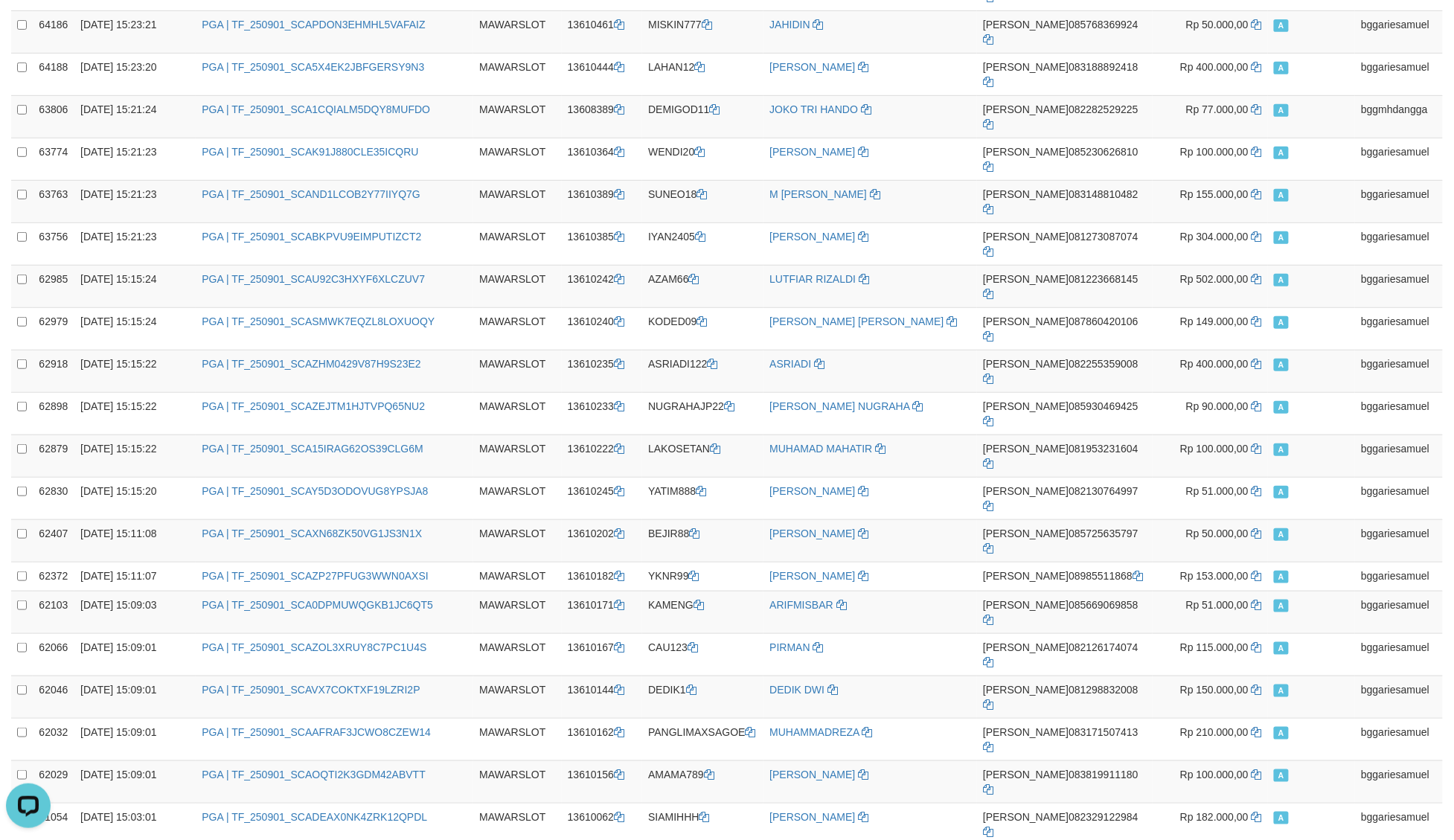
scroll to position [2500, 0]
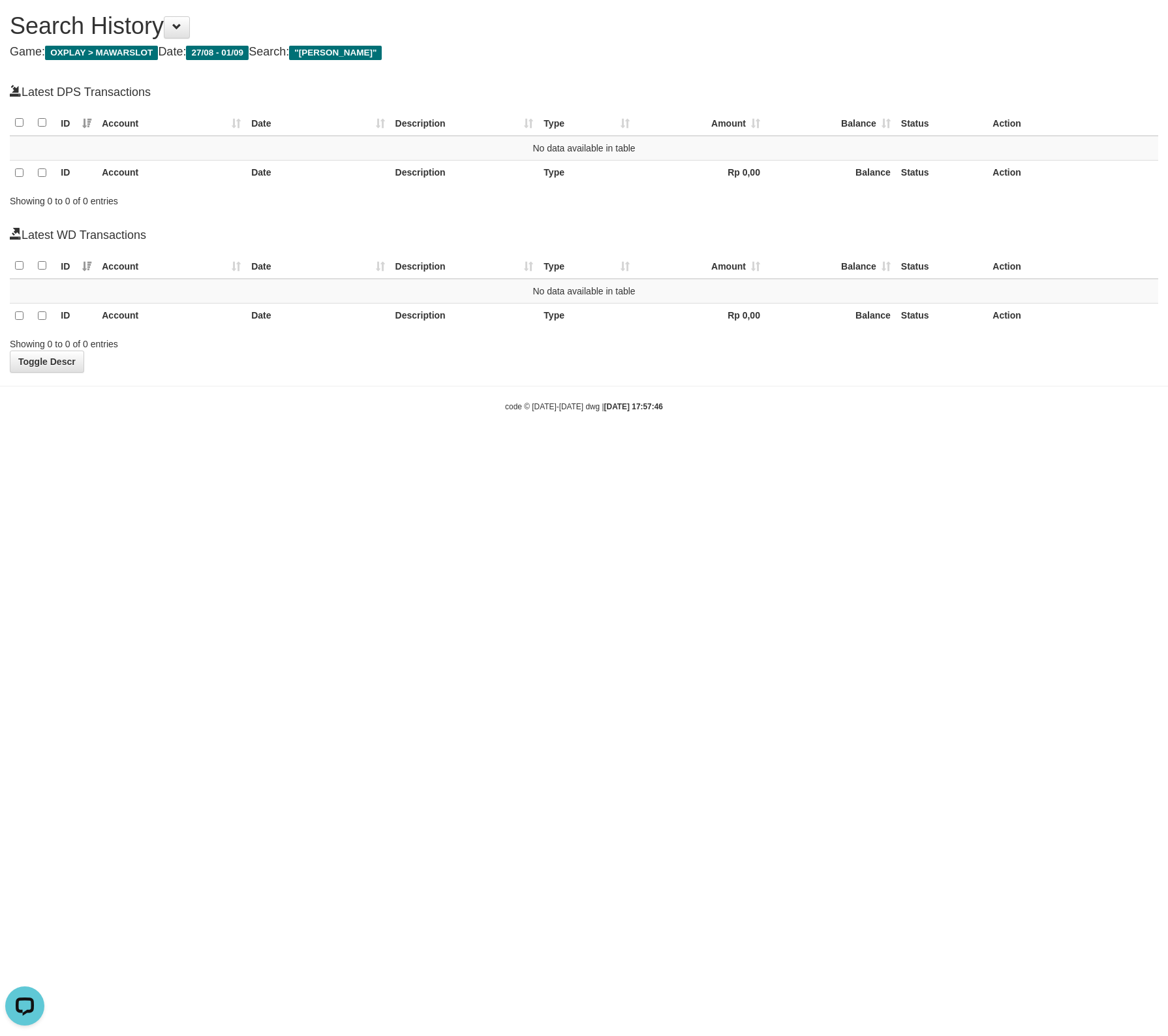
click at [813, 119] on th "Balance" at bounding box center [831, 123] width 131 height 26
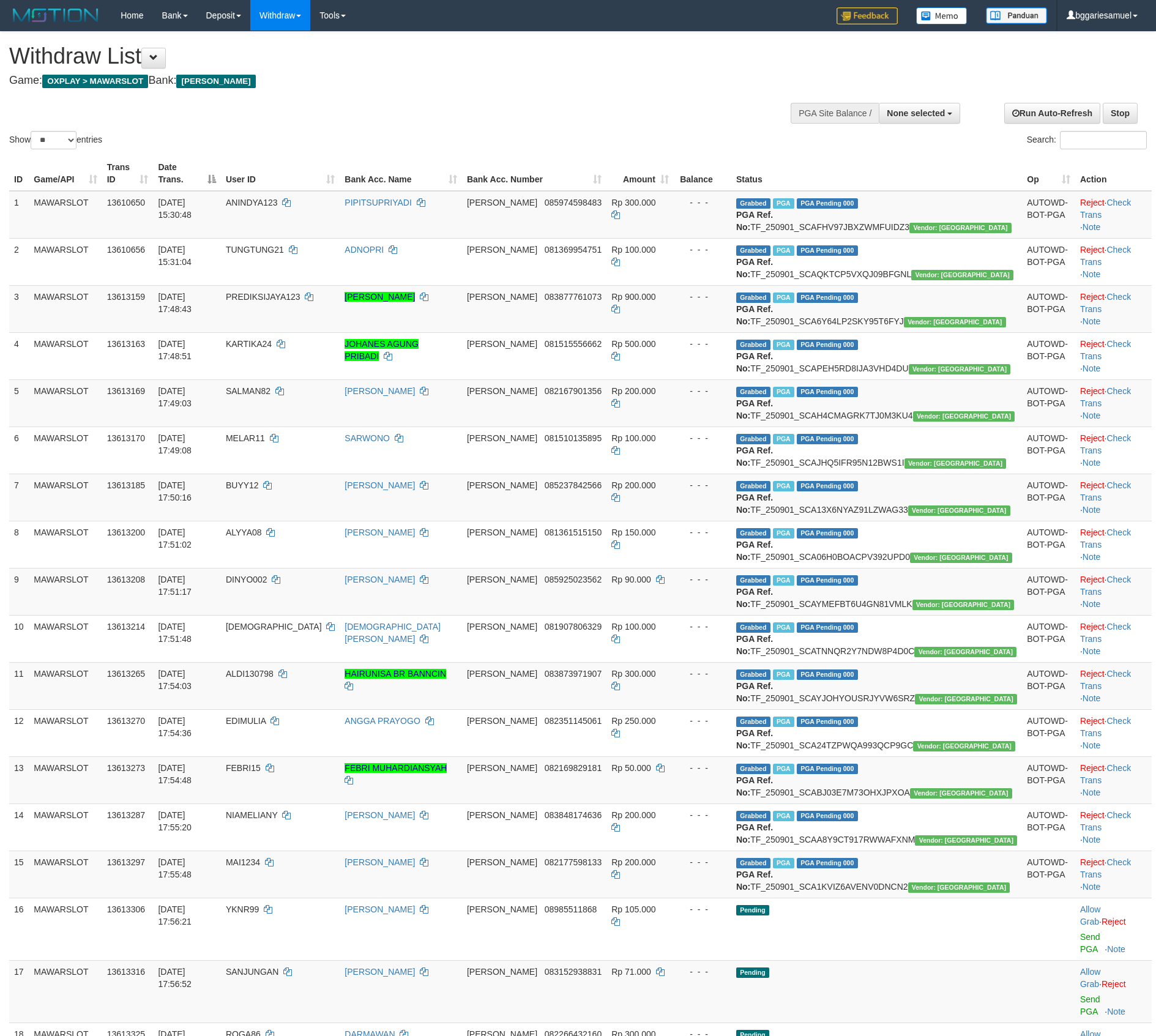
select select
select select "**"
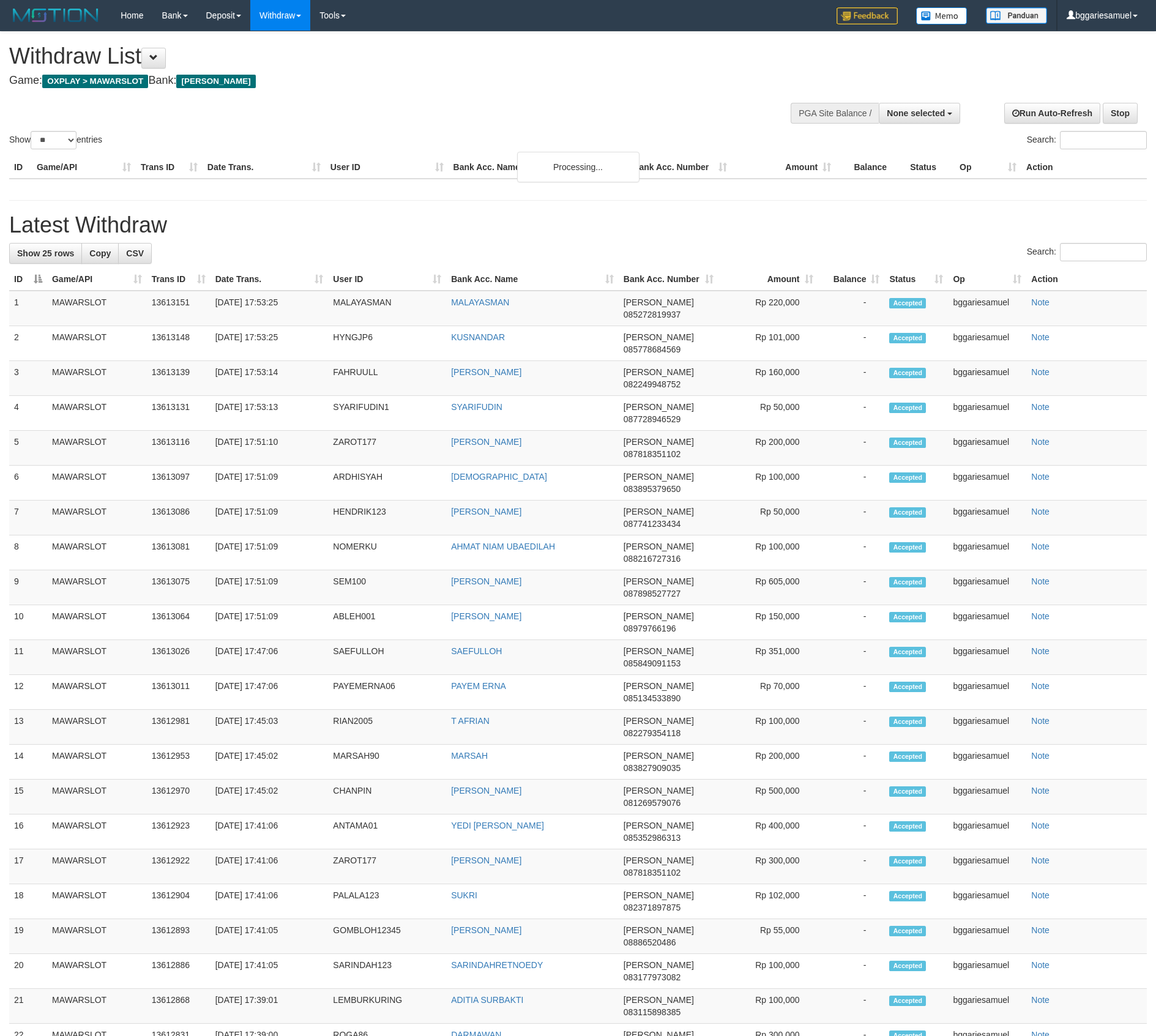
select select
select select "**"
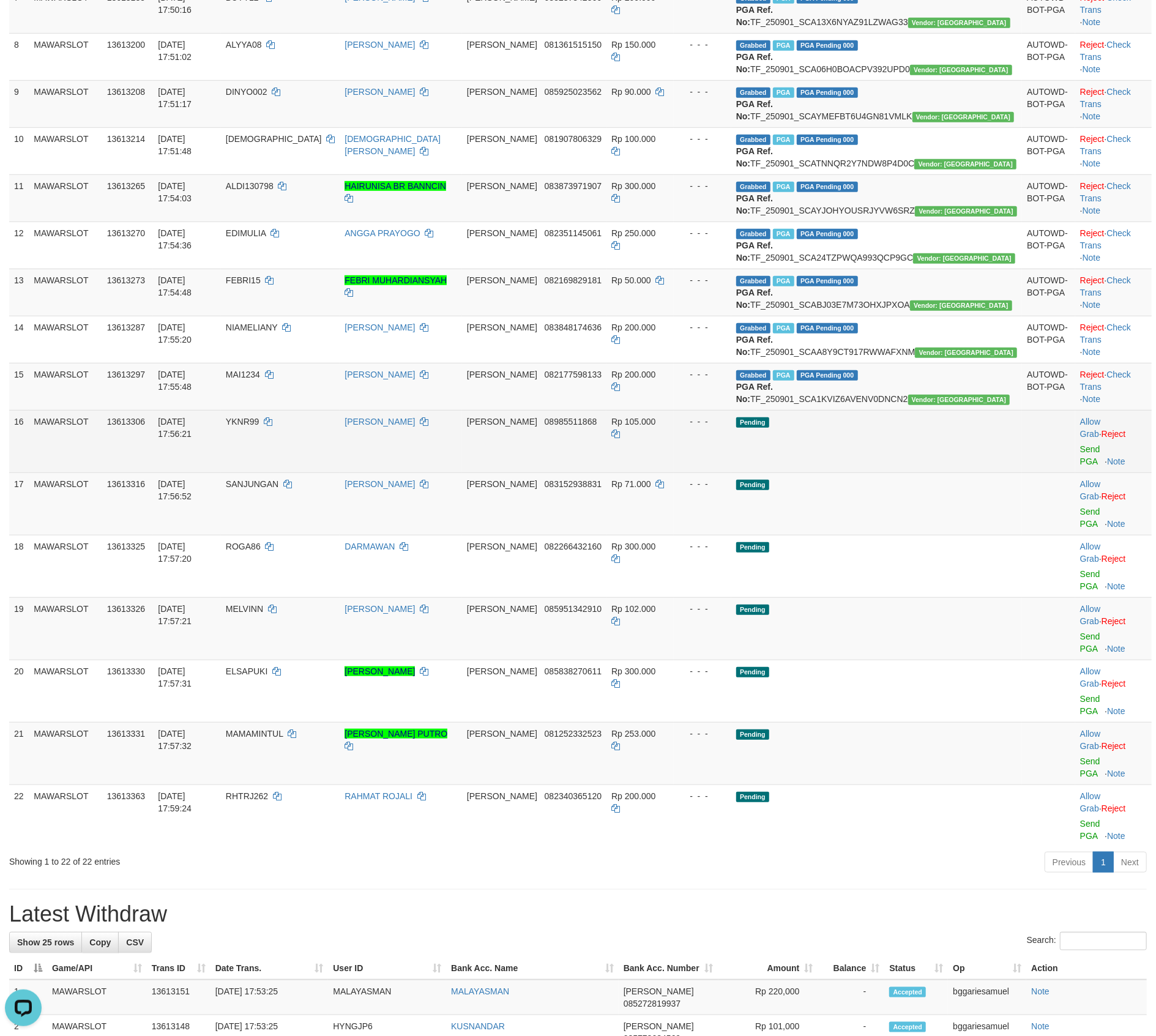
scroll to position [489, 0]
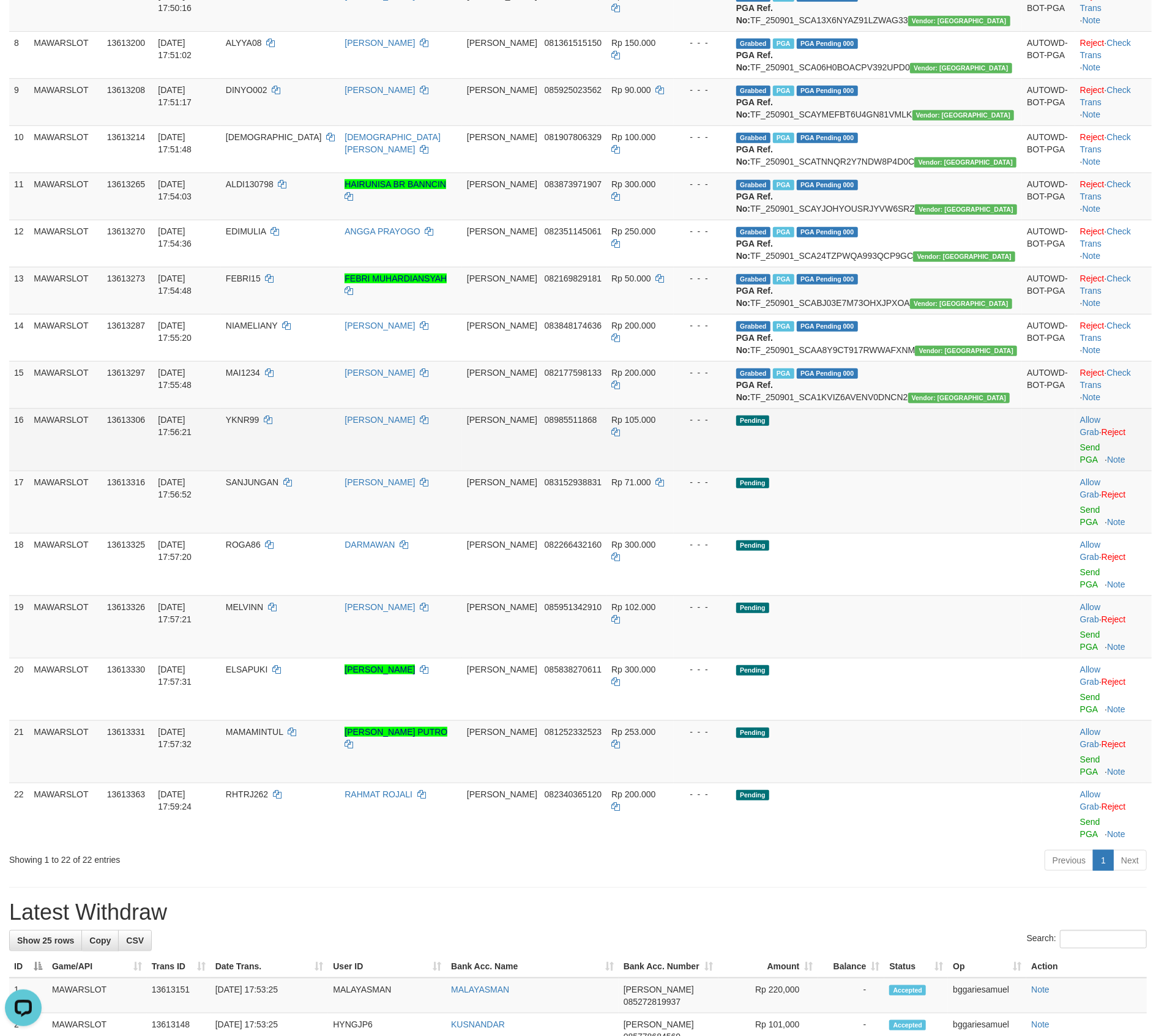
click at [259, 425] on span "YKNR99" at bounding box center [242, 419] width 33 height 10
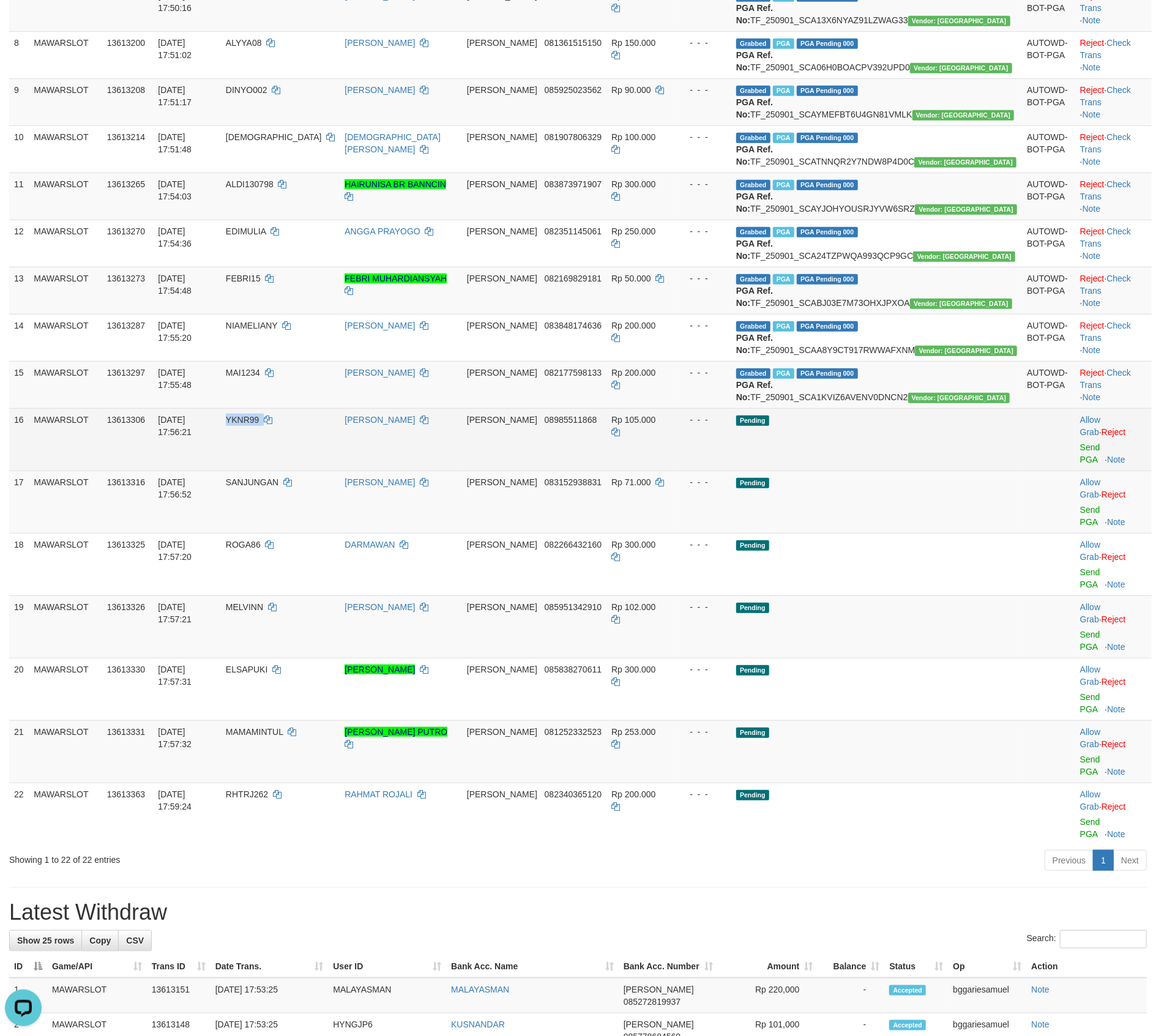
click at [259, 425] on span "YKNR99" at bounding box center [242, 419] width 33 height 10
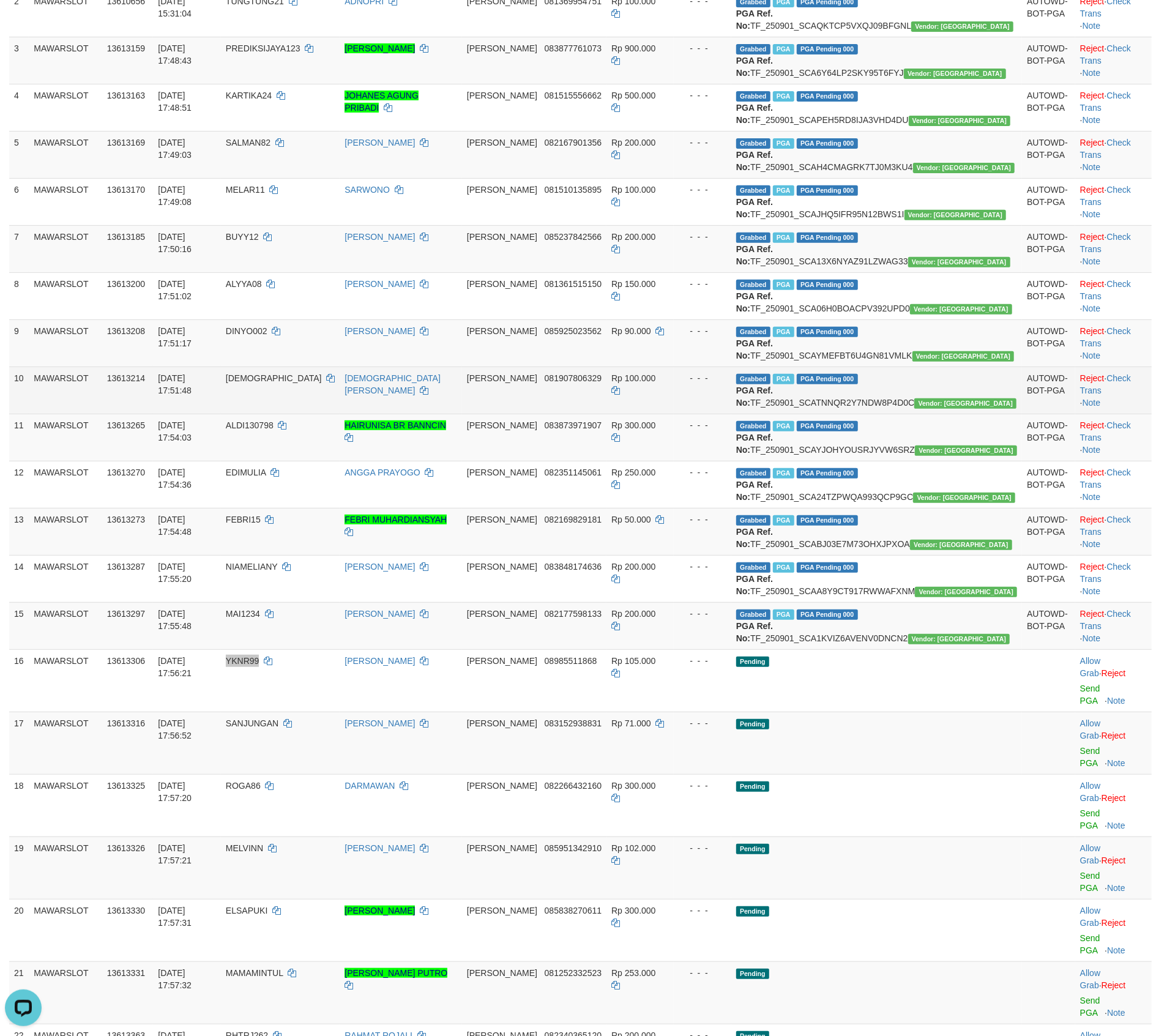
scroll to position [326, 0]
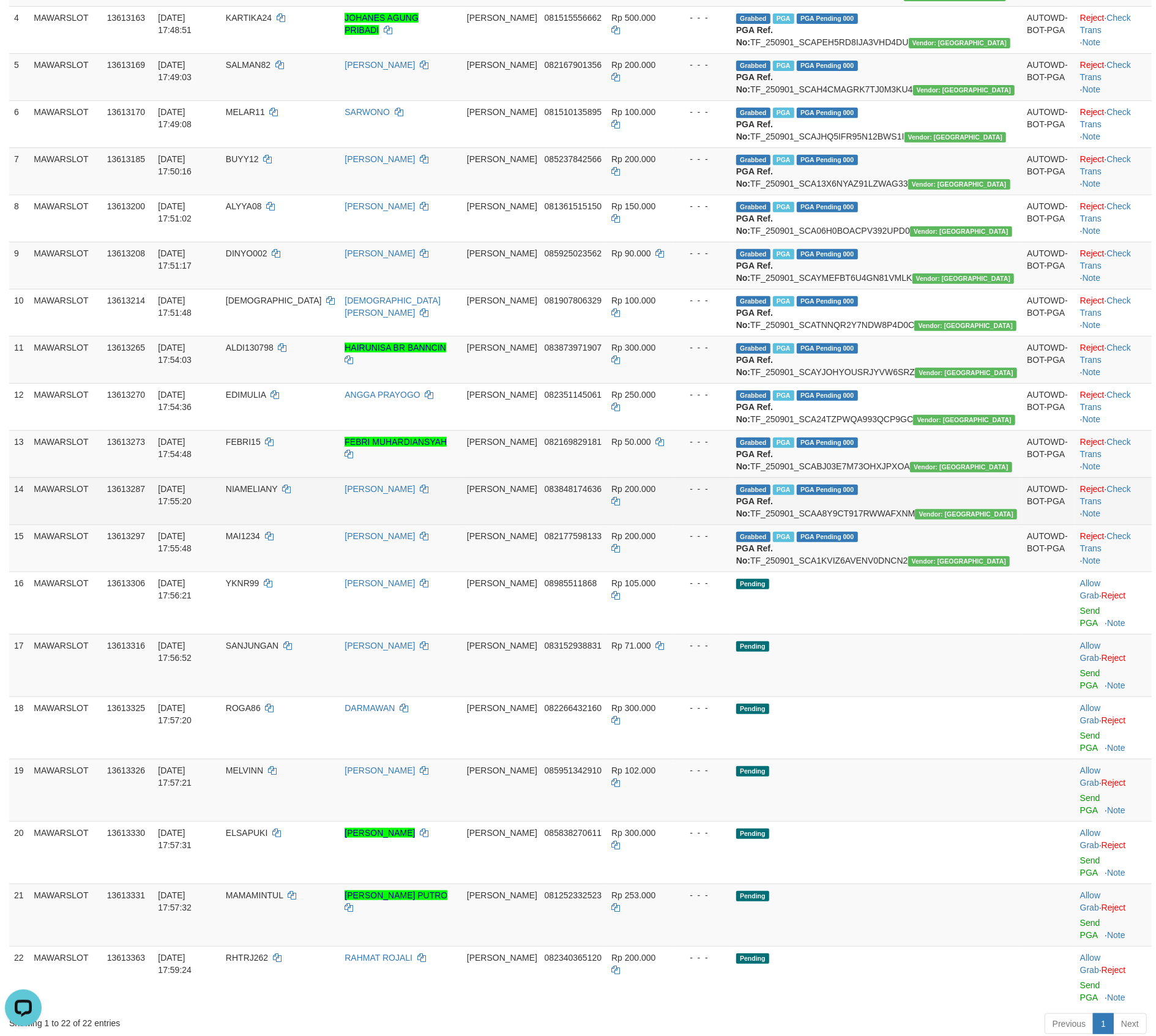
click at [731, 525] on td "- - -" at bounding box center [703, 501] width 57 height 47
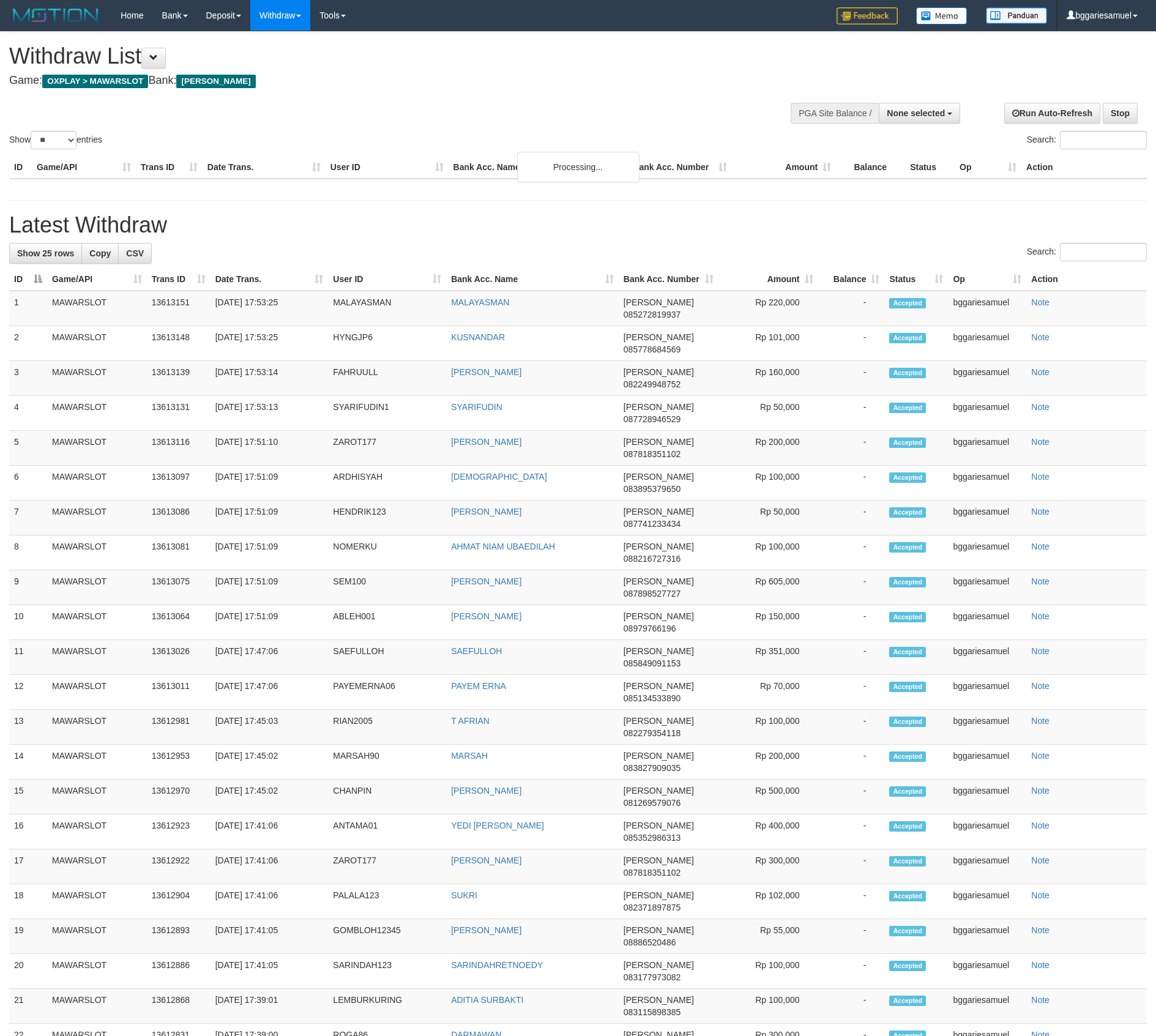
select select
select select "**"
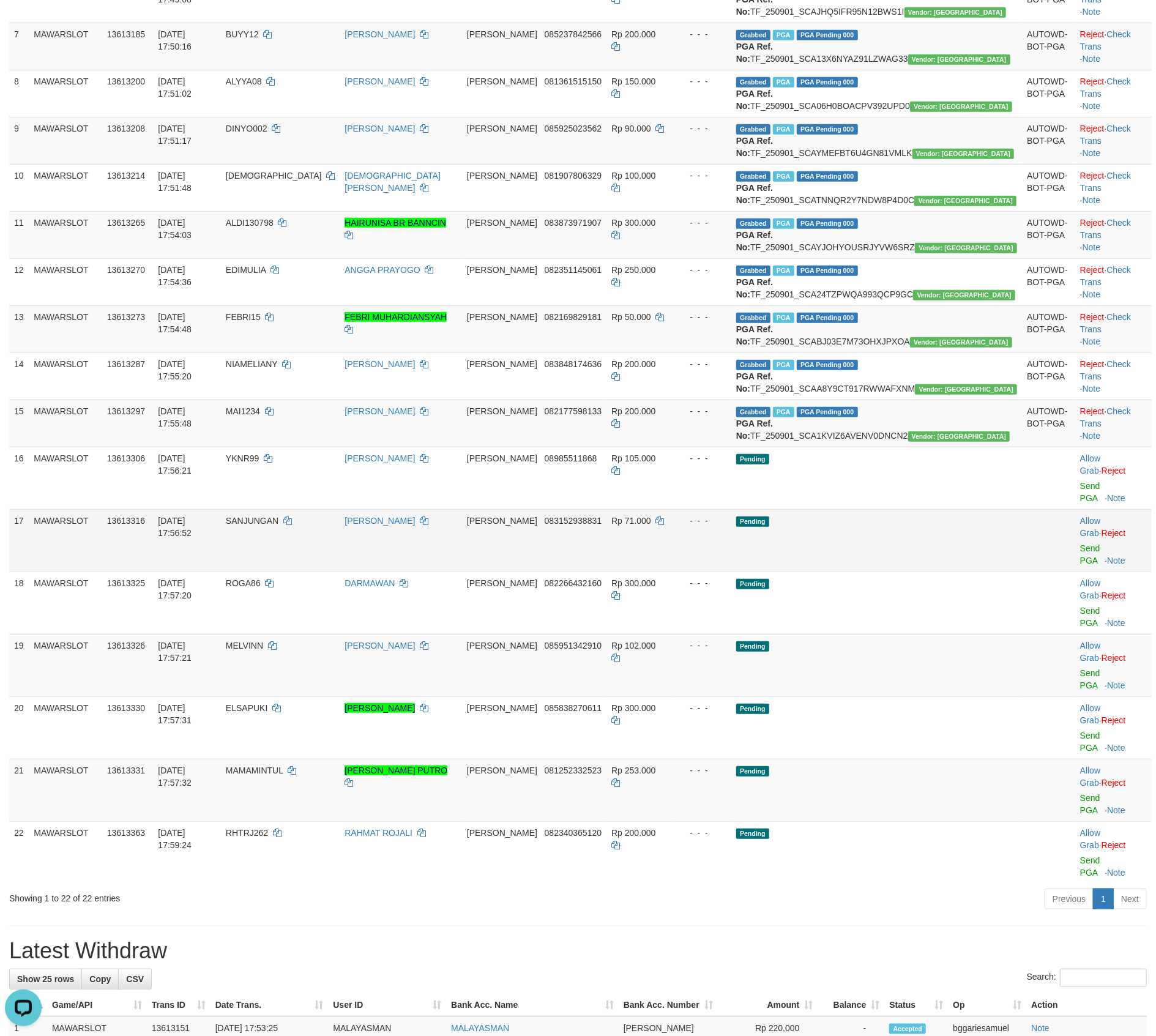
scroll to position [489, 0]
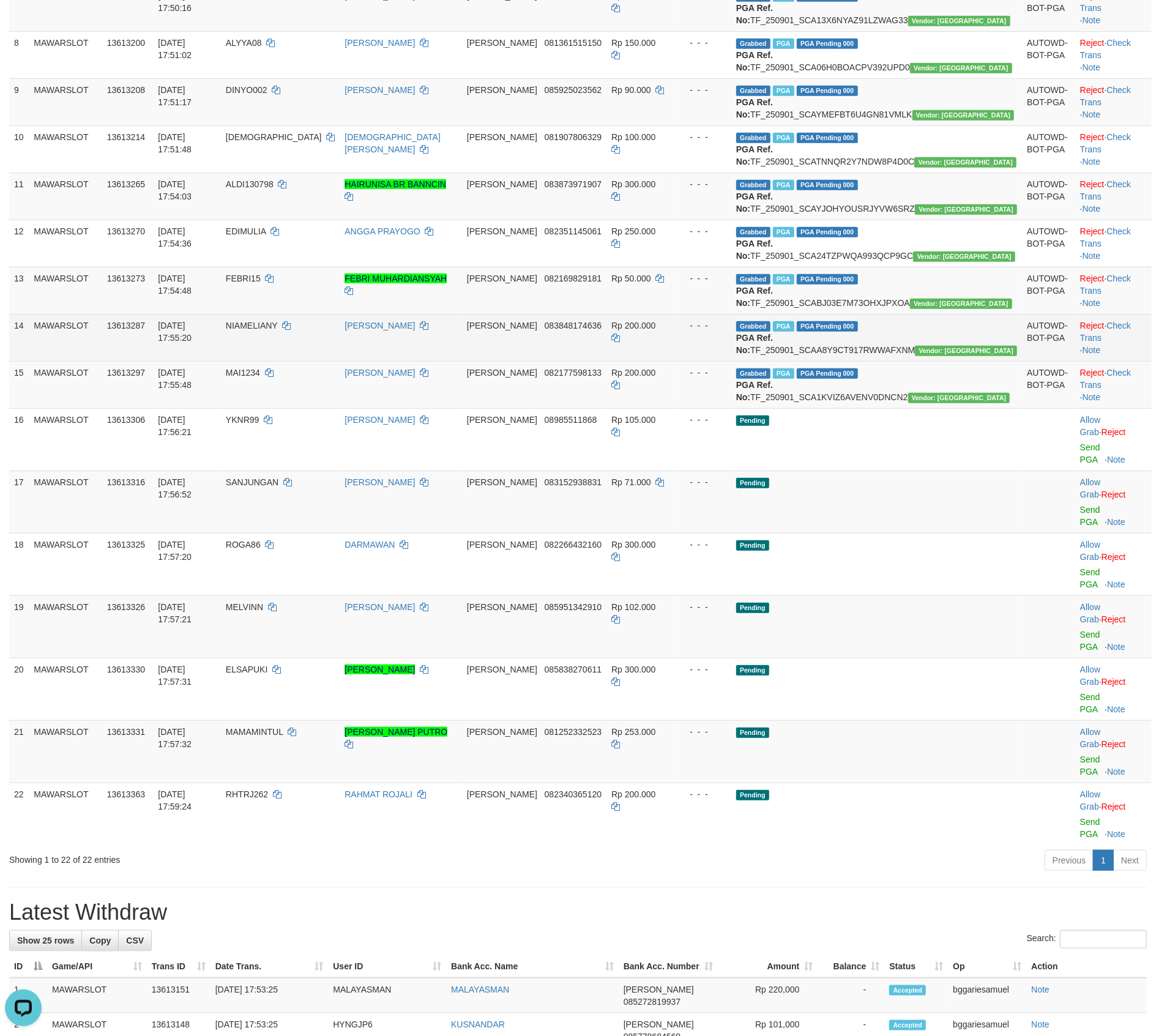
click at [395, 361] on td "[PERSON_NAME]" at bounding box center [401, 338] width 123 height 47
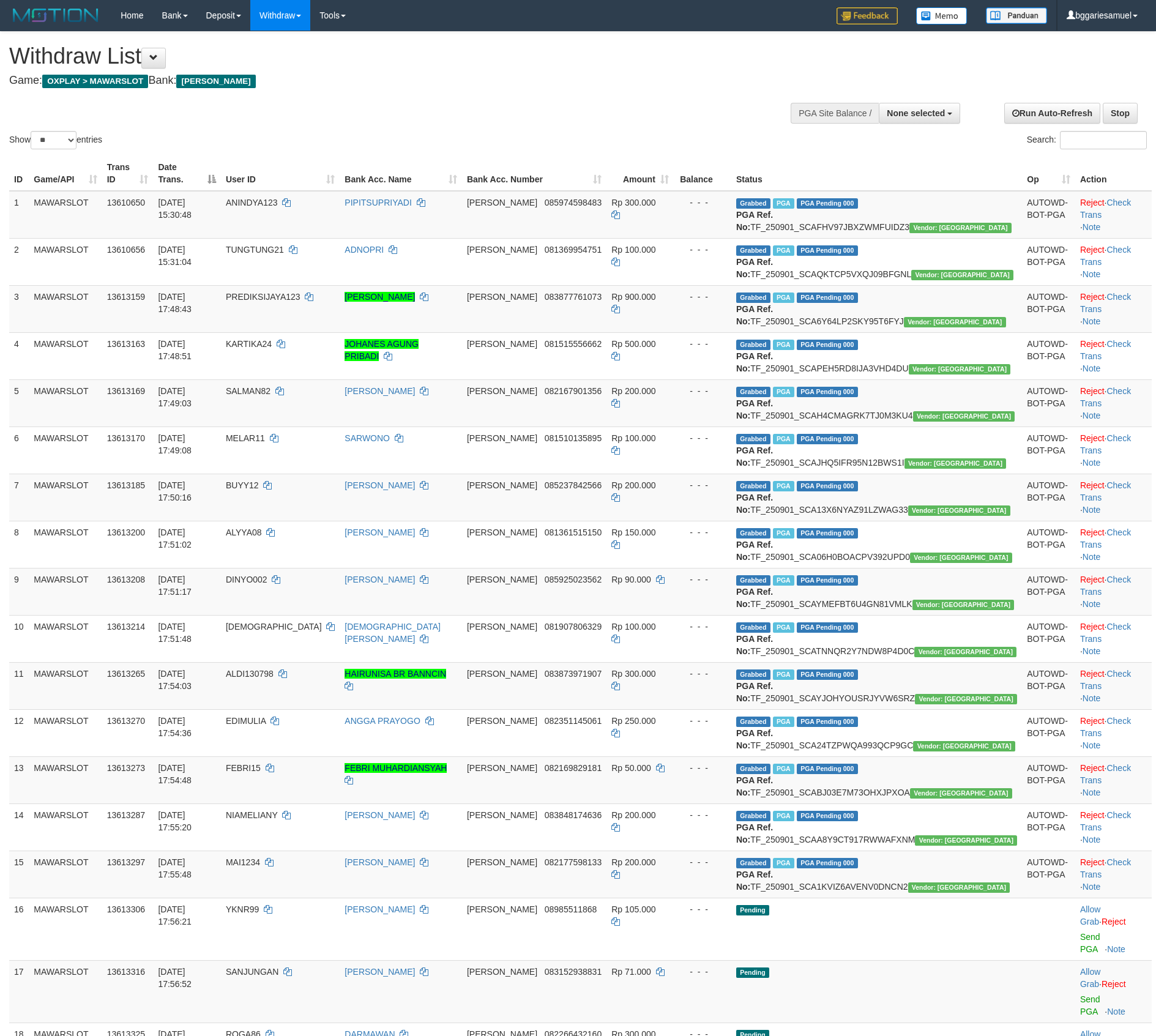
select select
select select "**"
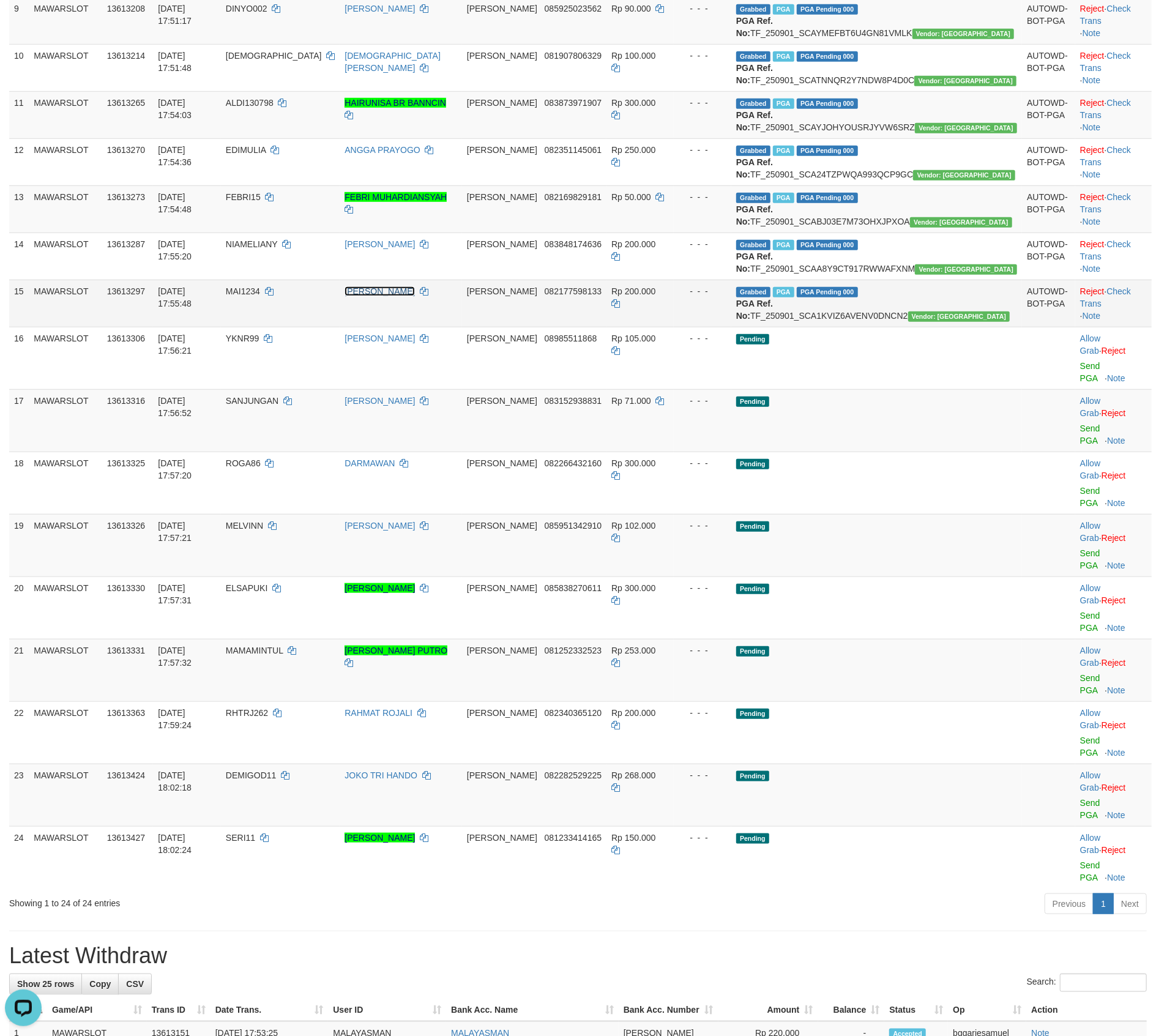
click at [415, 296] on link "[PERSON_NAME]" at bounding box center [380, 291] width 71 height 10
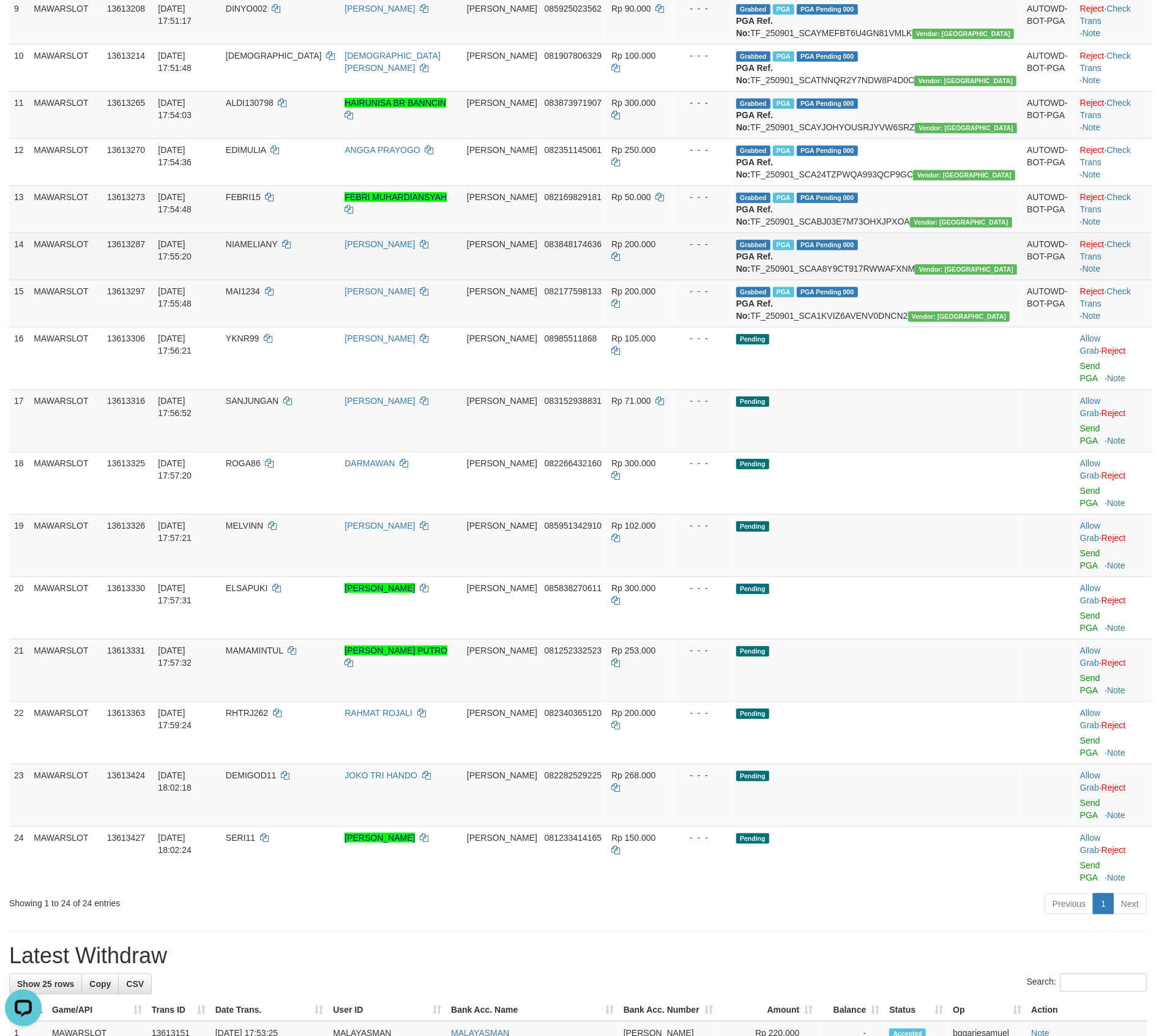
click at [462, 280] on td "NURUL ADELIA" at bounding box center [401, 256] width 123 height 47
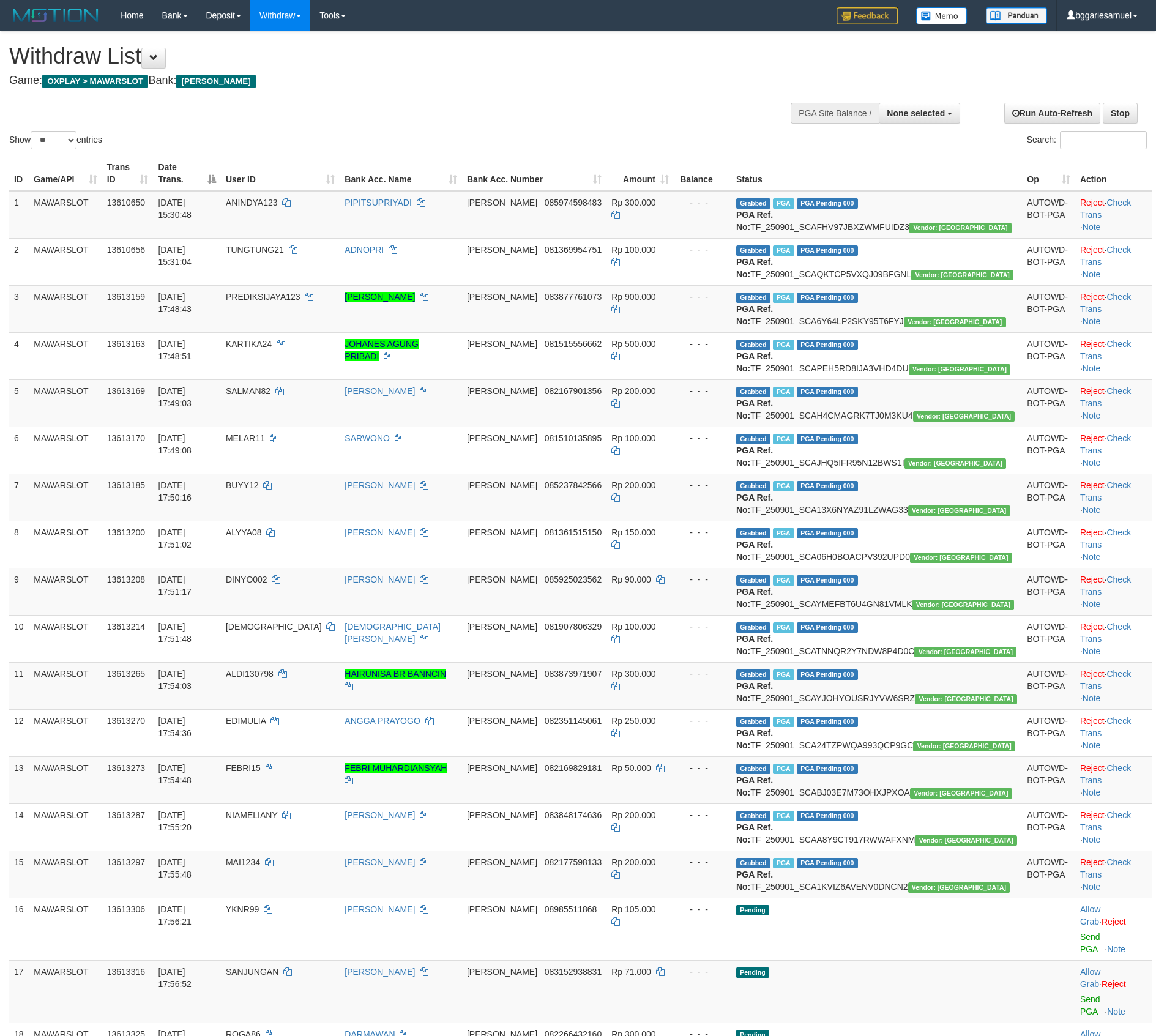
select select
select select "**"
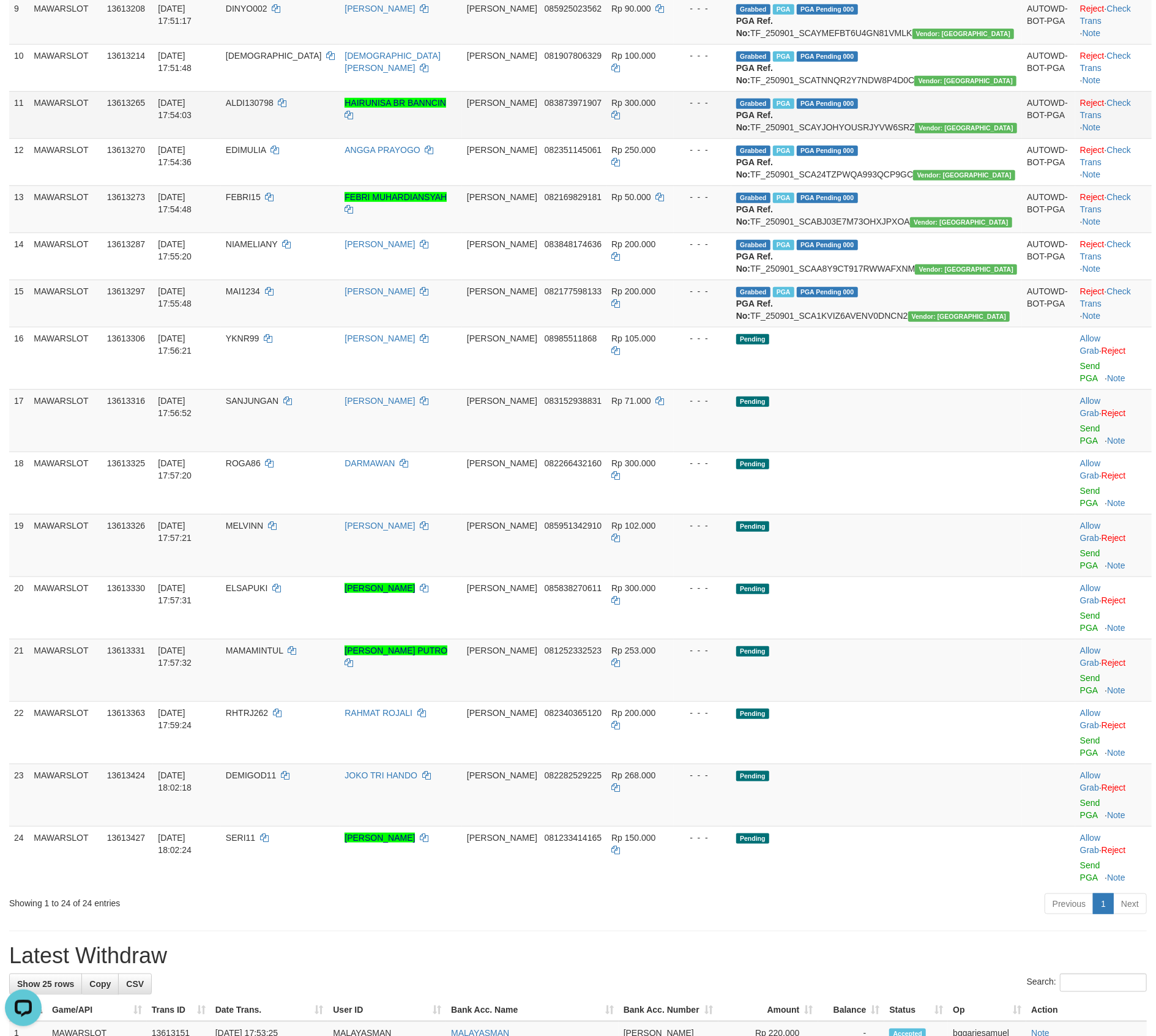
click at [462, 138] on td "HAIRUNISA BR BANNCIN" at bounding box center [401, 115] width 123 height 47
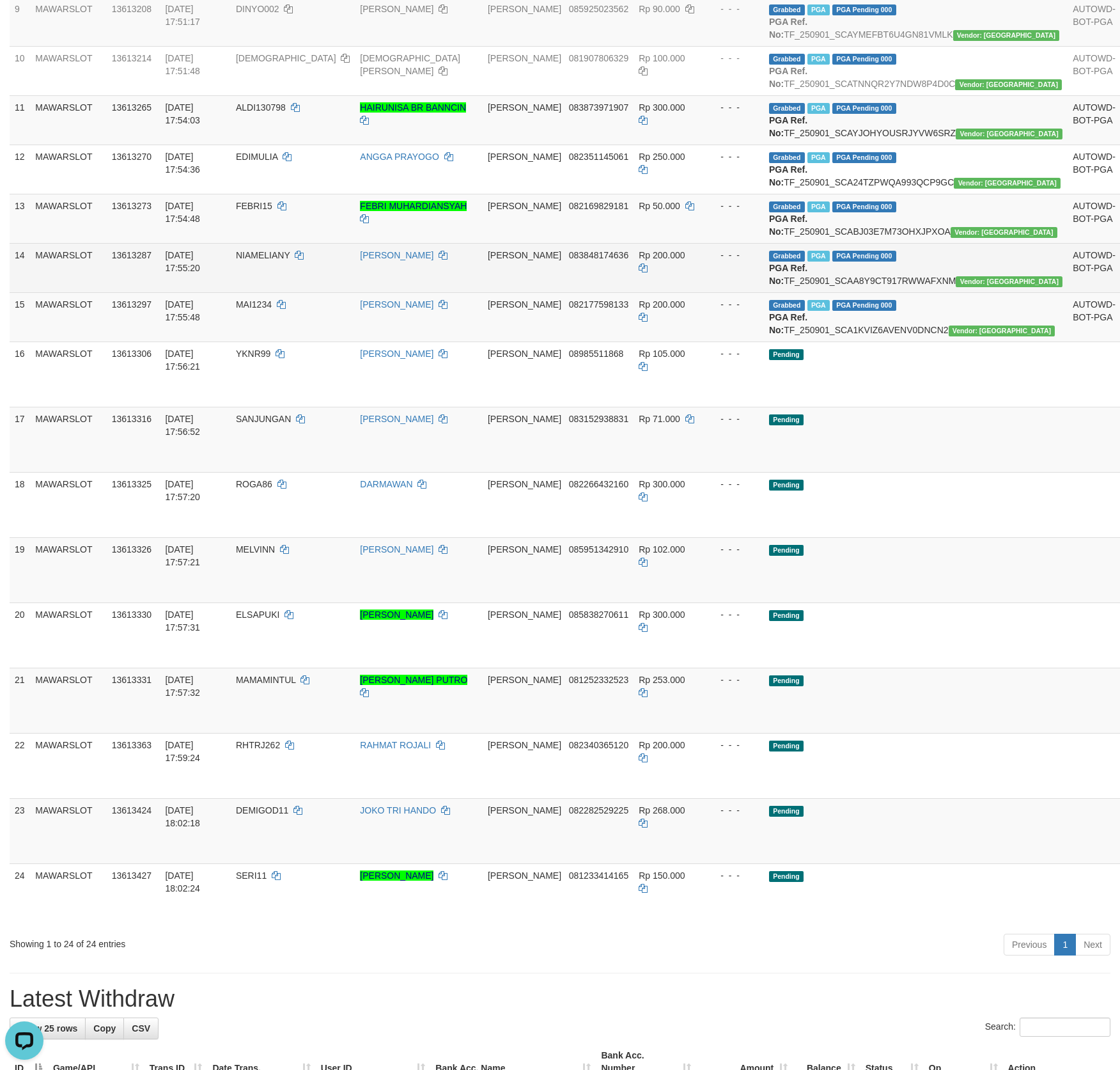
click at [483, 292] on td "[PERSON_NAME]" at bounding box center [419, 267] width 128 height 49
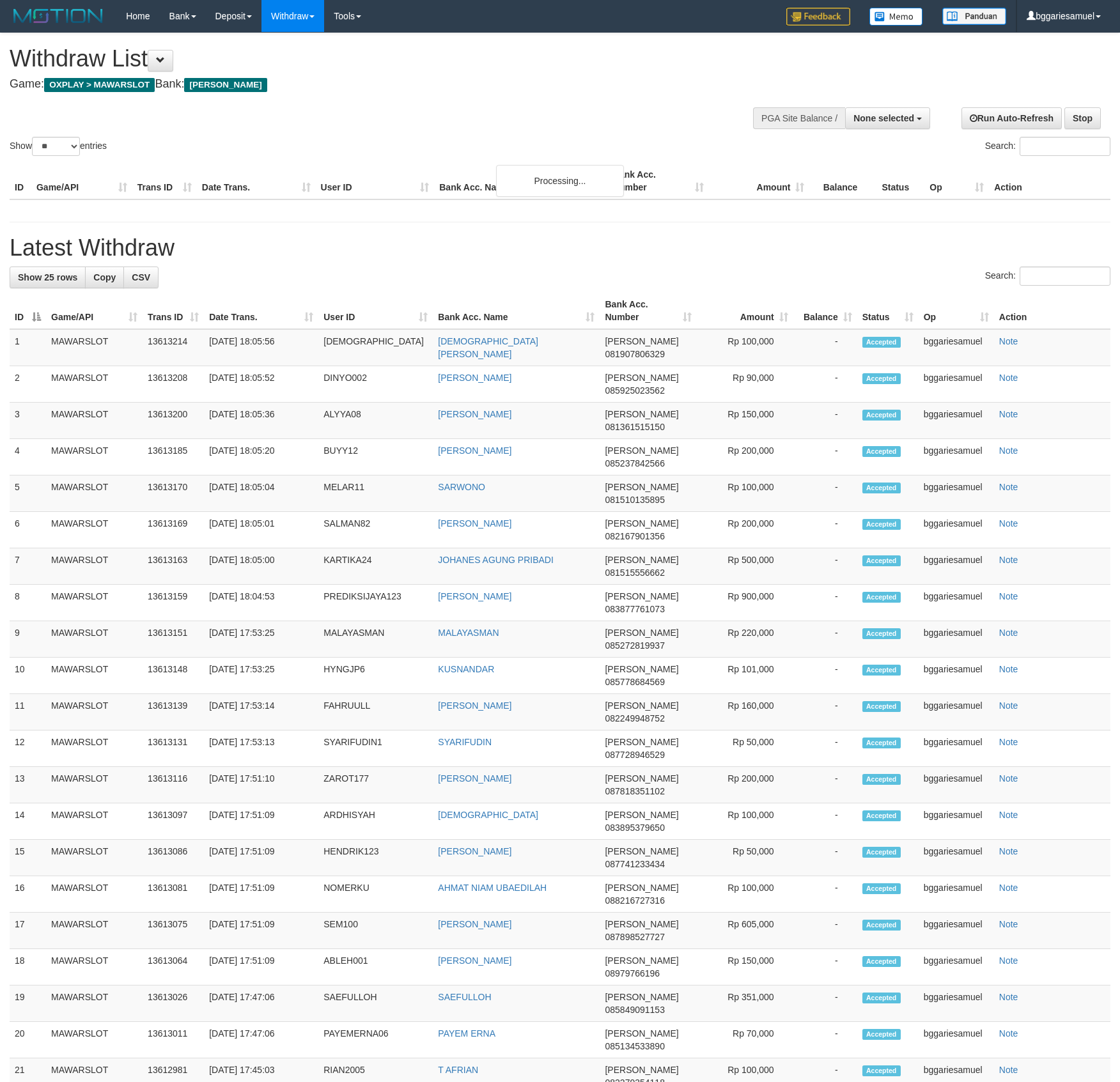
select select
select select "**"
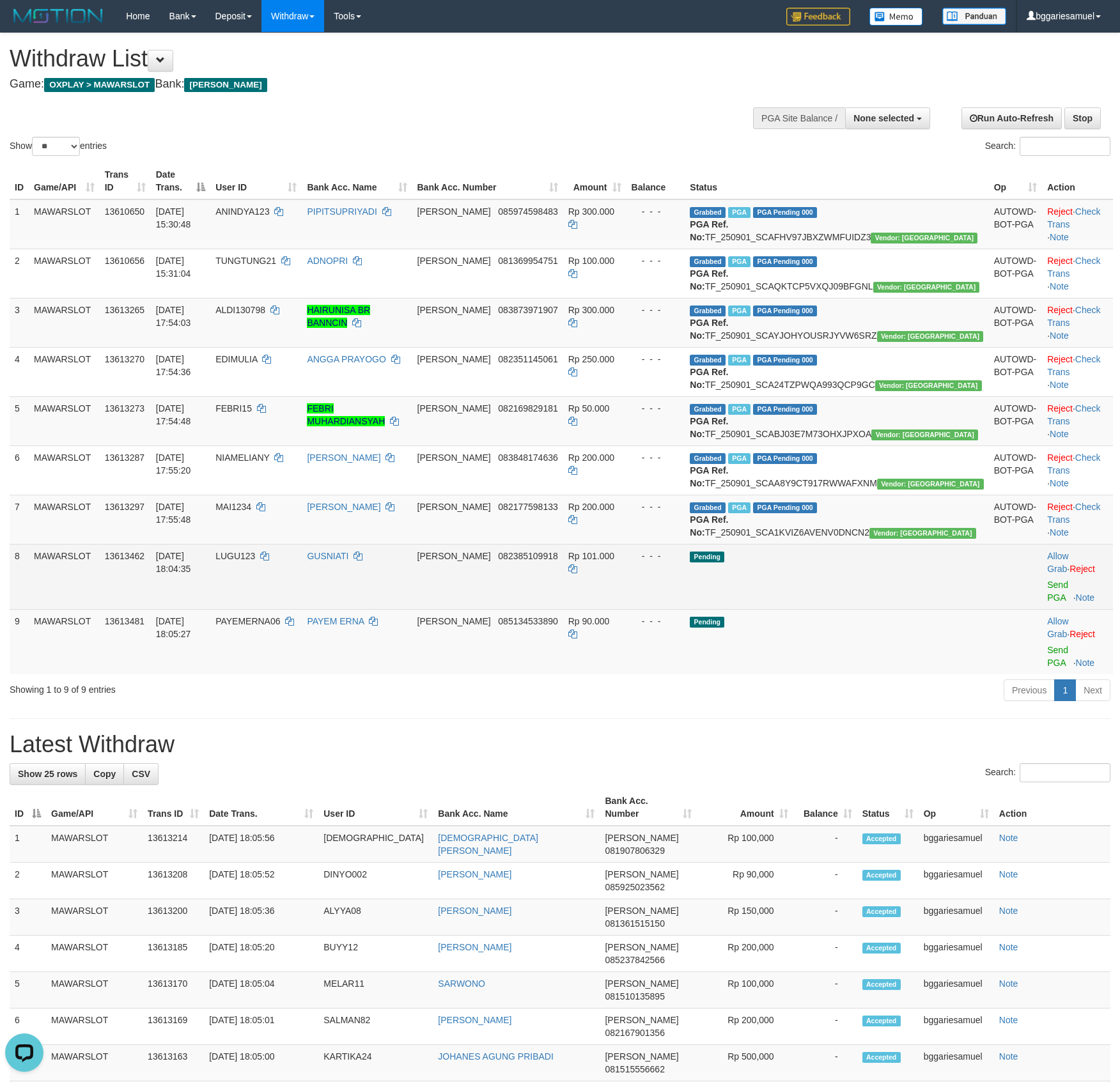
click at [255, 561] on span "LUGU123" at bounding box center [235, 556] width 40 height 10
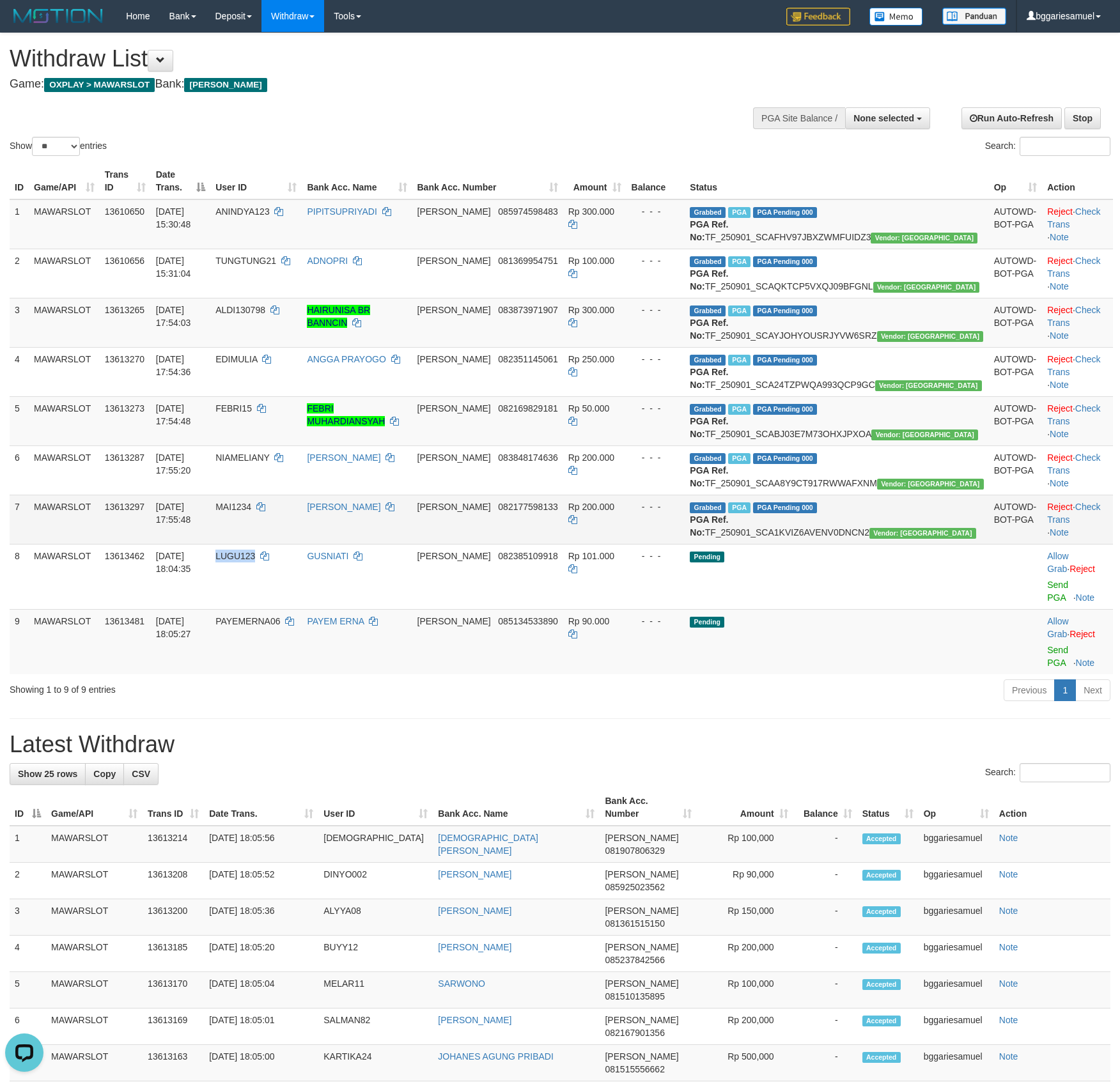
copy span "LUGU123"
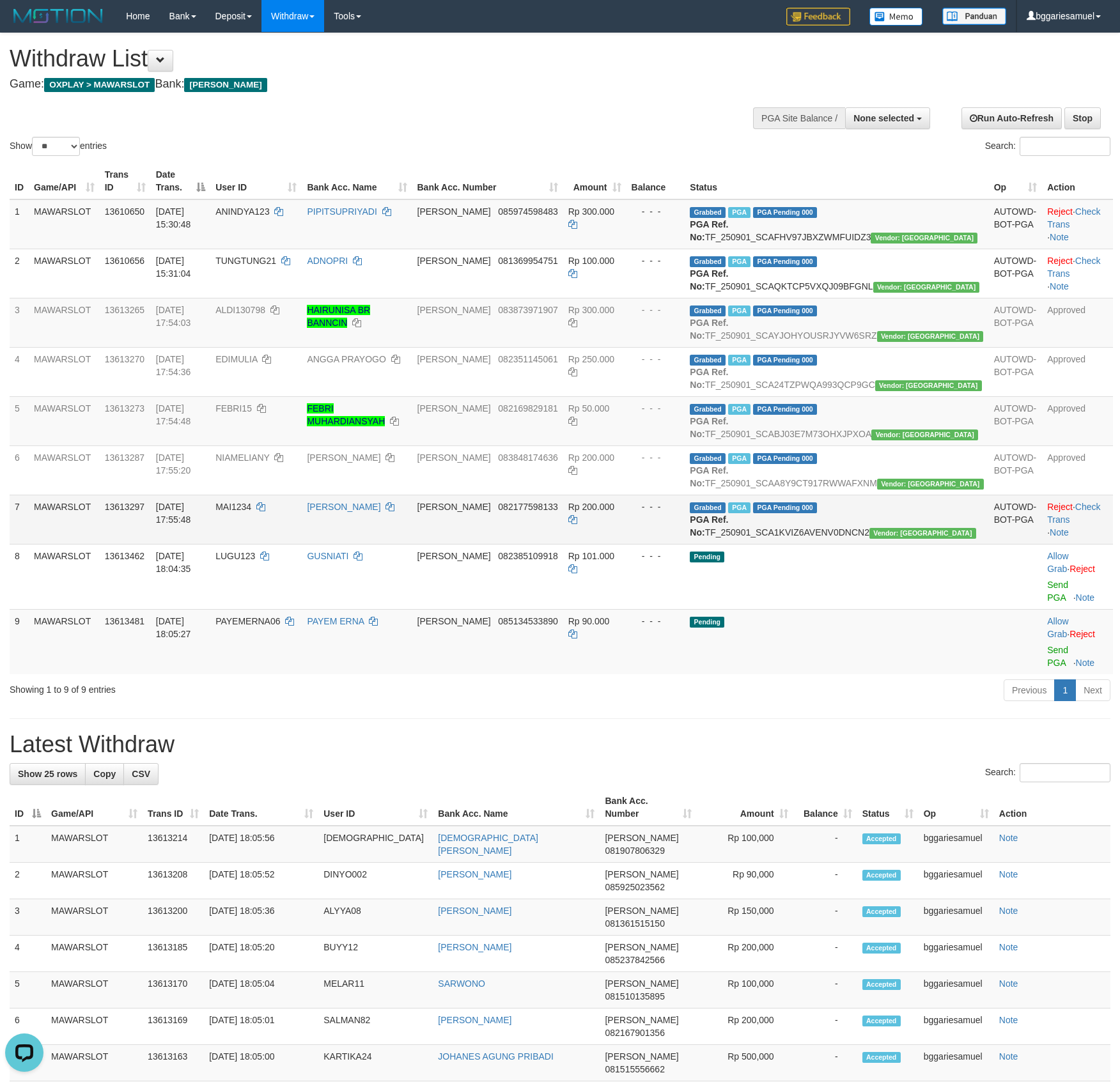
click at [627, 544] on td "Rp 200.000" at bounding box center [595, 519] width 63 height 49
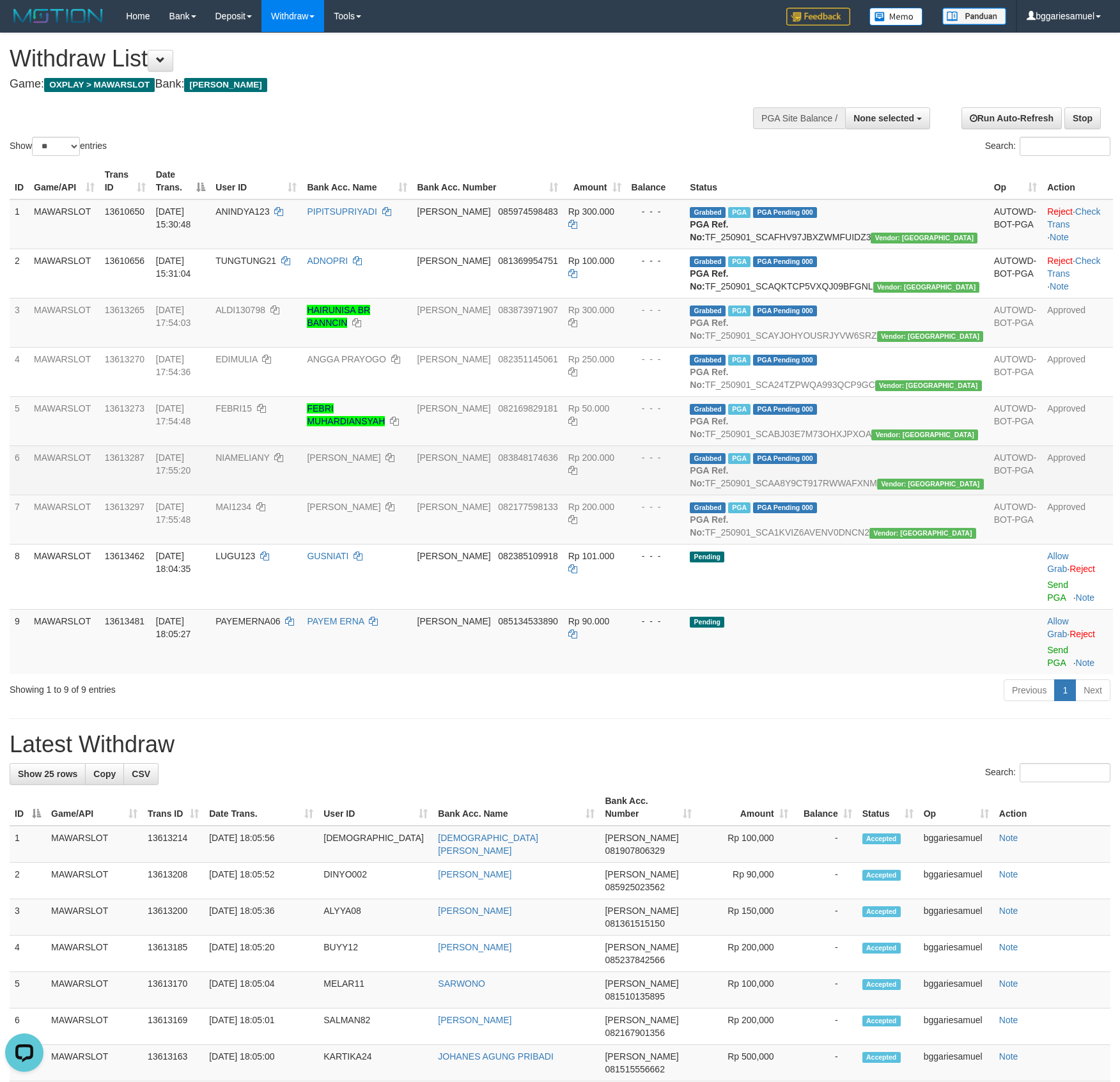
click at [993, 494] on td "AUTOWD-BOT-PGA" at bounding box center [1016, 470] width 54 height 49
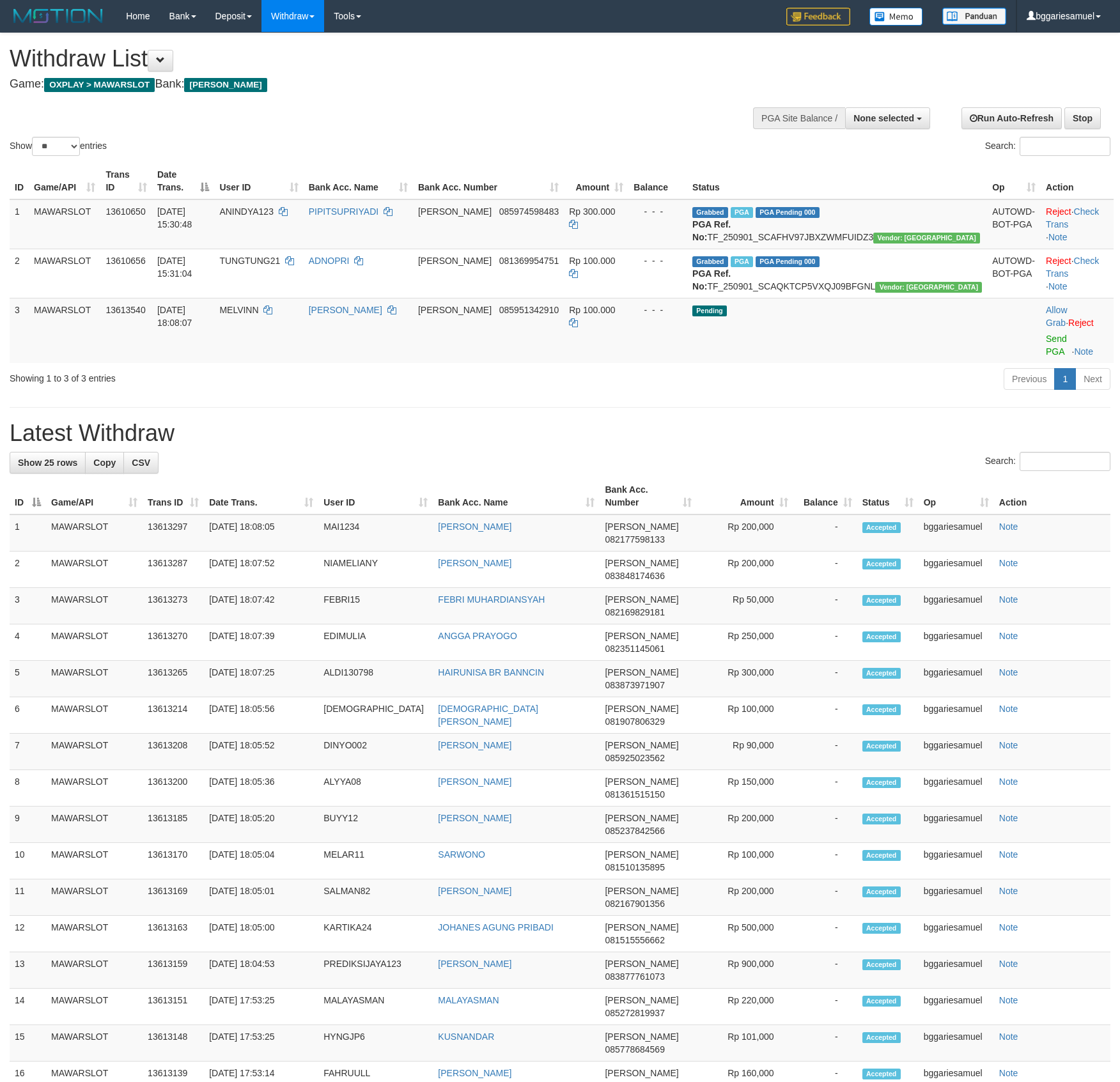
select select
select select "**"
click at [620, 386] on div "Previous 1 Next" at bounding box center [794, 381] width 634 height 28
click at [339, 437] on h1 "Latest Withdraw" at bounding box center [560, 433] width 1101 height 26
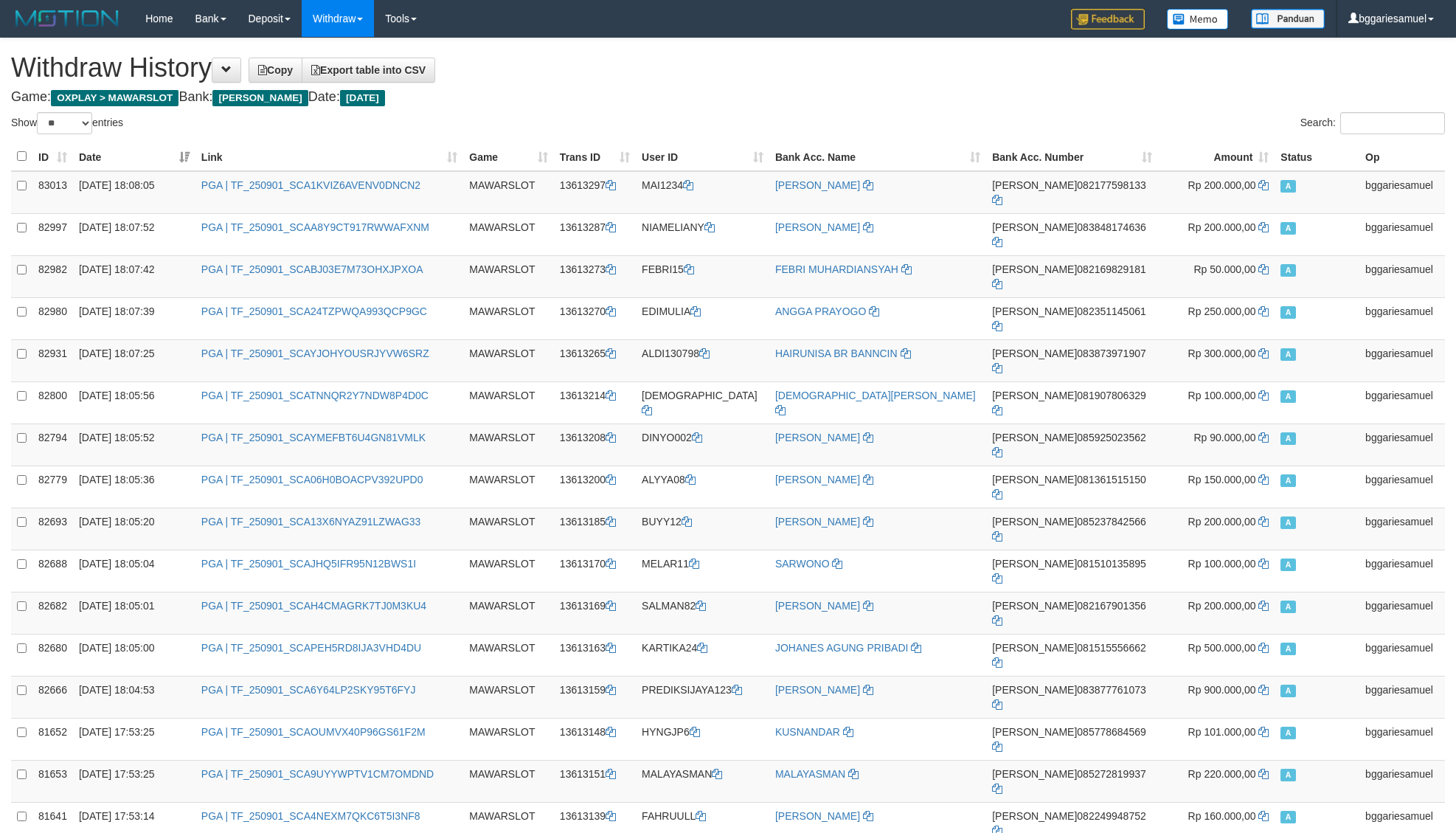
select select "**"
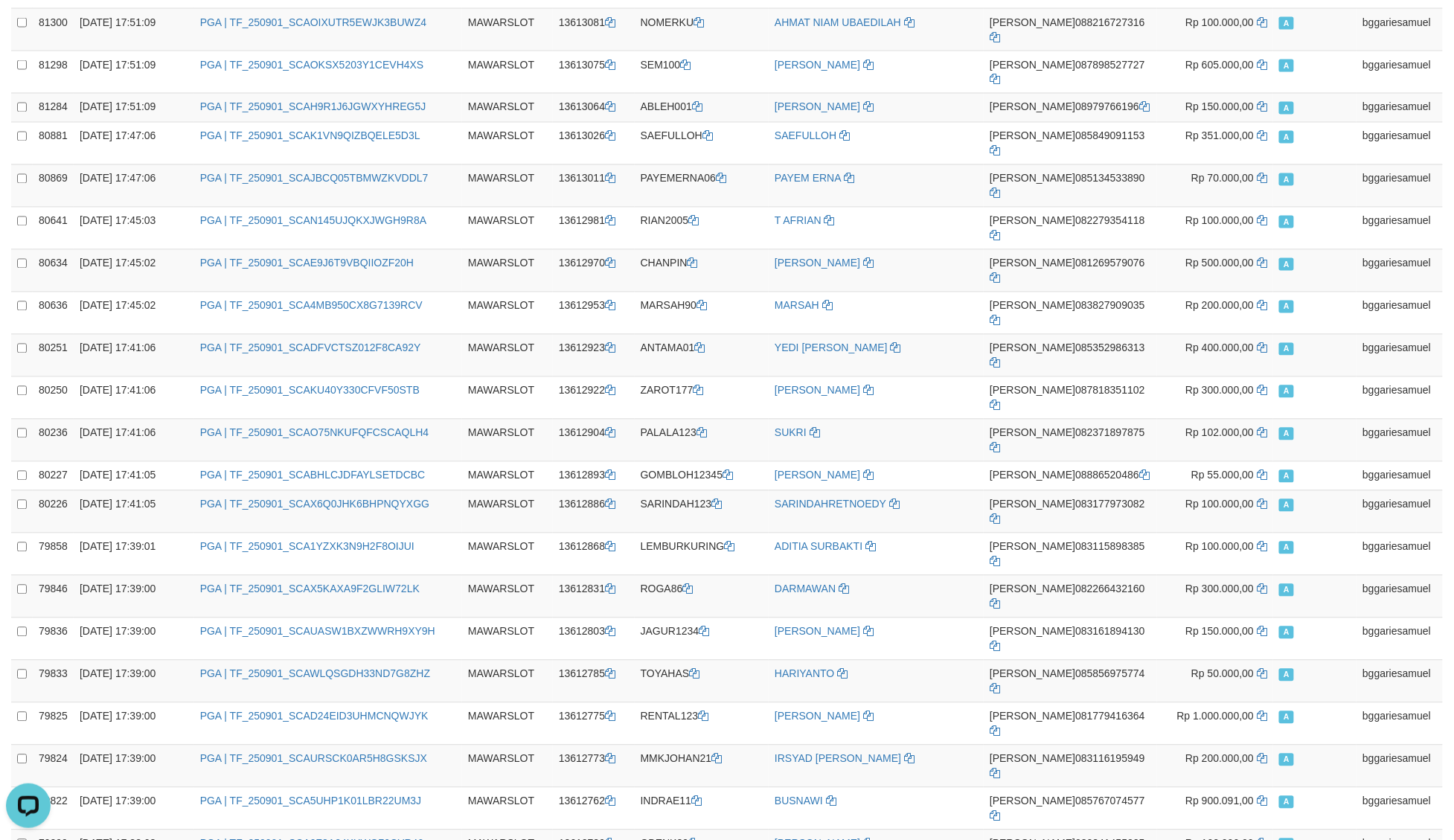
click at [768, 741] on div "**********" at bounding box center [727, 200] width 1454 height 2347
click at [1017, 745] on td "[PERSON_NAME] 083116195949" at bounding box center [1069, 766] width 172 height 42
click at [1017, 745] on td "DANA 083116195949" at bounding box center [1069, 766] width 172 height 42
click at [1352, 829] on td "A" at bounding box center [1315, 851] width 83 height 42
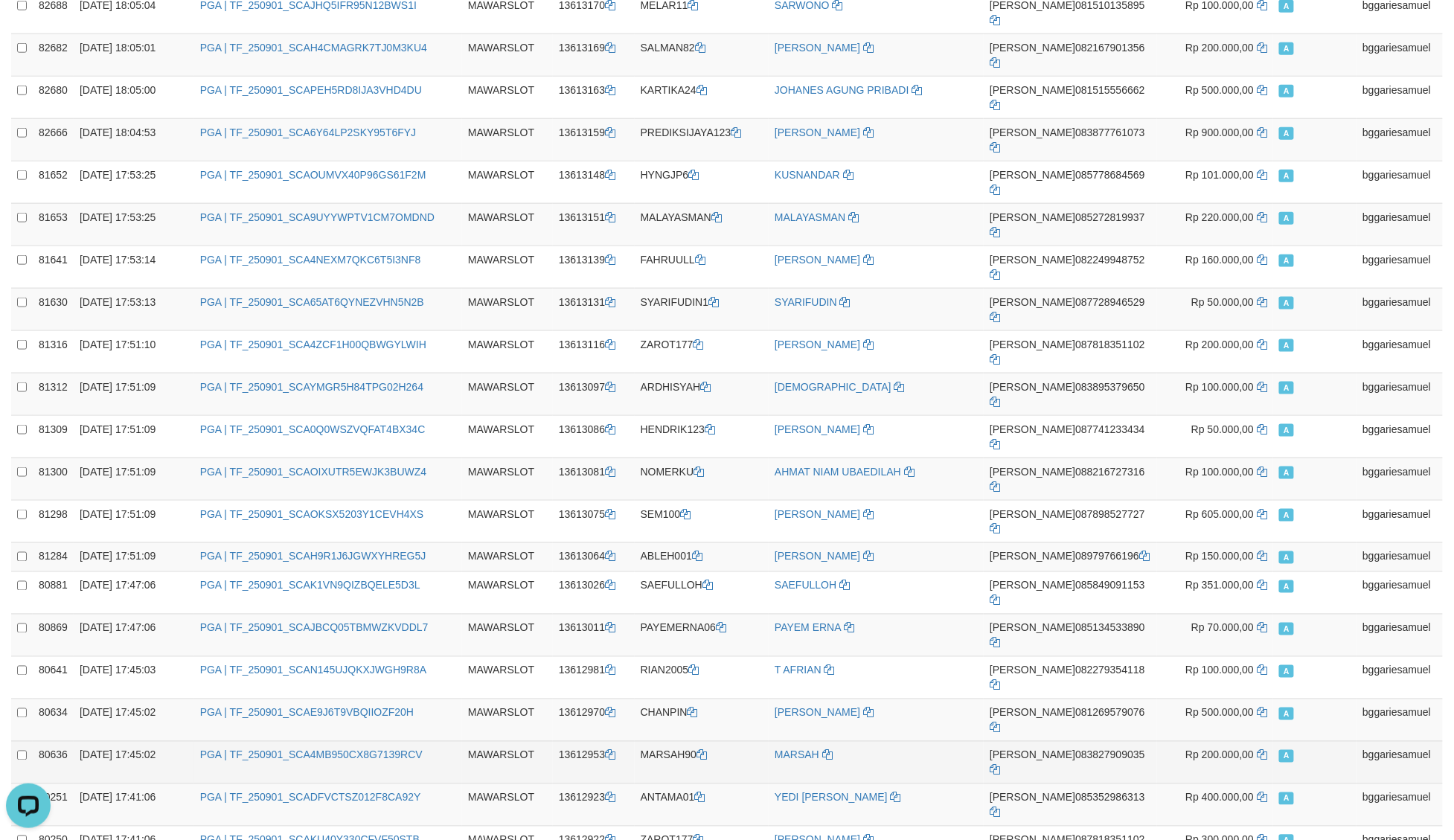
scroll to position [516, 0]
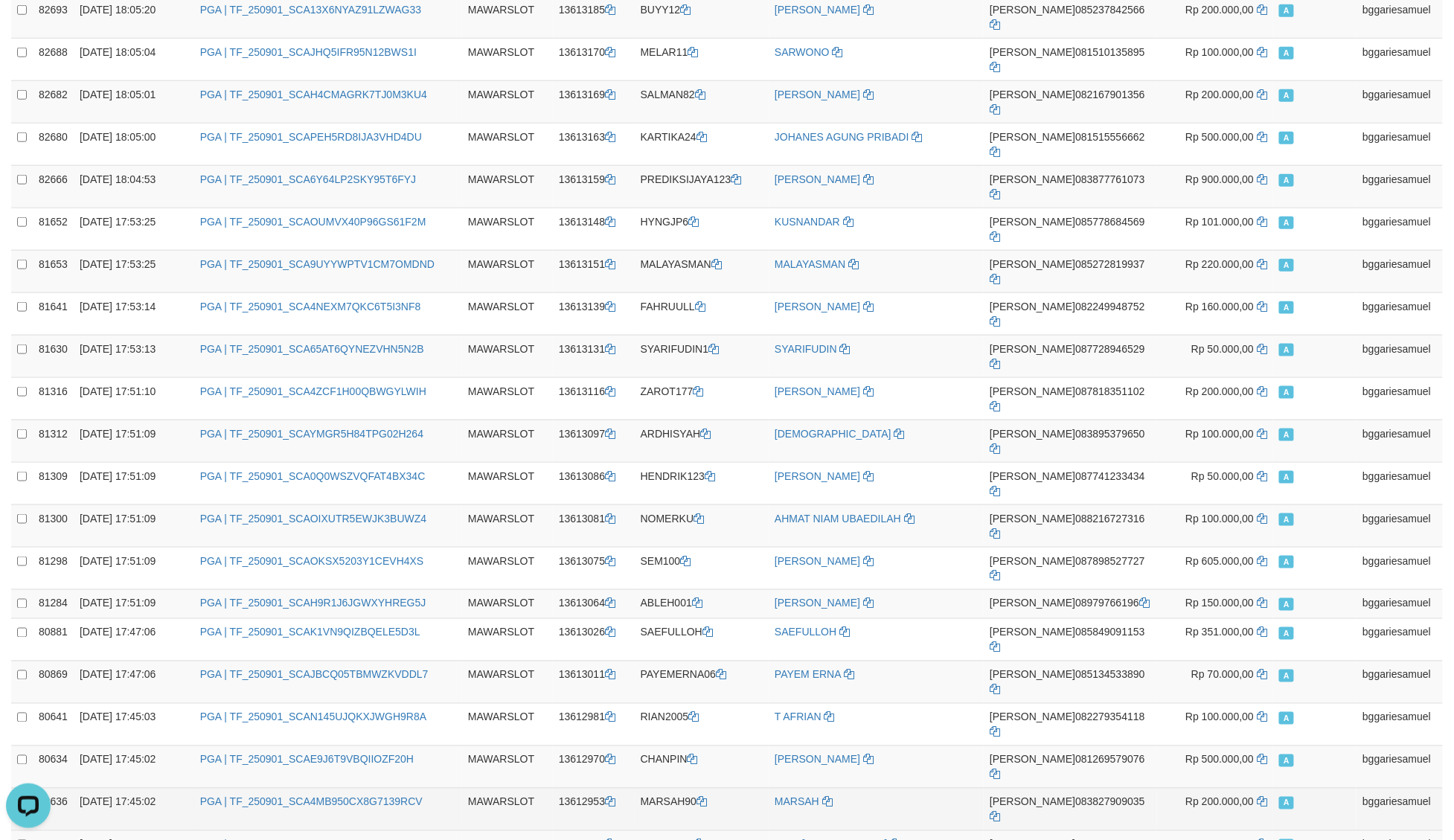
drag, startPoint x: 1231, startPoint y: 473, endPoint x: 1225, endPoint y: 458, distance: 16.2
click at [1231, 787] on td "Rp 200.000,00" at bounding box center [1215, 808] width 117 height 42
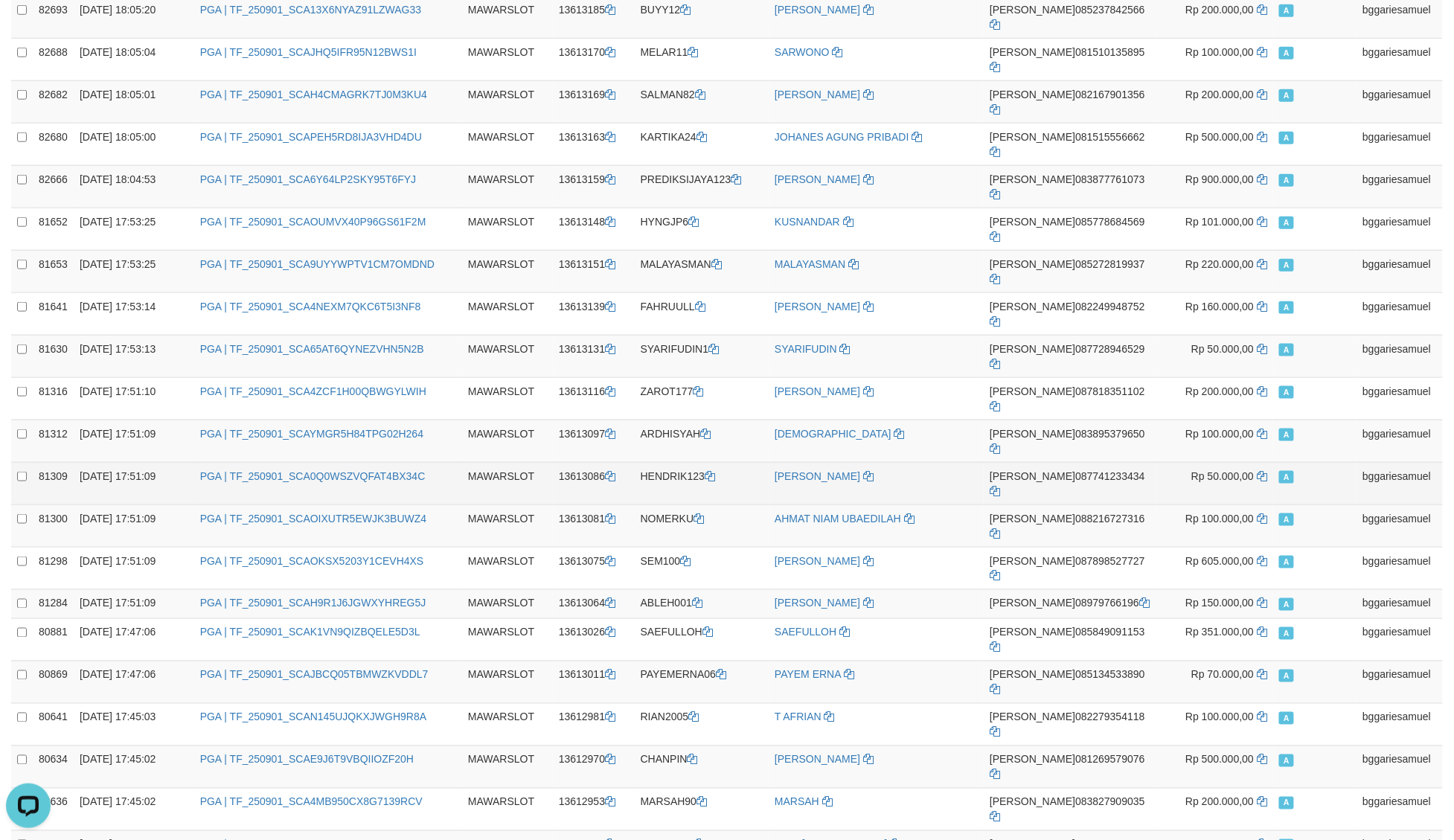
click at [1192, 470] on span "Rp 50.000,00" at bounding box center [1222, 476] width 62 height 12
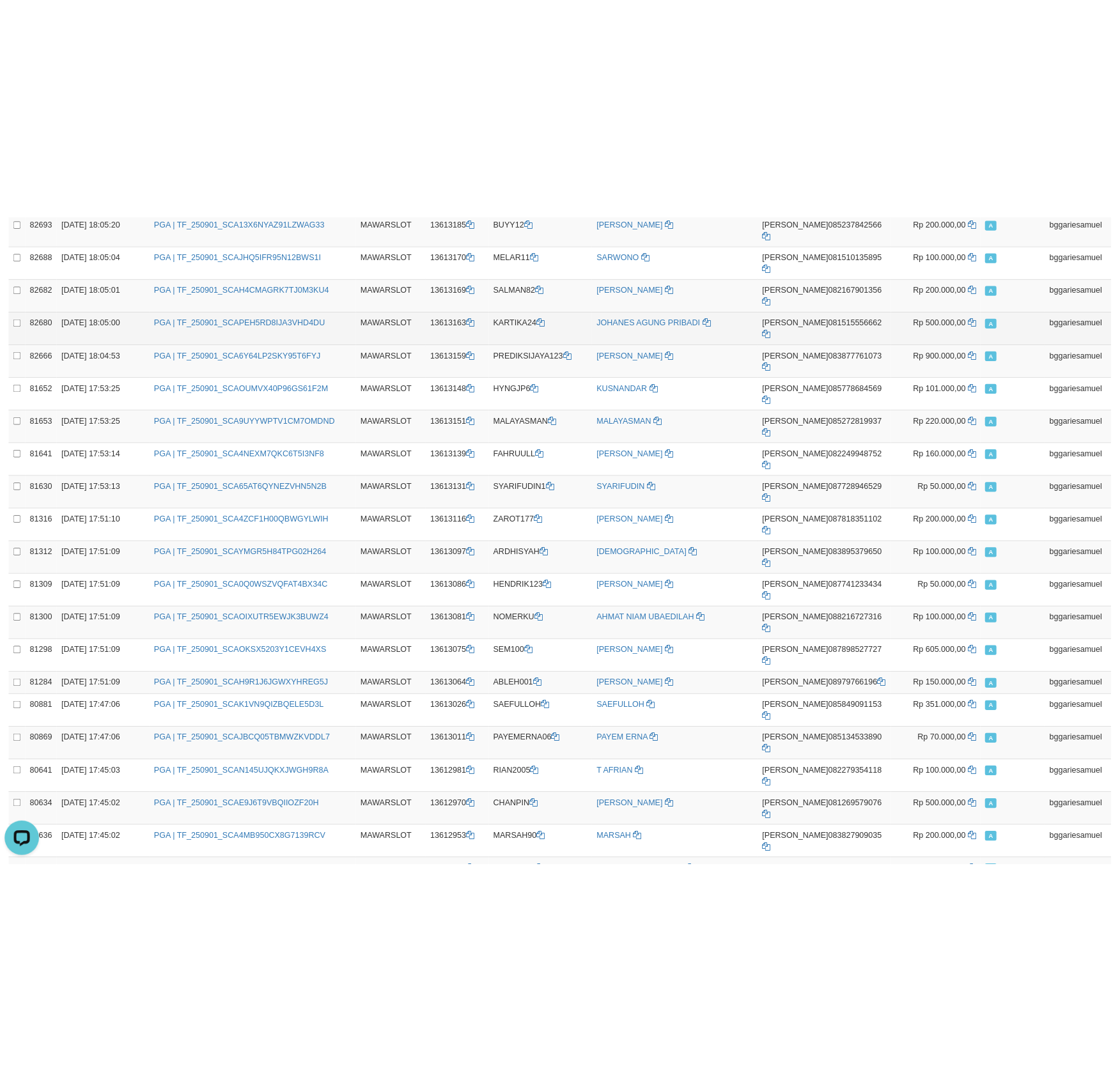
scroll to position [568, 0]
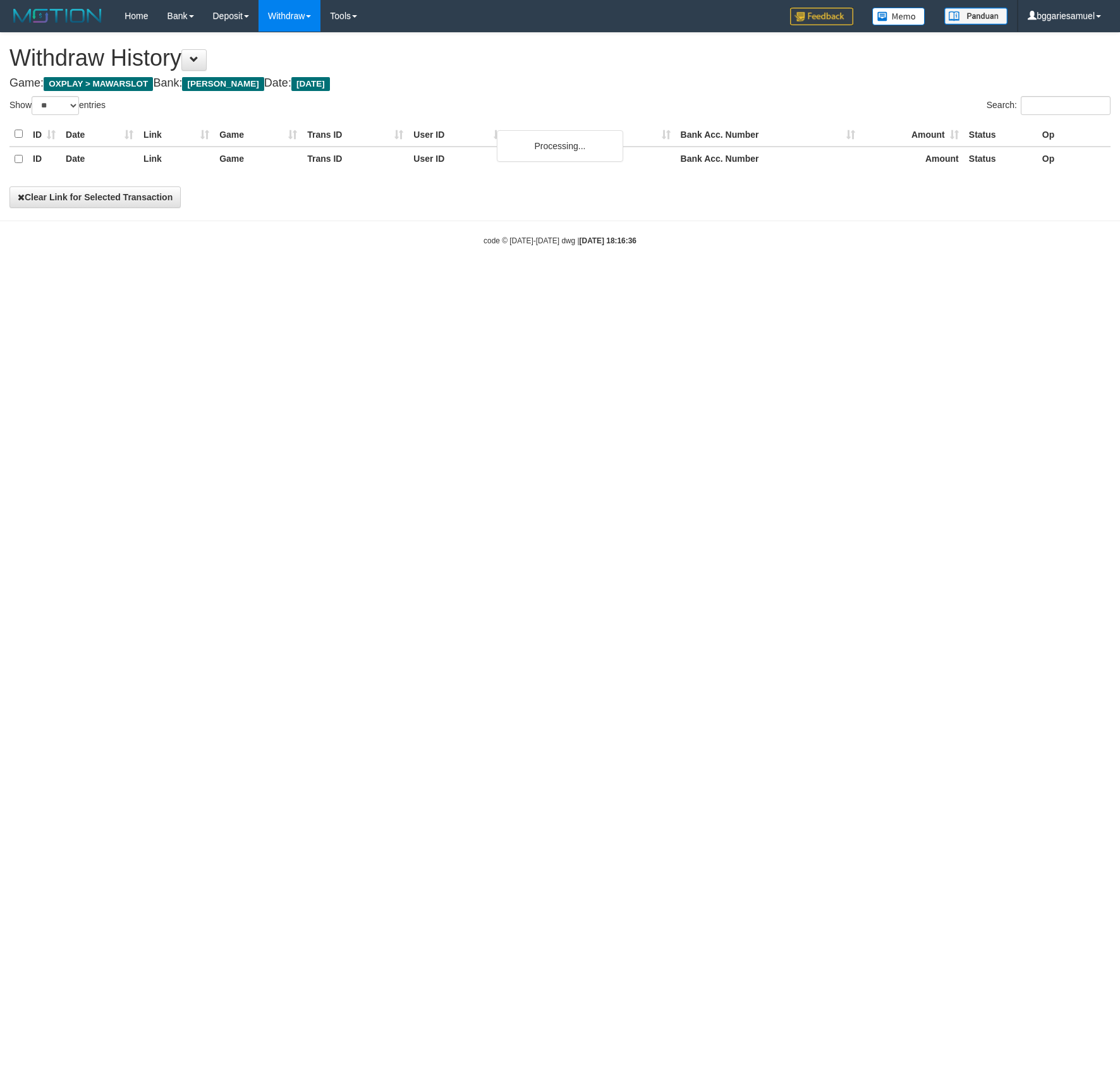
select select "**"
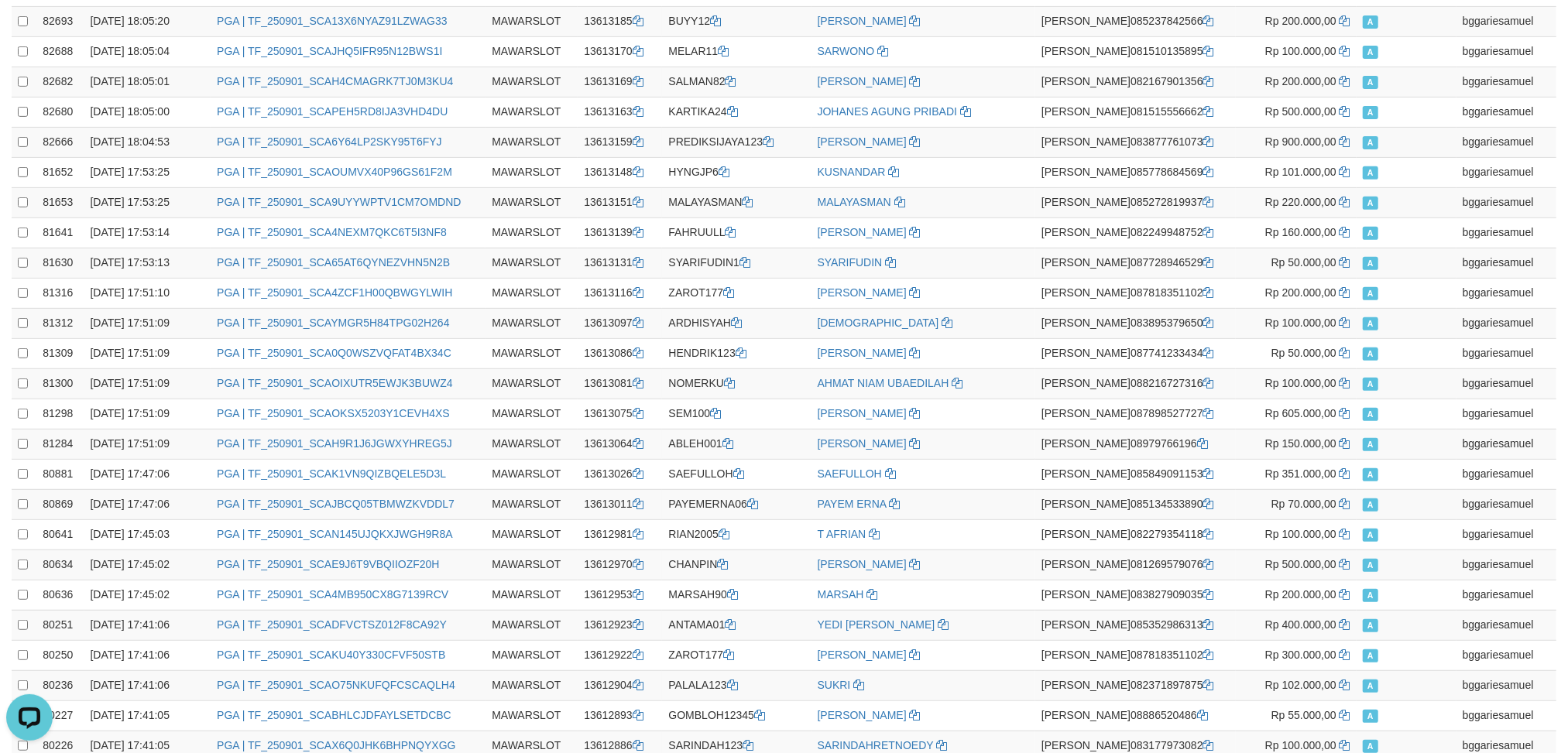
scroll to position [310, 0]
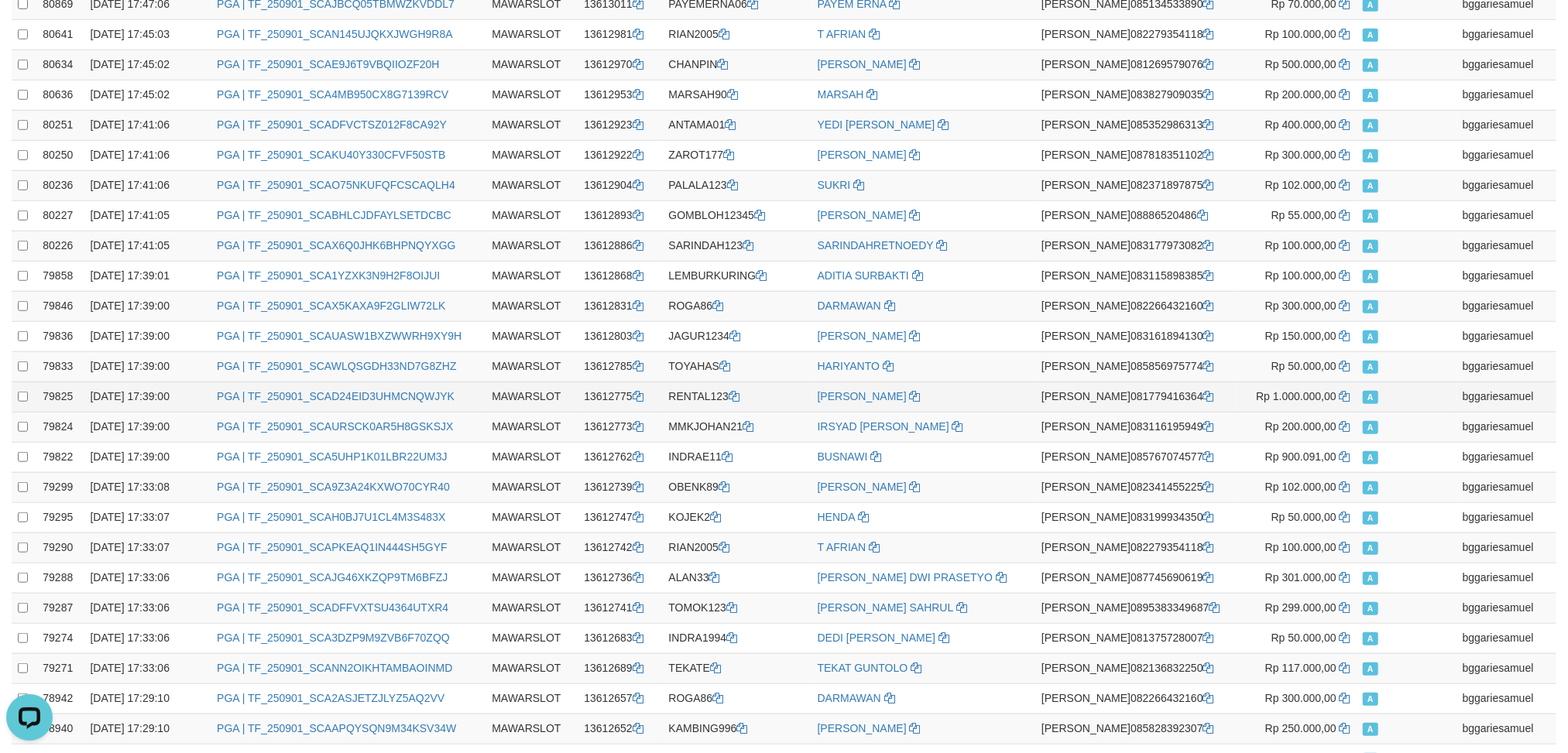
click at [1106, 406] on td "[PERSON_NAME] 081779416364" at bounding box center [1136, 397] width 201 height 30
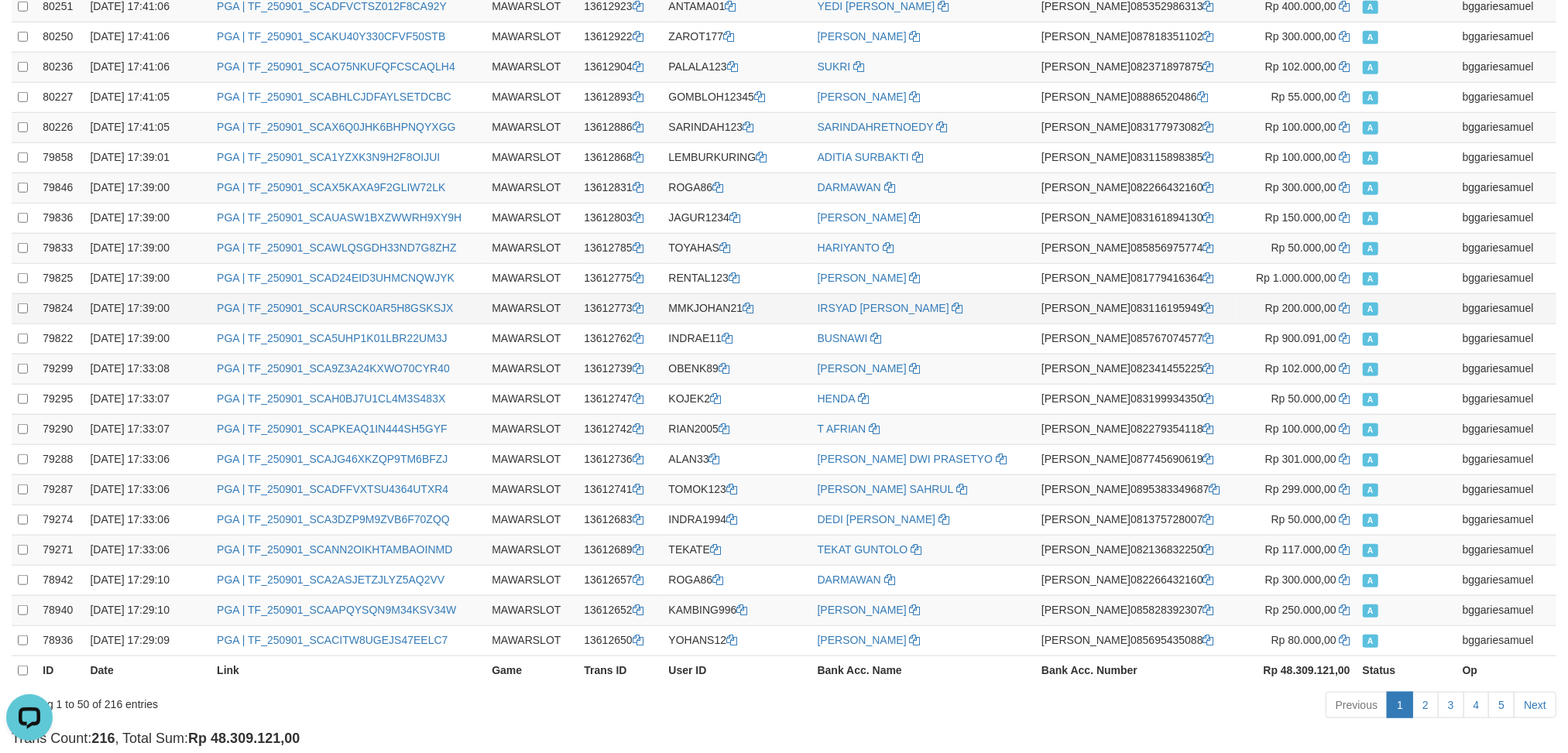
scroll to position [1174, 0]
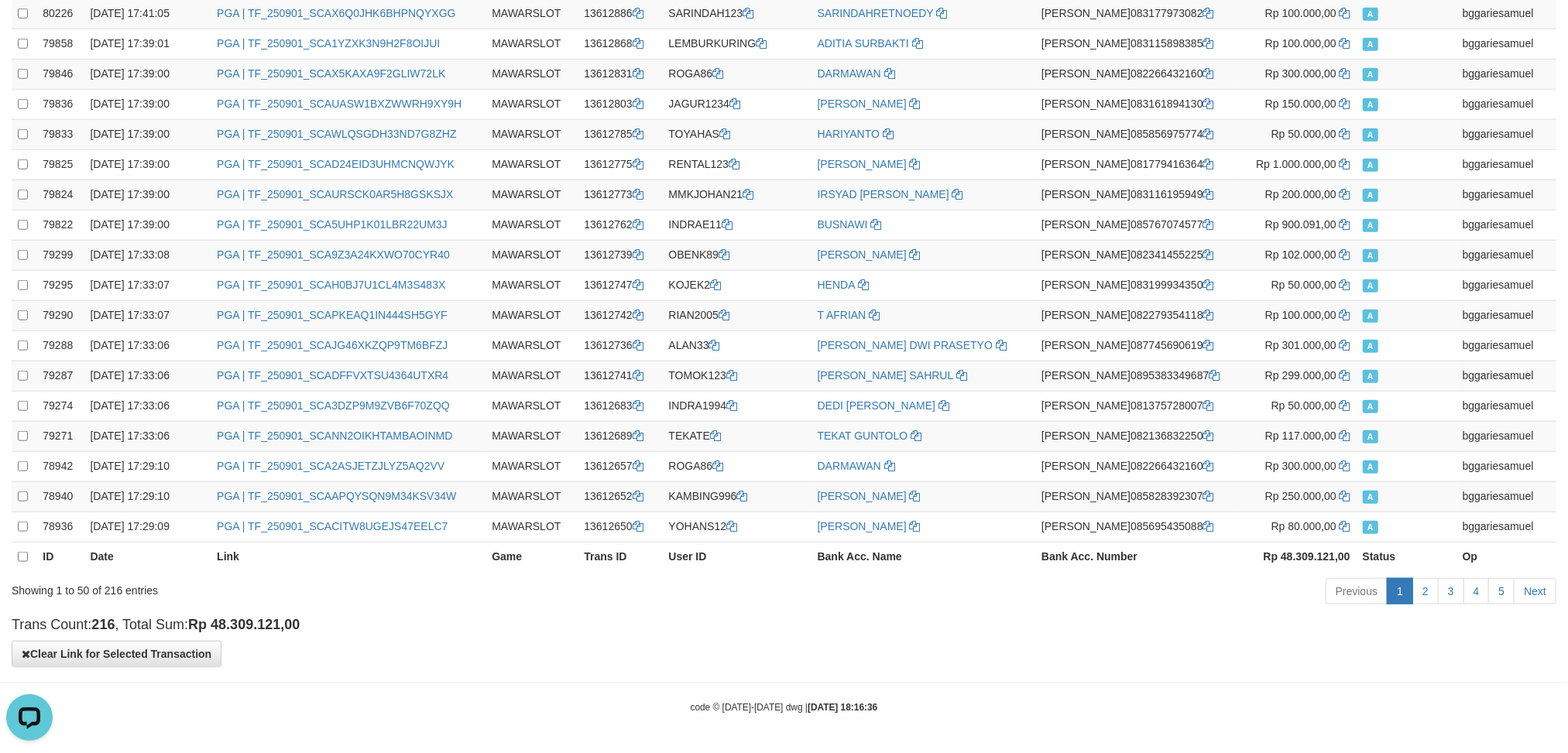
click at [109, 628] on strong "216" at bounding box center [103, 625] width 24 height 15
click at [1372, 333] on td "A" at bounding box center [1406, 345] width 100 height 30
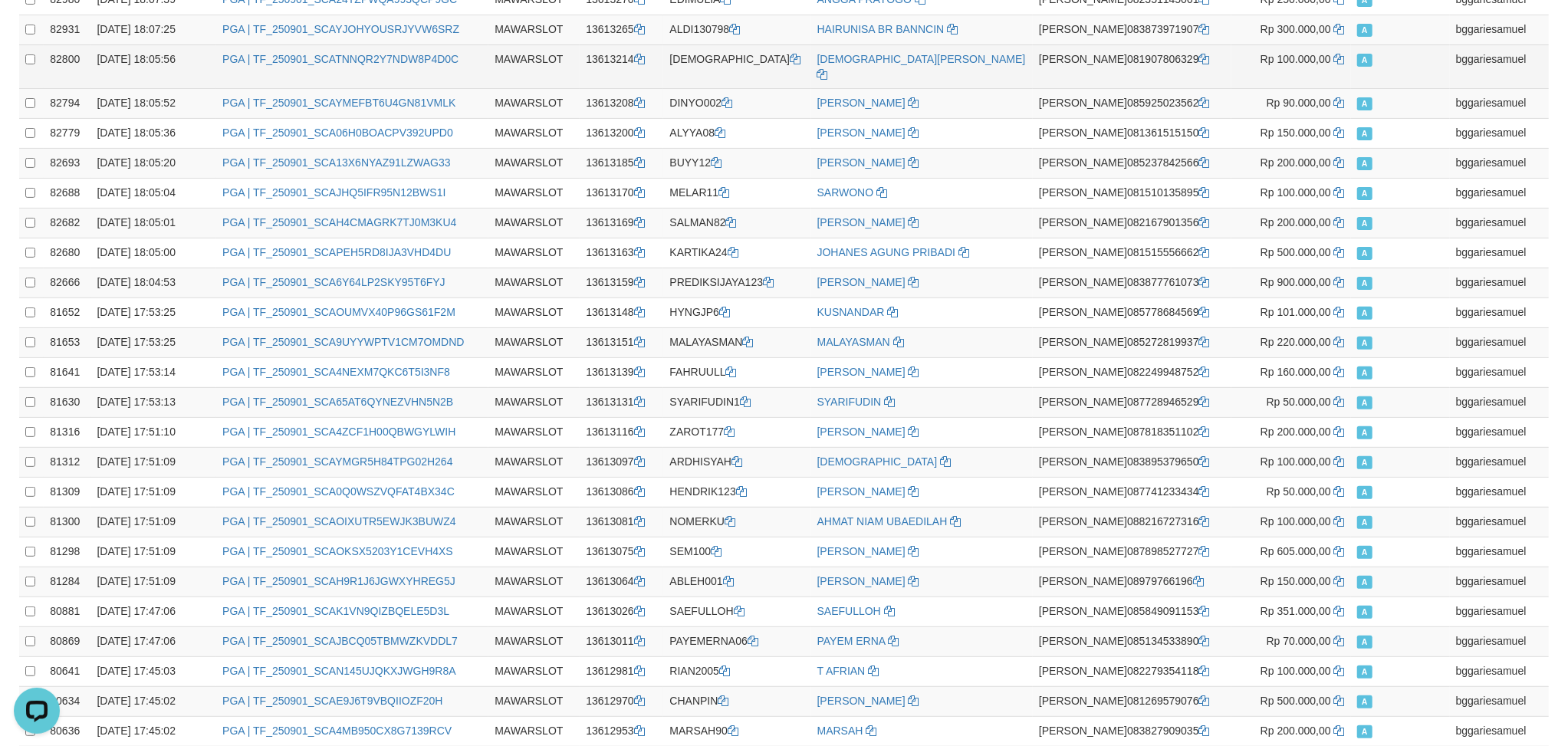
scroll to position [0, 0]
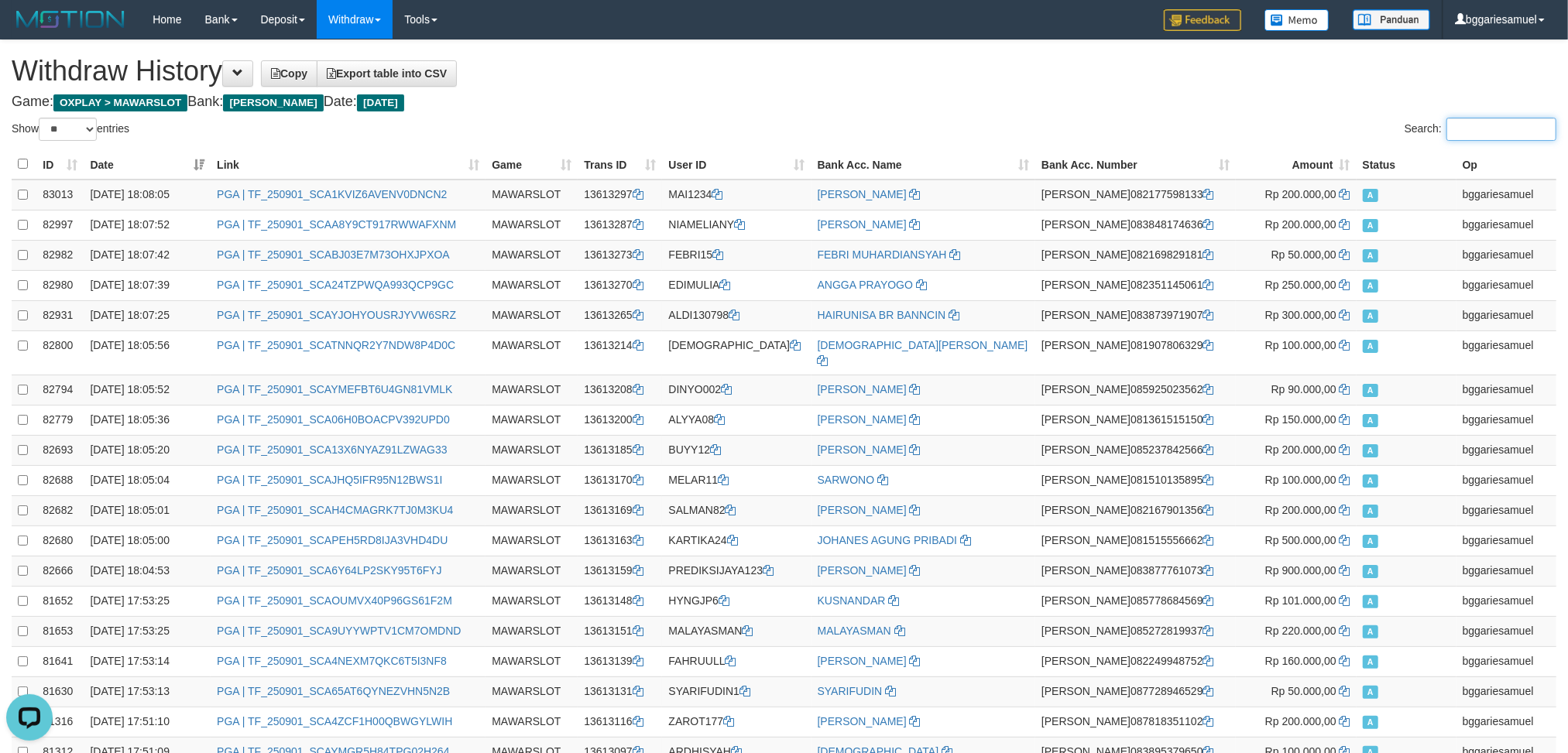
click at [1372, 139] on input "Search:" at bounding box center [1501, 130] width 110 height 24
paste input "********"
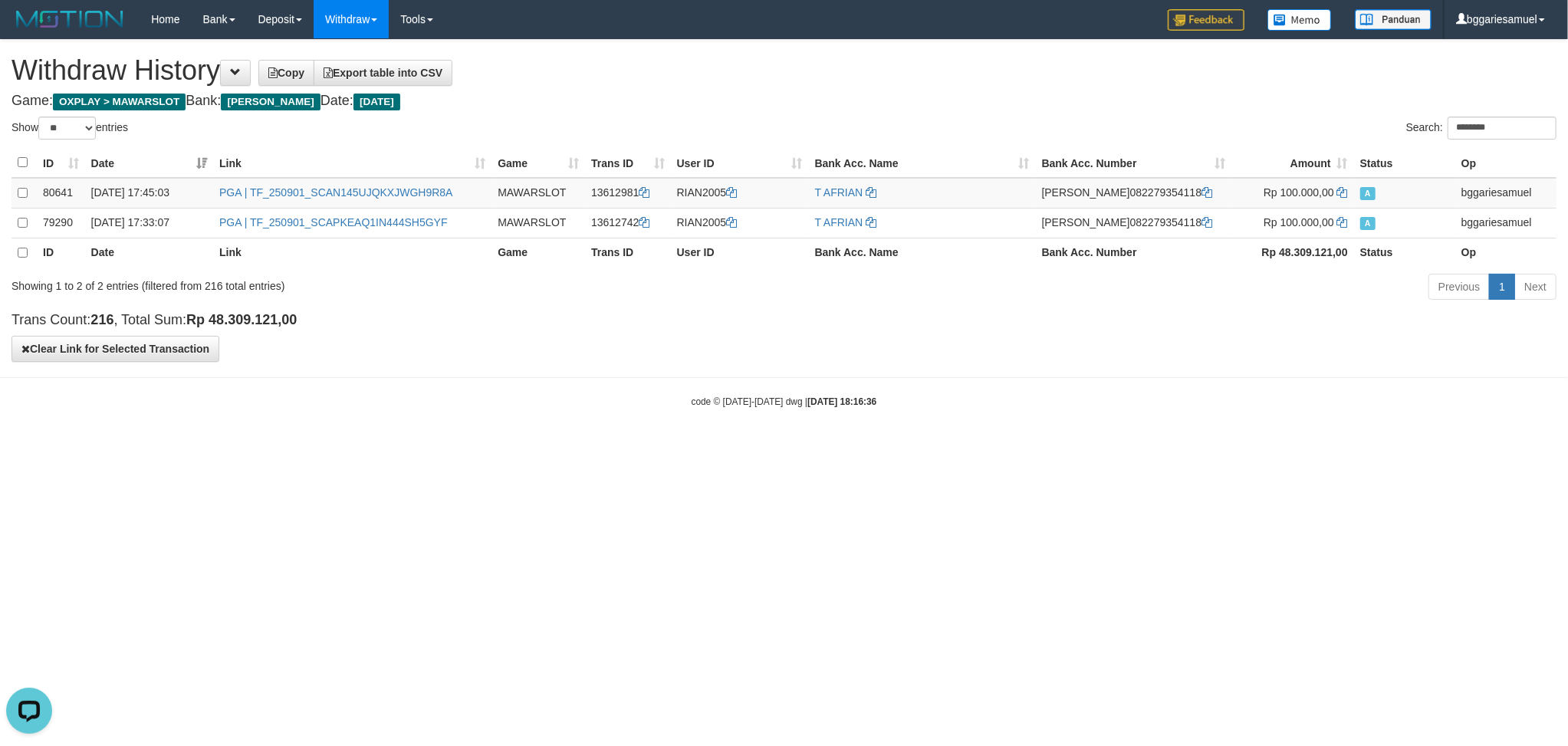
click at [1316, 447] on html "Toggle navigation Home Bank Account List Load By Website Group [OXPLAY] MAWARSL…" at bounding box center [784, 224] width 1568 height 447
click at [1358, 133] on input "********" at bounding box center [1501, 129] width 109 height 23
paste input "search"
drag, startPoint x: 1436, startPoint y: 455, endPoint x: 1425, endPoint y: 377, distance: 78.8
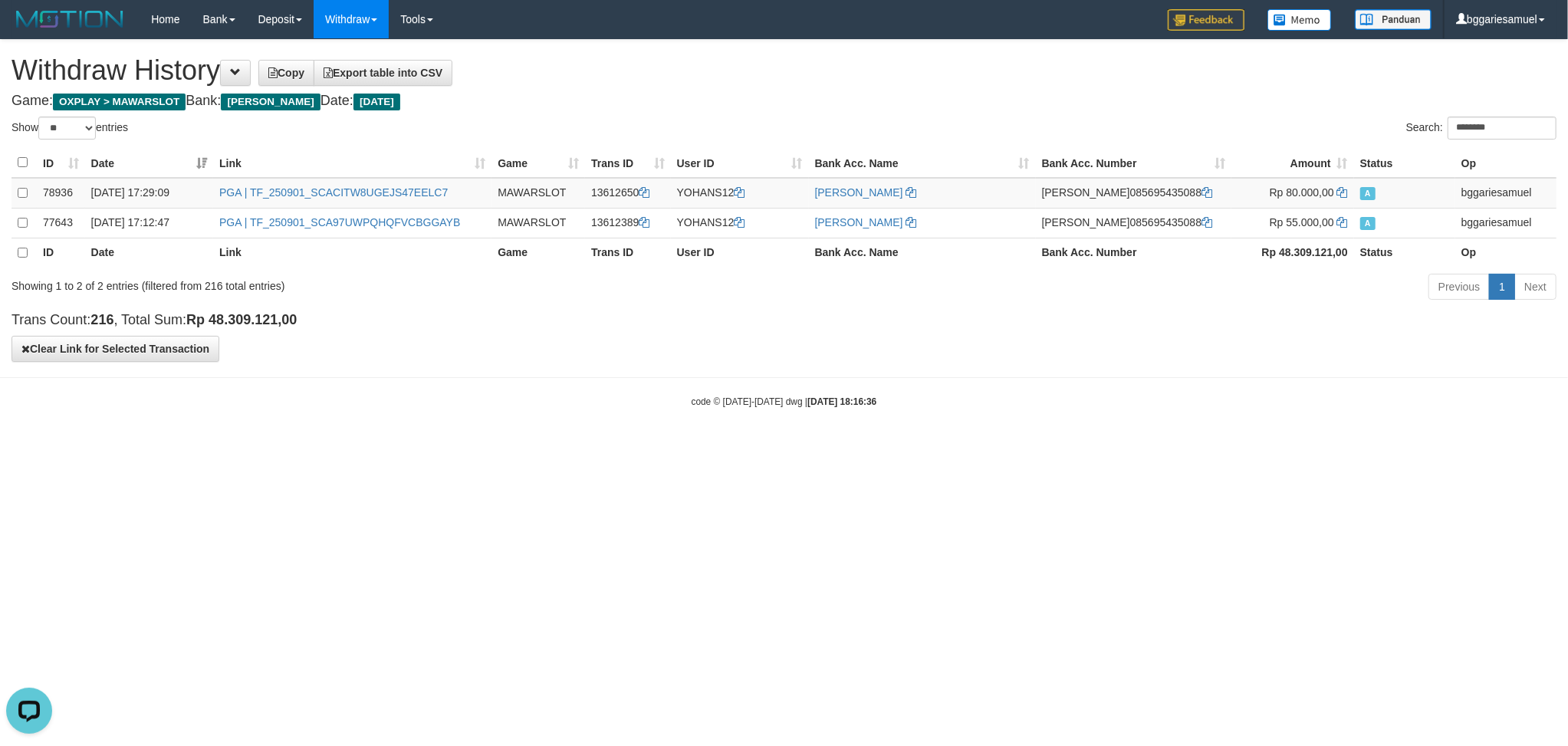
click at [1358, 447] on html "Toggle navigation Home Bank Account List Load By Website Group [OXPLAY] MAWARSL…" at bounding box center [784, 224] width 1568 height 447
click at [1358, 412] on body "Toggle navigation Home Bank Account List Load By Website Group [OXPLAY] MAWARSL…" at bounding box center [784, 224] width 1568 height 447
click at [1314, 416] on body "Toggle navigation Home Bank Account List Load By Website Group [OXPLAY] MAWARSL…" at bounding box center [784, 224] width 1568 height 447
drag, startPoint x: 1415, startPoint y: 132, endPoint x: 1436, endPoint y: 124, distance: 22.5
click at [1358, 132] on label "Search: ********" at bounding box center [1481, 129] width 150 height 23
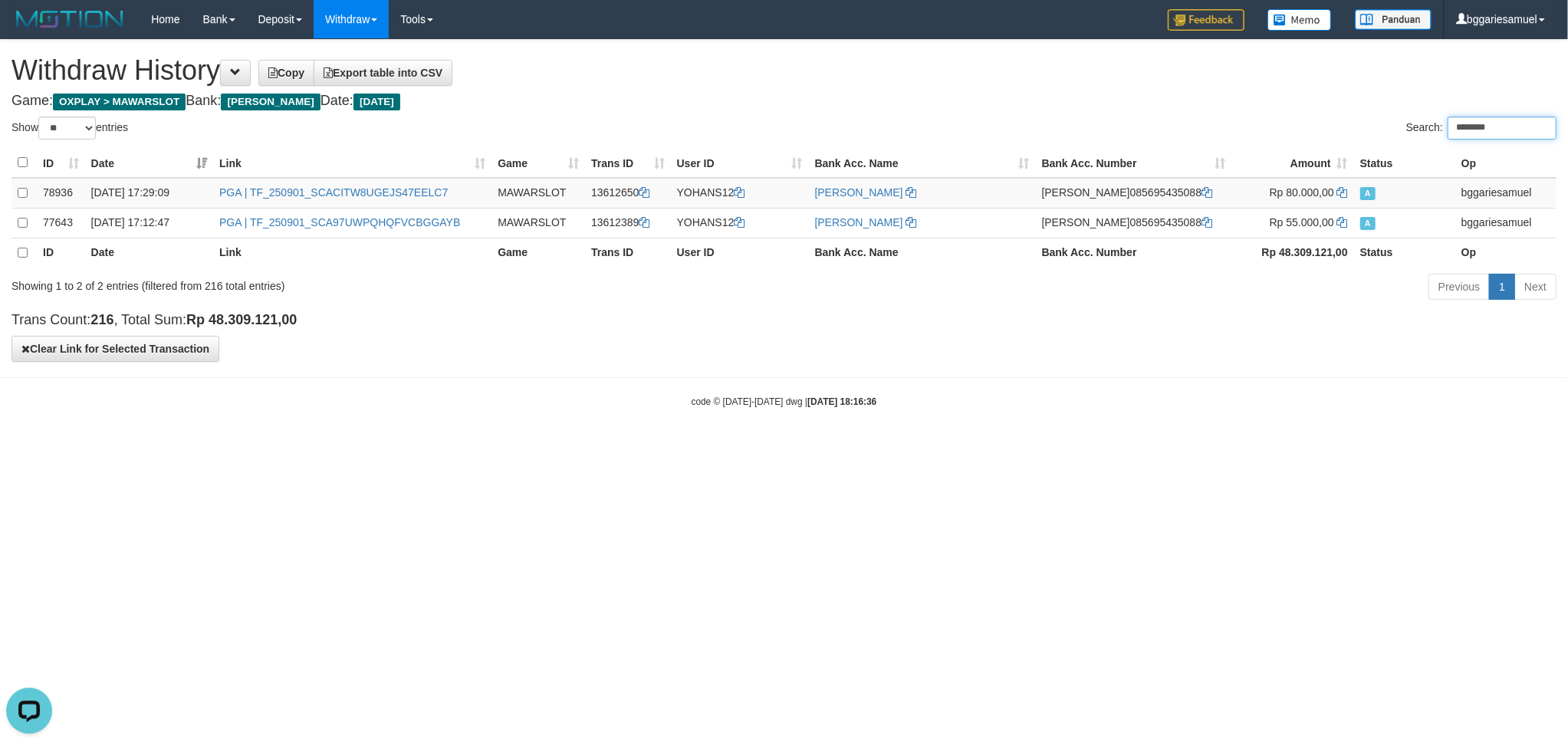
click at [1358, 132] on input "********" at bounding box center [1501, 129] width 109 height 23
click at [1358, 124] on input "********" at bounding box center [1501, 129] width 109 height 23
paste input "******"
paste input "search"
drag, startPoint x: 903, startPoint y: 342, endPoint x: 794, endPoint y: 333, distance: 109.4
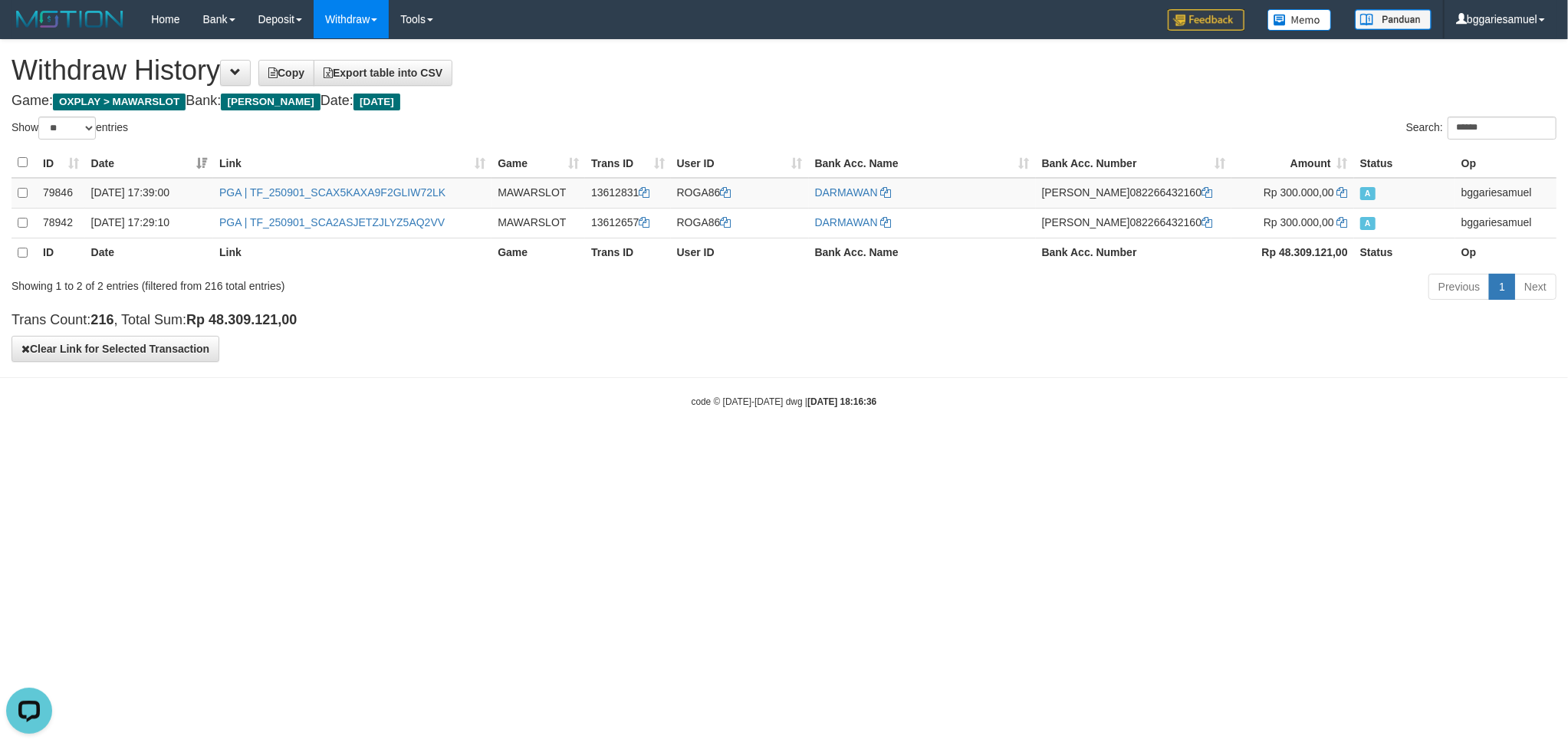
click at [902, 342] on div "**********" at bounding box center [784, 200] width 1568 height 321
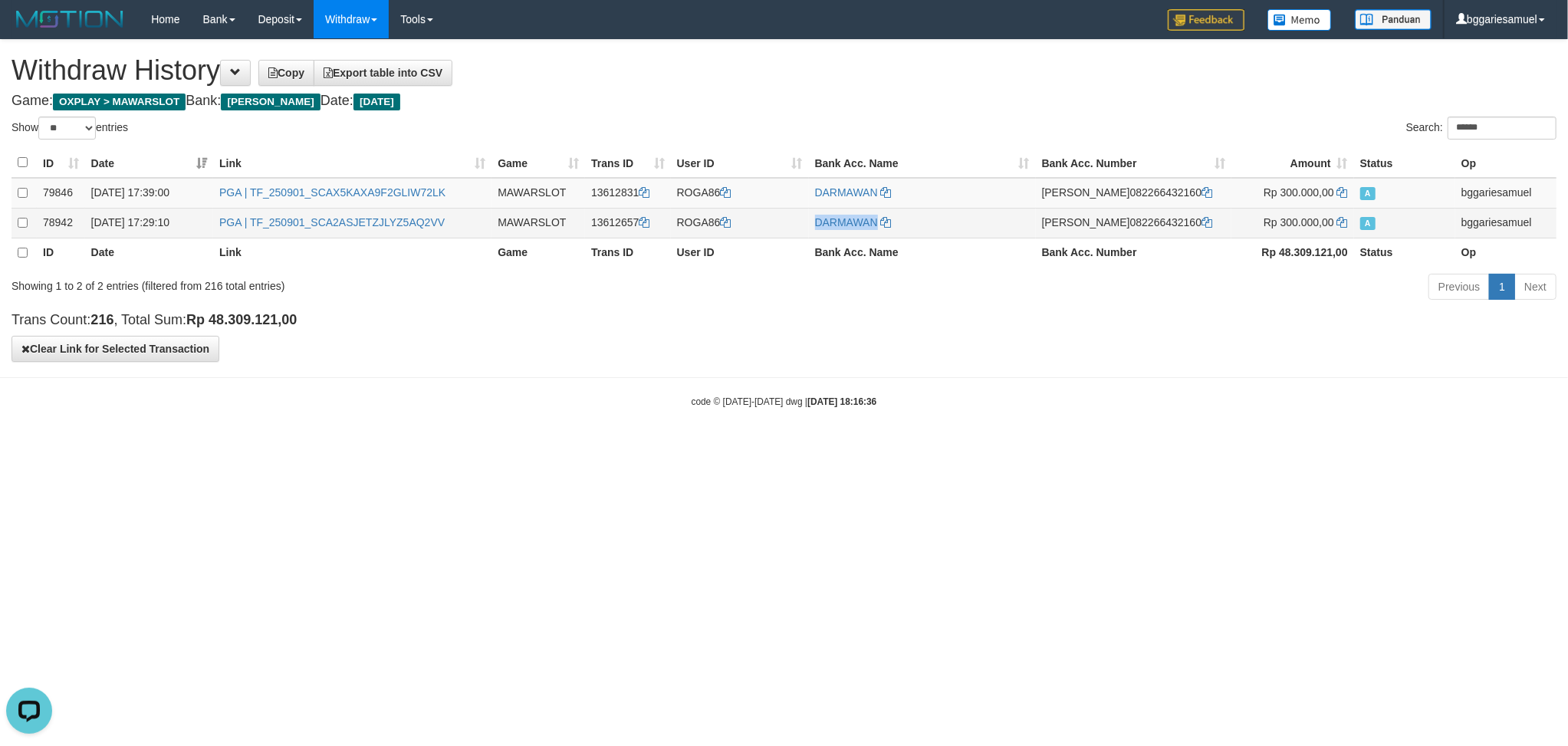
drag, startPoint x: 826, startPoint y: 228, endPoint x: 898, endPoint y: 229, distance: 72.0
click at [898, 229] on tr "78942 [DATE] 17:29:10 PGA | TF_250901_SCA2ASJETZJLYZ5AQ2VV MAWARSLOT 13612657 R…" at bounding box center [784, 223] width 1545 height 30
copy tr "DARMAWAN"
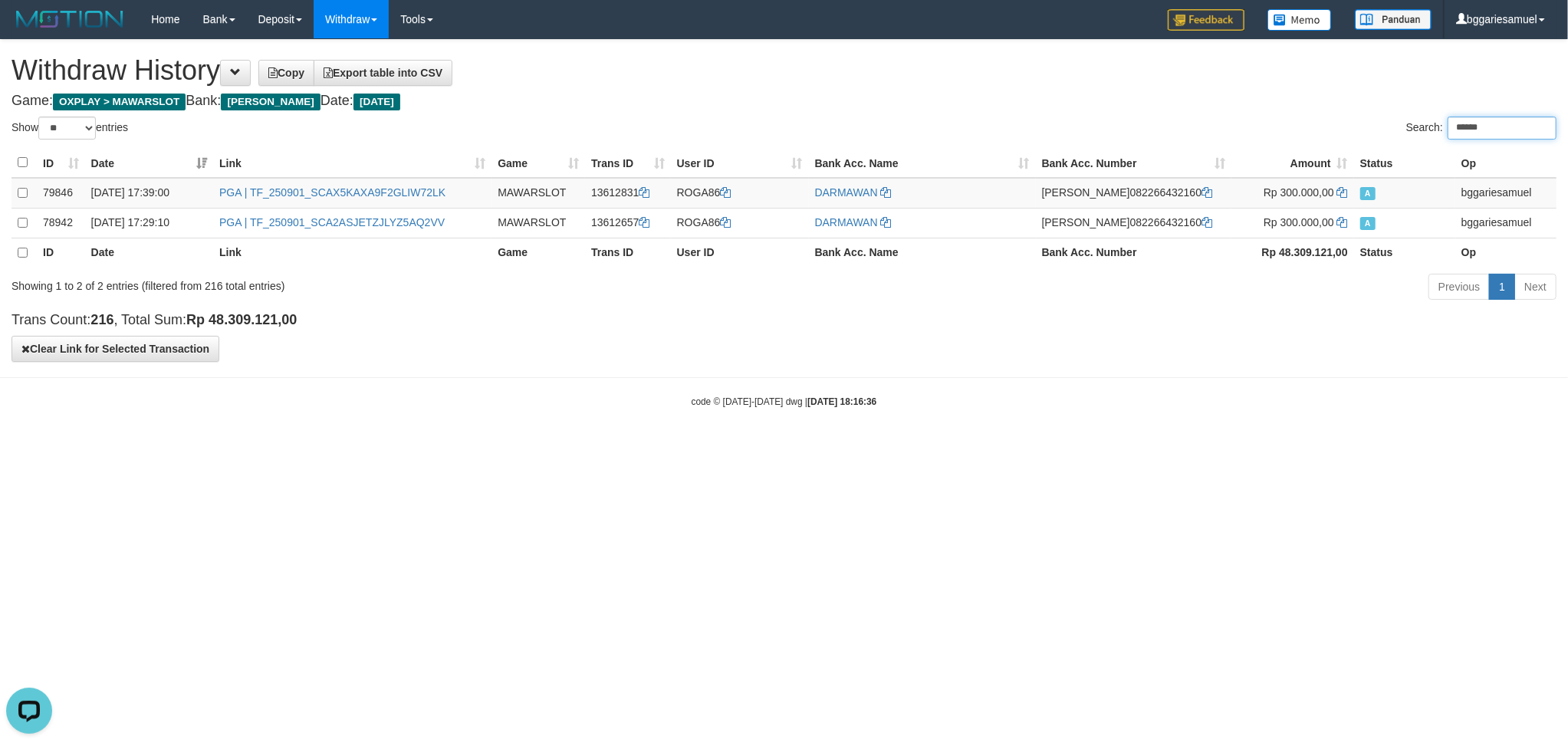
click at [1358, 133] on input "******" at bounding box center [1501, 129] width 109 height 23
click at [1358, 120] on input "******" at bounding box center [1501, 129] width 109 height 23
paste input "**"
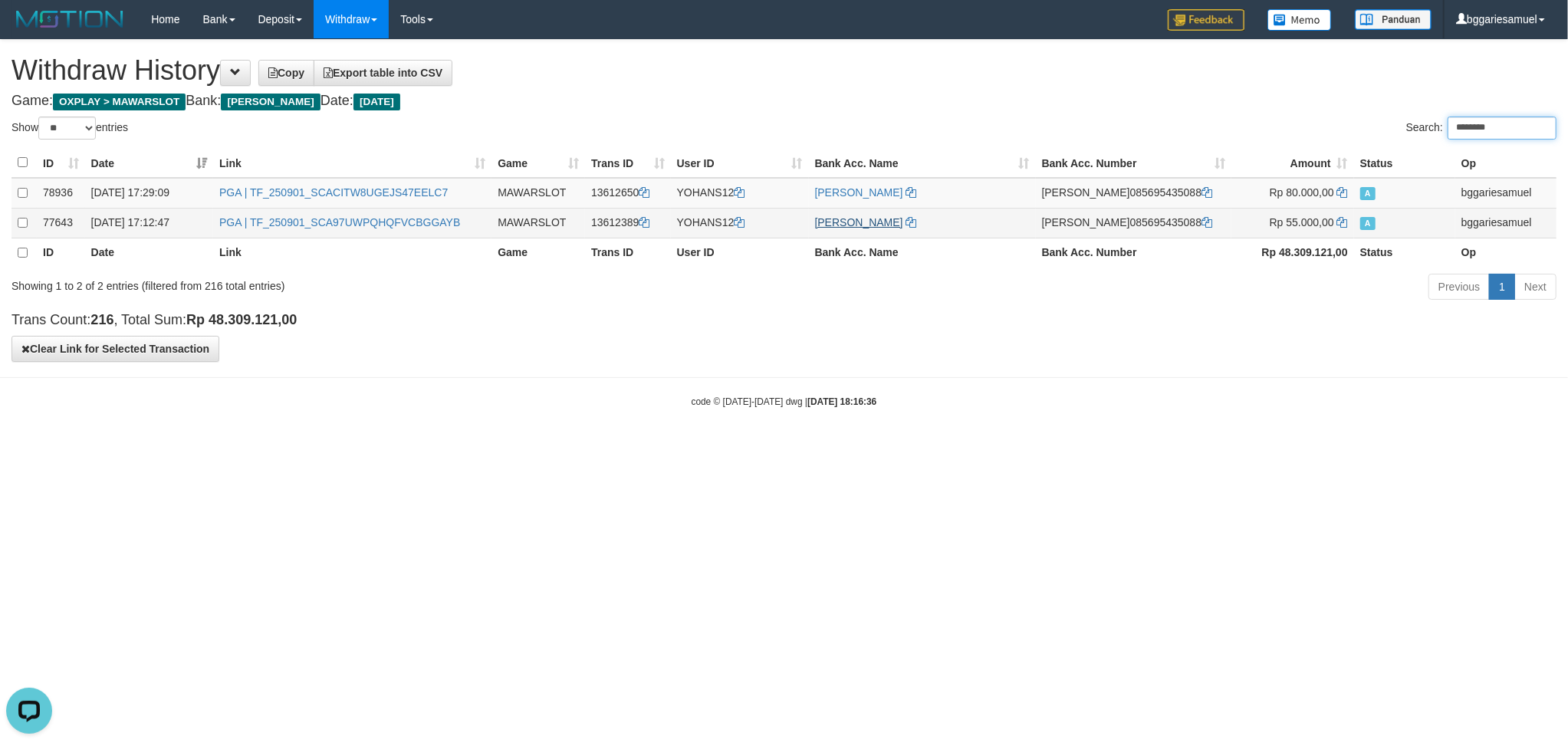
type input "********"
click at [917, 224] on icon at bounding box center [911, 222] width 11 height 11
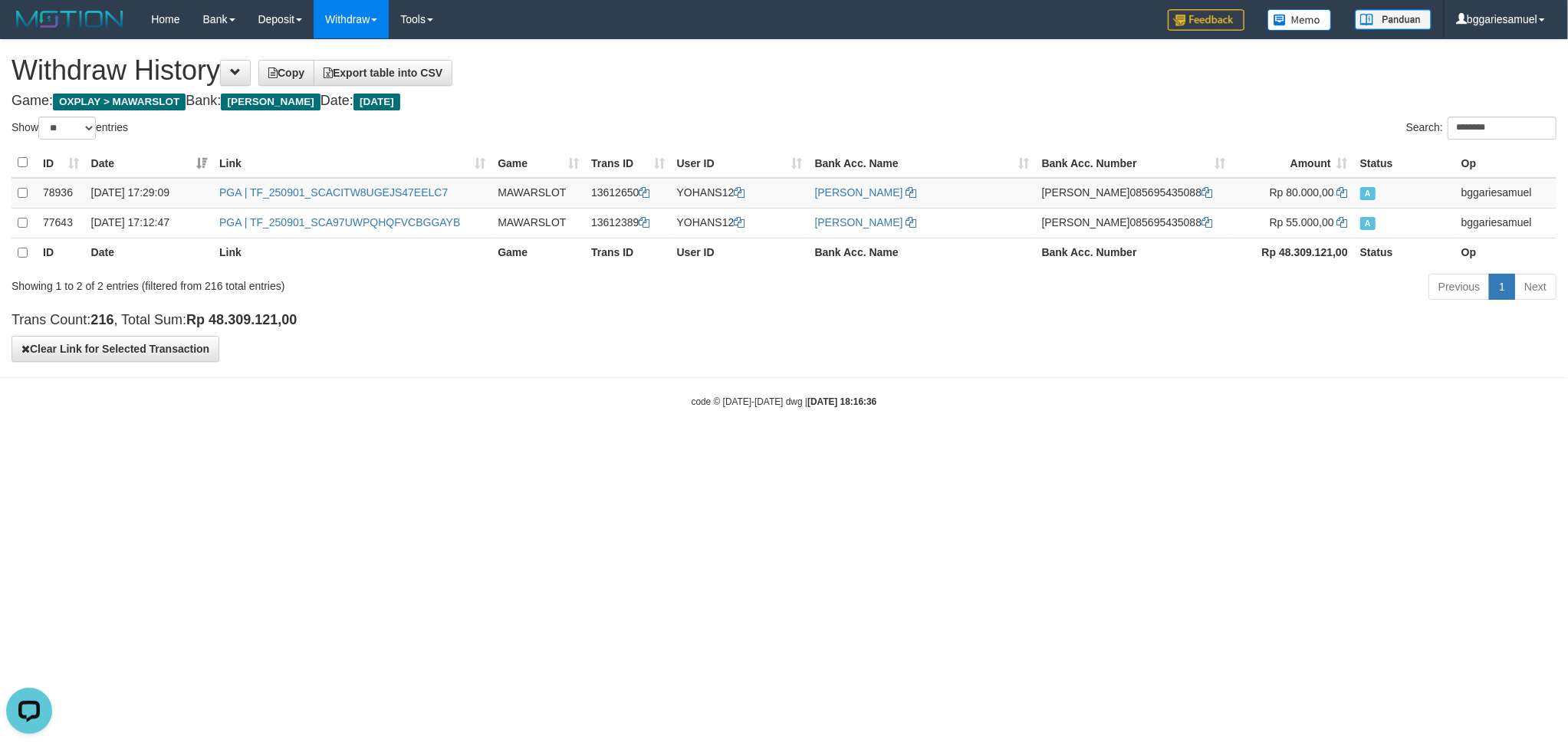
click at [1080, 416] on body "Toggle navigation Home Bank Account List Load By Website Group [OXPLAY] MAWARSL…" at bounding box center [784, 224] width 1568 height 447
click at [1300, 447] on html "Toggle navigation Home Bank Account List Load By Website Group [OXPLAY] MAWARSL…" at bounding box center [784, 224] width 1568 height 447
click at [454, 439] on body "Toggle navigation Home Bank Account List Load By Website Group [OXPLAY] MAWARSL…" at bounding box center [784, 224] width 1568 height 447
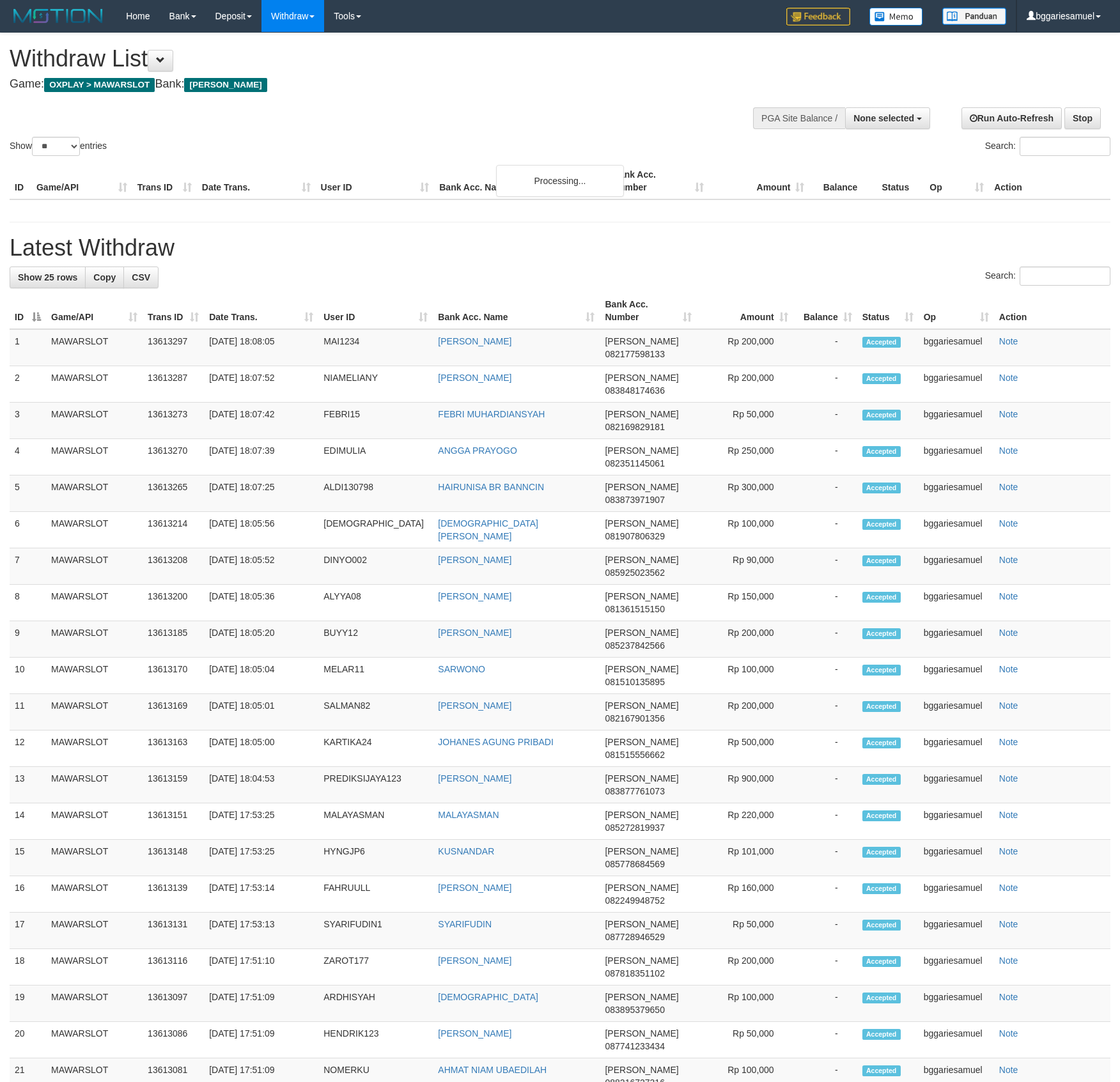
select select
select select "**"
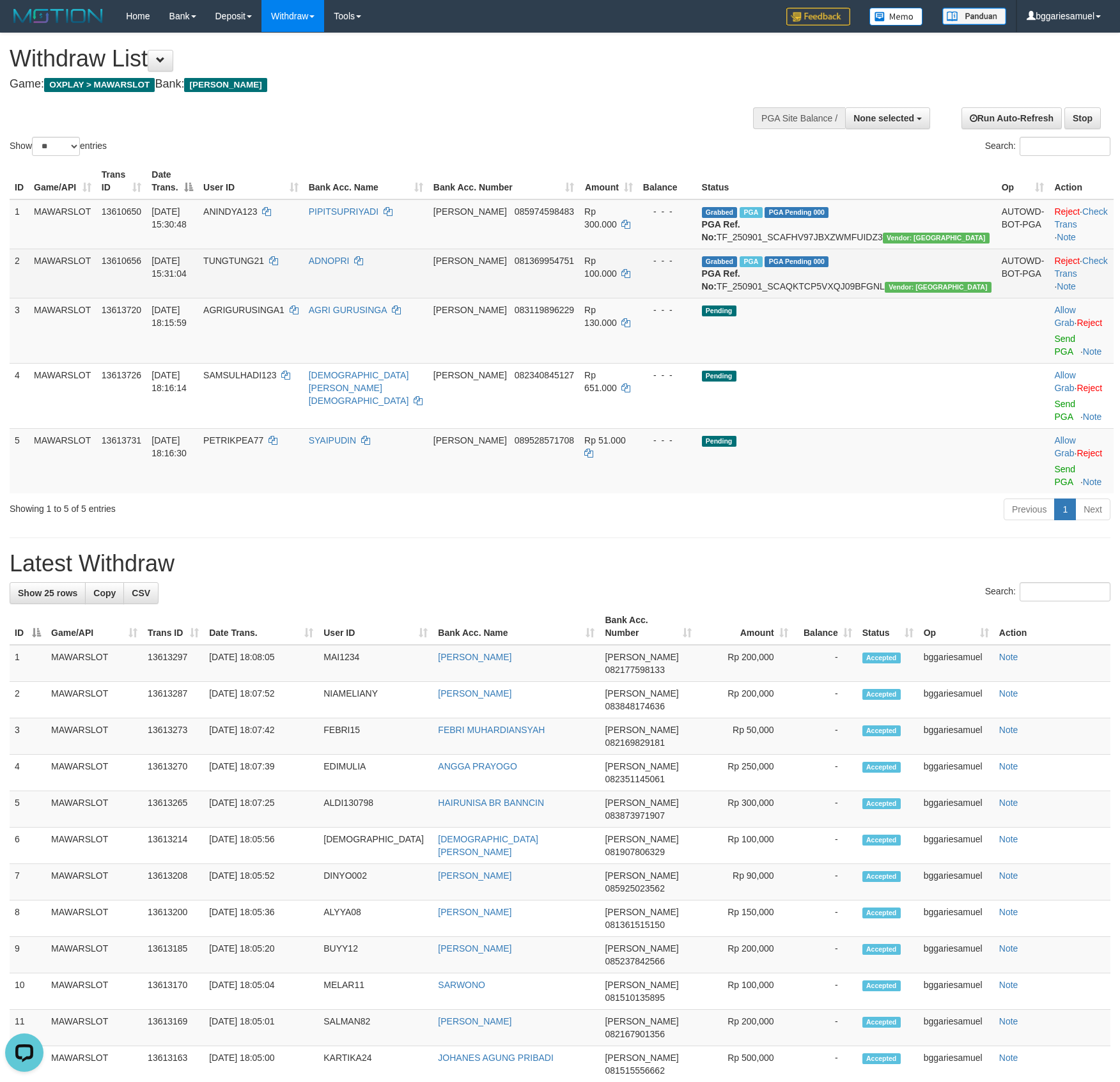
click at [638, 298] on td "Rp 100.000" at bounding box center [609, 273] width 59 height 49
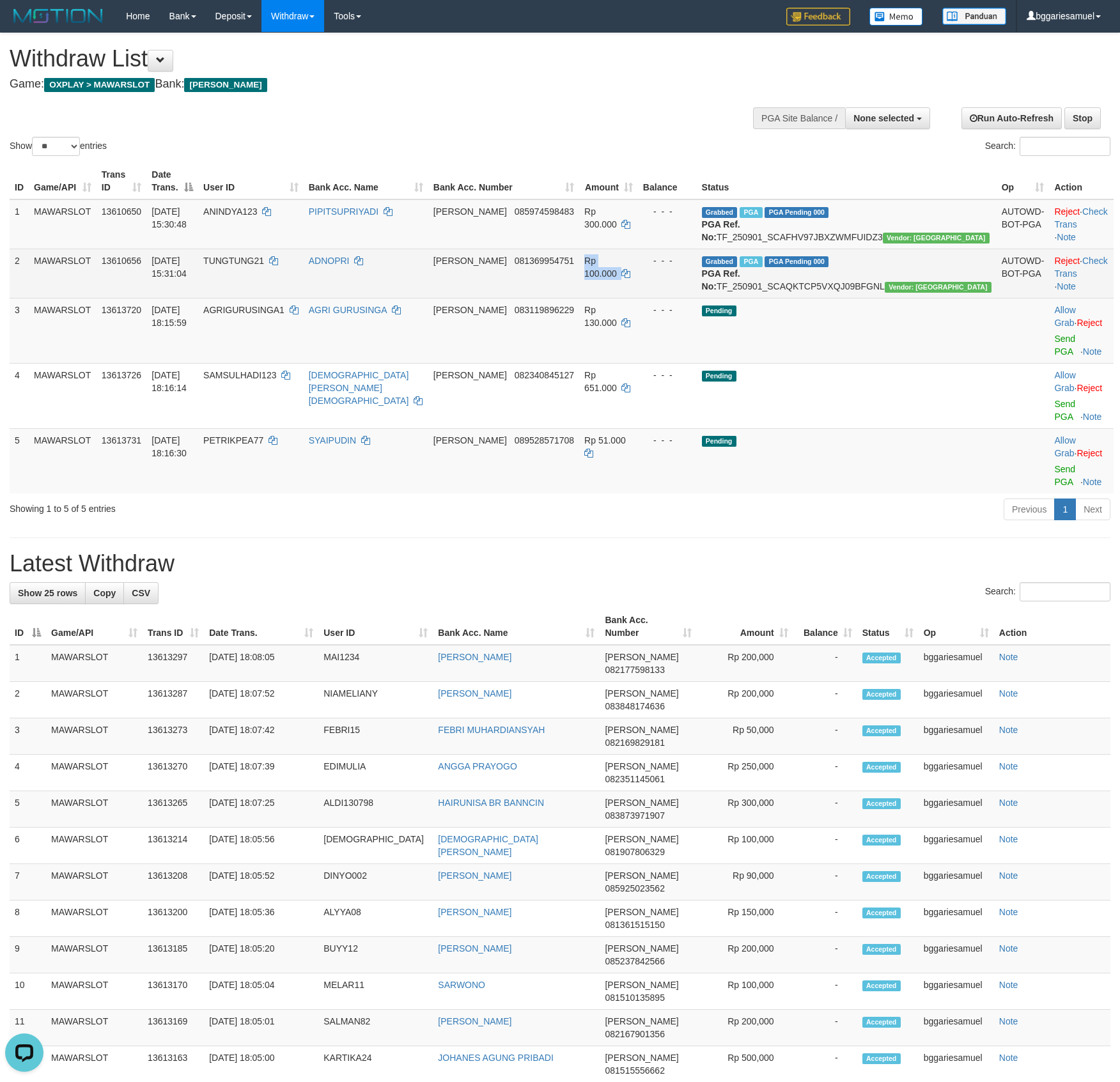
click at [638, 298] on td "Rp 100.000" at bounding box center [609, 273] width 59 height 49
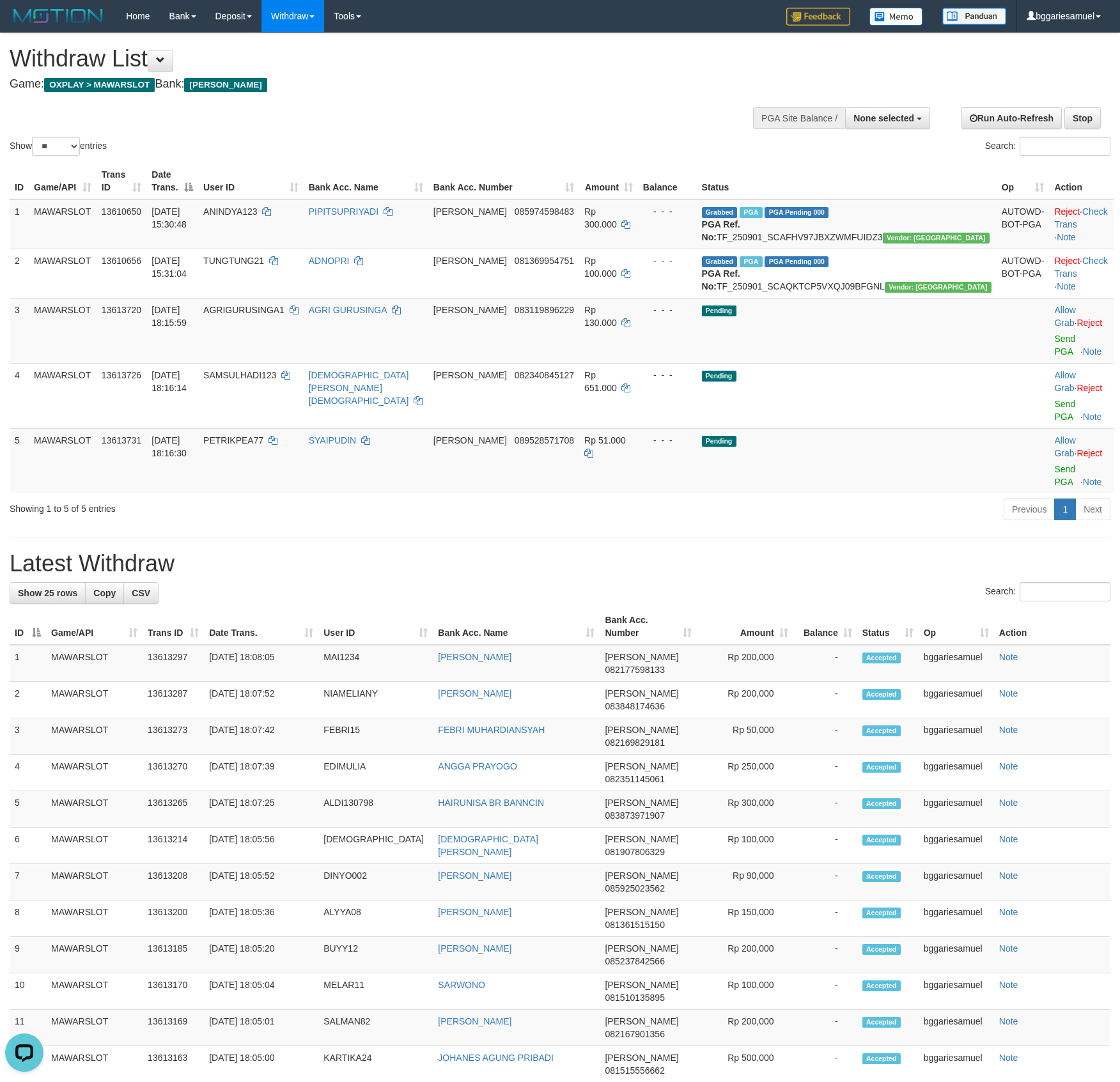
drag, startPoint x: 851, startPoint y: 462, endPoint x: 912, endPoint y: 478, distance: 63.1
click at [852, 497] on div "Previous 1 Next" at bounding box center [794, 511] width 634 height 28
click at [748, 497] on div "Previous 1 Next" at bounding box center [794, 511] width 634 height 28
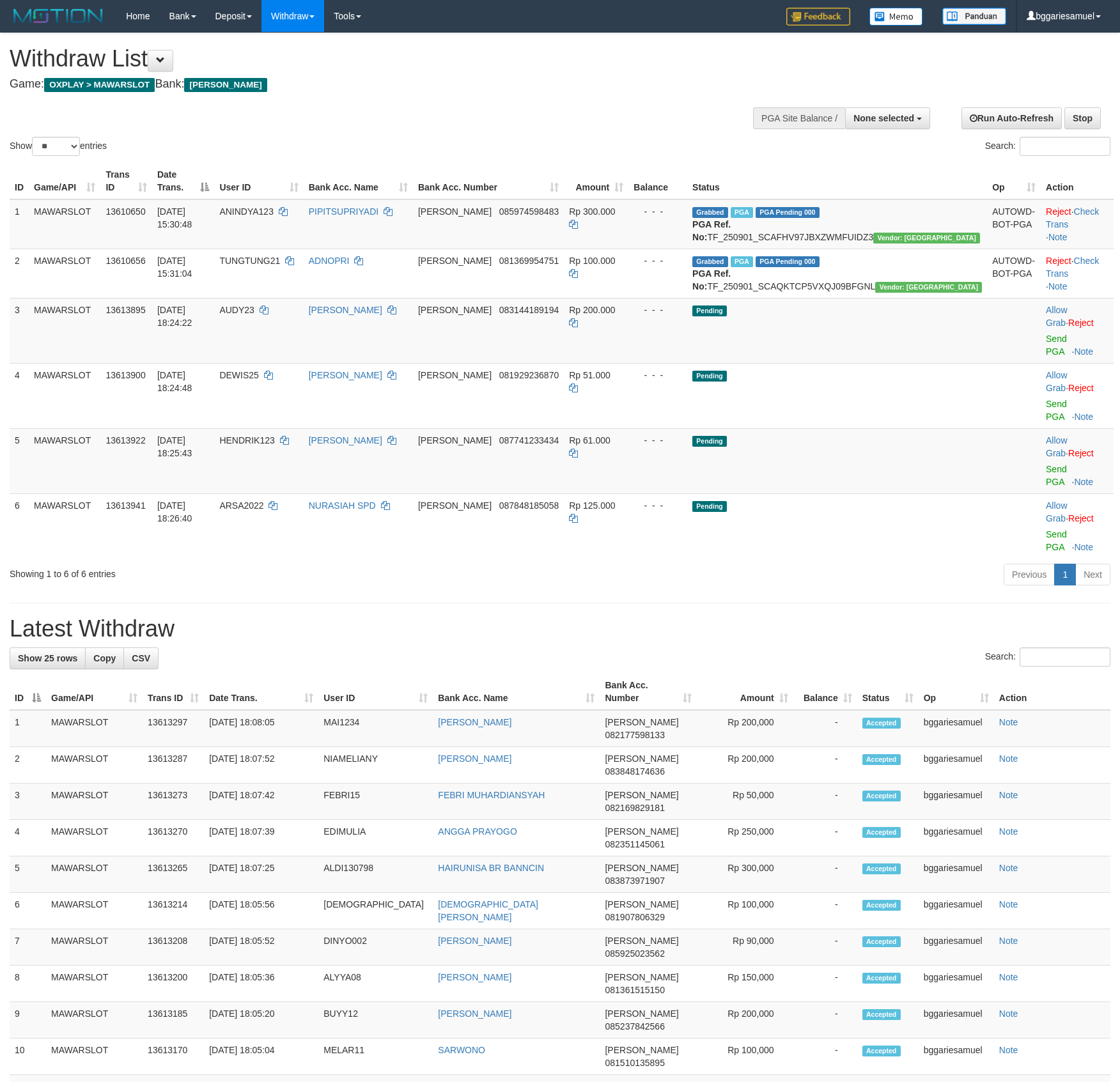
select select
select select "**"
drag, startPoint x: 850, startPoint y: 177, endPoint x: 837, endPoint y: 172, distance: 13.9
click at [850, 177] on th "Status" at bounding box center [837, 181] width 300 height 36
click at [252, 100] on div "Show ** ** ** *** entries Search:" at bounding box center [560, 96] width 1120 height 125
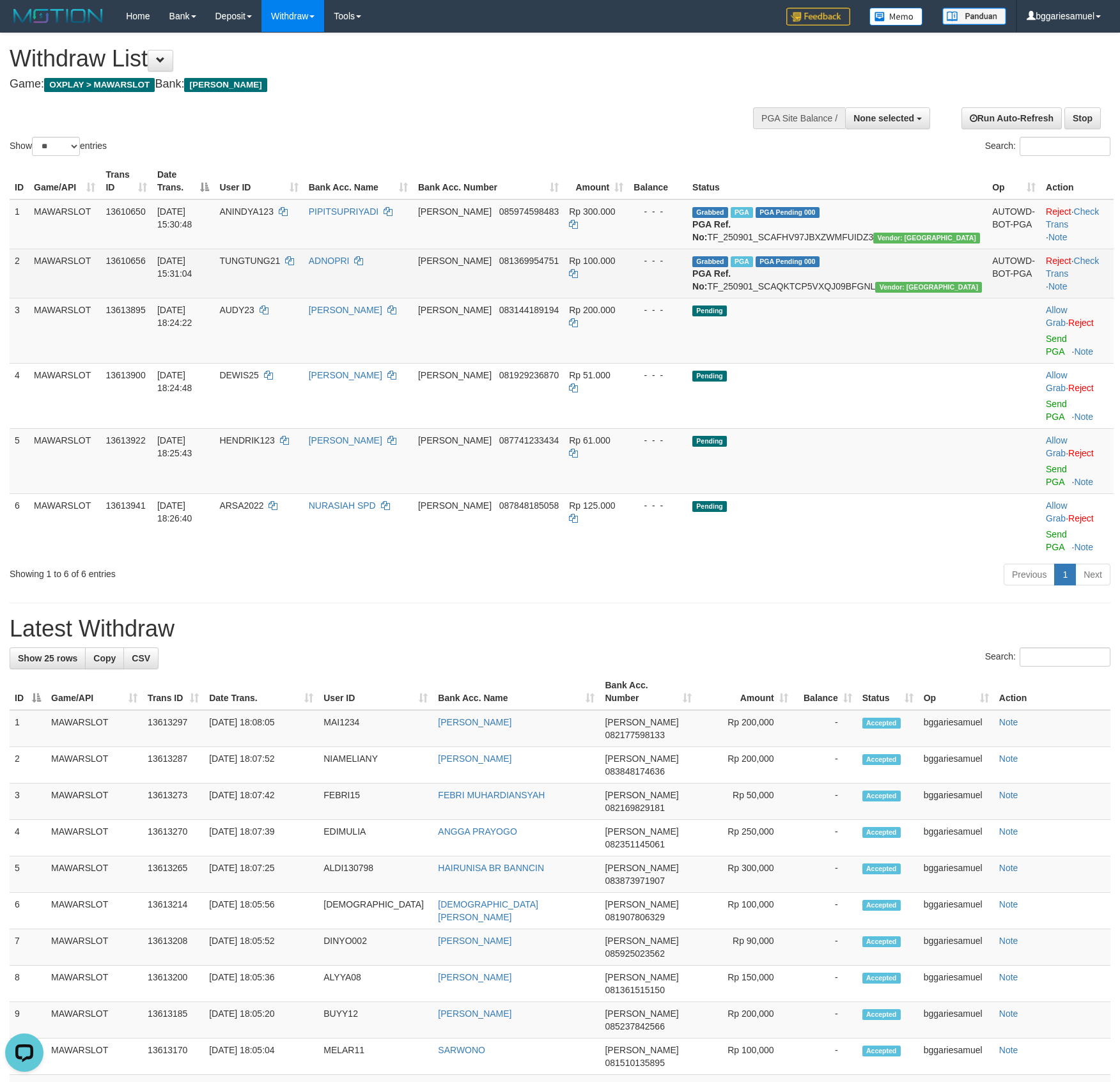
click at [991, 298] on td "AUTOWD-BOT-PGA" at bounding box center [1014, 273] width 54 height 49
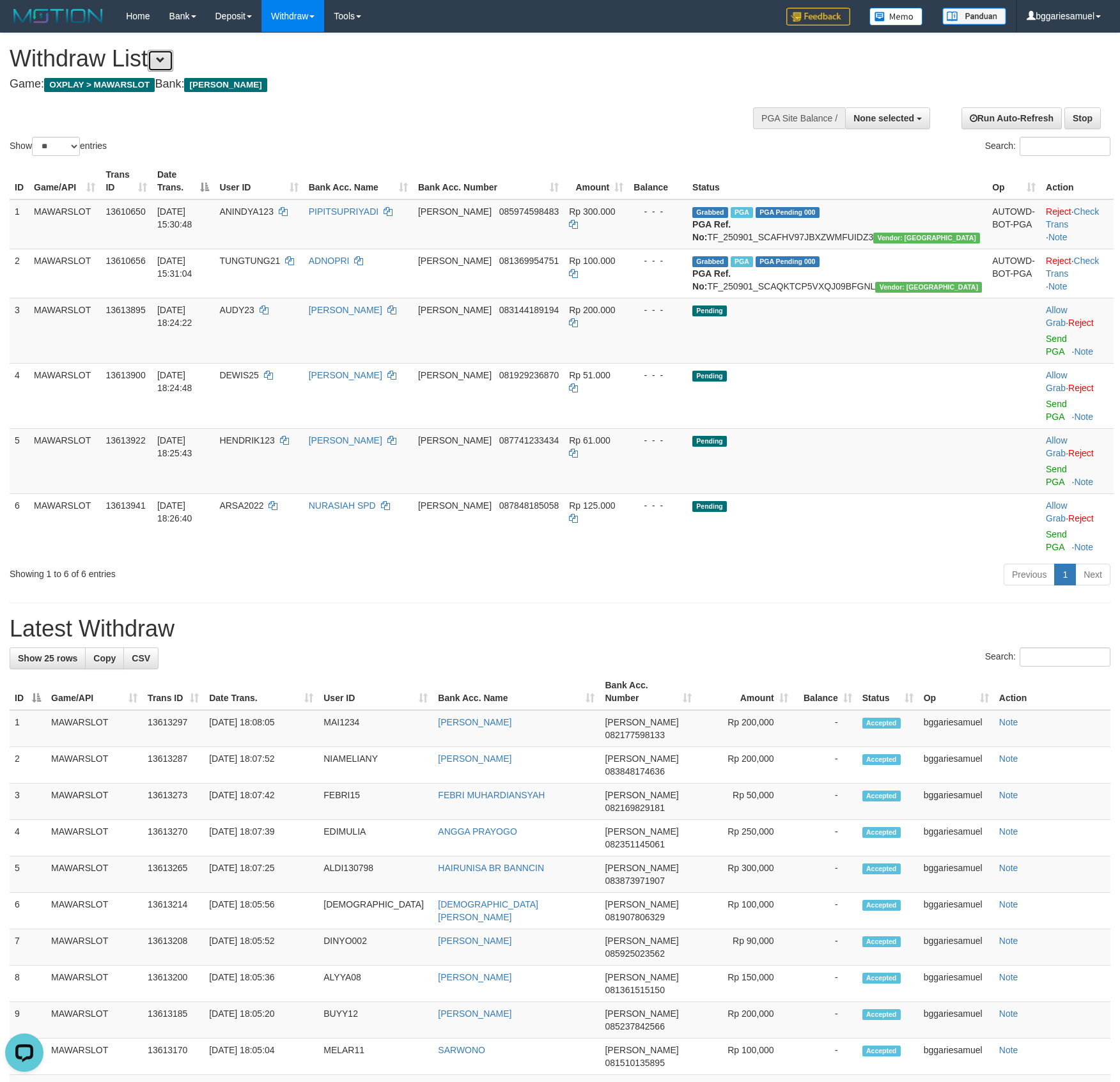
click at [173, 59] on button at bounding box center [160, 60] width 26 height 22
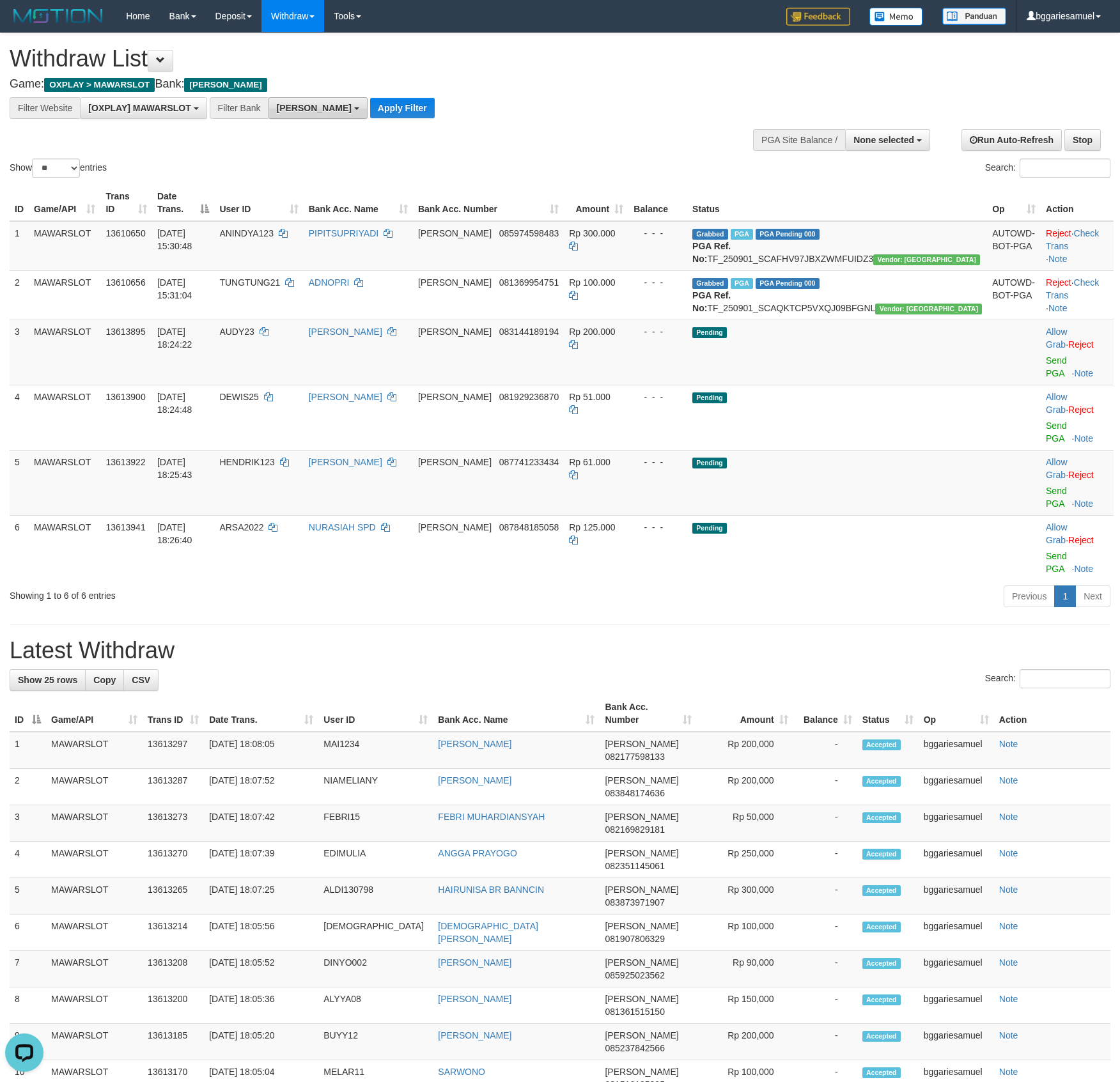
drag, startPoint x: 291, startPoint y: 93, endPoint x: 290, endPoint y: 99, distance: 6.1
click at [290, 97] on div "**********" at bounding box center [376, 76] width 734 height 85
click at [290, 106] on span "[PERSON_NAME]" at bounding box center [314, 108] width 75 height 10
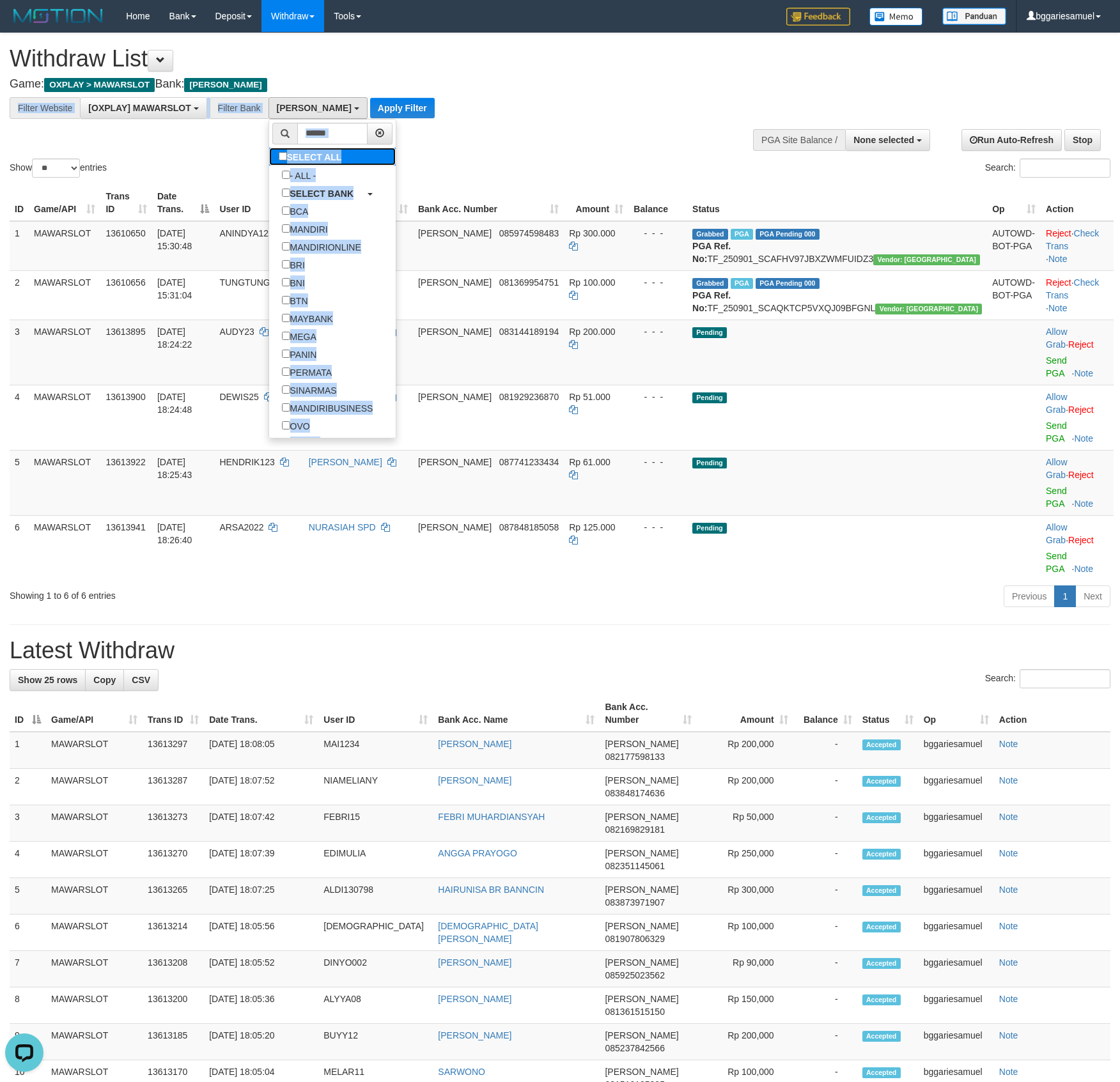
click at [318, 159] on label "SELECT ALL" at bounding box center [312, 156] width 86 height 18
select select "***"
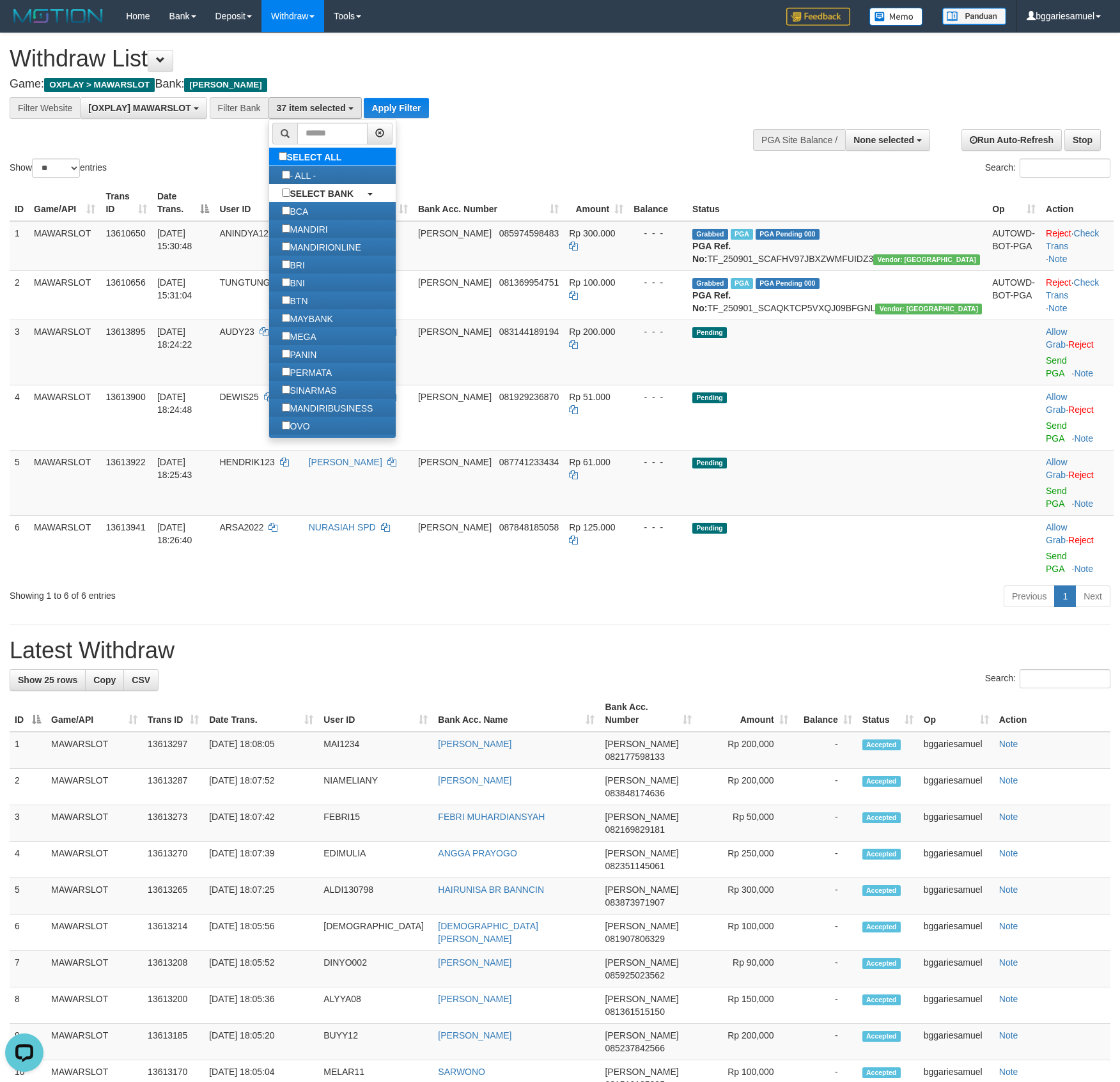
scroll to position [185, 0]
click at [310, 216] on label "BCA" at bounding box center [295, 211] width 52 height 18
select select "*******"
click at [312, 284] on label "BNI" at bounding box center [294, 282] width 49 height 18
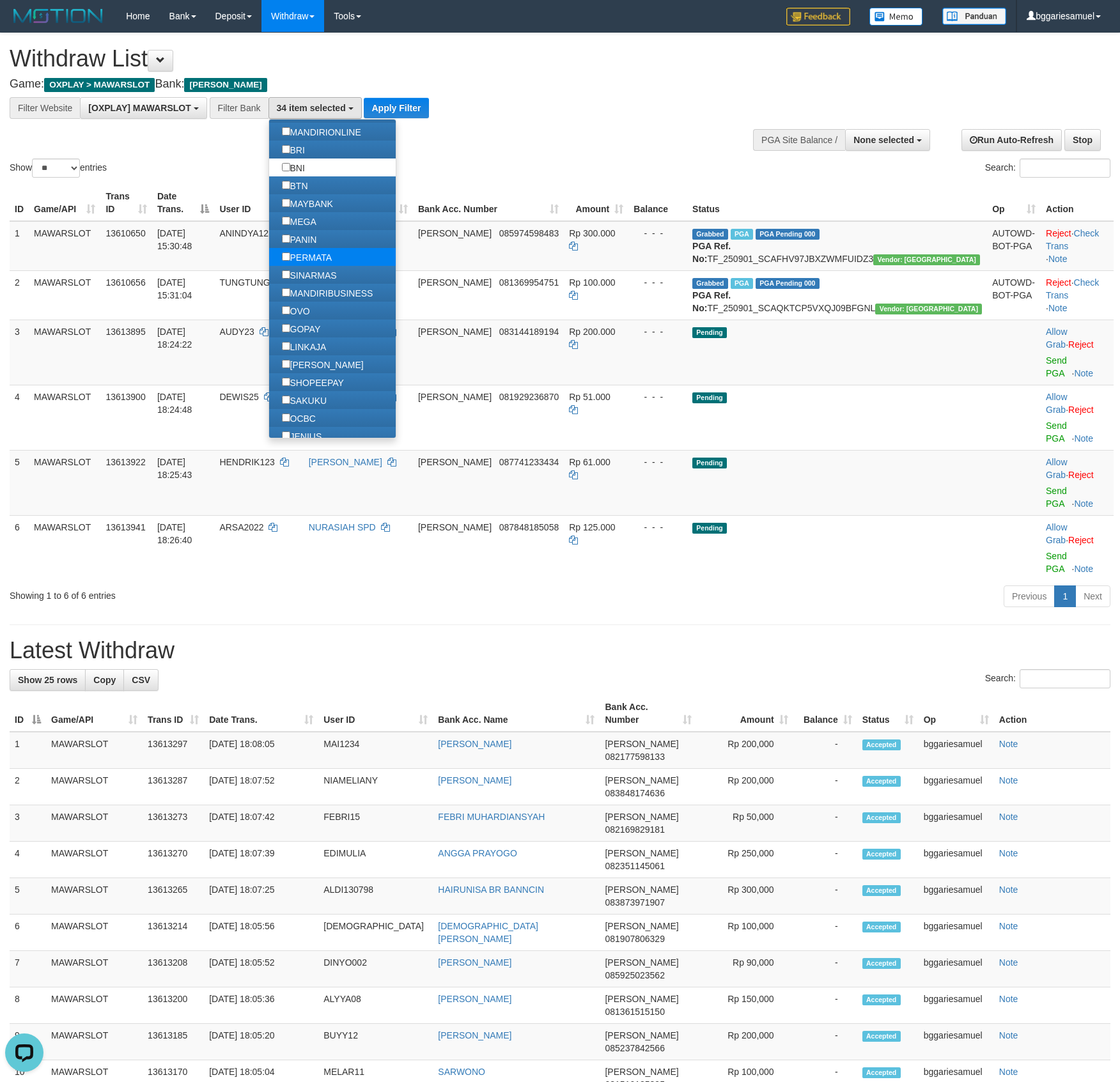
scroll to position [85, 0]
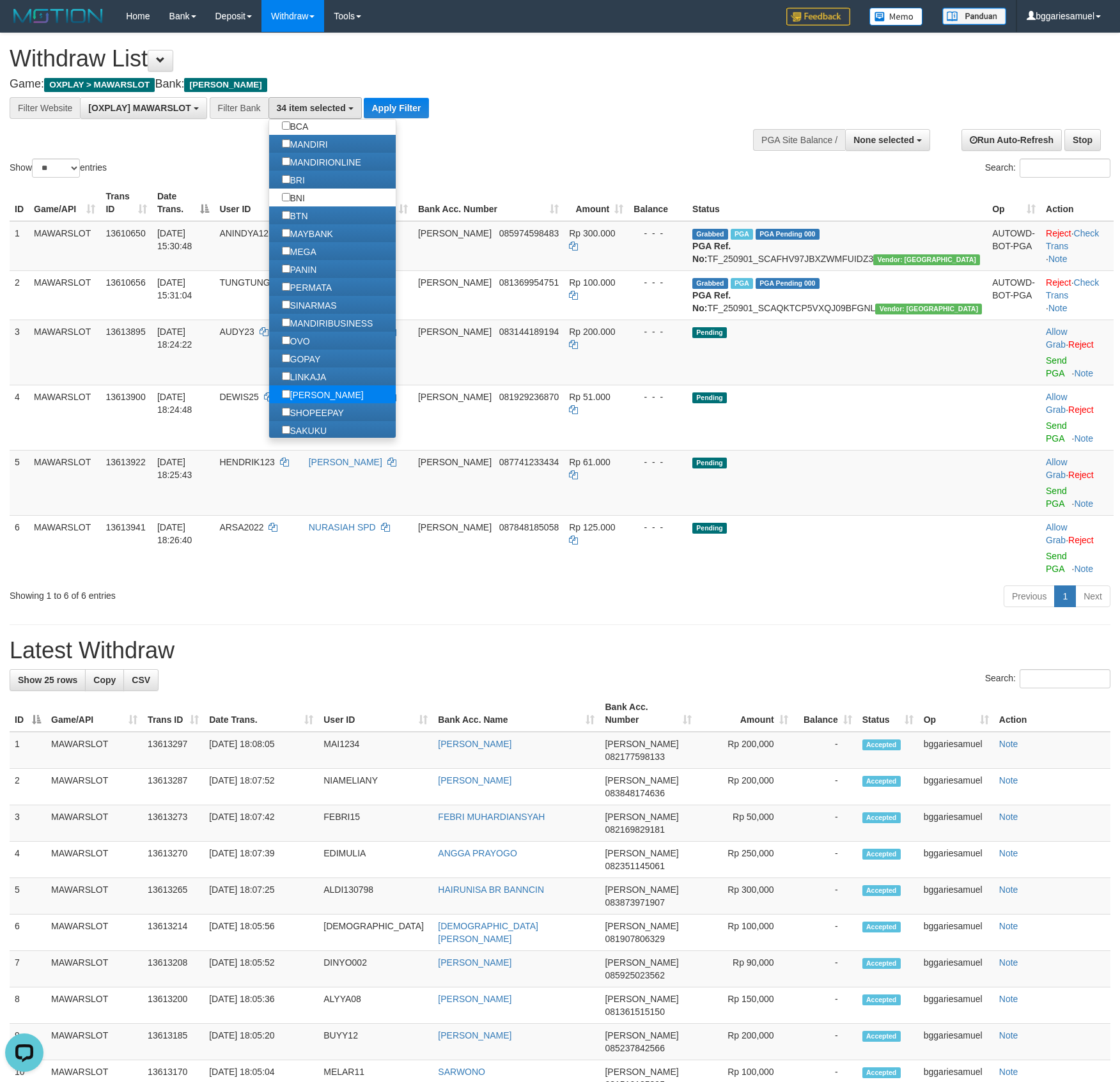
click at [315, 401] on label "[PERSON_NAME]" at bounding box center [323, 394] width 107 height 18
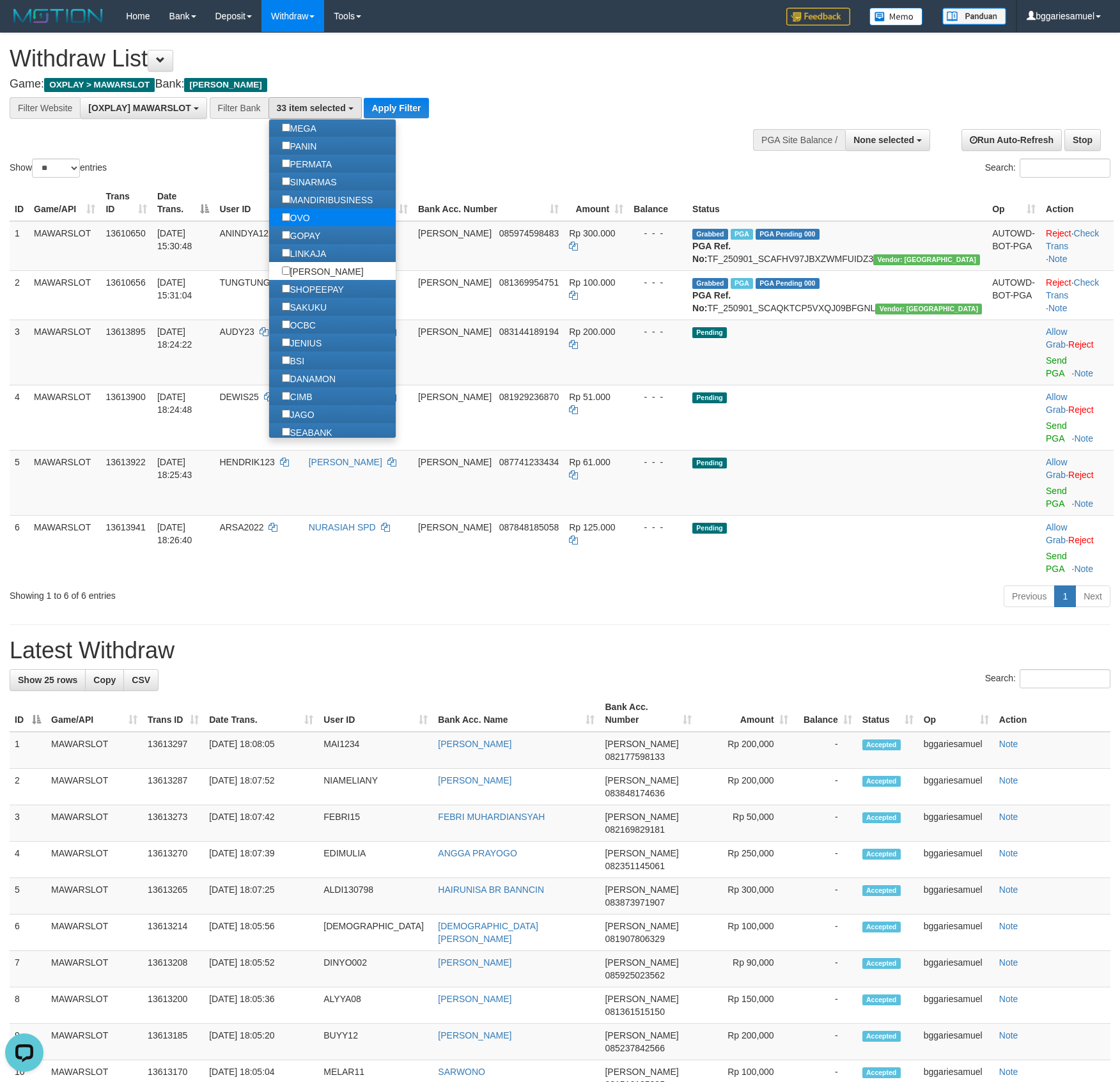
scroll to position [170, 0]
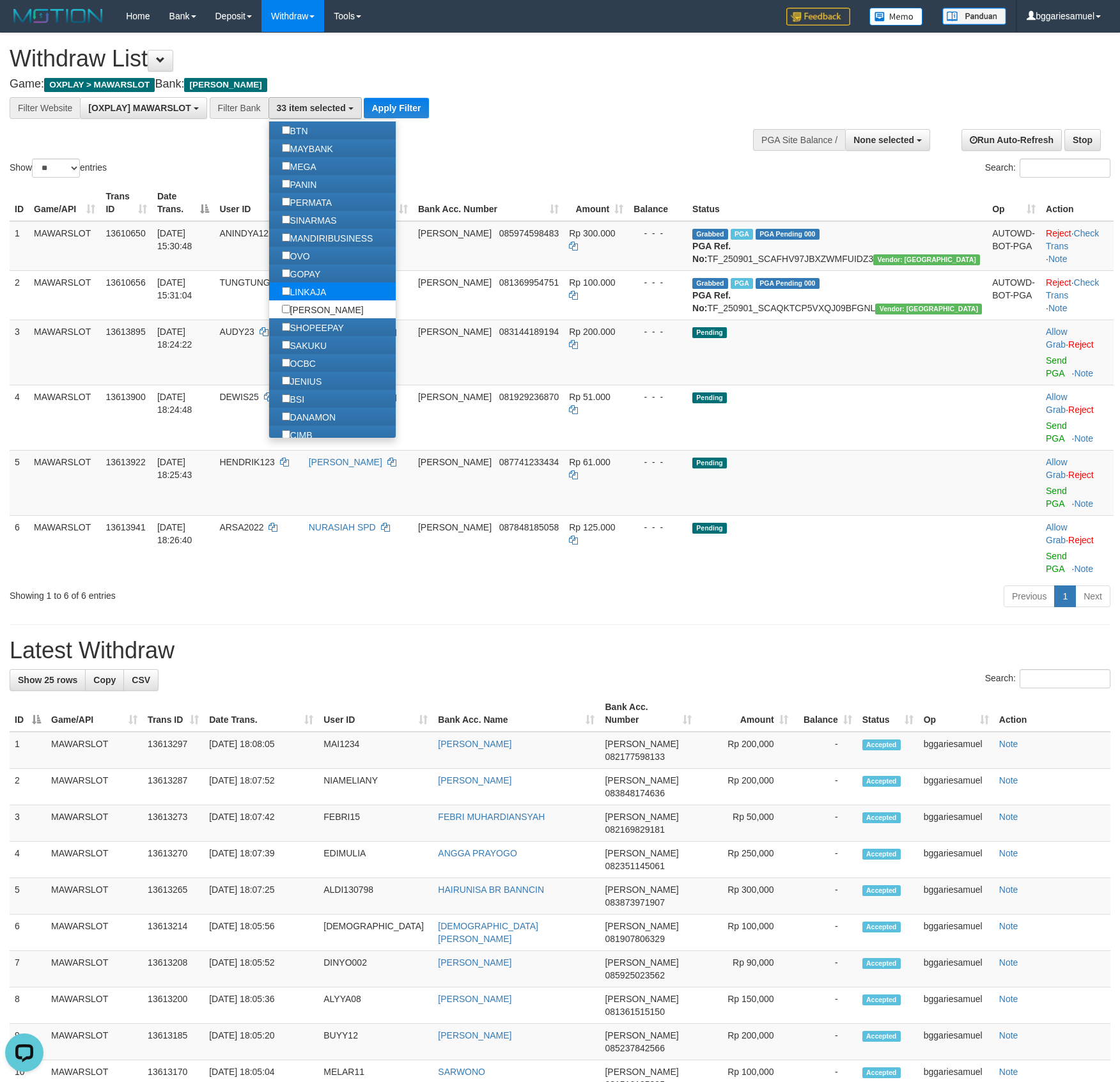
click at [319, 293] on label "LINKAJA" at bounding box center [304, 291] width 70 height 18
click at [317, 270] on label "GOPAY" at bounding box center [301, 274] width 65 height 18
click at [318, 254] on label "OVO" at bounding box center [296, 256] width 54 height 18
click at [336, 332] on label "SHOPEEPAY" at bounding box center [313, 328] width 88 height 18
click at [331, 348] on label "SAKUKU" at bounding box center [305, 345] width 71 height 18
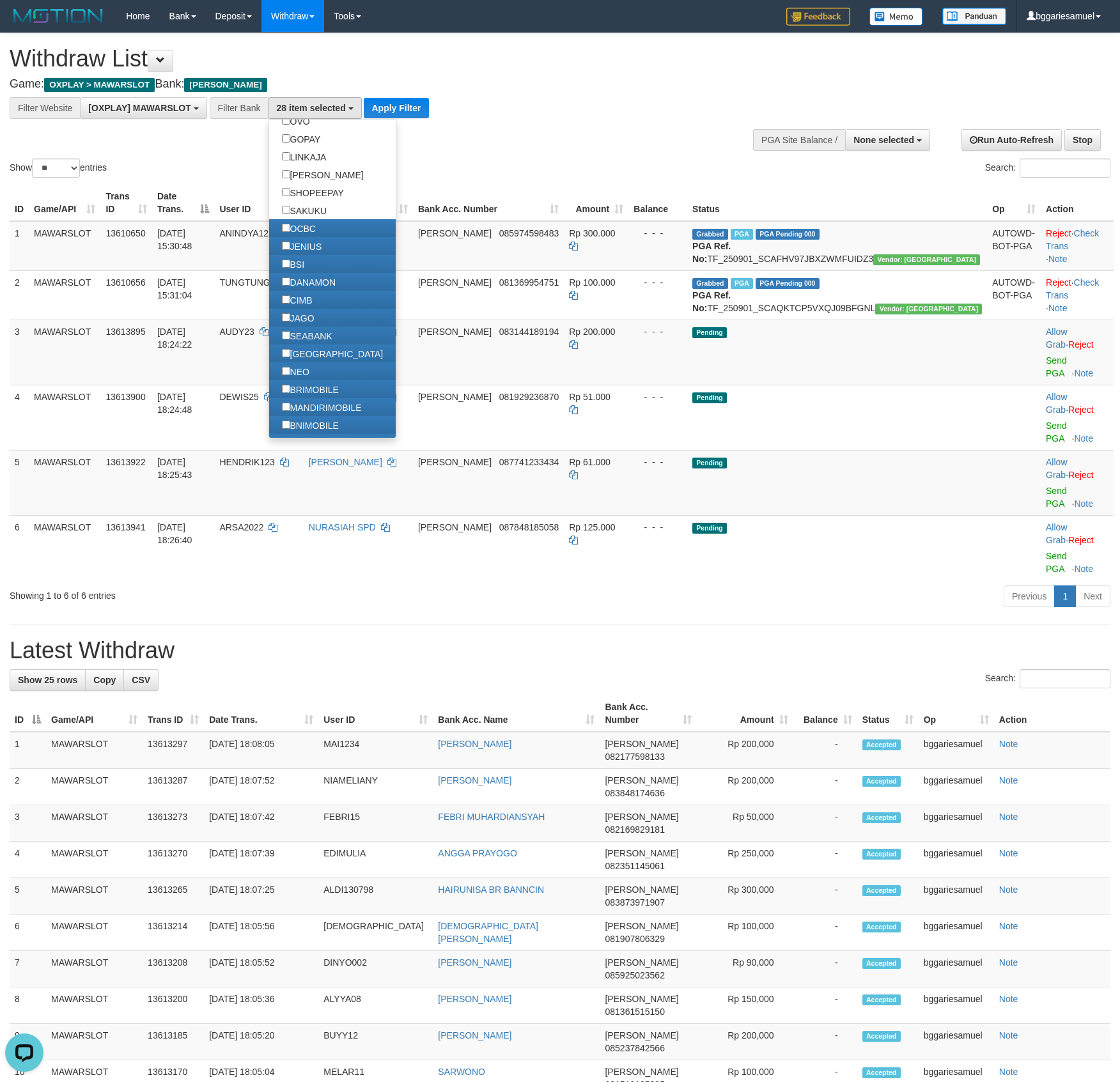
scroll to position [162, 0]
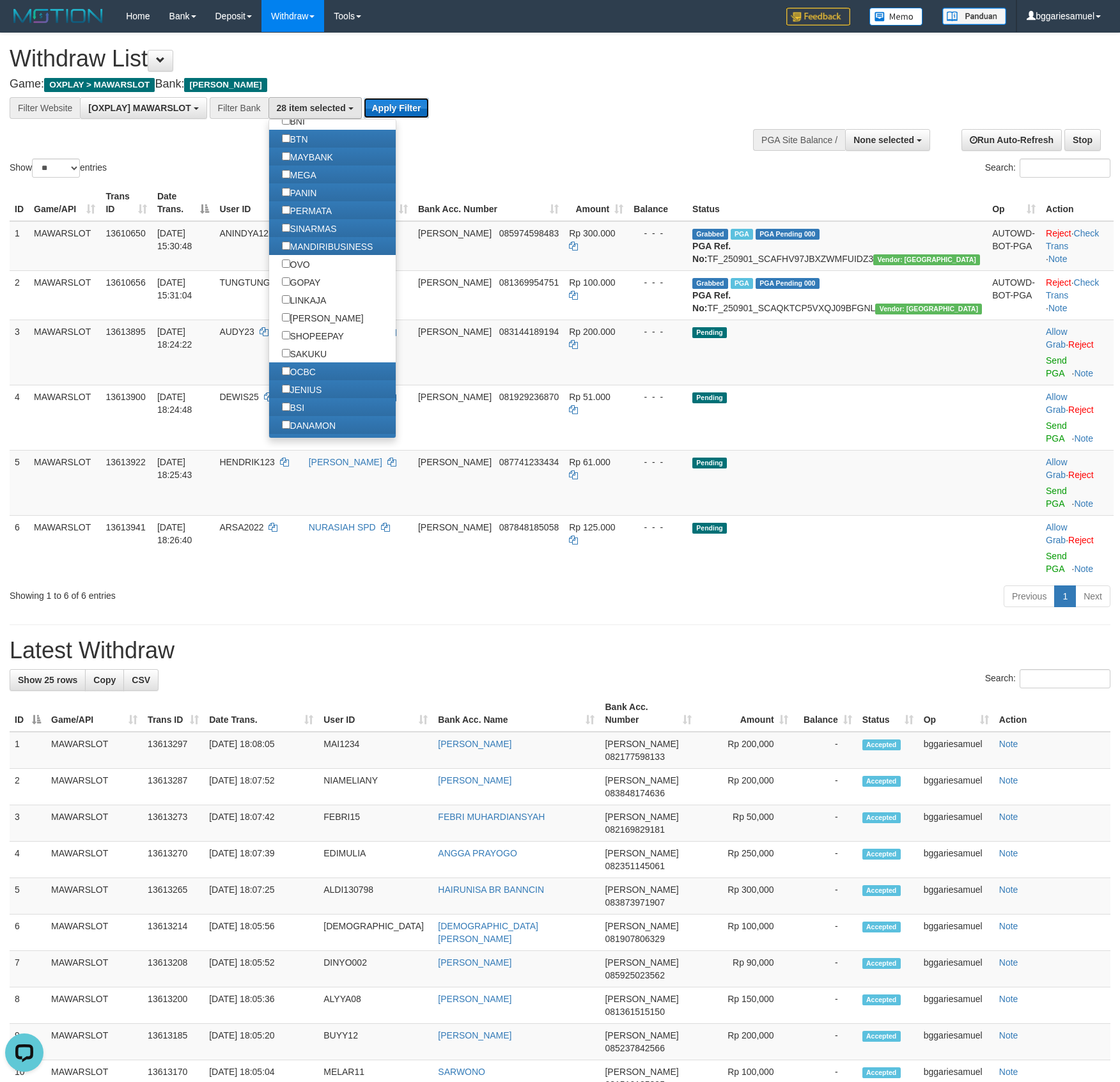
click at [380, 104] on button "Apply Filter" at bounding box center [396, 108] width 65 height 20
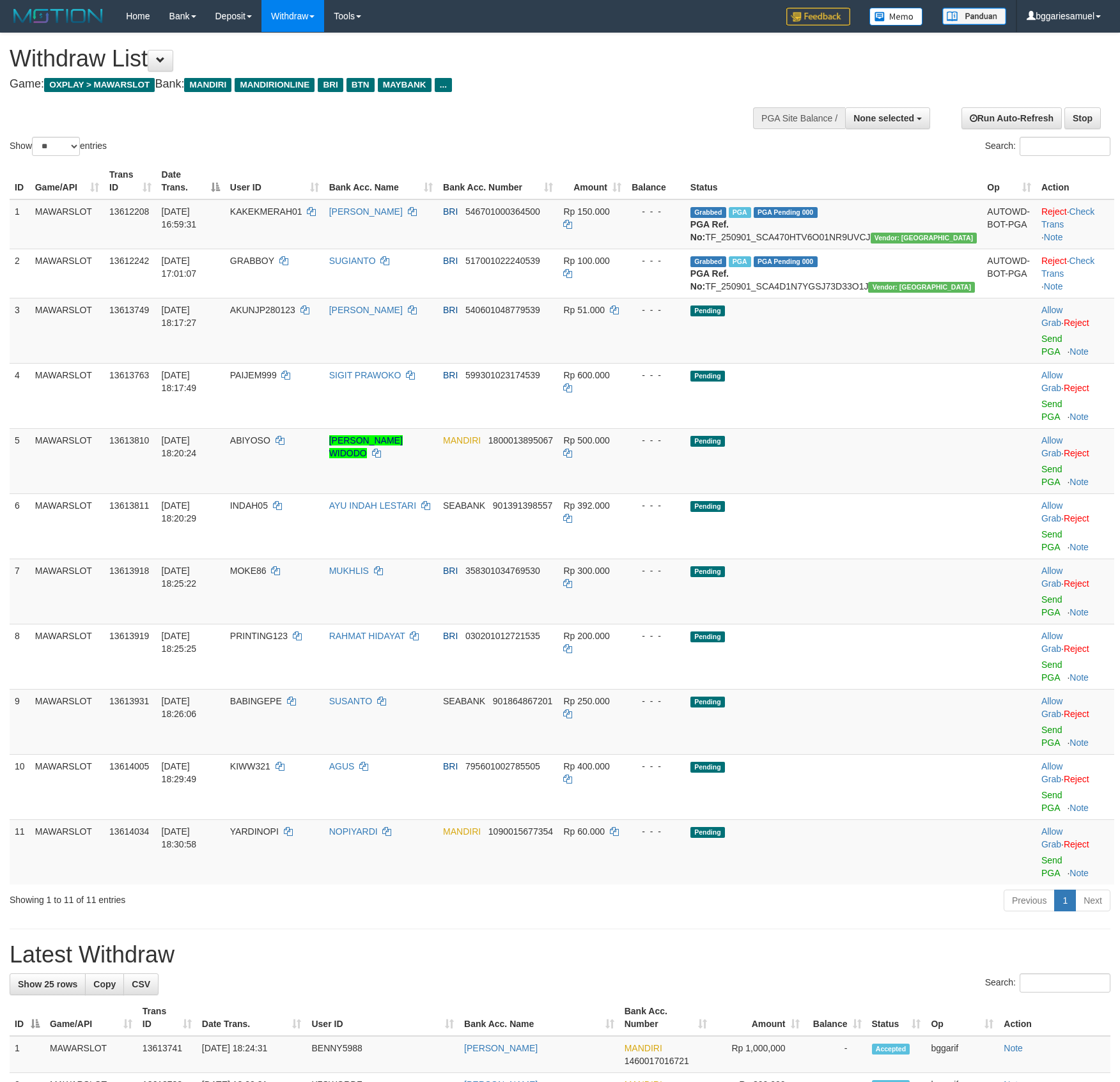
select select
select select "**"
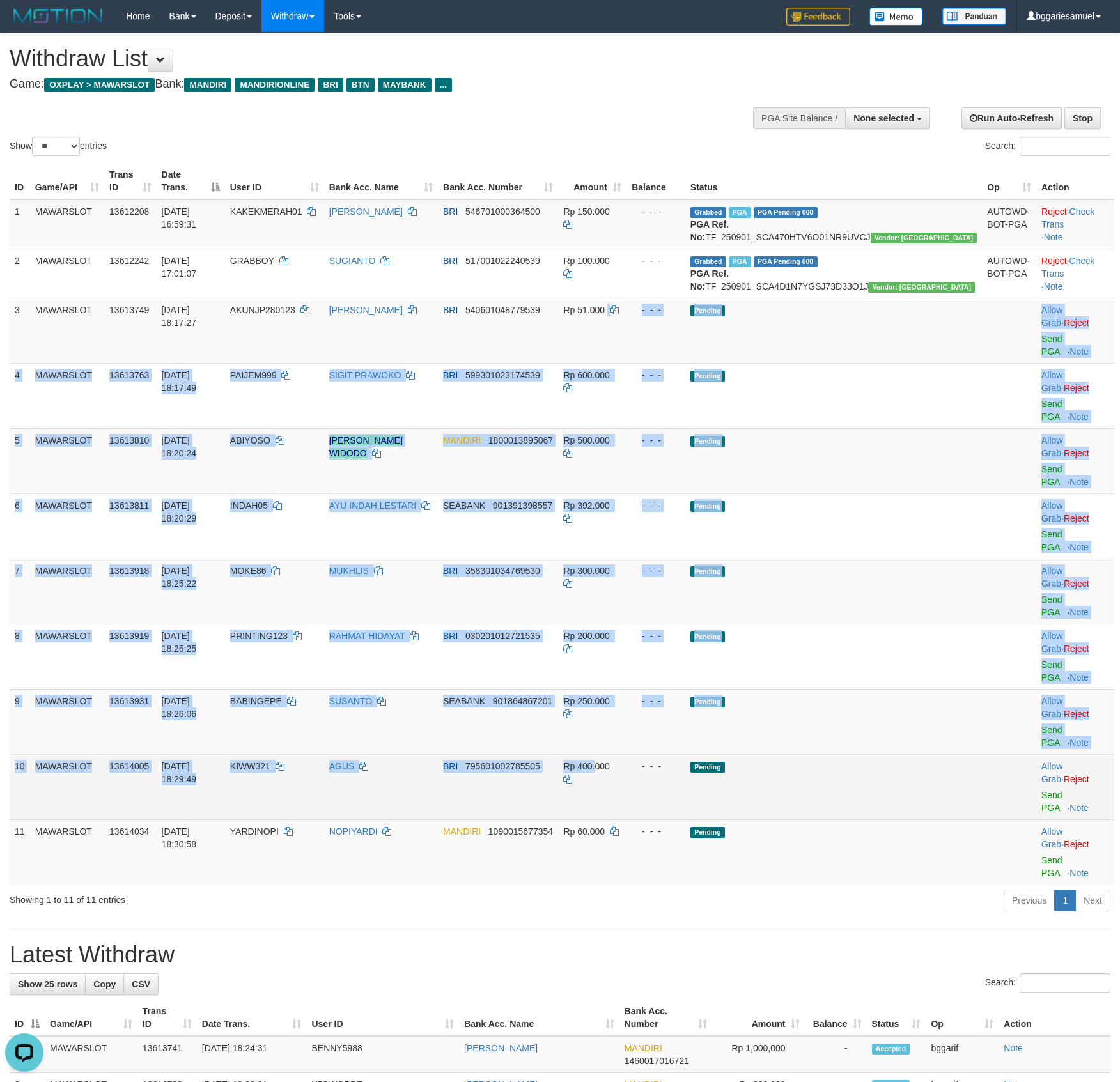
drag, startPoint x: 674, startPoint y: 433, endPoint x: 673, endPoint y: 633, distance: 200.0
click at [673, 633] on tbody "1 MAWARSLOT 13612208 [DATE] 16:59:31 KAKEKMERAH01 [PERSON_NAME] BRI 54670100036…" at bounding box center [562, 542] width 1105 height 685
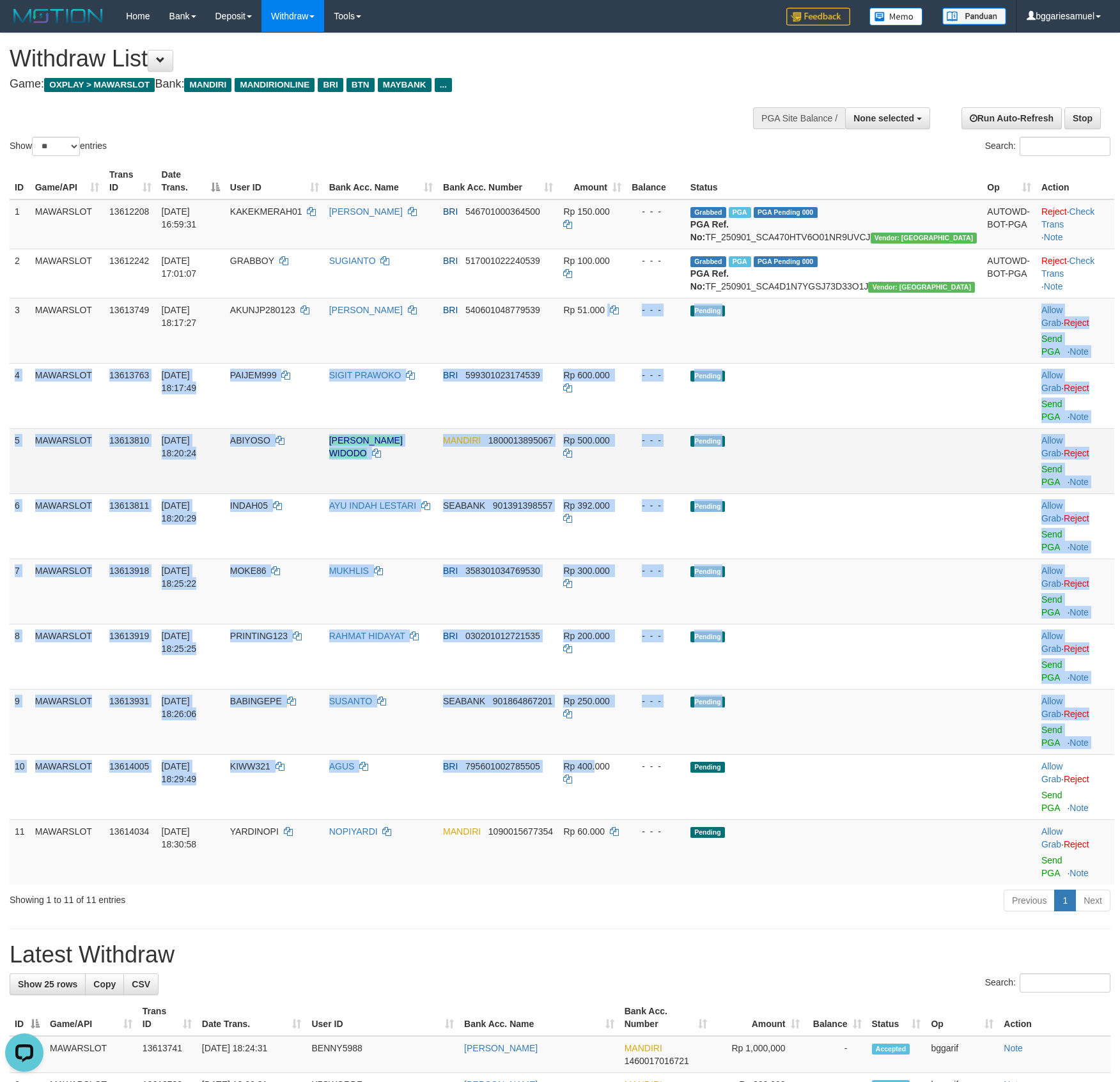
click at [954, 428] on td "Pending" at bounding box center [833, 461] width 296 height 65
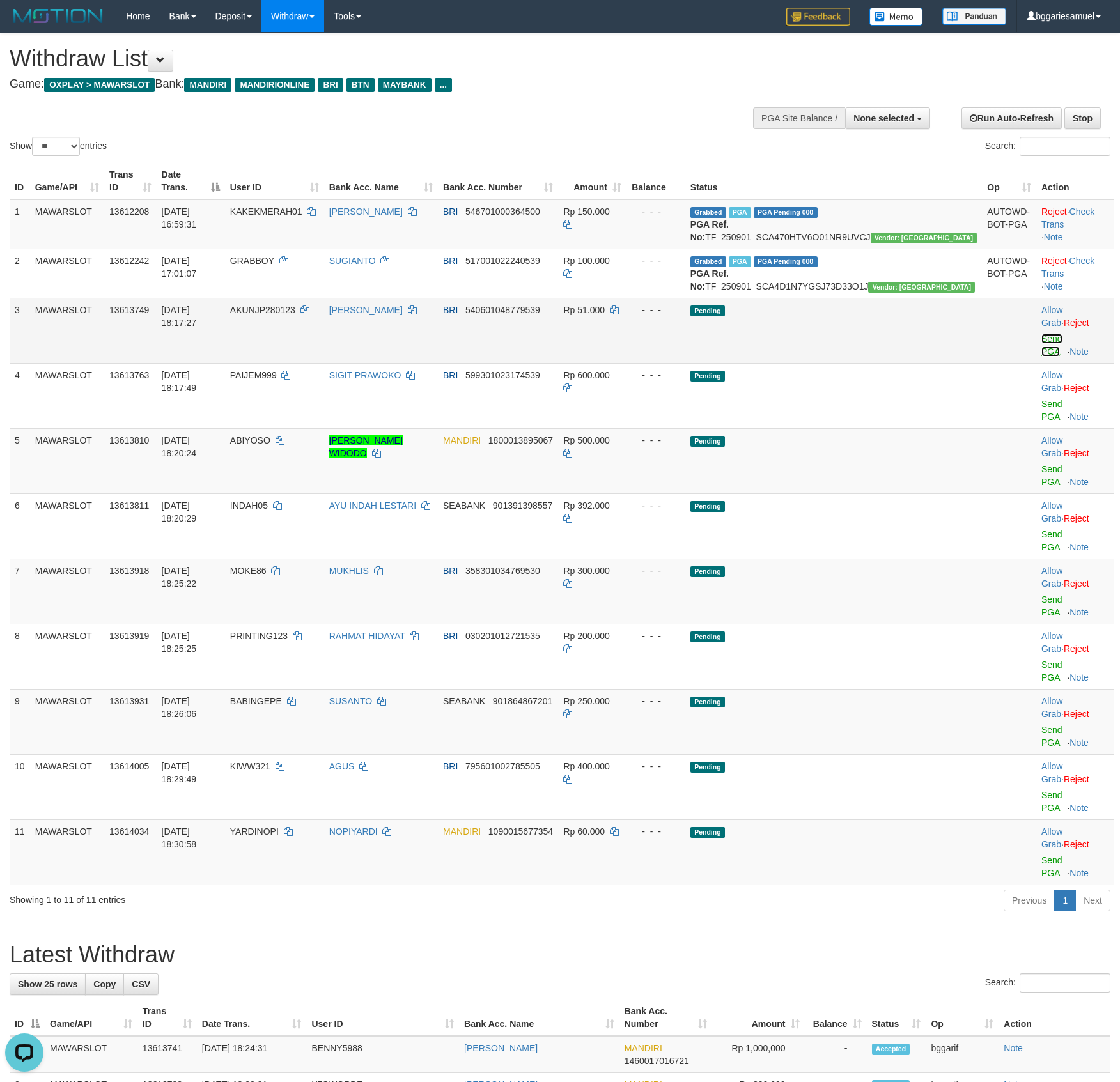
click at [1041, 349] on link "Send PGA" at bounding box center [1052, 345] width 21 height 23
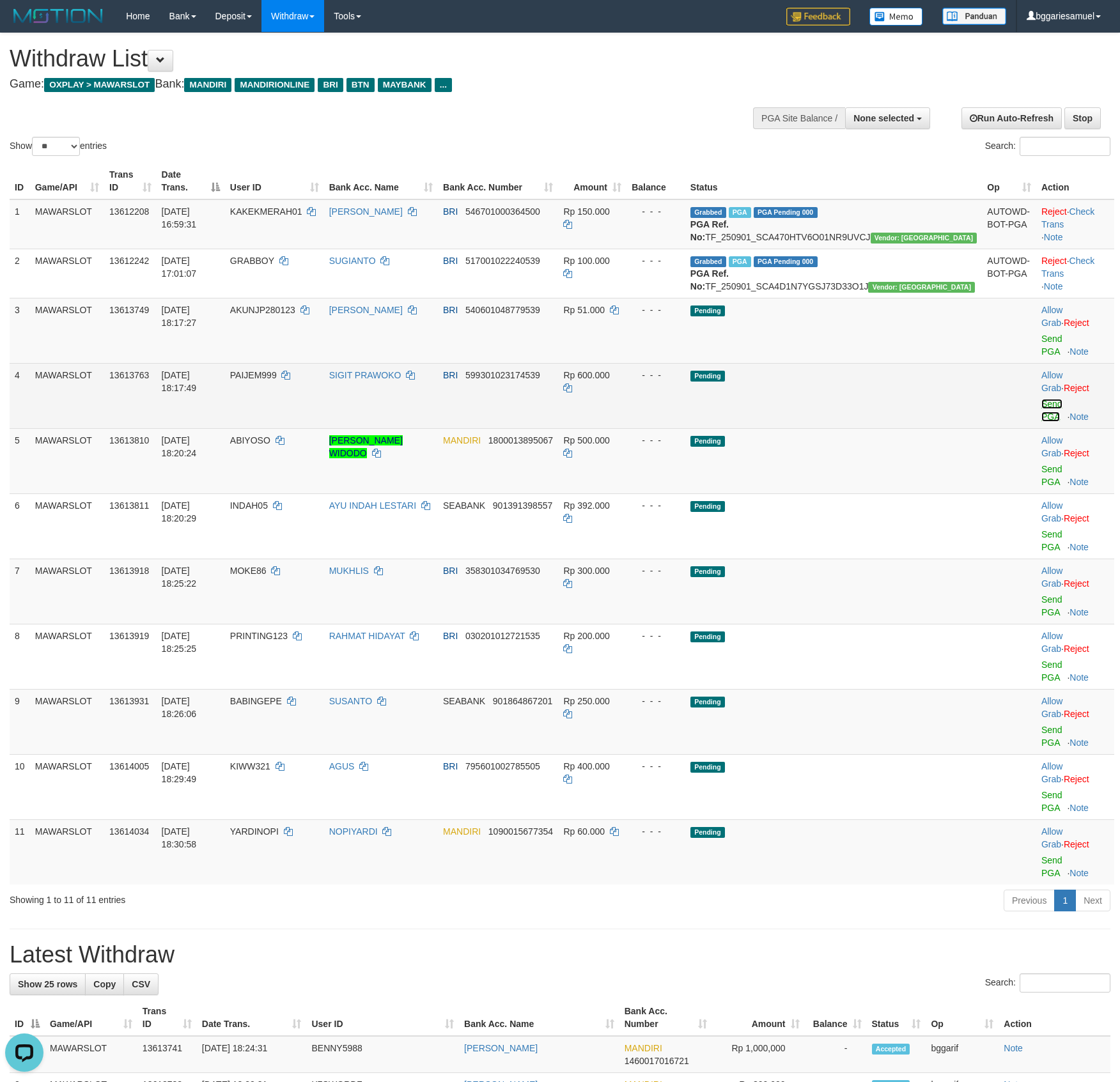
click at [1041, 399] on link "Send PGA" at bounding box center [1052, 410] width 21 height 23
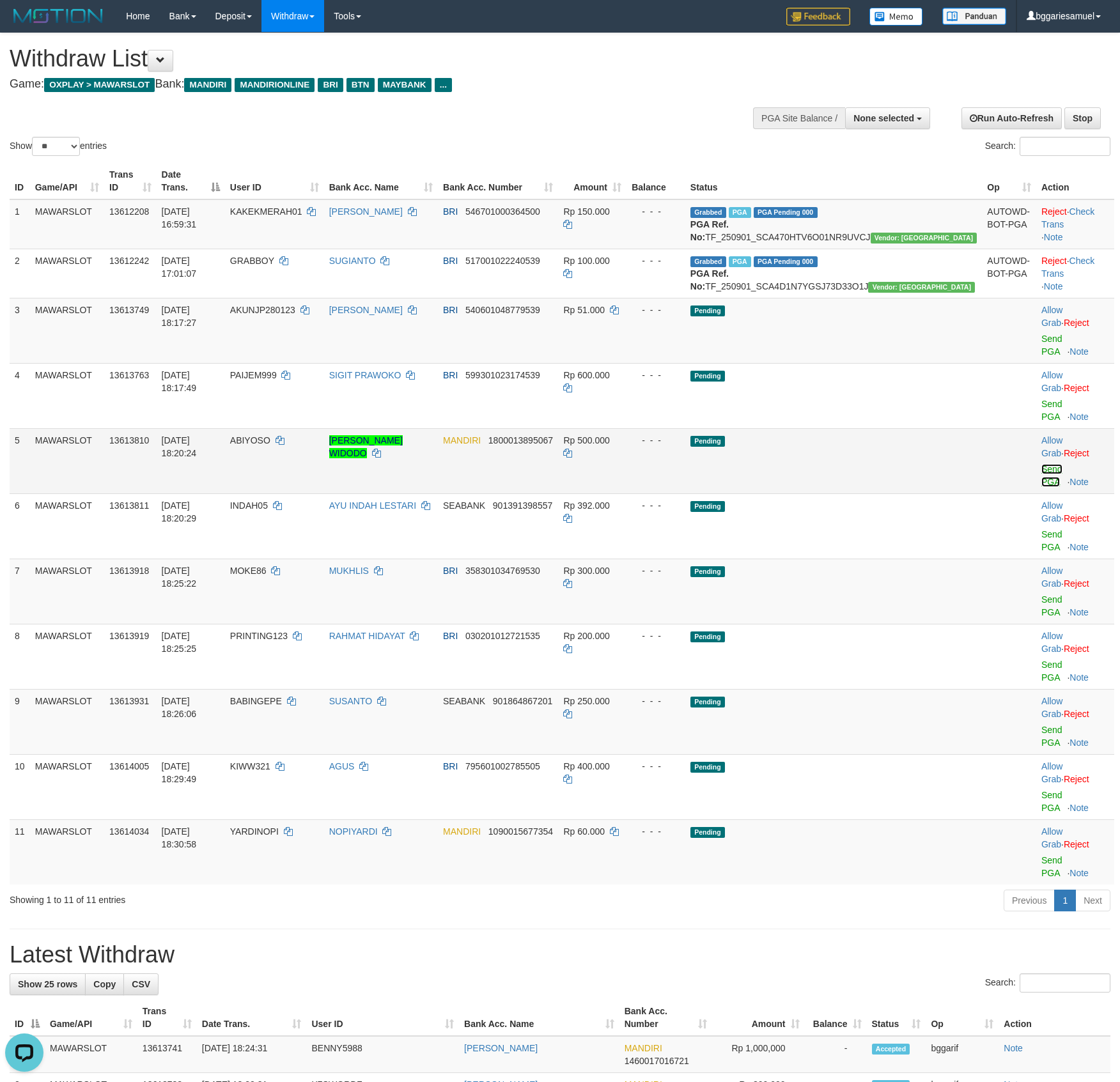
click at [1041, 464] on link "Send PGA" at bounding box center [1052, 475] width 21 height 23
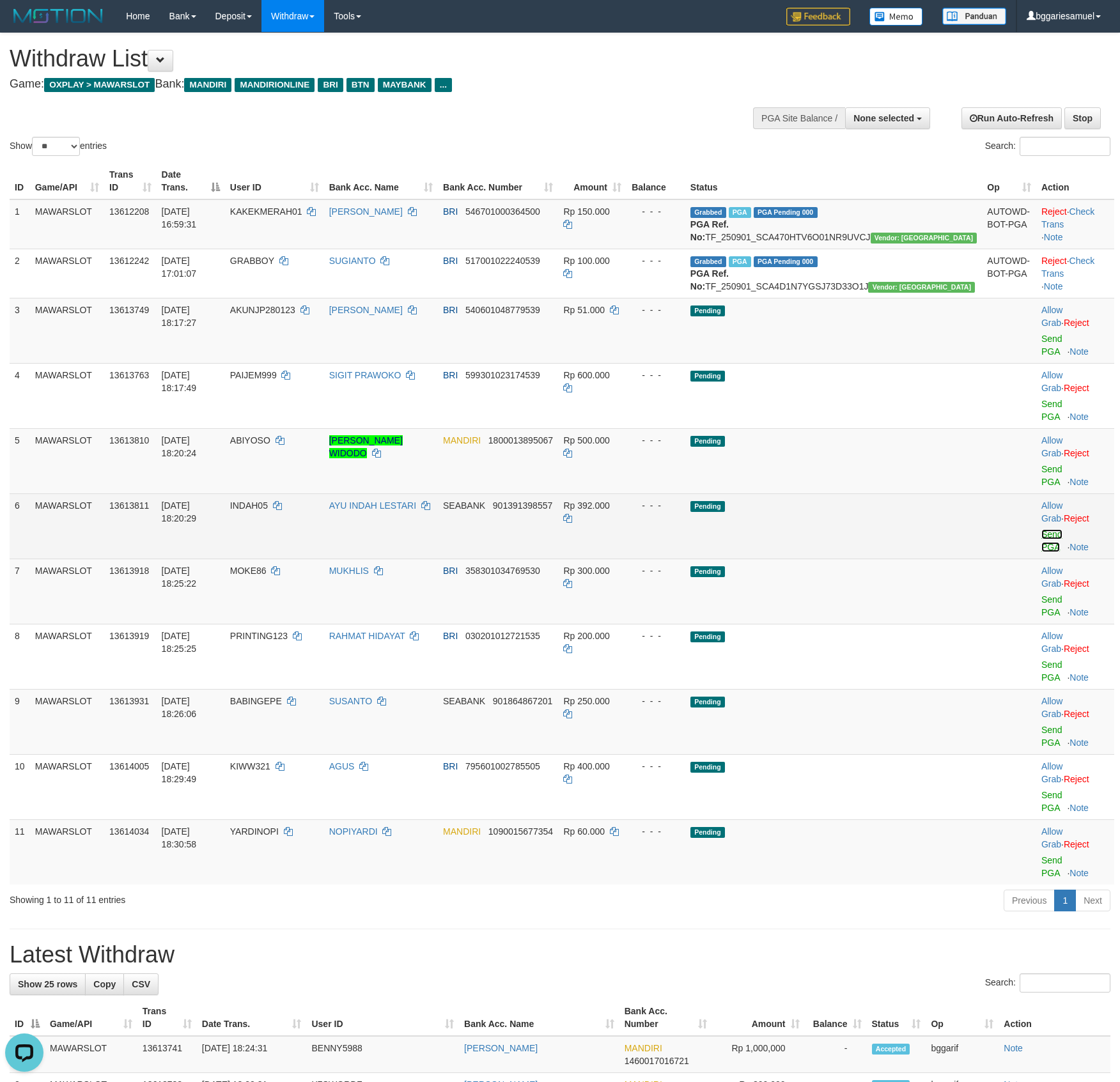
click at [1046, 529] on link "Send PGA" at bounding box center [1052, 540] width 21 height 23
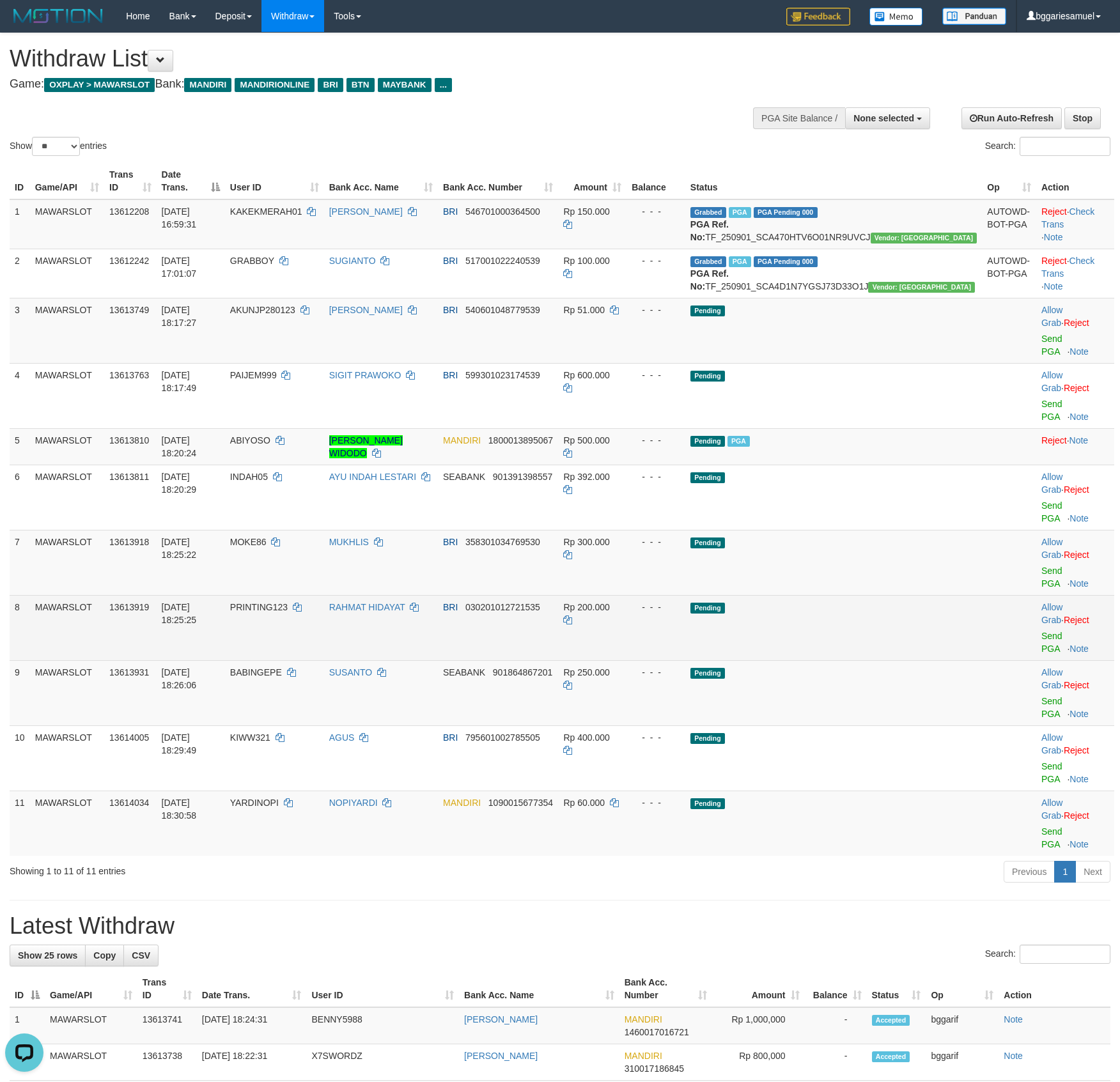
click at [1043, 595] on td "Allow Grab · Reject Send PGA · Note" at bounding box center [1075, 628] width 78 height 65
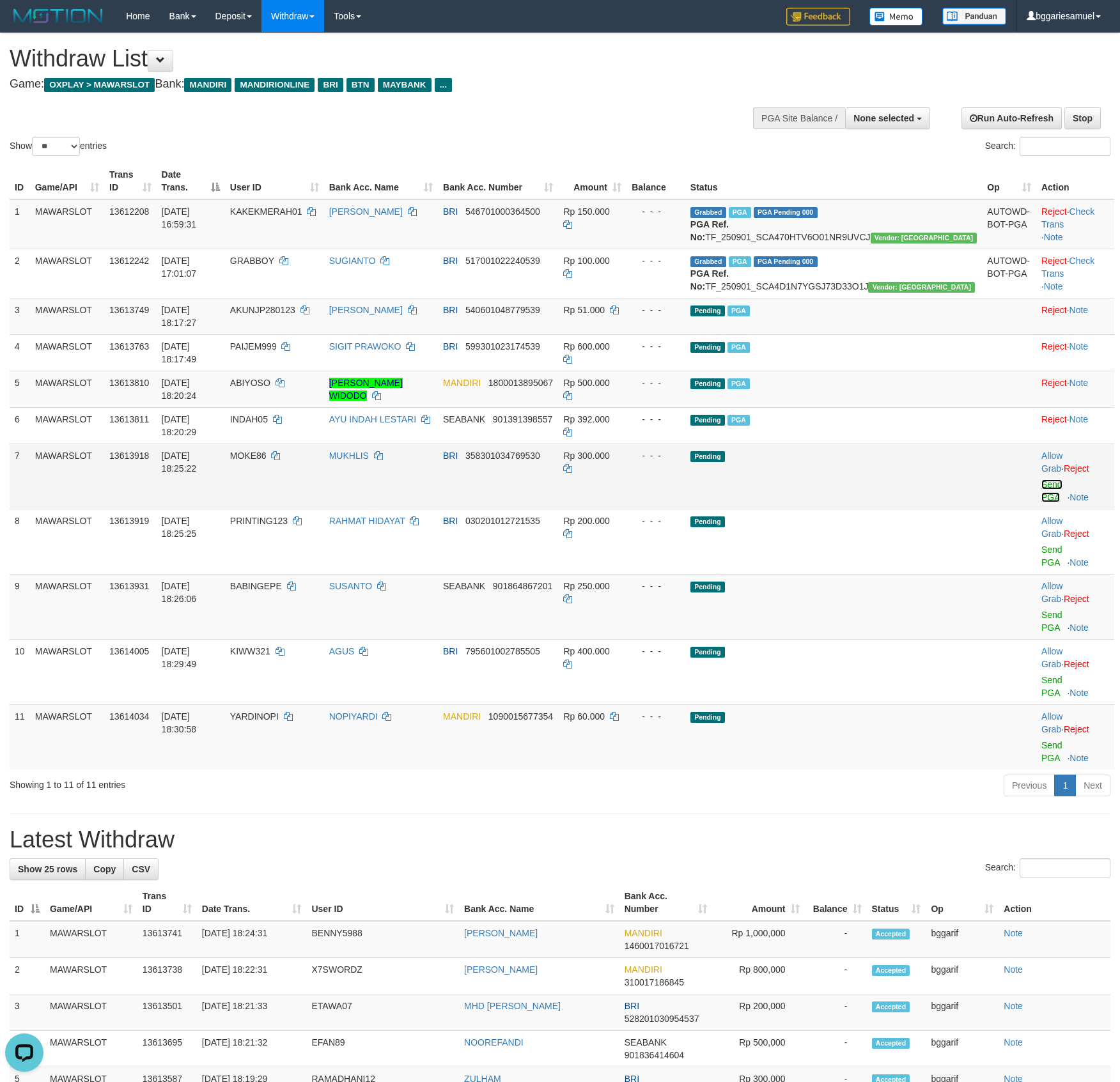
click at [1042, 479] on link "Send PGA" at bounding box center [1052, 490] width 21 height 23
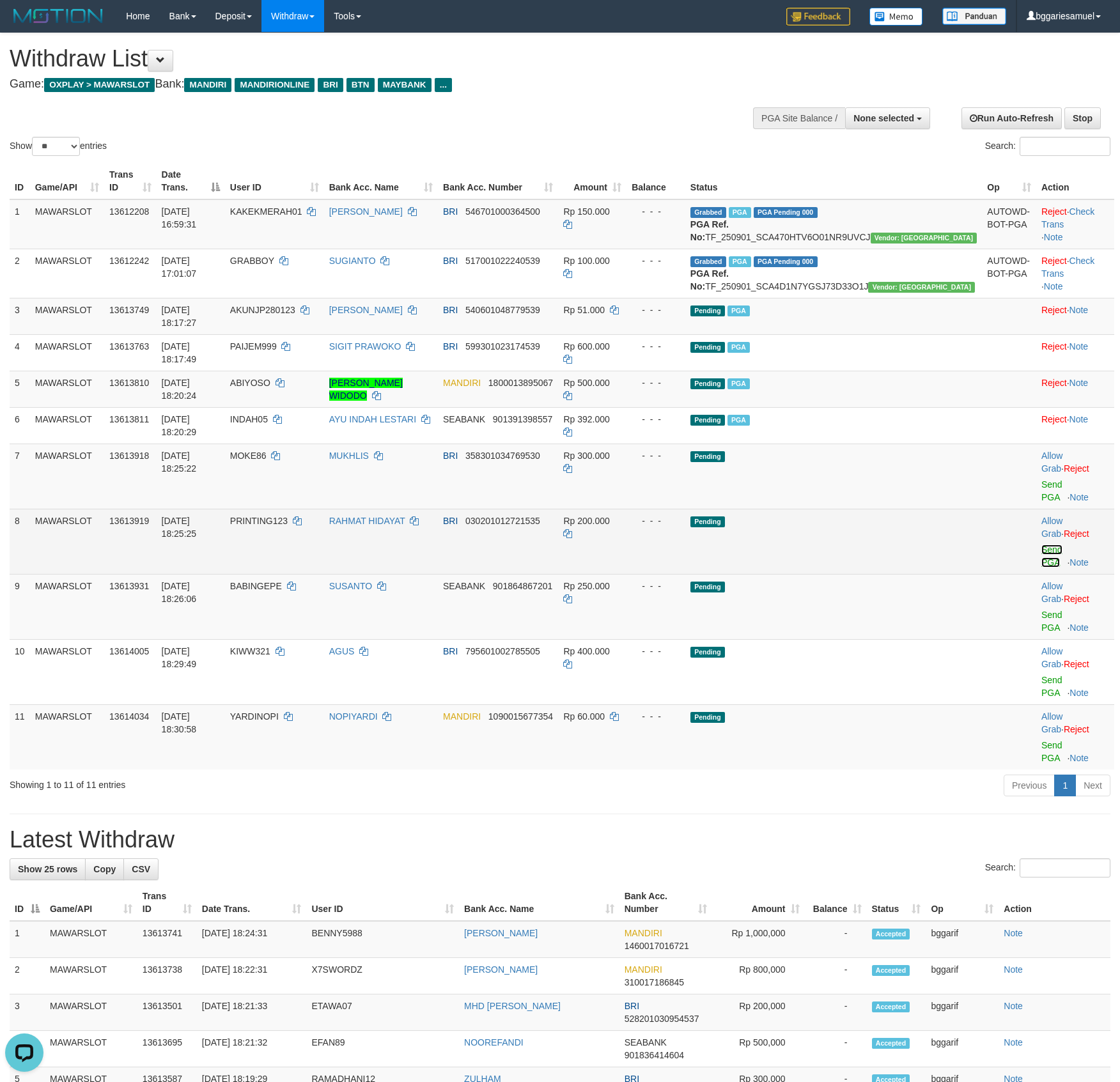
click at [1041, 544] on link "Send PGA" at bounding box center [1052, 556] width 21 height 23
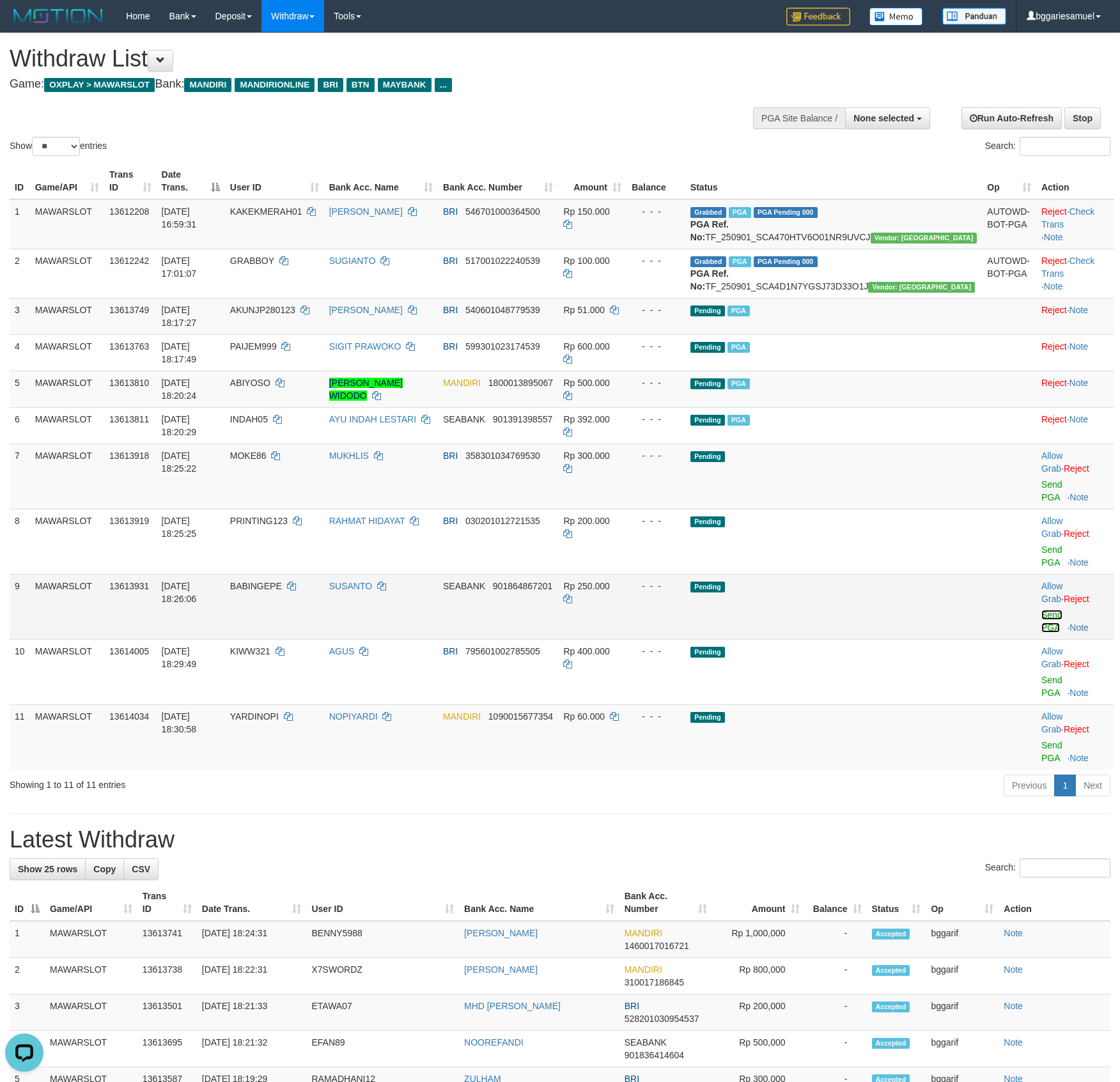
click at [1045, 610] on link "Send PGA" at bounding box center [1052, 621] width 21 height 23
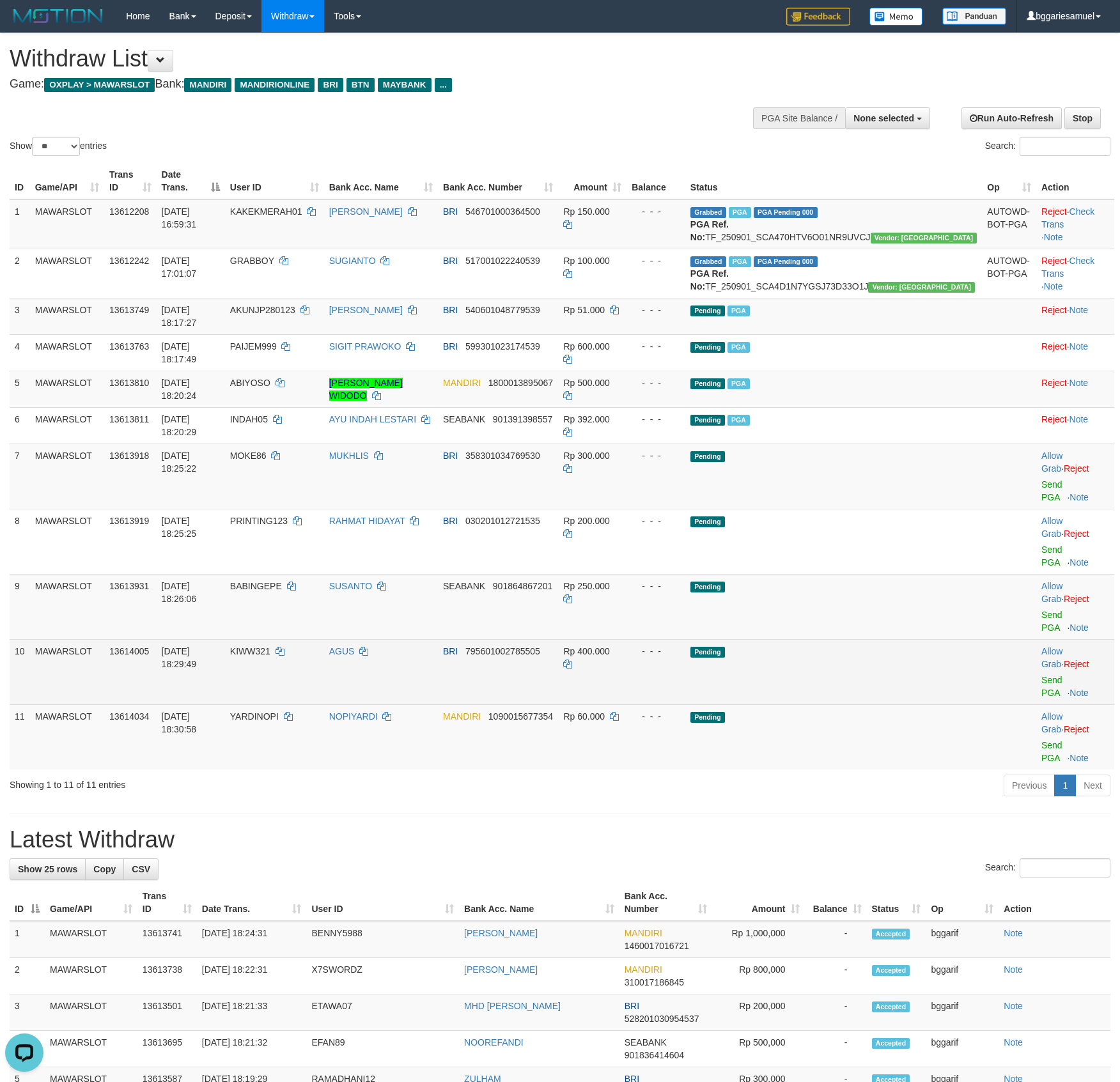
click at [1044, 639] on td "Allow Grab · Reject Send PGA · Note" at bounding box center [1075, 672] width 78 height 65
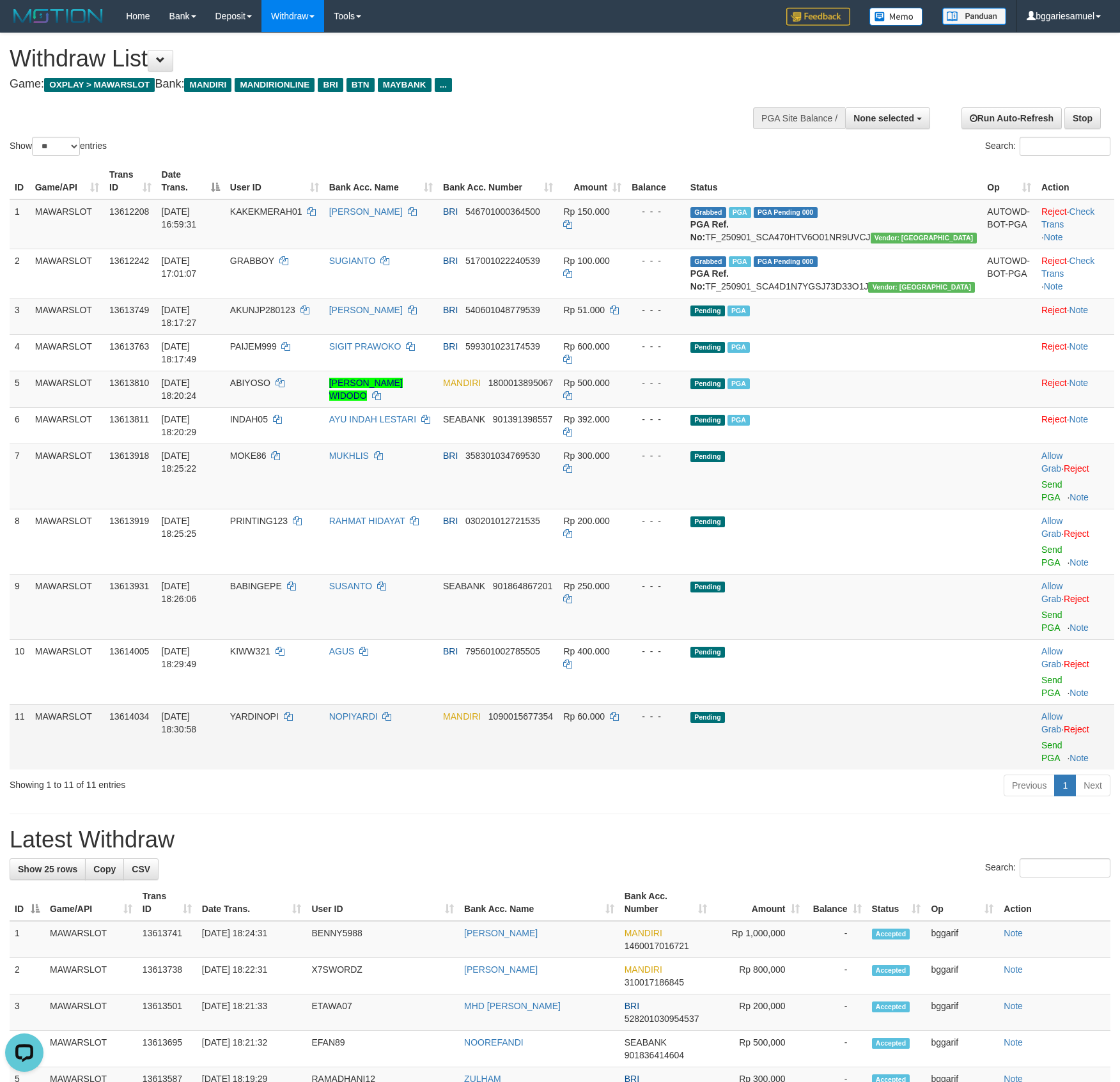
click at [1041, 736] on div at bounding box center [1075, 737] width 67 height 3
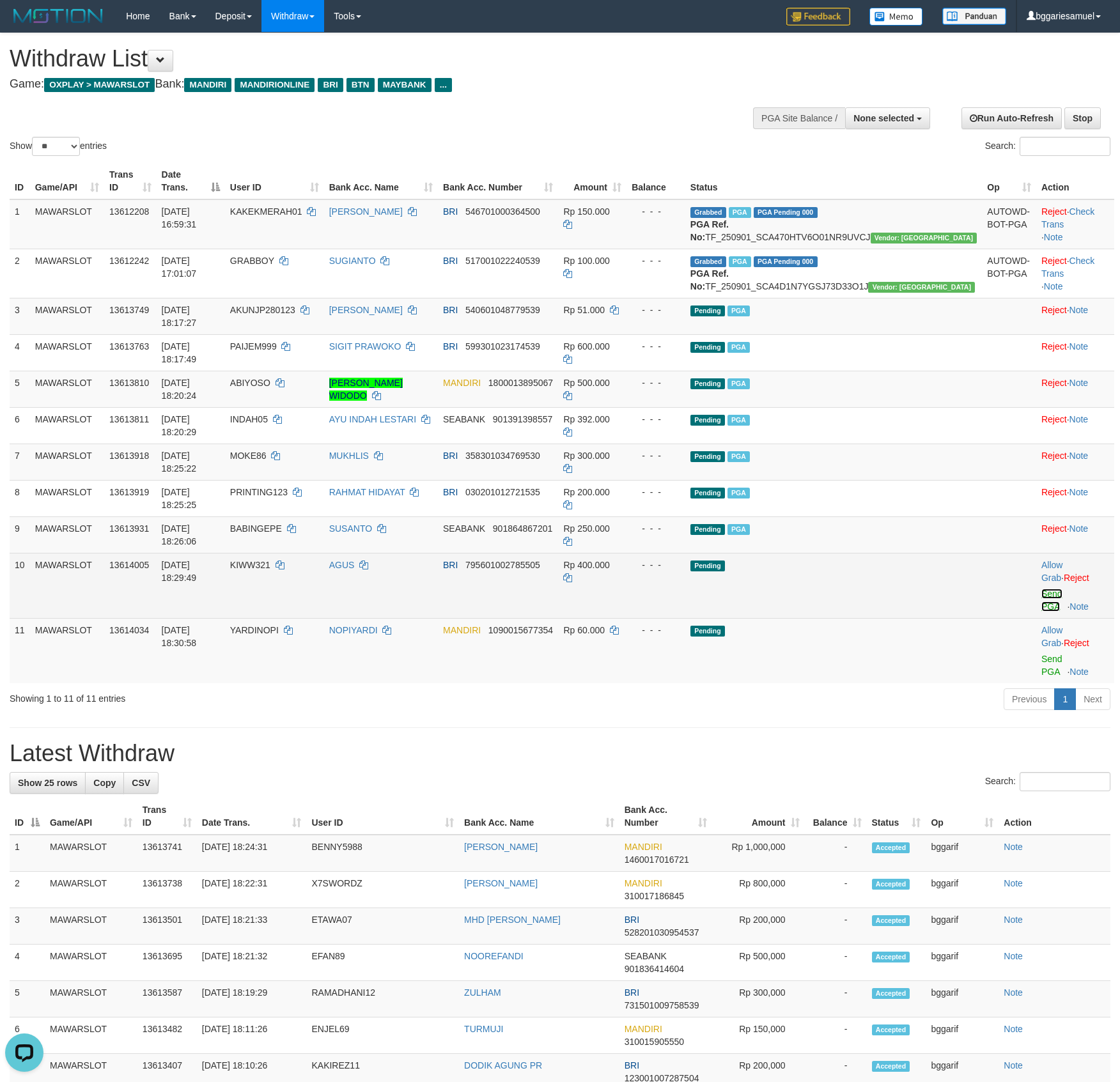
click at [1048, 589] on link "Send PGA" at bounding box center [1052, 600] width 21 height 23
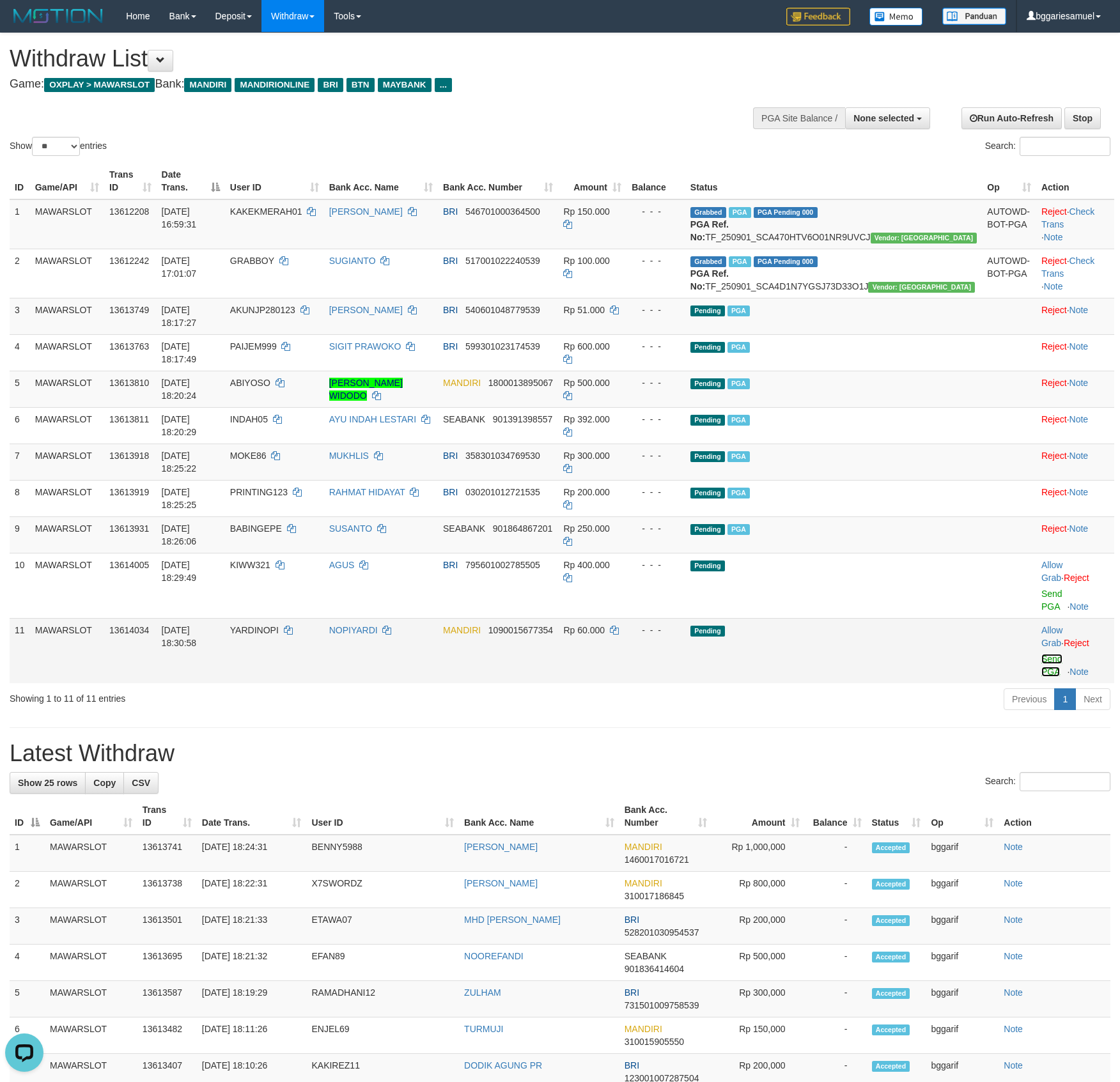
click at [1041, 654] on link "Send PGA" at bounding box center [1052, 665] width 21 height 23
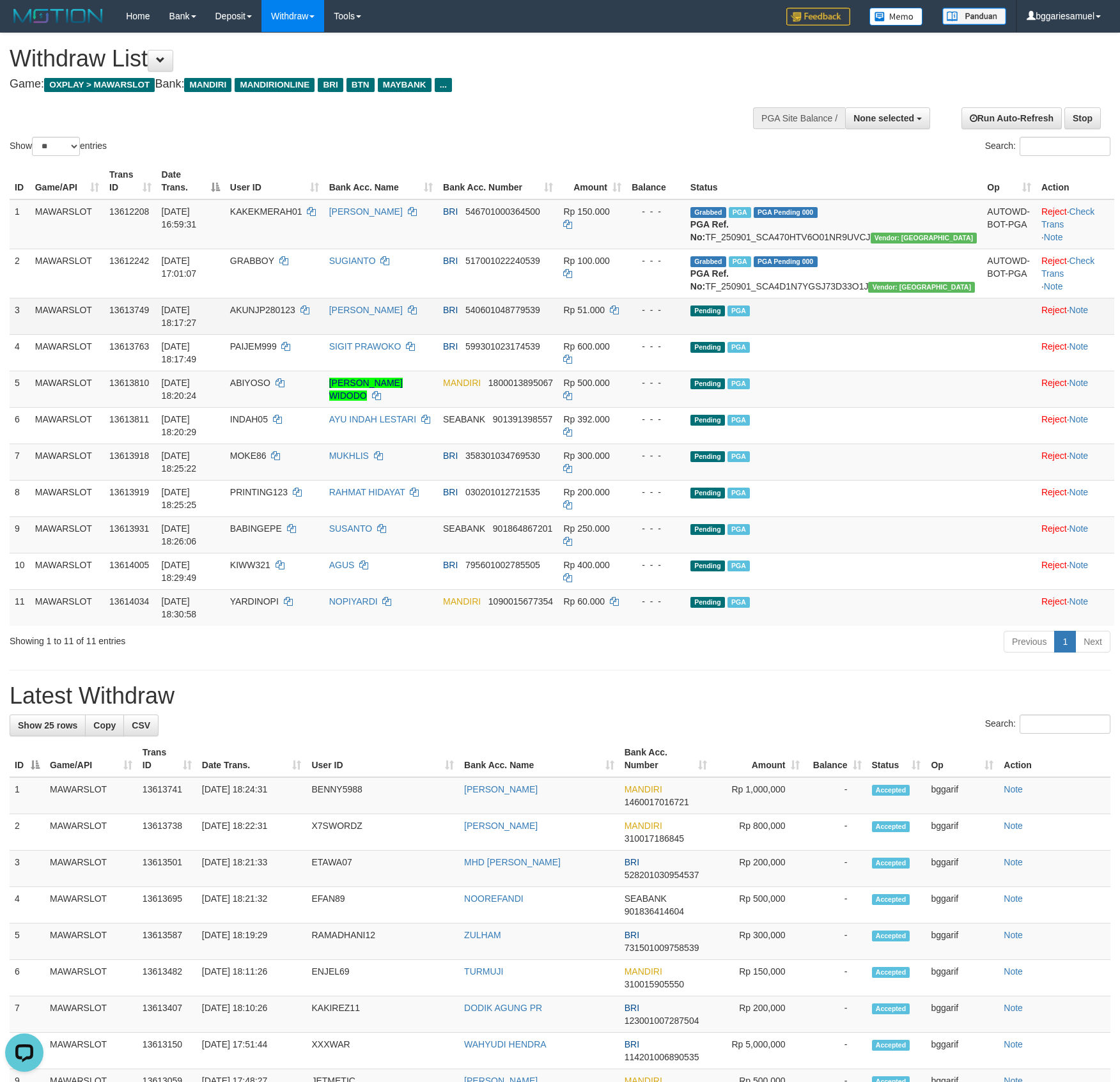
click at [296, 315] on span "AKUNJP280123" at bounding box center [263, 309] width 65 height 10
click at [303, 334] on td "AKUNJP280123" at bounding box center [275, 316] width 99 height 36
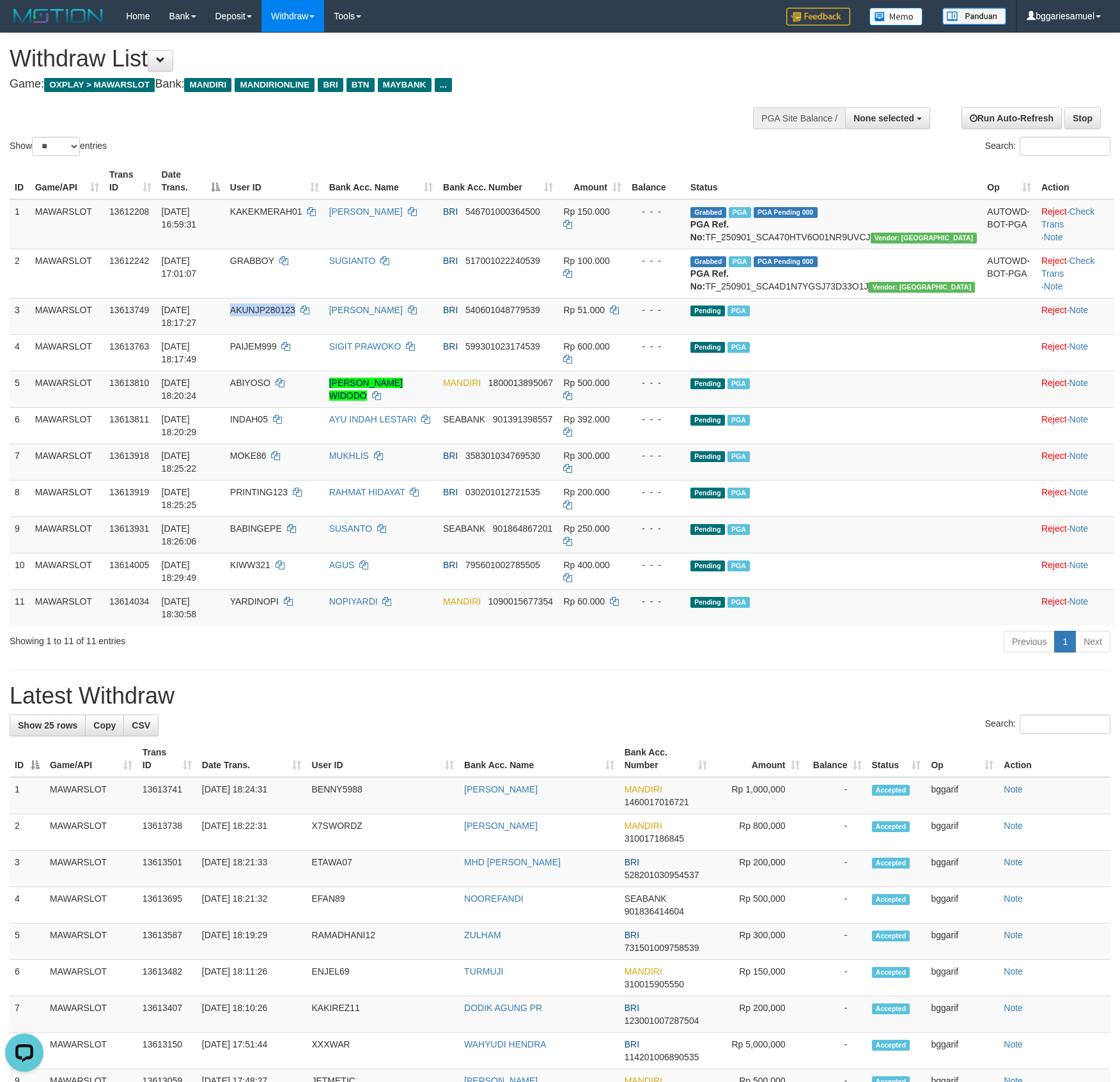
copy span "AKUNJP280123"
click at [307, 334] on td "AKUNJP280123" at bounding box center [275, 316] width 99 height 36
click at [279, 597] on span "YARDINOPI" at bounding box center [255, 601] width 49 height 10
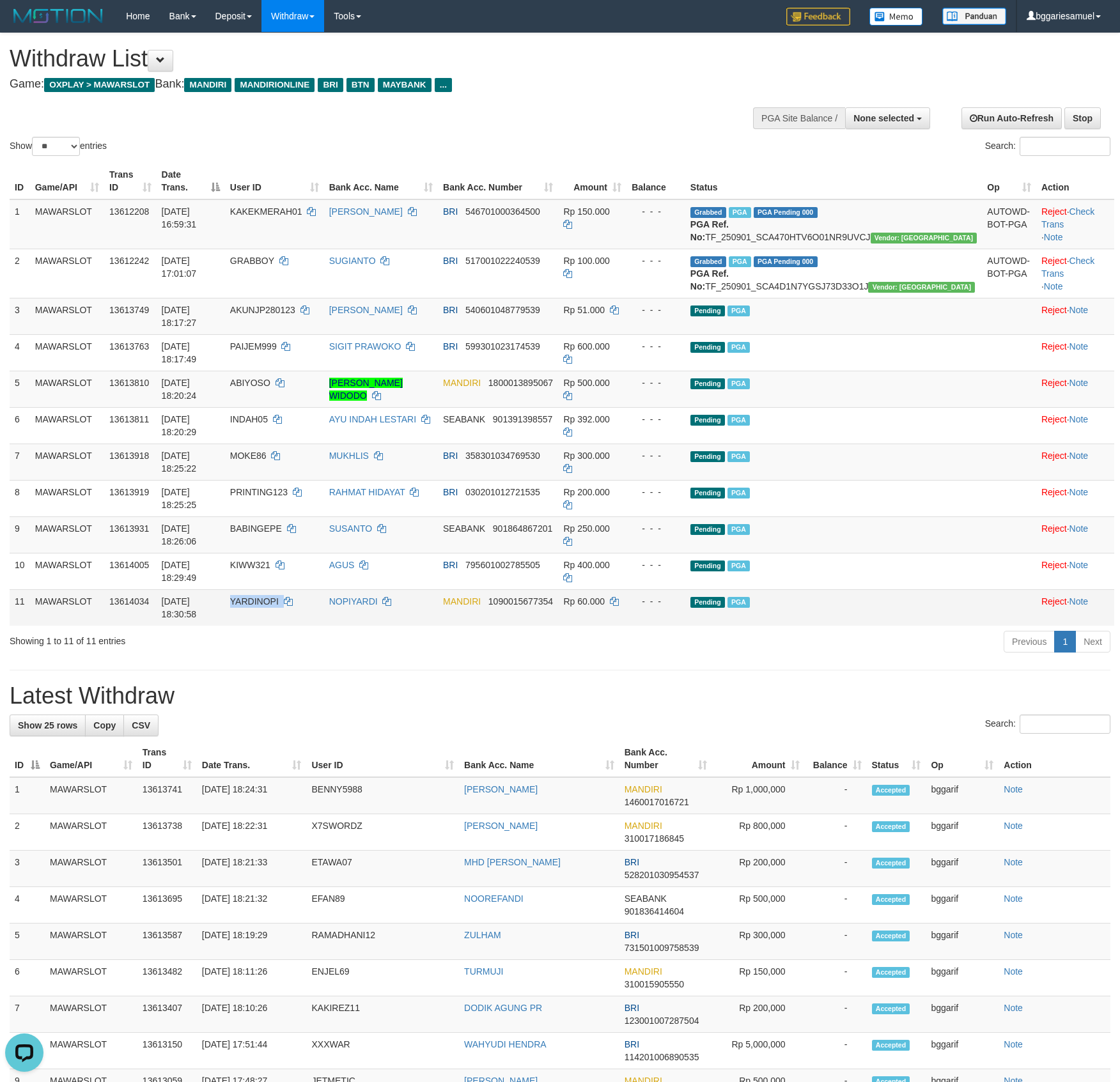
click at [279, 597] on span "YARDINOPI" at bounding box center [255, 601] width 49 height 10
copy span "YARDINOPI"
click at [566, 715] on div "Search:" at bounding box center [560, 726] width 1101 height 22
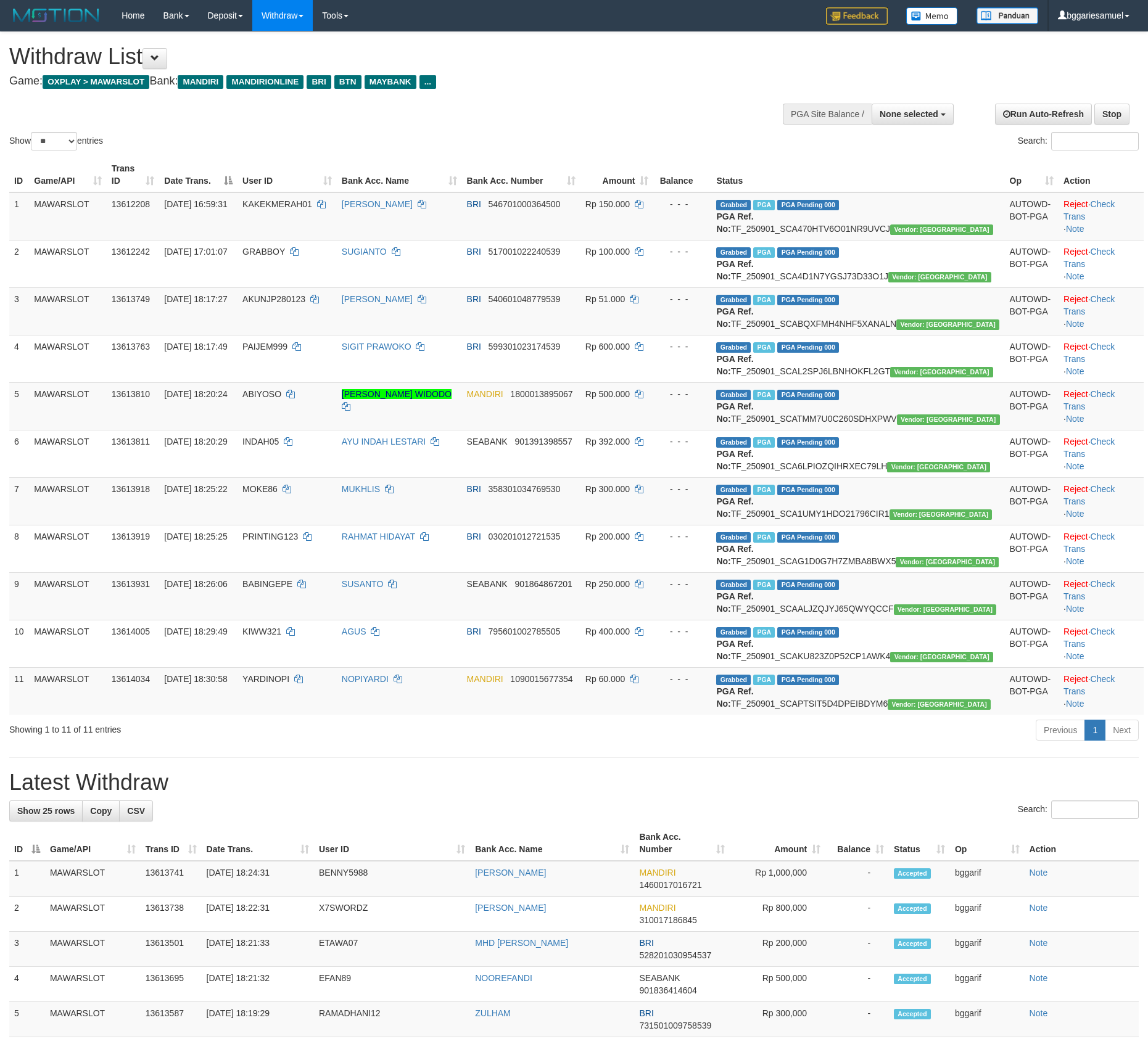
select select
select select "**"
